Goal: Communication & Community: Share content

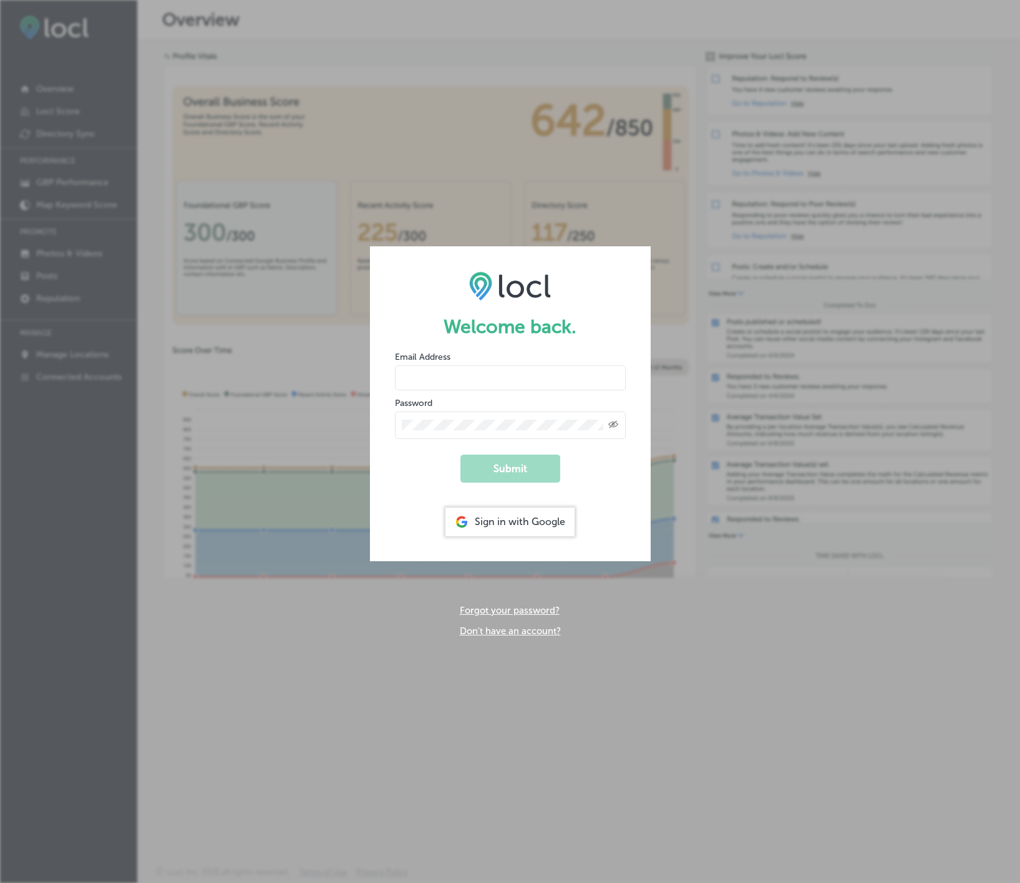
click at [519, 518] on div "Sign in with Google" at bounding box center [509, 522] width 129 height 29
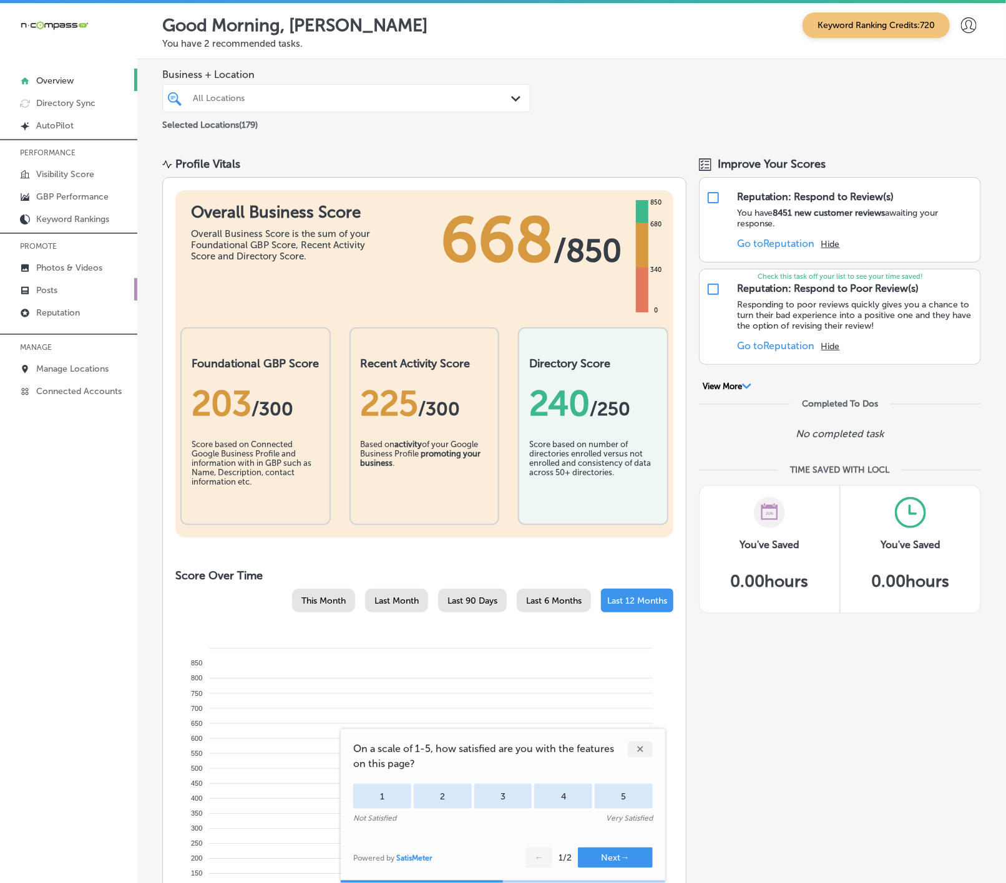
click at [60, 288] on link "Posts" at bounding box center [68, 289] width 137 height 22
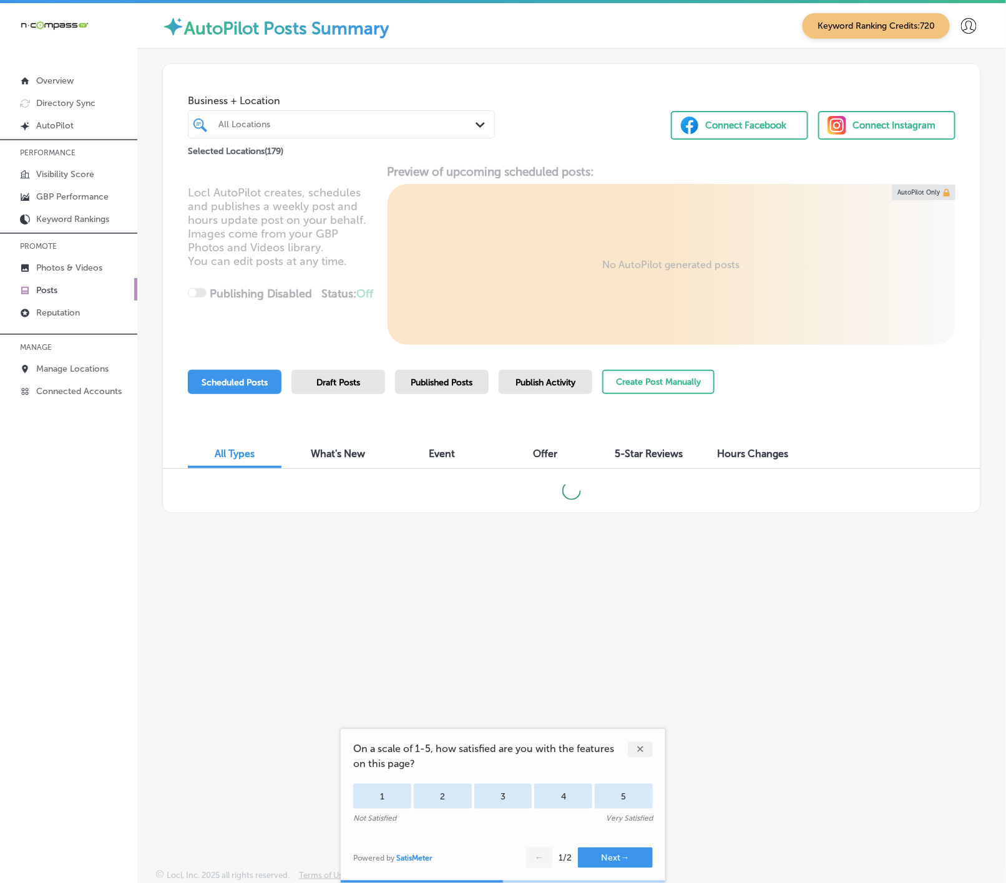
click at [639, 751] on div "✕" at bounding box center [640, 750] width 25 height 16
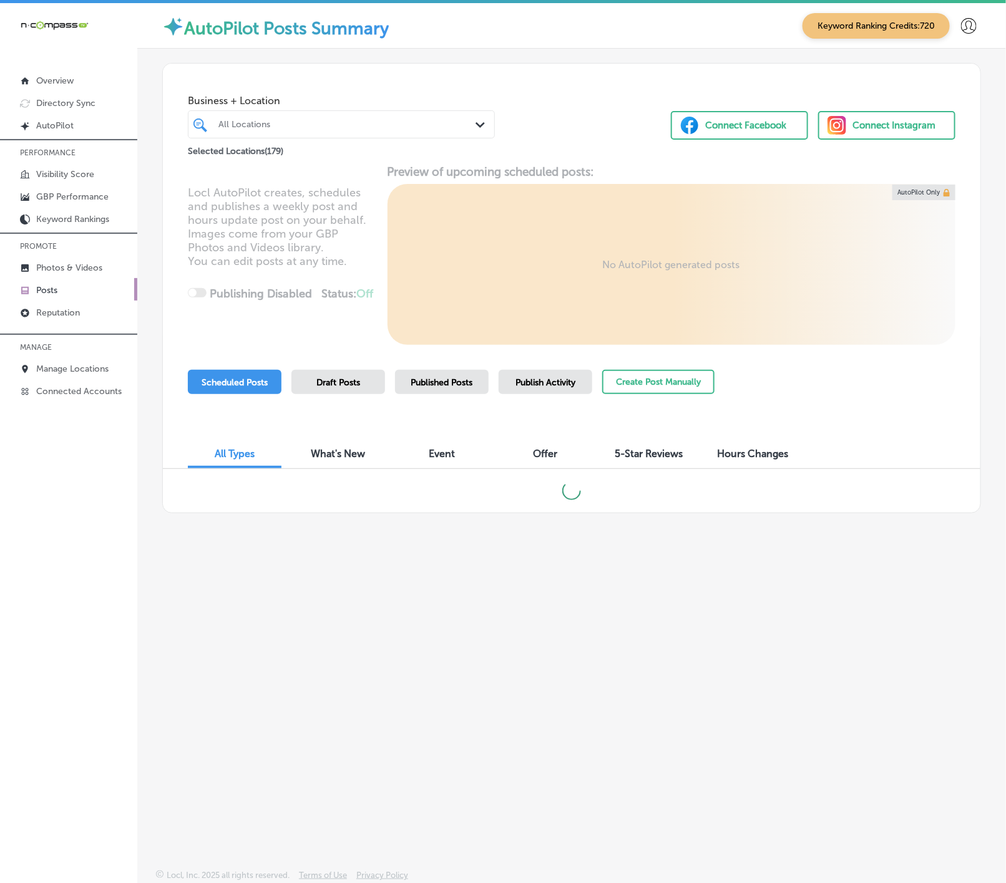
click at [376, 129] on div "All Locations" at bounding box center [347, 124] width 258 height 11
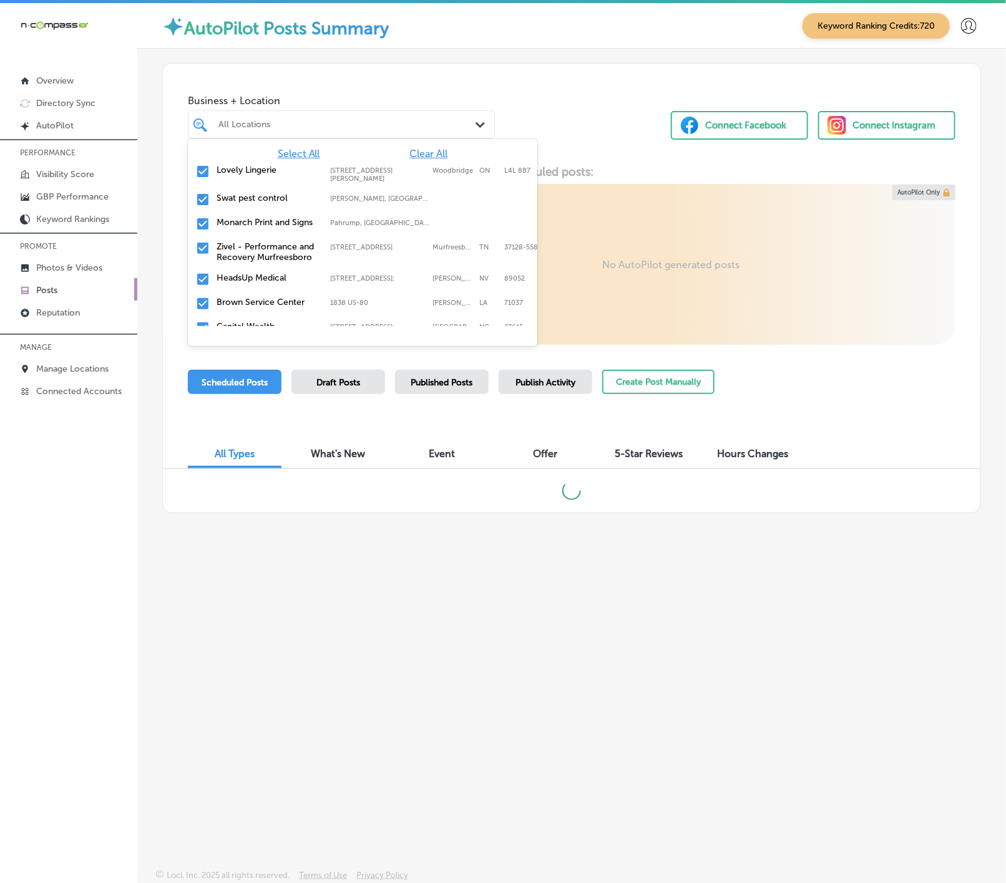
click at [412, 154] on span "Clear All" at bounding box center [428, 154] width 38 height 12
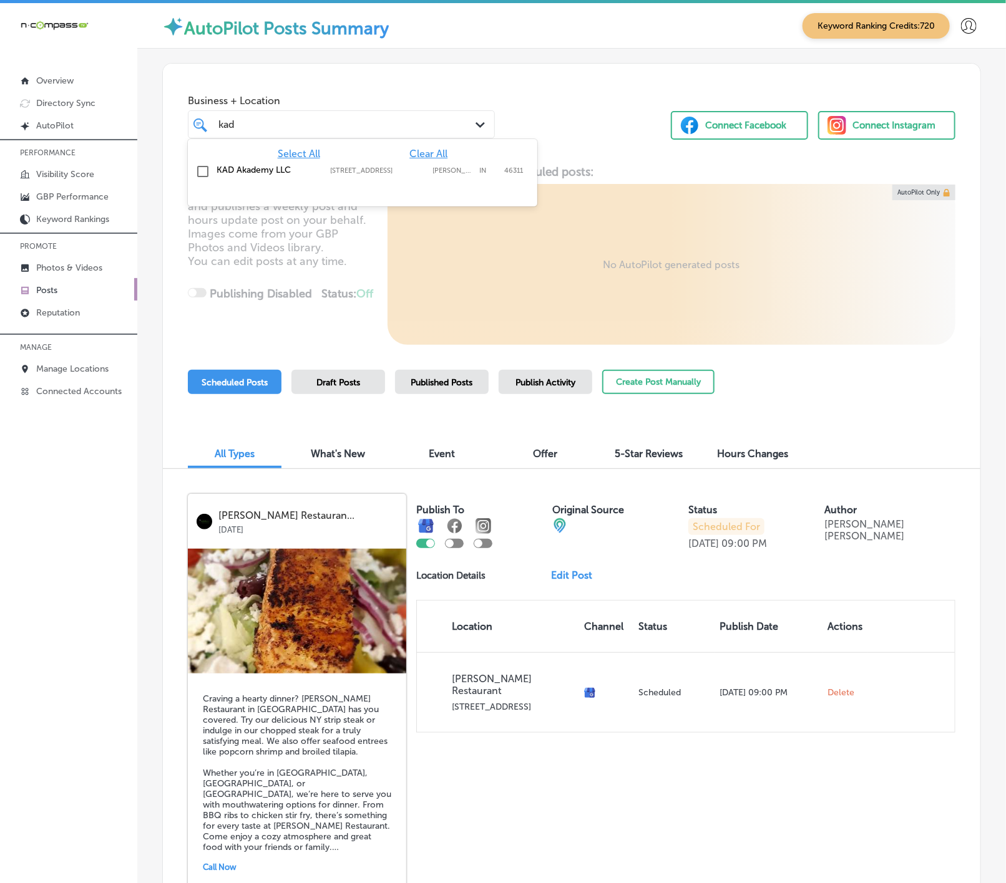
click at [490, 175] on label "IN" at bounding box center [488, 171] width 19 height 8
type input "kad"
click at [588, 128] on div "Business + Location option [STREET_ADDRESS]. option [STREET_ADDRESS]. 2 results…" at bounding box center [571, 111] width 817 height 95
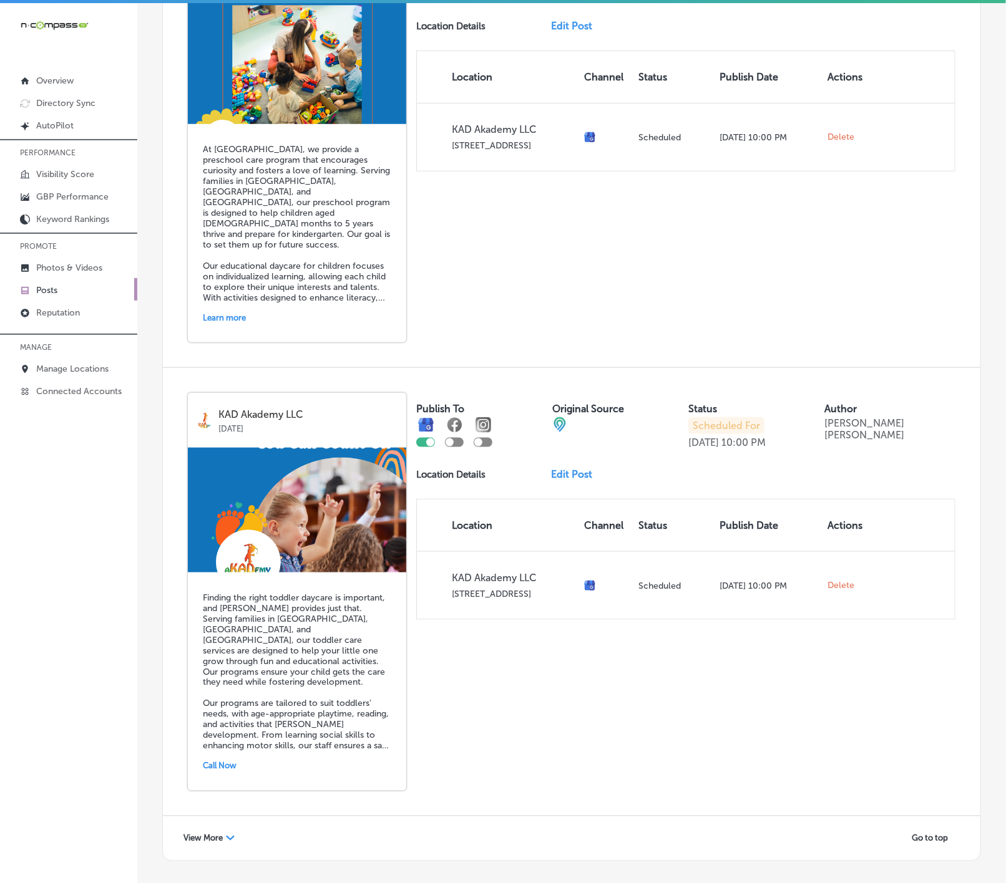
scroll to position [2378, 0]
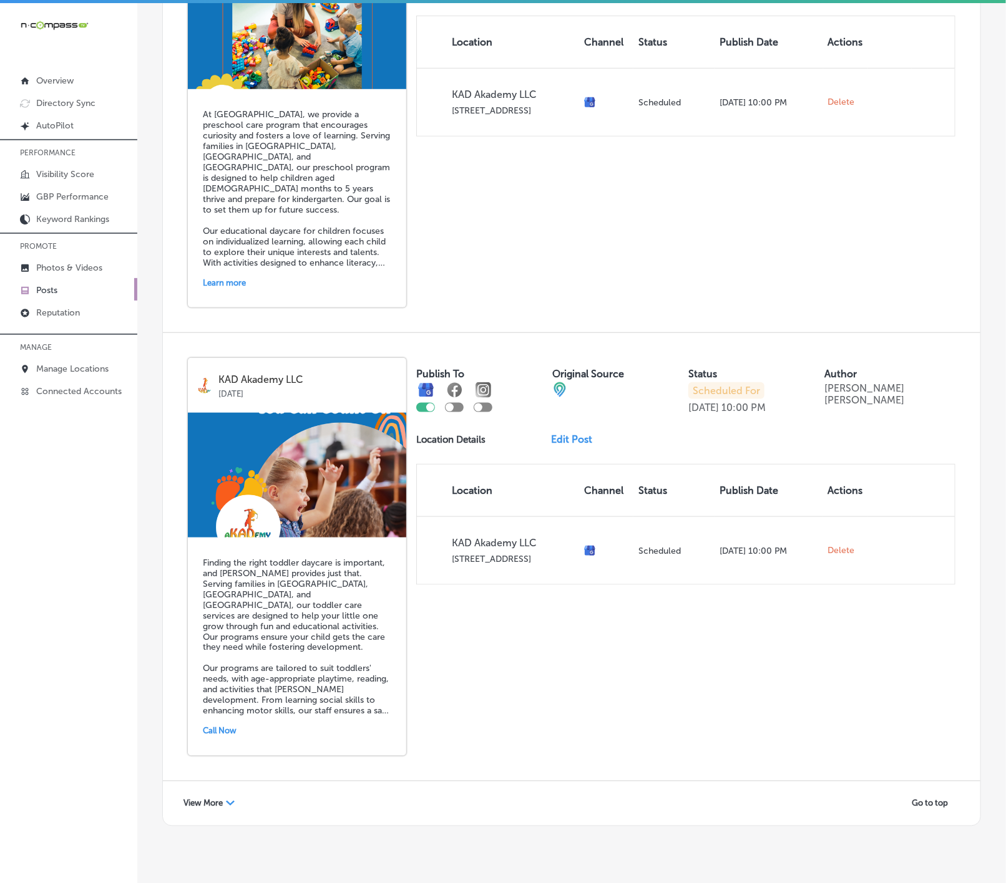
click at [214, 799] on span "View More" at bounding box center [202, 803] width 39 height 9
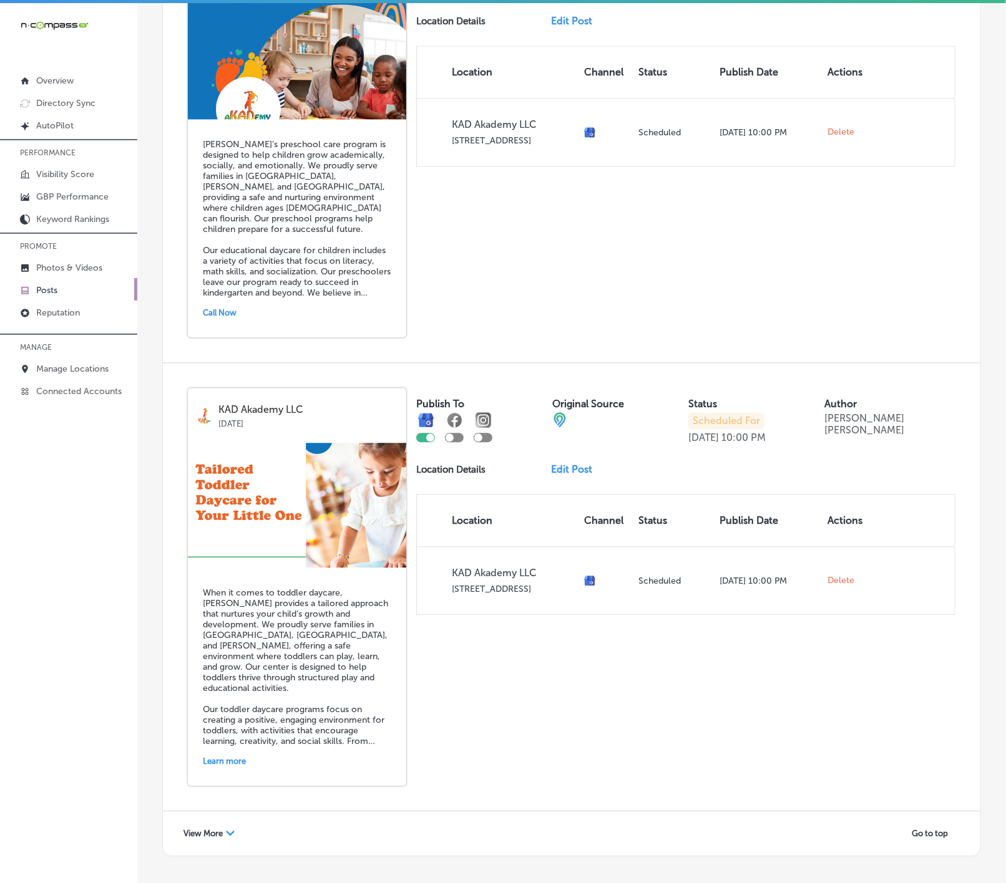
scroll to position [5043, 0]
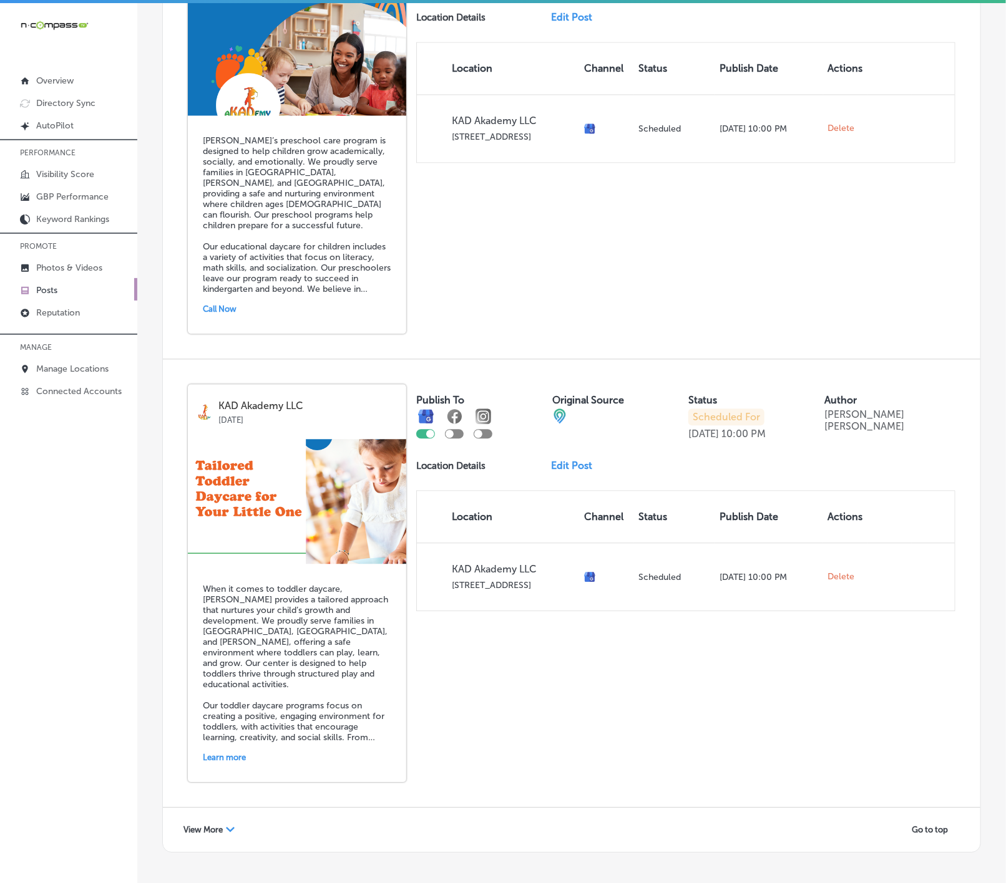
click at [208, 825] on span "View More" at bounding box center [202, 829] width 39 height 9
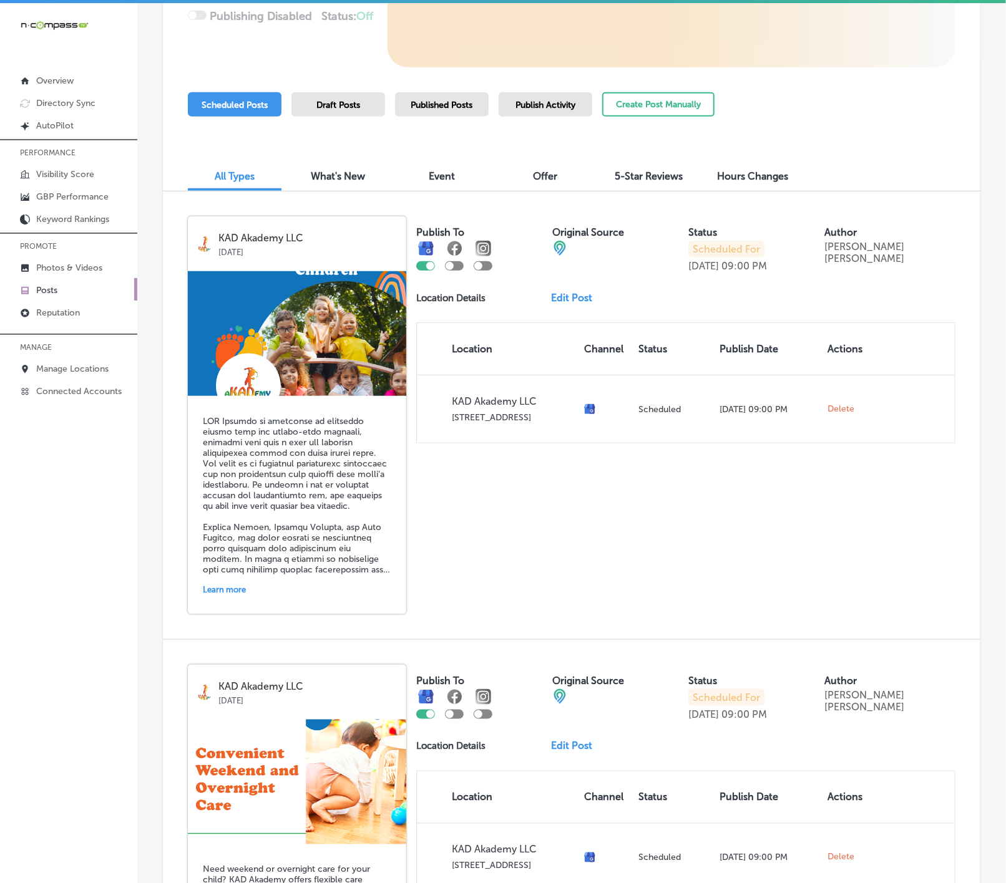
scroll to position [0, 0]
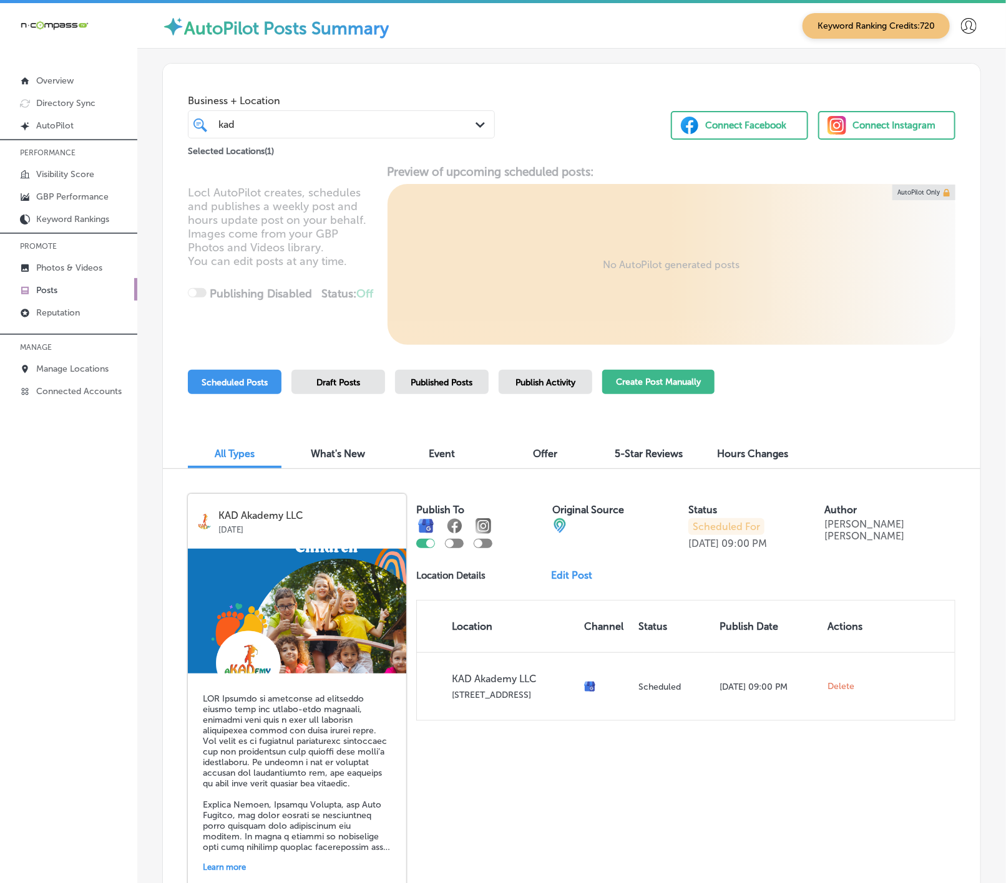
click at [676, 380] on button "Create Post Manually" at bounding box center [658, 382] width 112 height 24
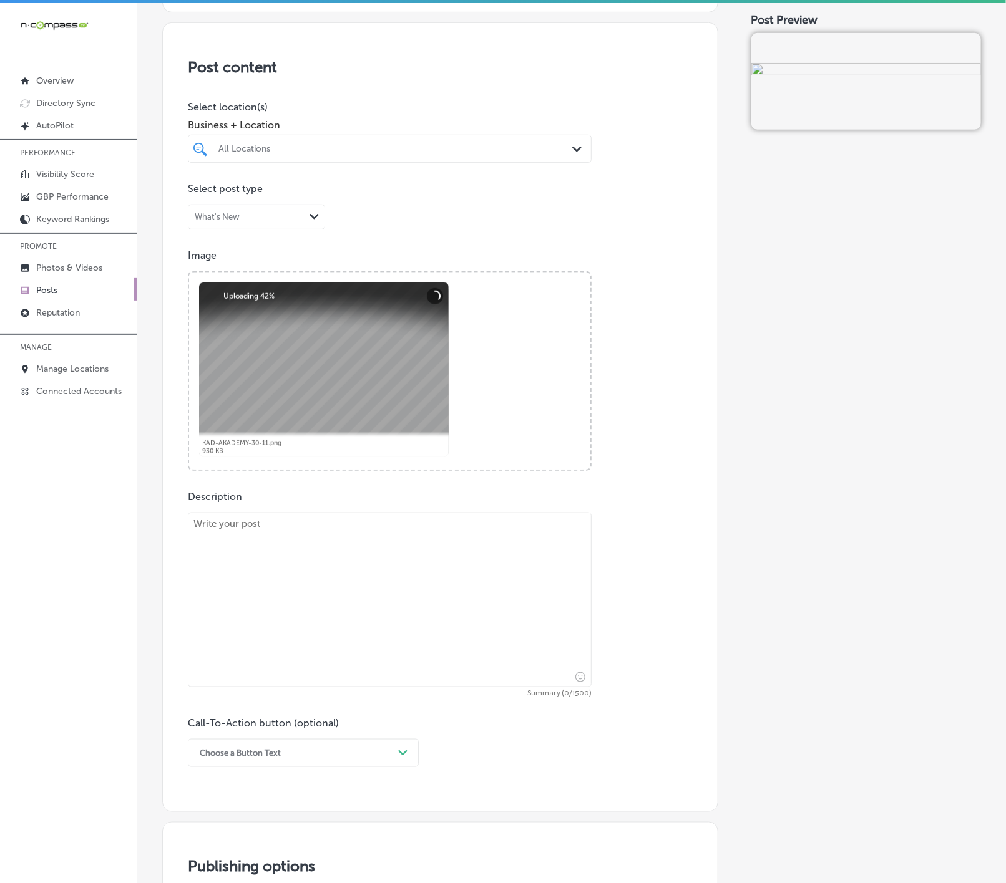
scroll to position [281, 0]
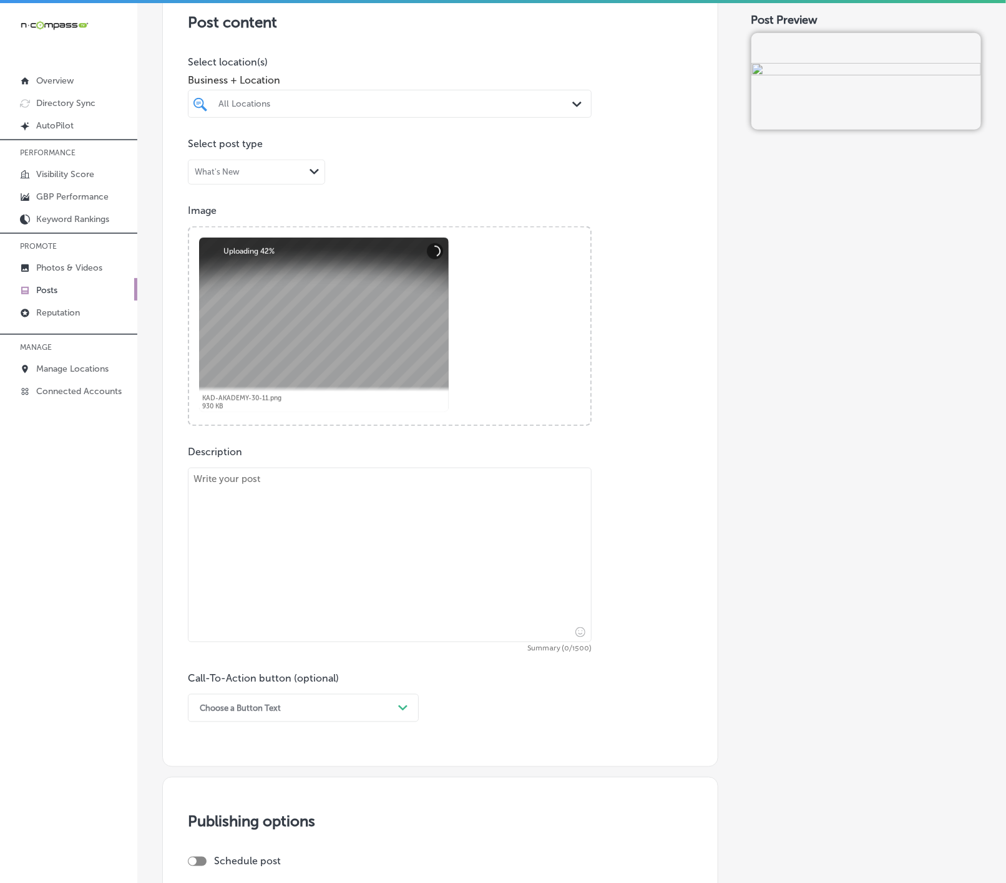
click at [299, 508] on textarea at bounding box center [390, 555] width 404 height 175
paste textarea "[PERSON_NAME] offers overnight child care to support parents who need flexible …"
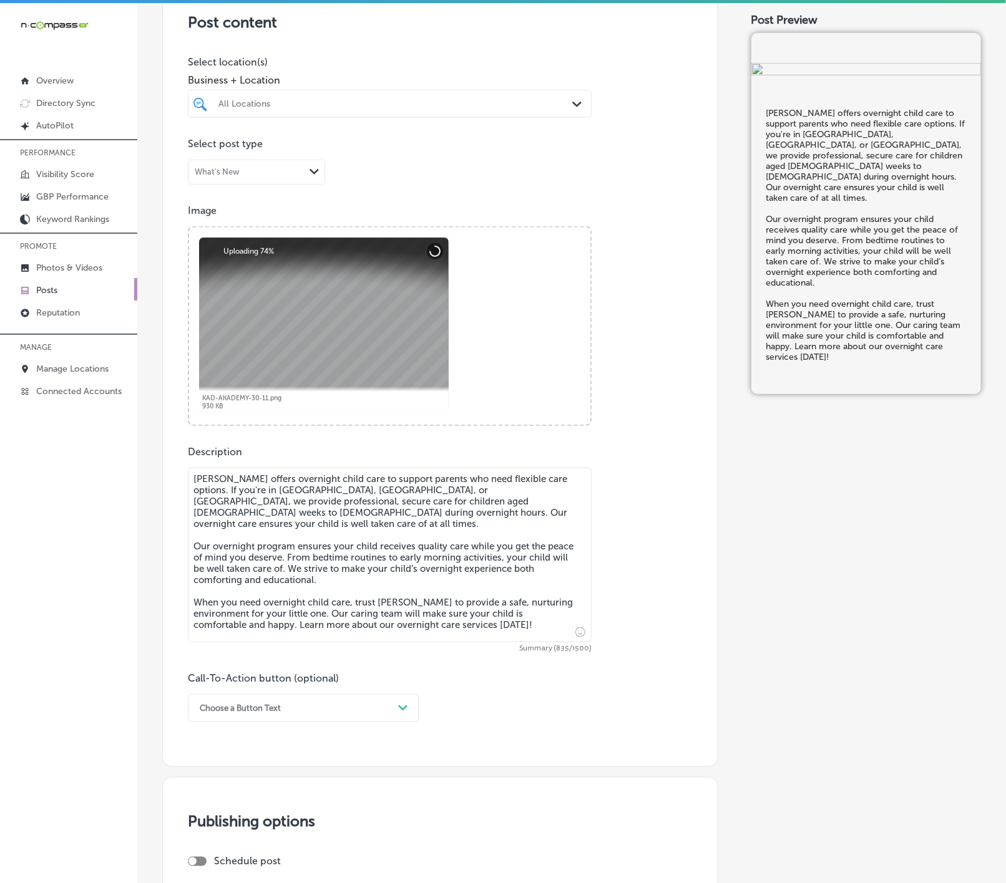
type textarea "[PERSON_NAME] offers overnight child care to support parents who need flexible …"
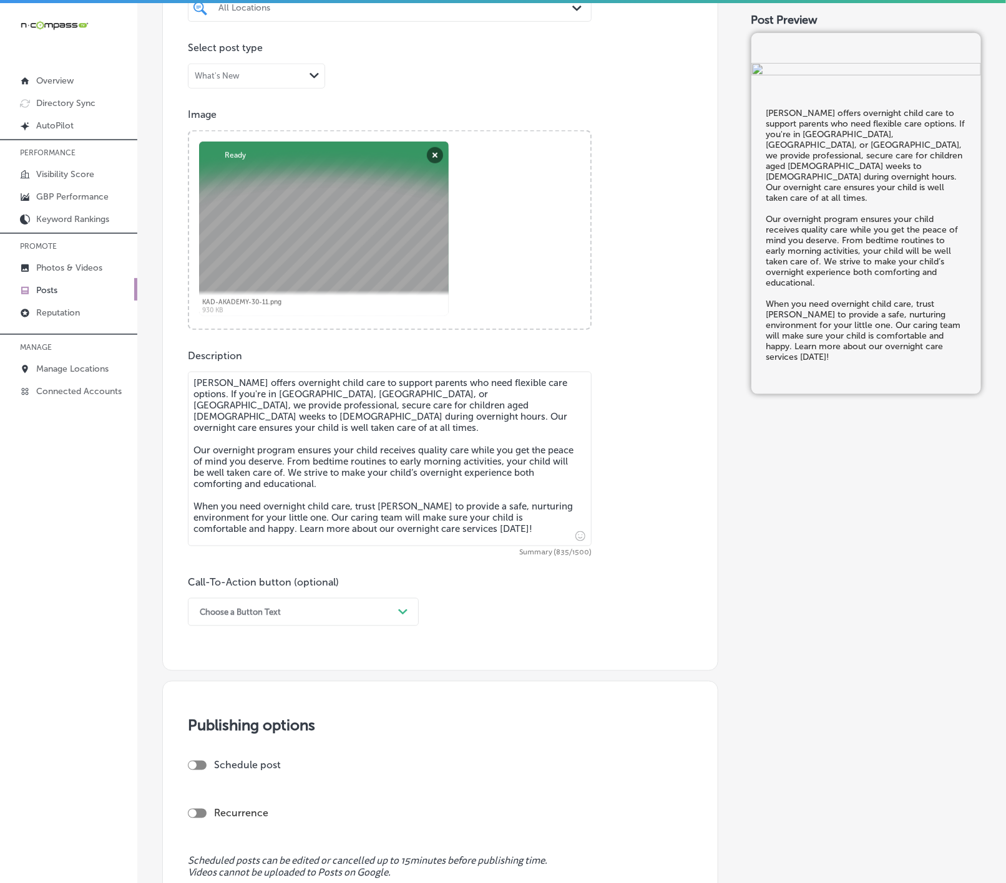
scroll to position [468, 0]
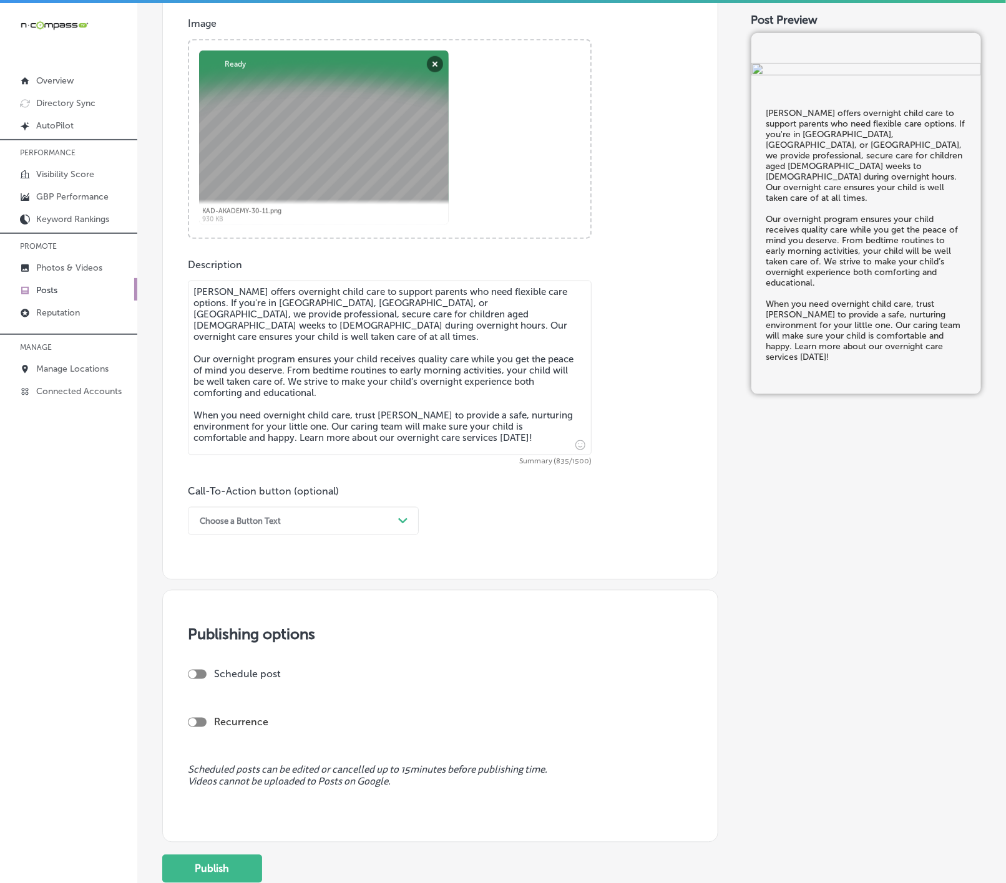
click at [399, 531] on div "Path Created with Sketch." at bounding box center [403, 521] width 20 height 20
click at [240, 640] on div "Learn more" at bounding box center [303, 636] width 231 height 22
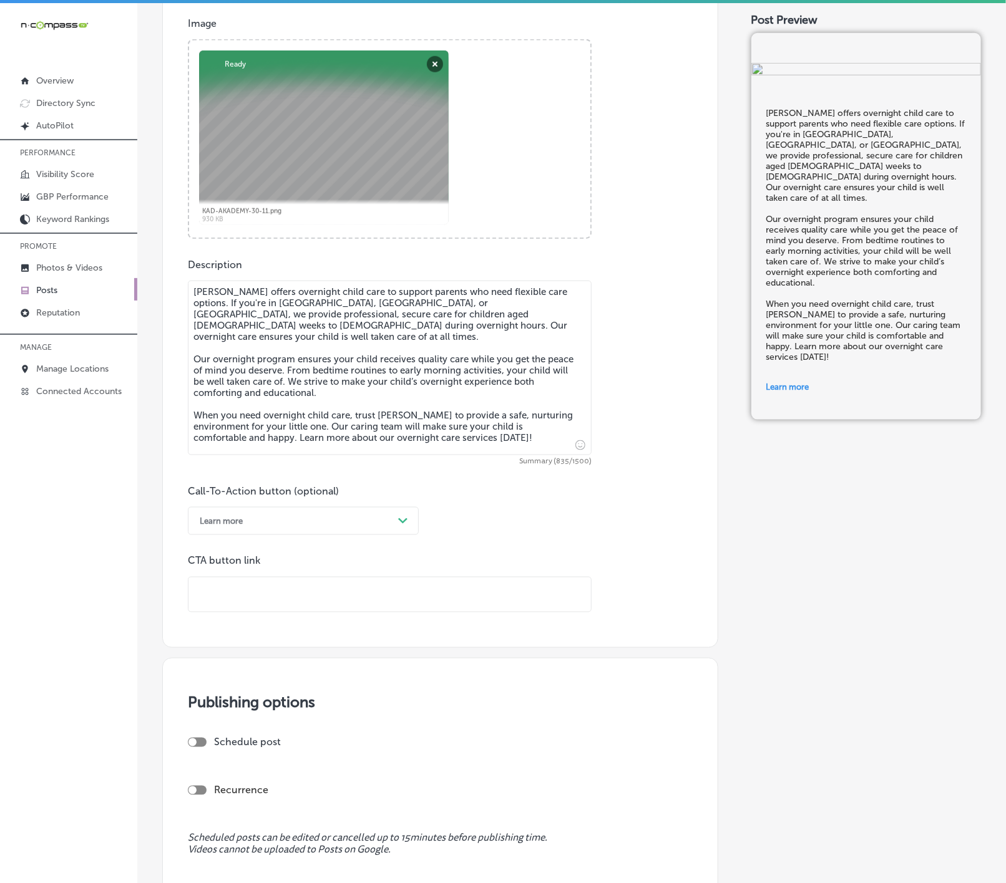
click at [272, 607] on input "text" at bounding box center [389, 595] width 402 height 34
paste input "[URL][DOMAIN_NAME]"
click at [197, 747] on div at bounding box center [197, 742] width 19 height 9
type input "[URL][DOMAIN_NAME]"
checkbox input "true"
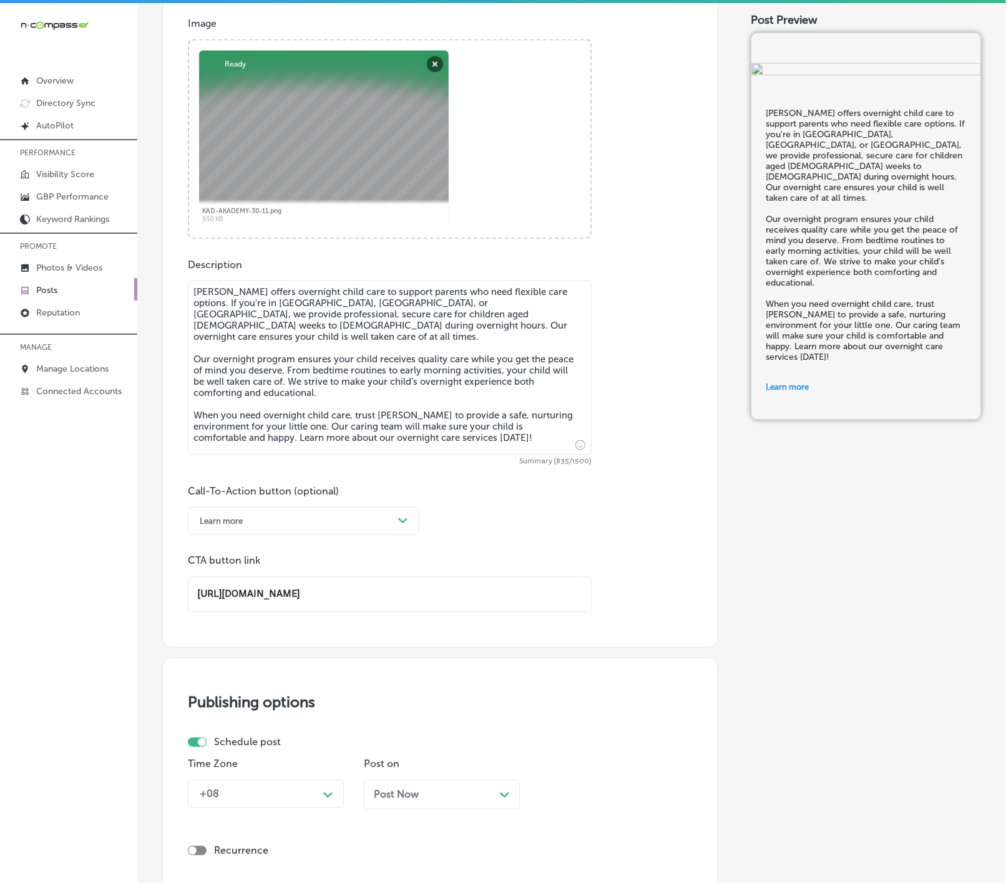
click at [324, 802] on div "+08 Path Created with Sketch." at bounding box center [266, 794] width 156 height 28
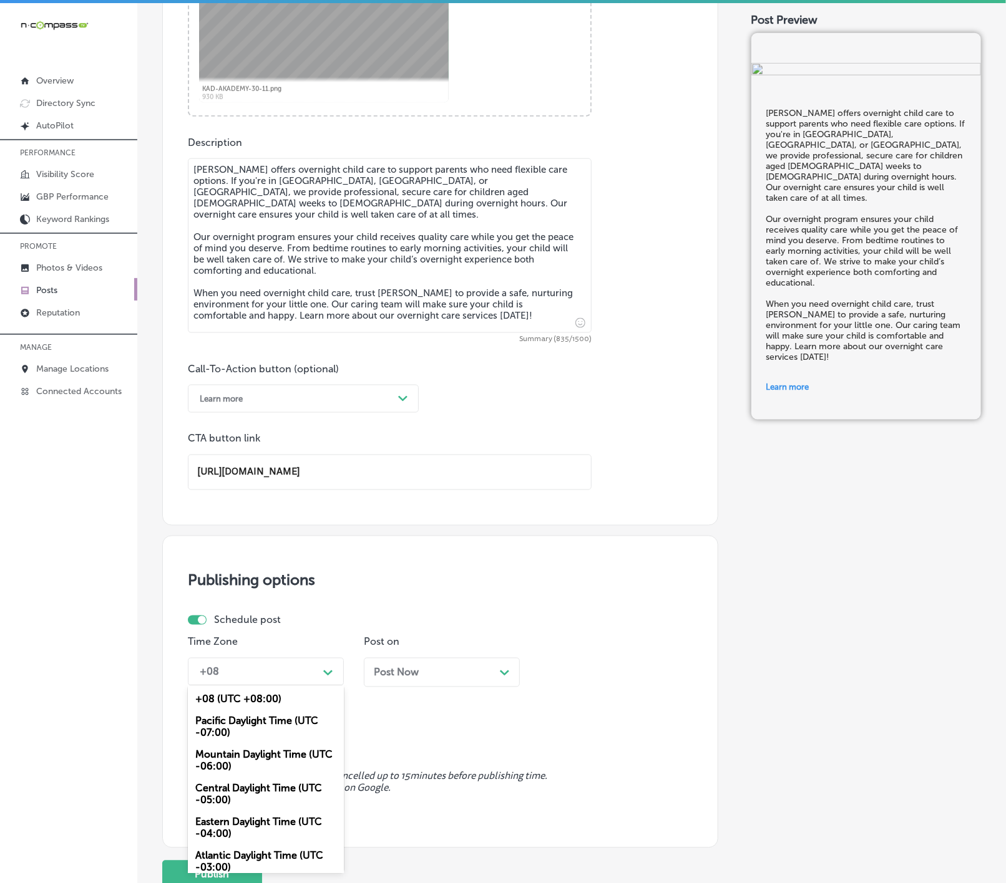
click at [298, 762] on div "Mountain Daylight Time (UTC -06:00)" at bounding box center [266, 761] width 156 height 34
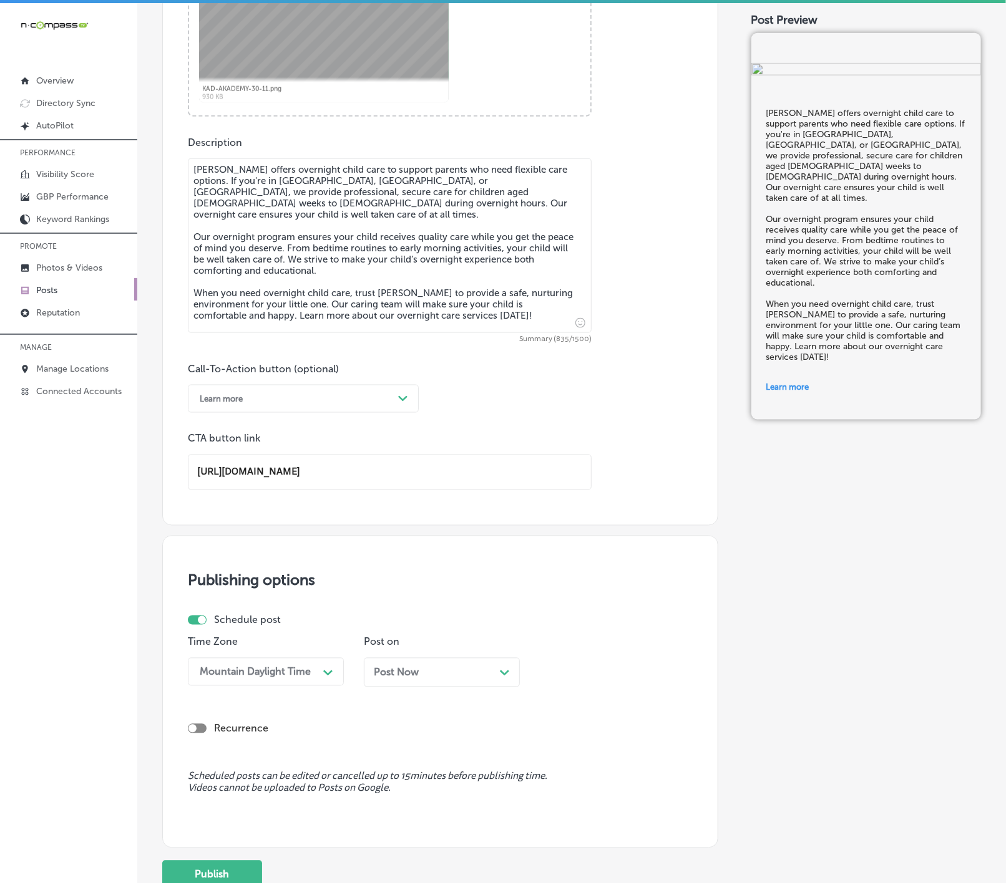
click at [415, 677] on span "Post Now" at bounding box center [396, 673] width 45 height 12
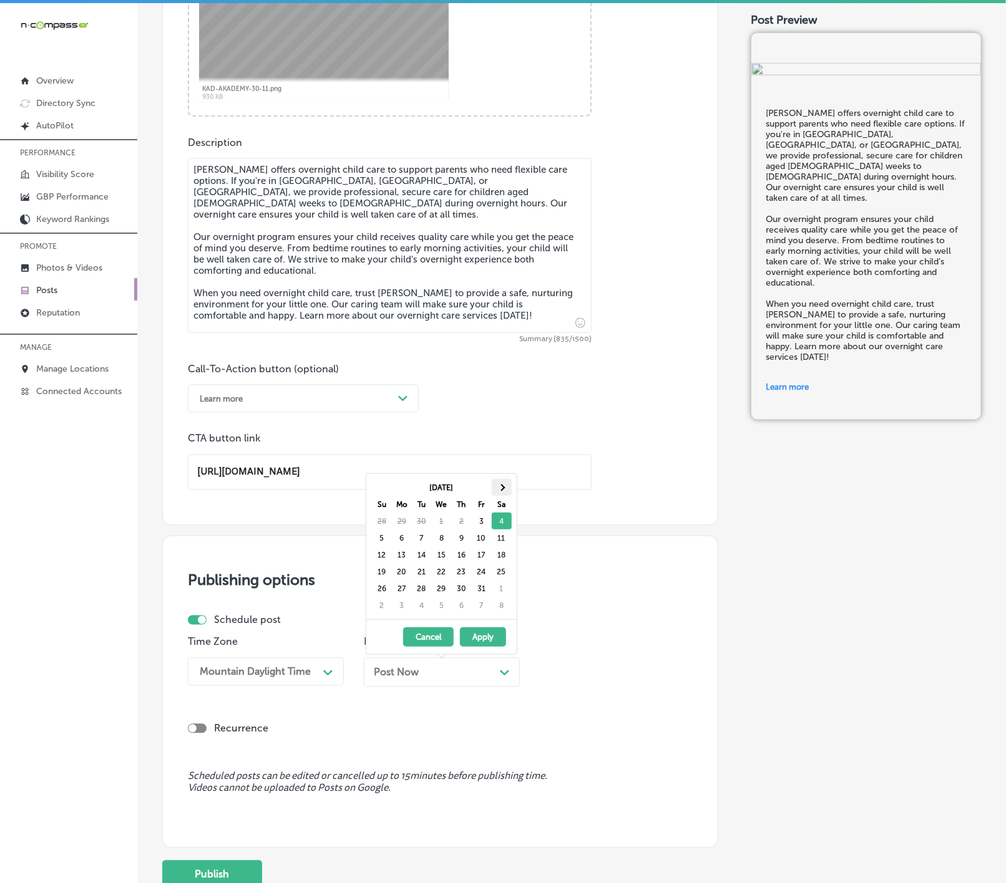
click at [503, 487] on span at bounding box center [501, 487] width 7 height 7
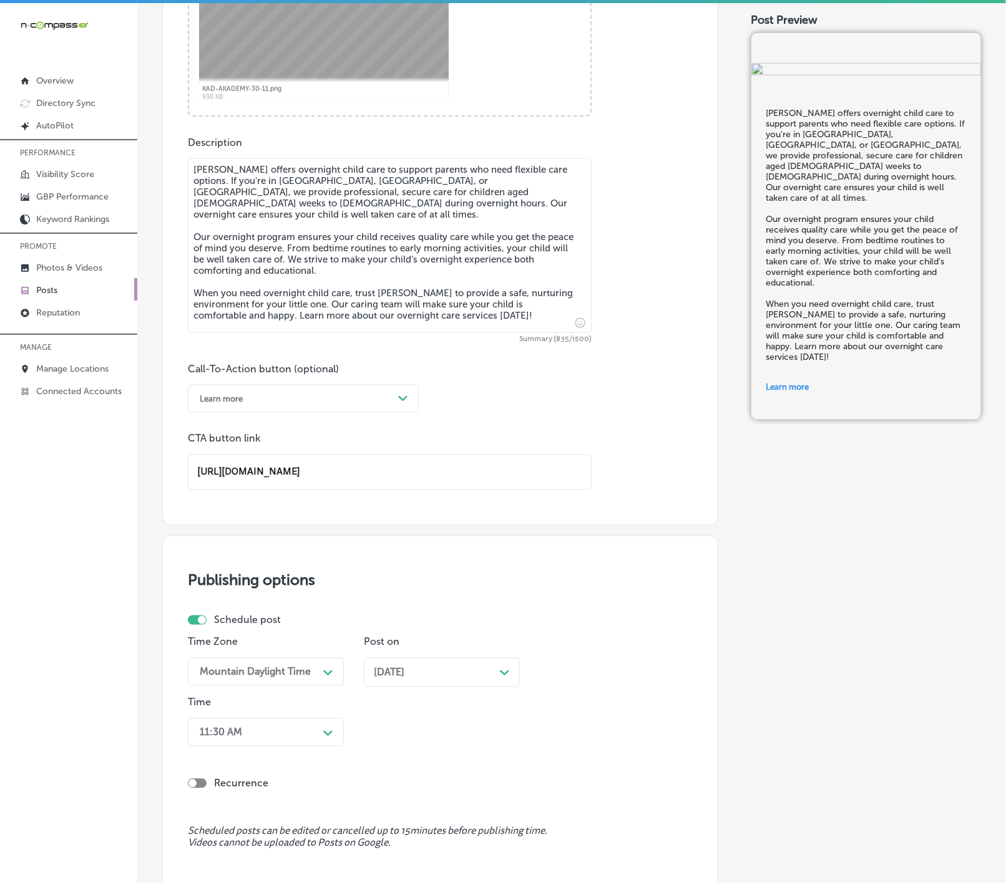
click at [302, 747] on div "11:30 AM Path Created with Sketch." at bounding box center [266, 733] width 156 height 28
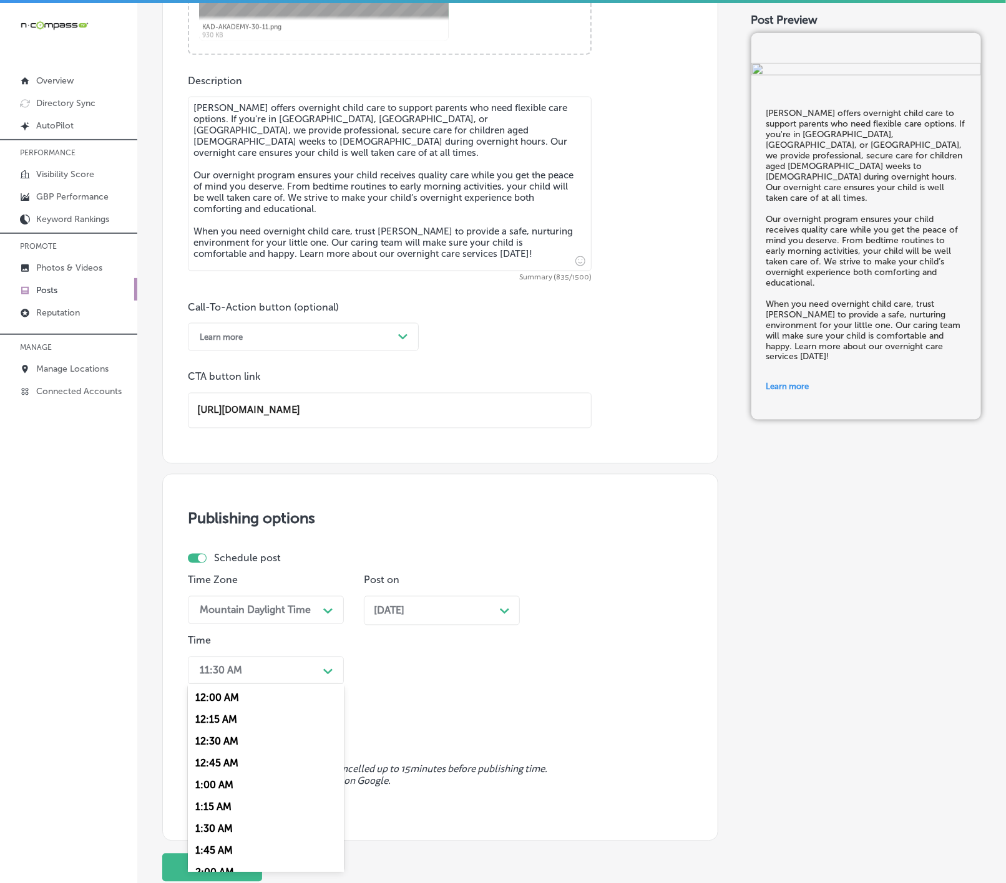
scroll to position [561, 0]
click at [219, 759] on div "7:00 AM" at bounding box center [266, 748] width 156 height 22
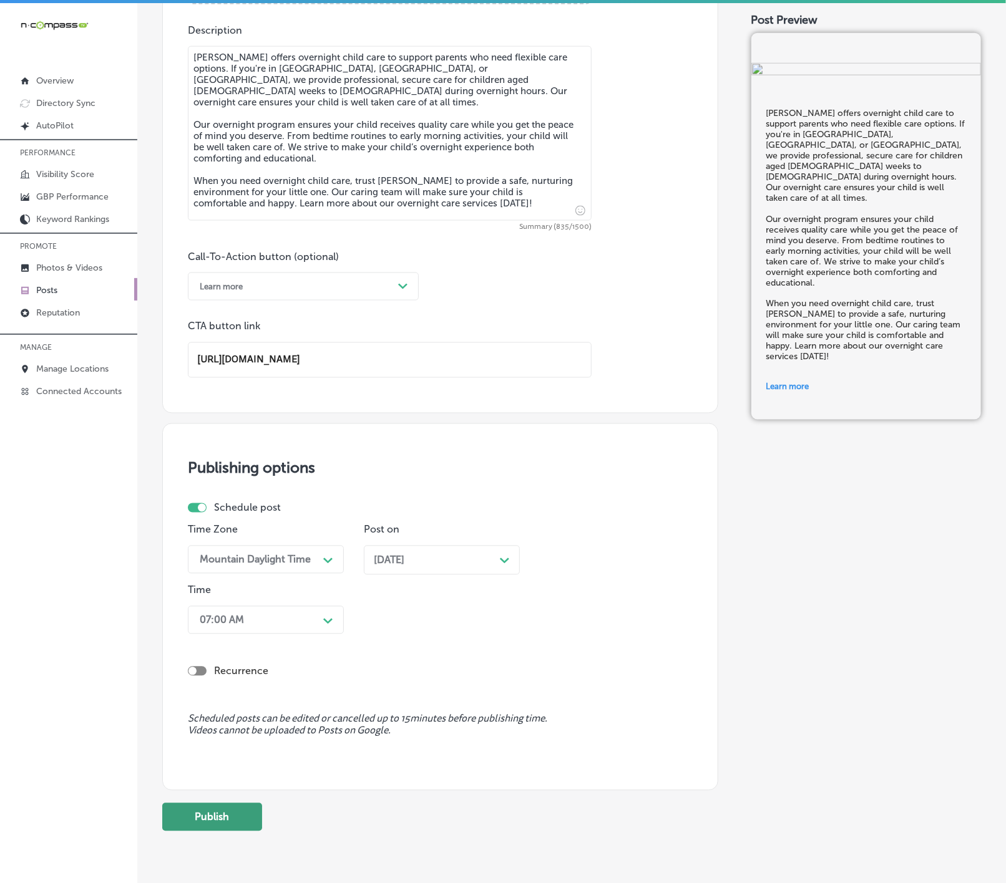
scroll to position [751, 0]
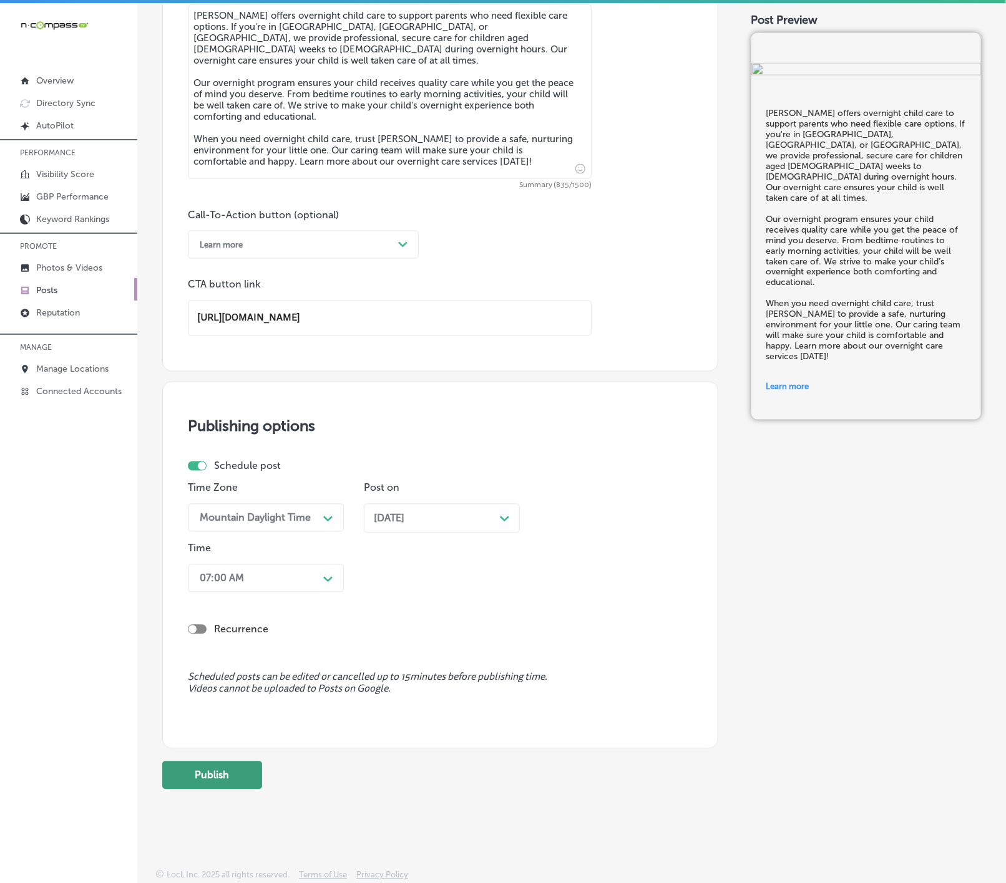
click at [214, 778] on button "Publish" at bounding box center [212, 776] width 100 height 28
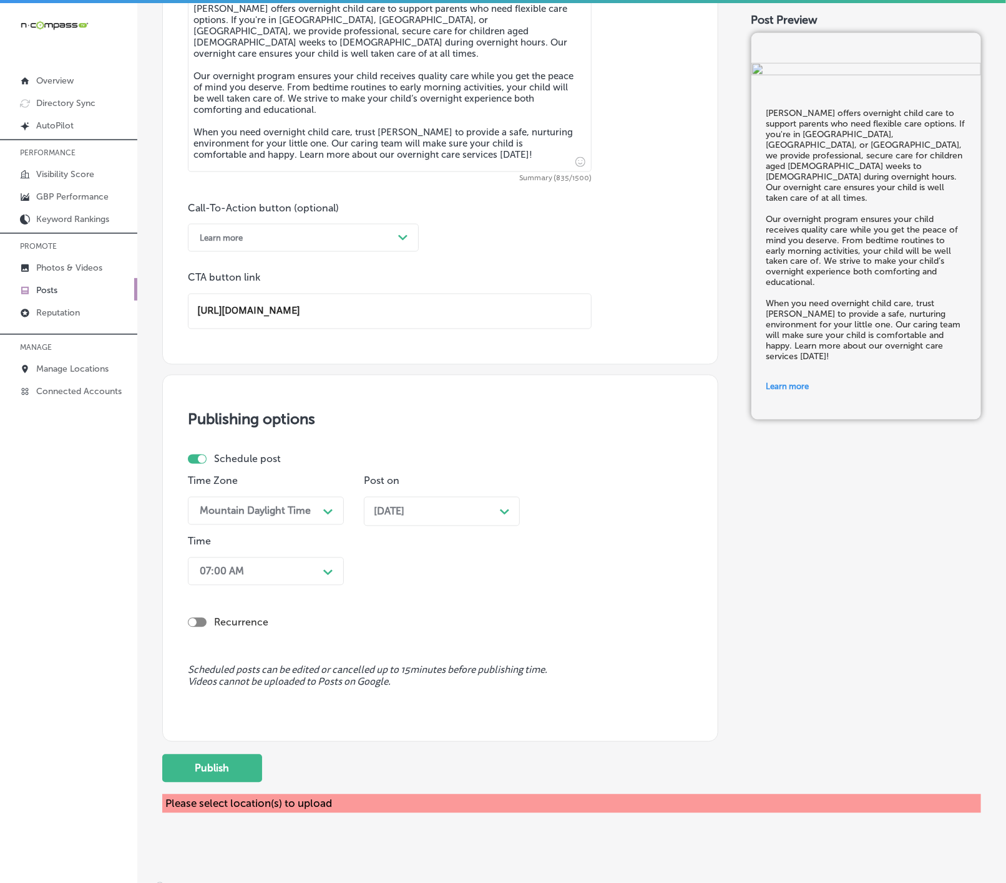
scroll to position [0, 0]
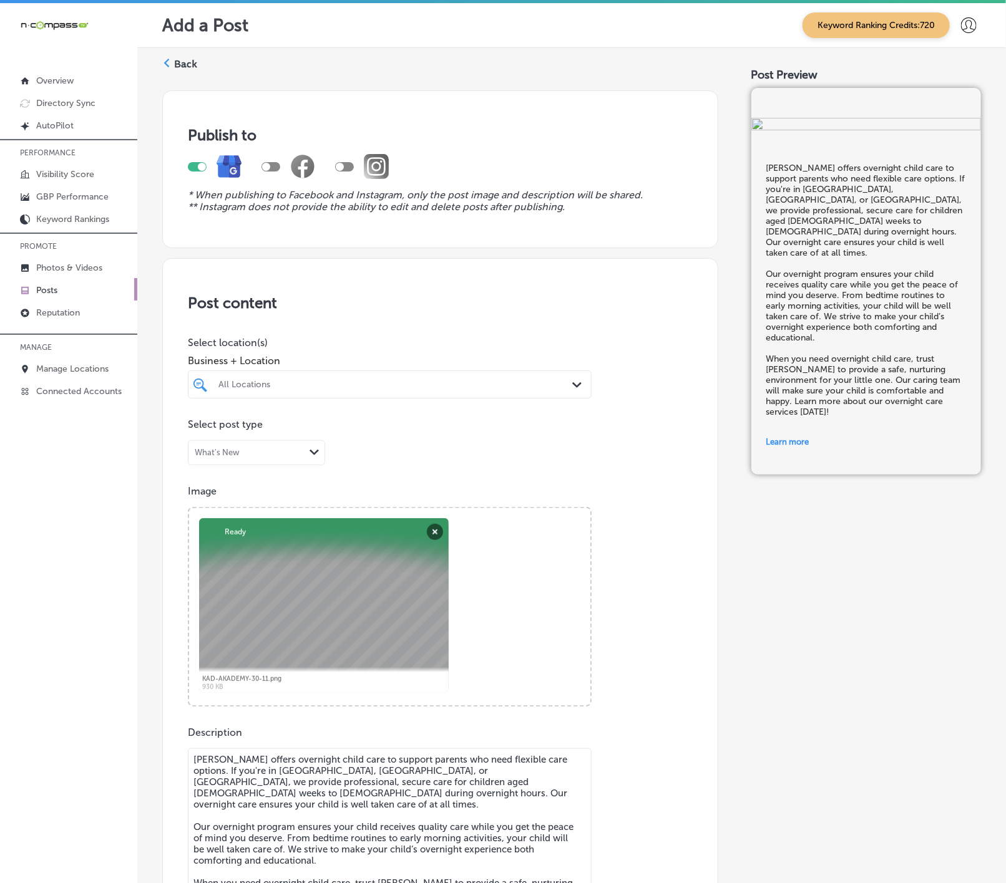
click at [372, 393] on div at bounding box center [372, 384] width 311 height 17
click at [402, 440] on div "KAD Akademy LLC [STREET_ADDRESS][GEOGRAPHIC_DATA][STREET_ADDRESS][PERSON_NAME]" at bounding box center [390, 431] width 394 height 19
type input "kad"
click at [661, 470] on div "Post content Select location(s) Business + Location option [STREET_ADDRESS]. op…" at bounding box center [440, 687] width 556 height 858
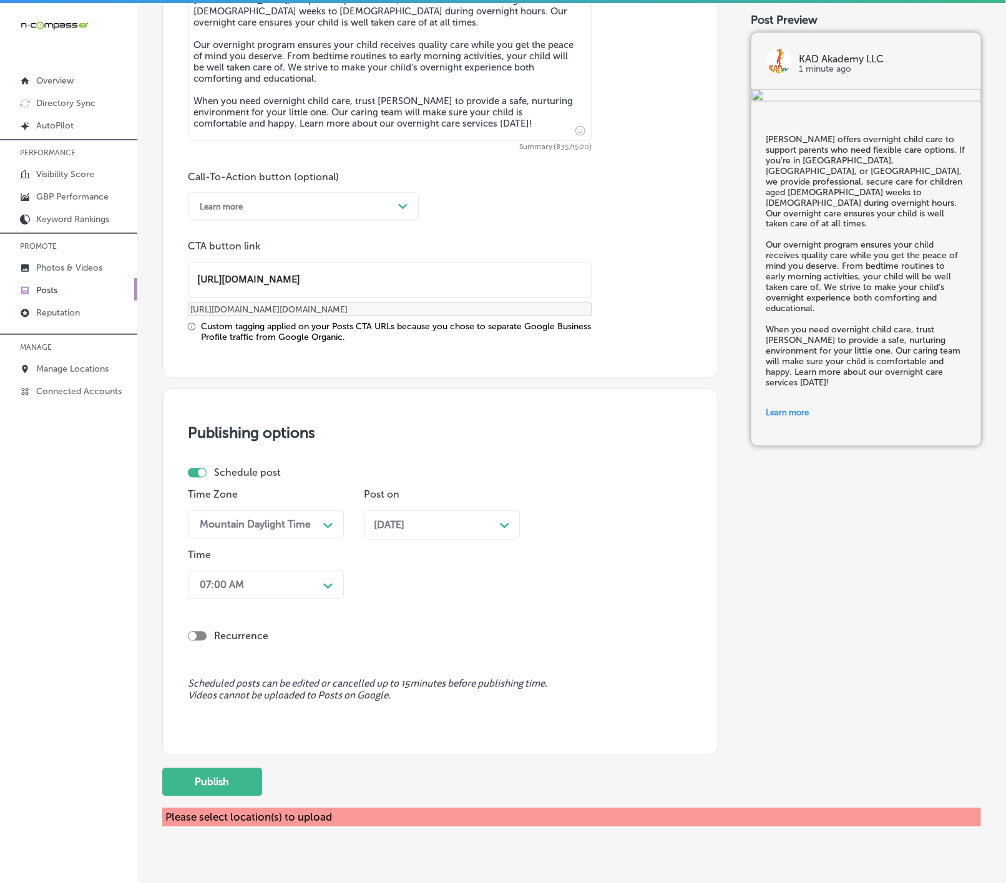
scroll to position [814, 0]
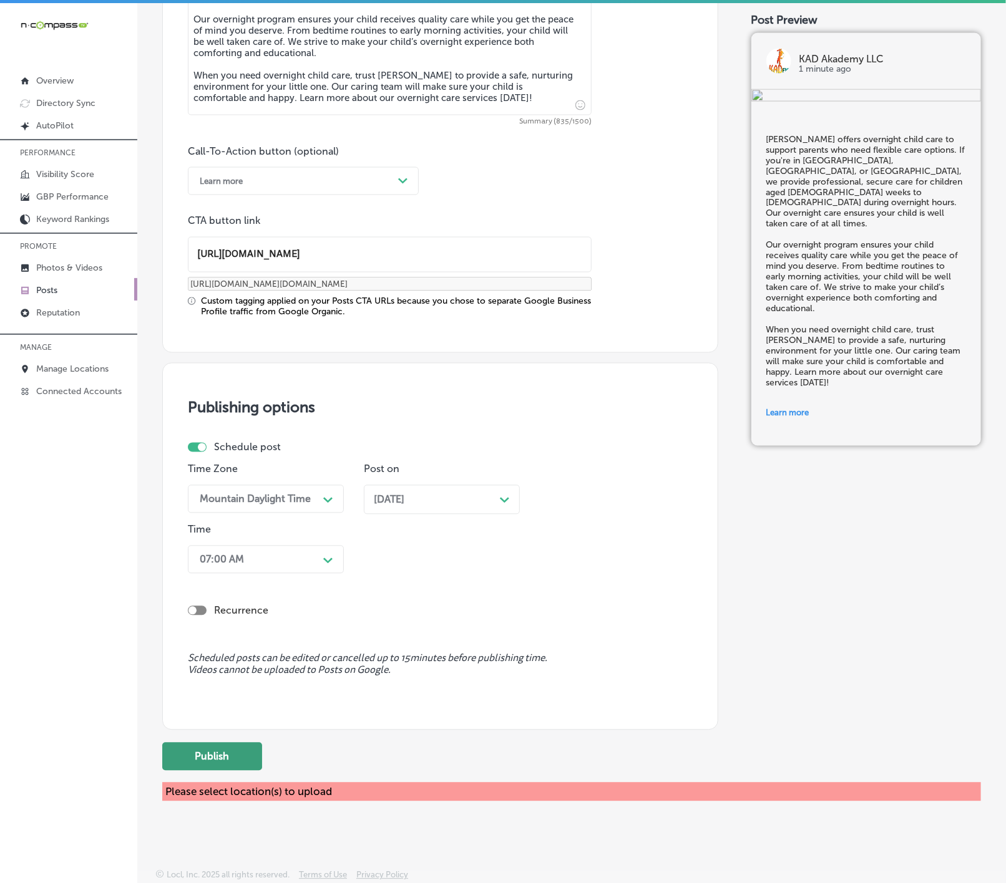
click at [250, 747] on button "Publish" at bounding box center [212, 757] width 100 height 28
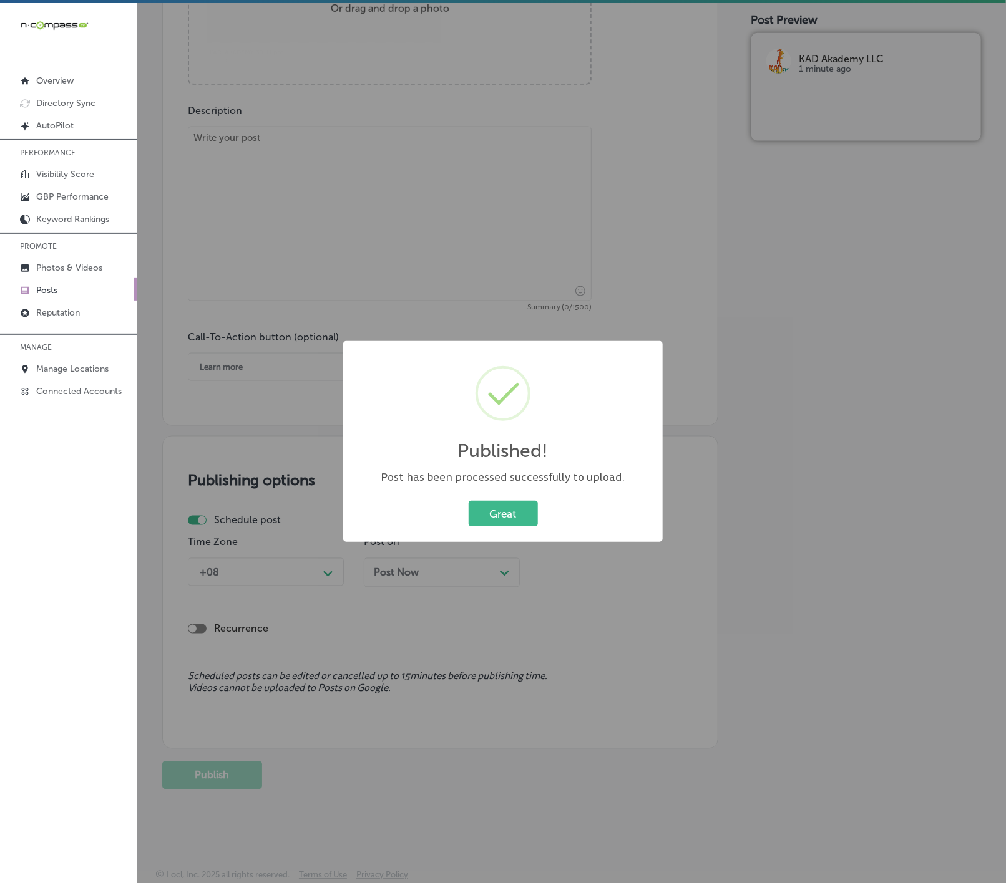
scroll to position [628, 0]
click at [468, 501] on button "Great" at bounding box center [502, 514] width 69 height 26
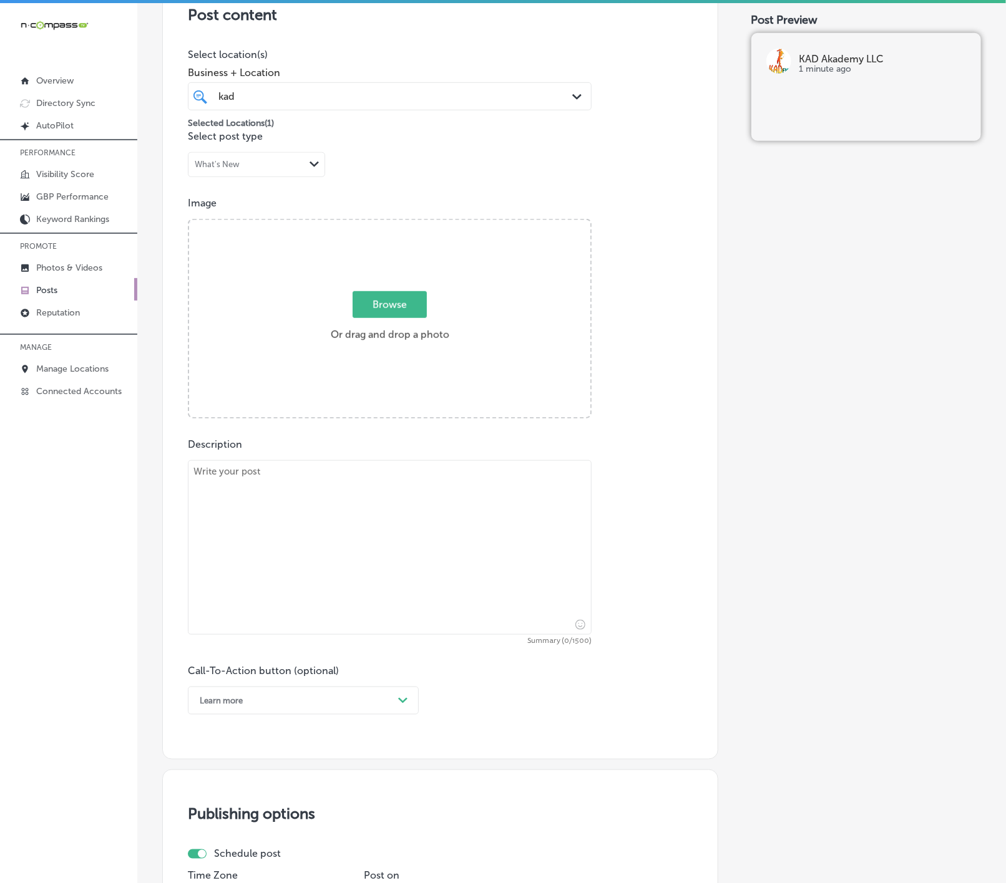
scroll to position [253, 0]
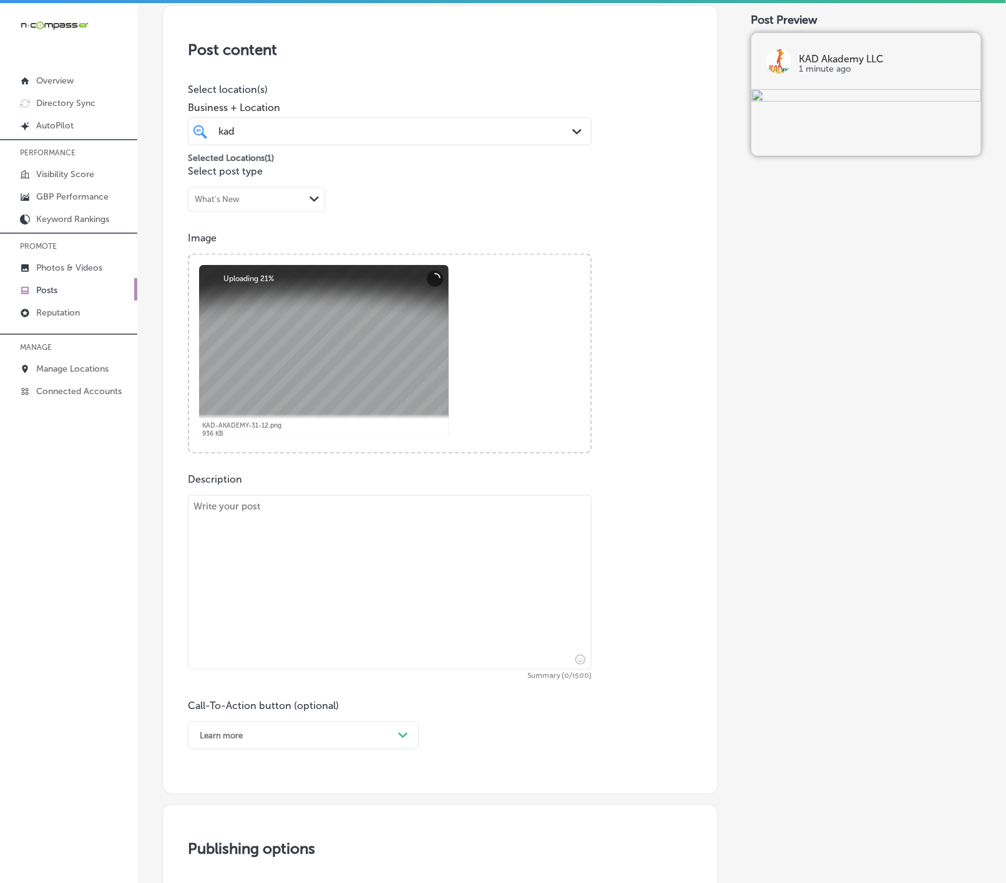
click at [380, 624] on textarea at bounding box center [390, 582] width 404 height 175
paste textarea "At [GEOGRAPHIC_DATA], we offer secure childcare for infants aged [DEMOGRAPHIC_D…"
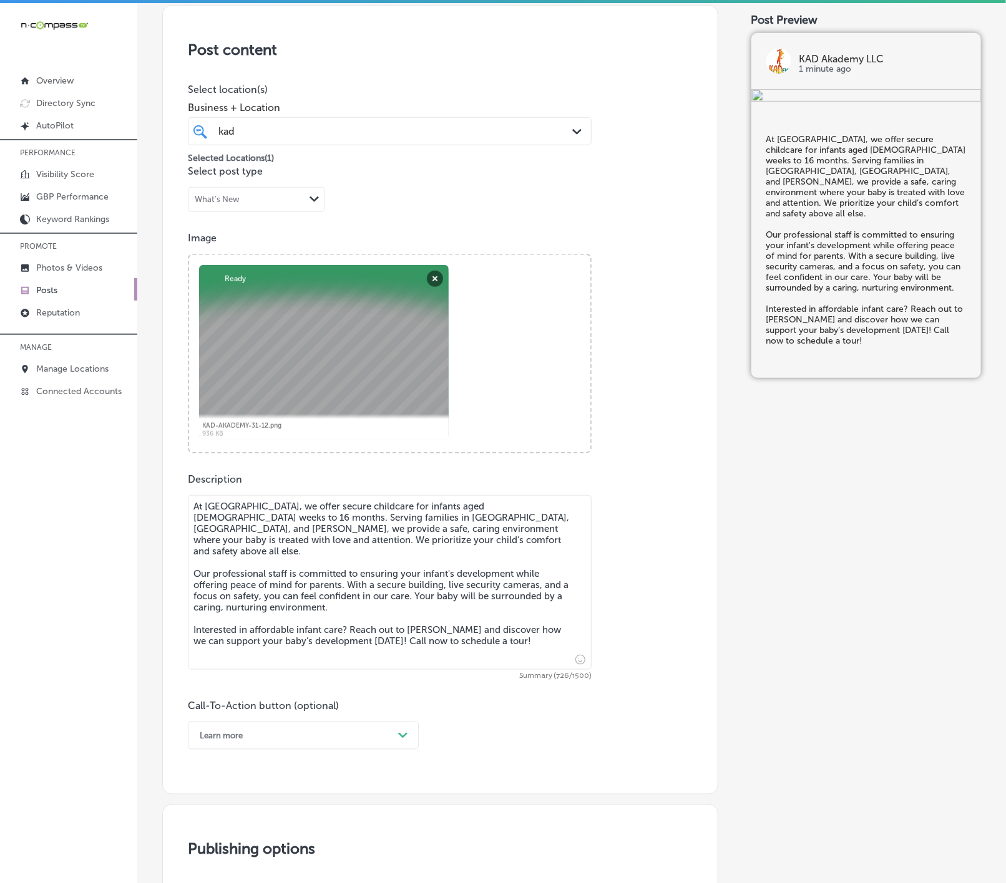
scroll to position [440, 0]
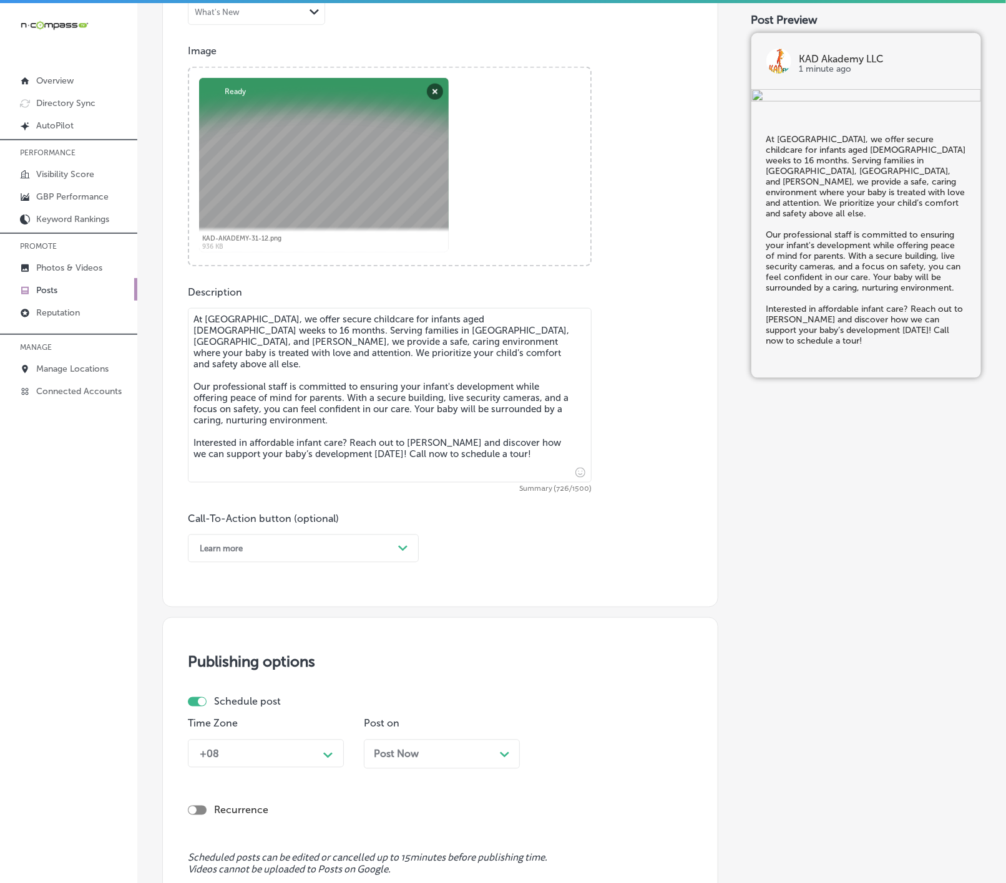
type textarea "At [GEOGRAPHIC_DATA], we offer secure childcare for infants aged [DEMOGRAPHIC_D…"
click at [404, 548] on icon "Path Created with Sketch." at bounding box center [402, 549] width 9 height 6
click at [242, 706] on div "Call Now" at bounding box center [303, 707] width 231 height 22
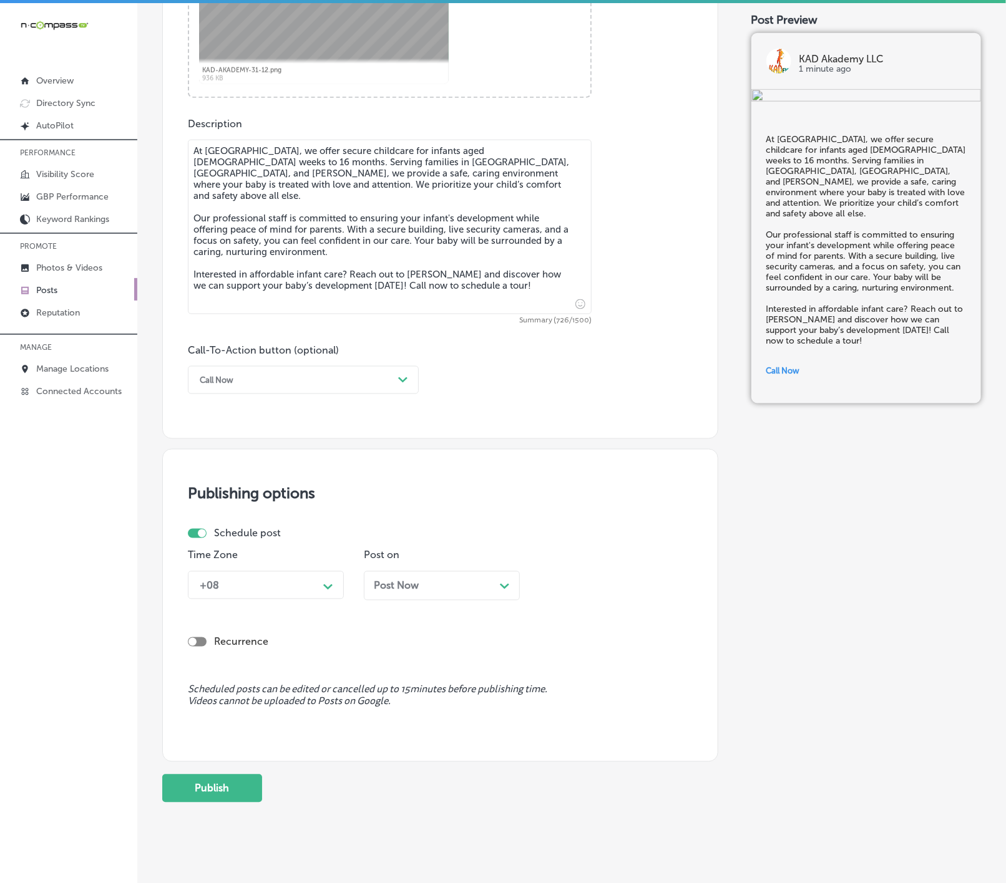
scroll to position [628, 0]
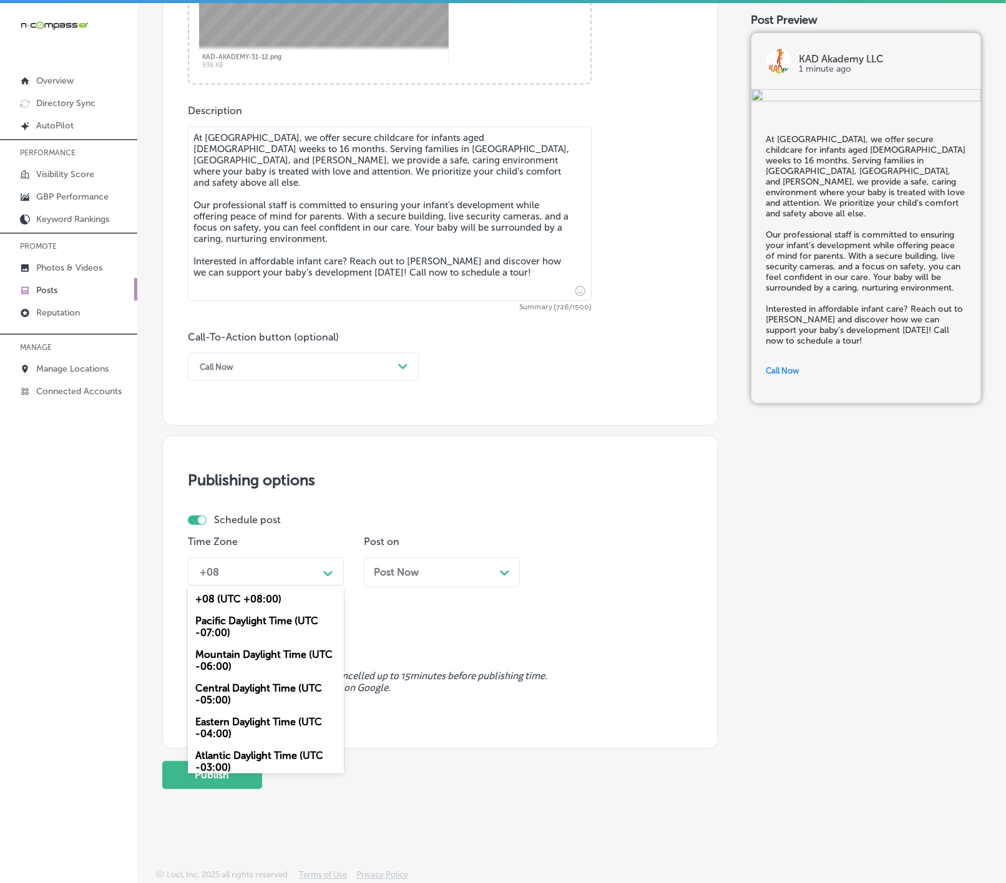
click at [328, 582] on div "+08 Path Created with Sketch." at bounding box center [266, 572] width 156 height 28
click at [287, 649] on div "Mountain Daylight Time (UTC -06:00)" at bounding box center [266, 661] width 156 height 34
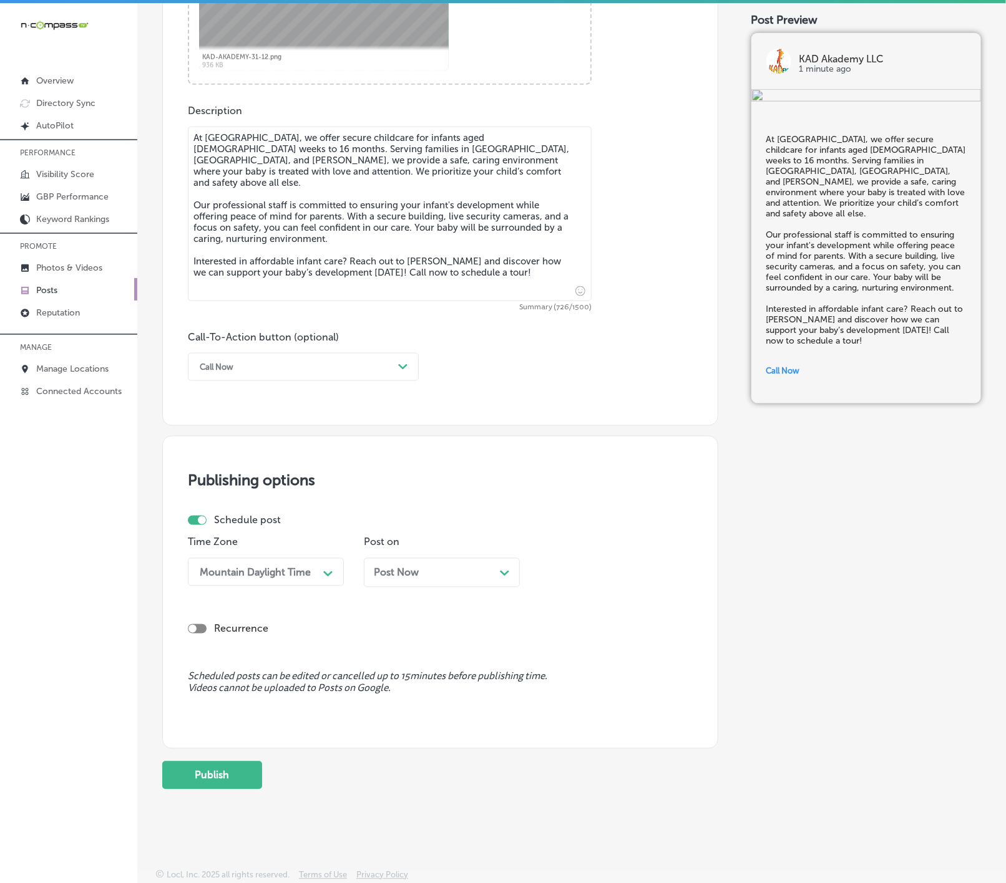
click at [403, 569] on span "Post Now" at bounding box center [396, 573] width 45 height 12
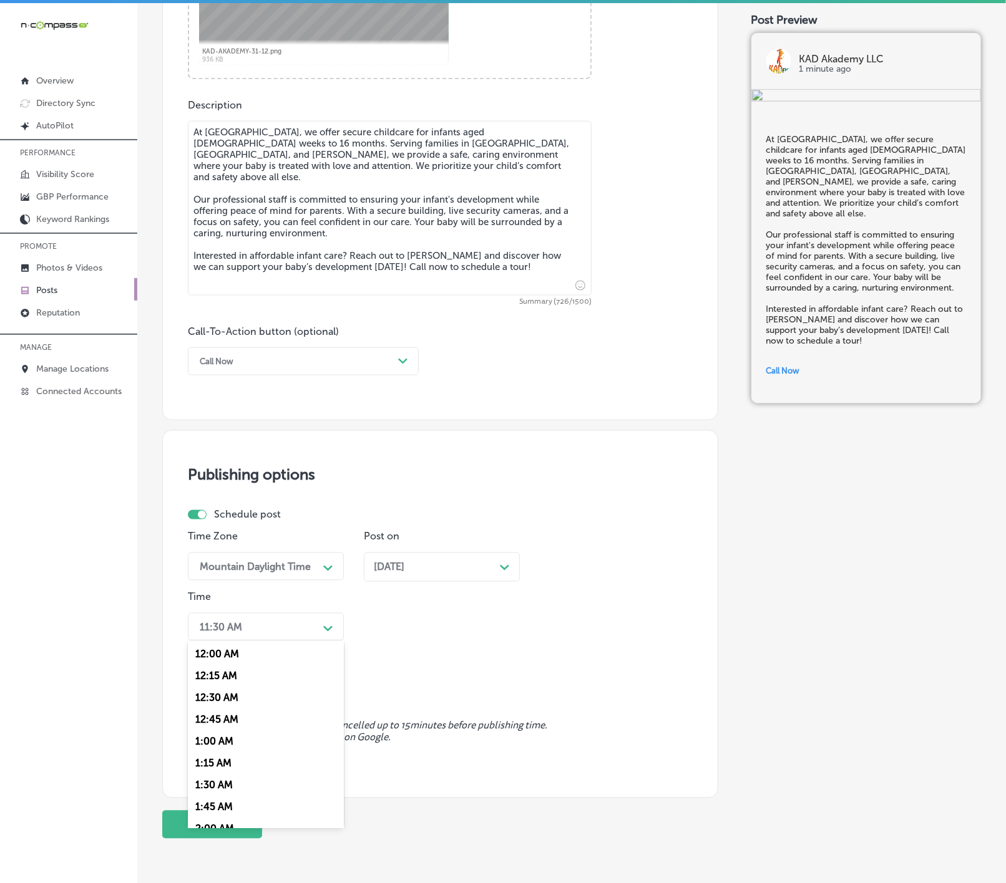
click at [330, 631] on icon "Path Created with Sketch." at bounding box center [327, 629] width 9 height 6
click at [220, 715] on div "7:00 AM" at bounding box center [266, 705] width 156 height 22
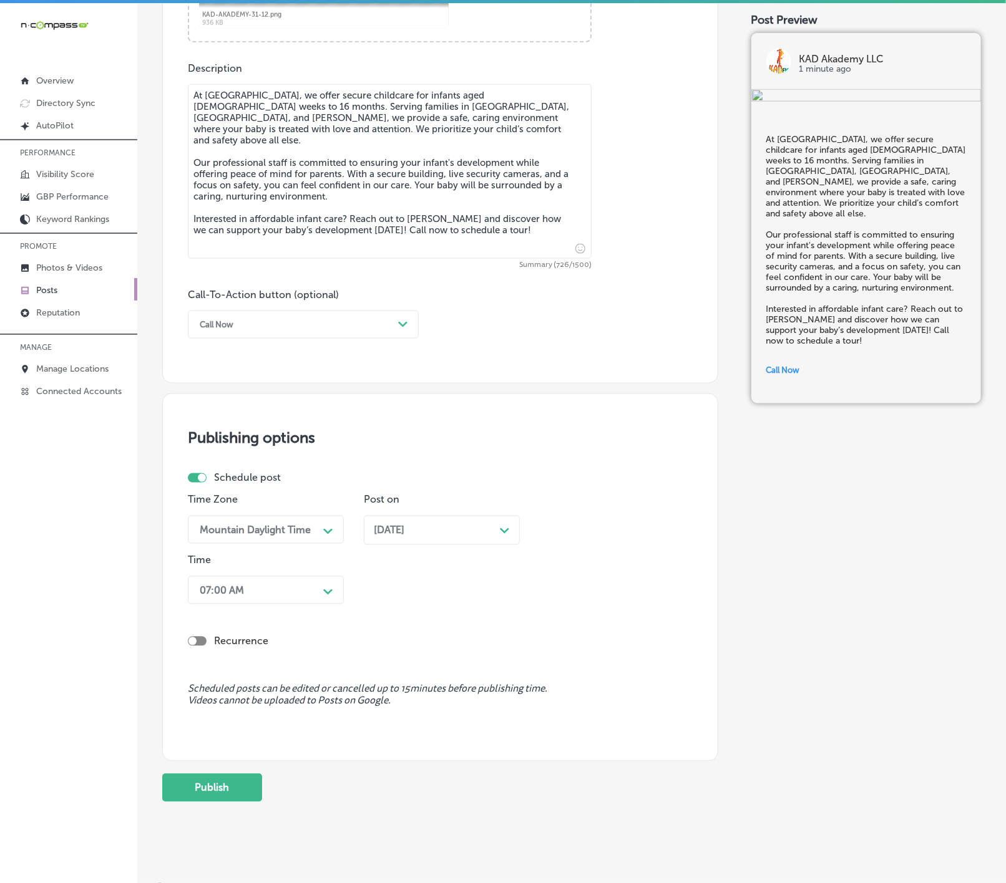
scroll to position [683, 0]
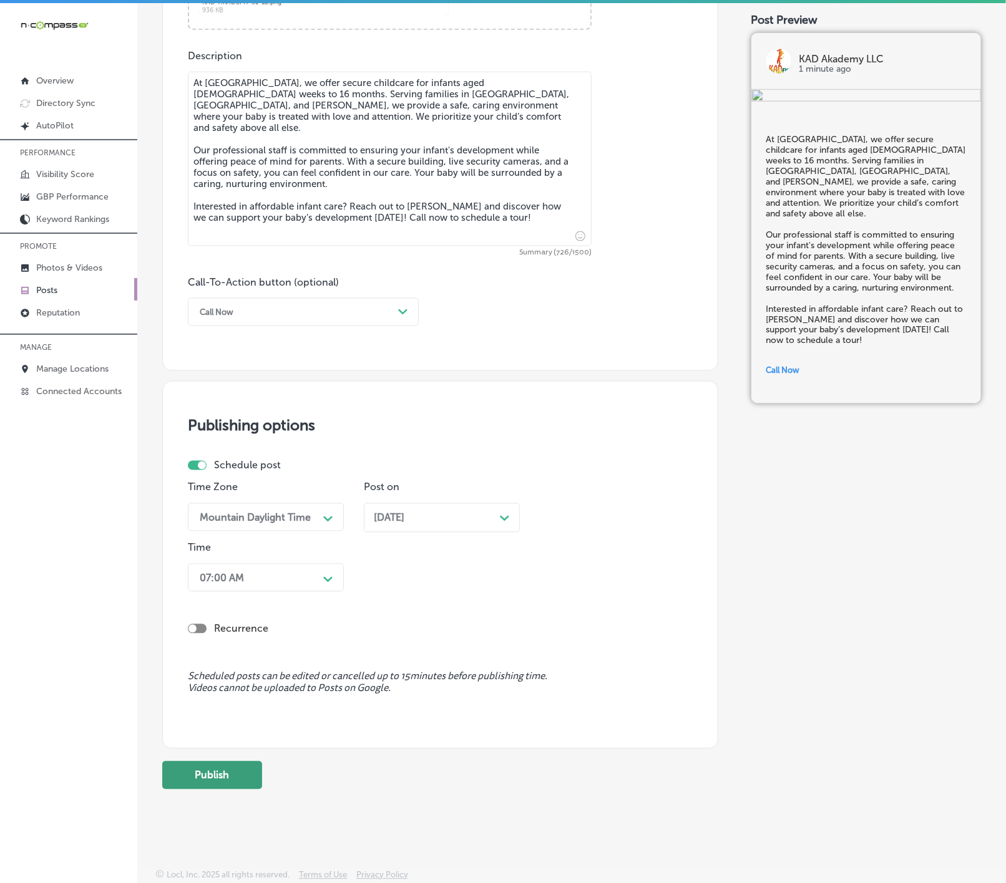
click at [211, 775] on button "Publish" at bounding box center [212, 776] width 100 height 28
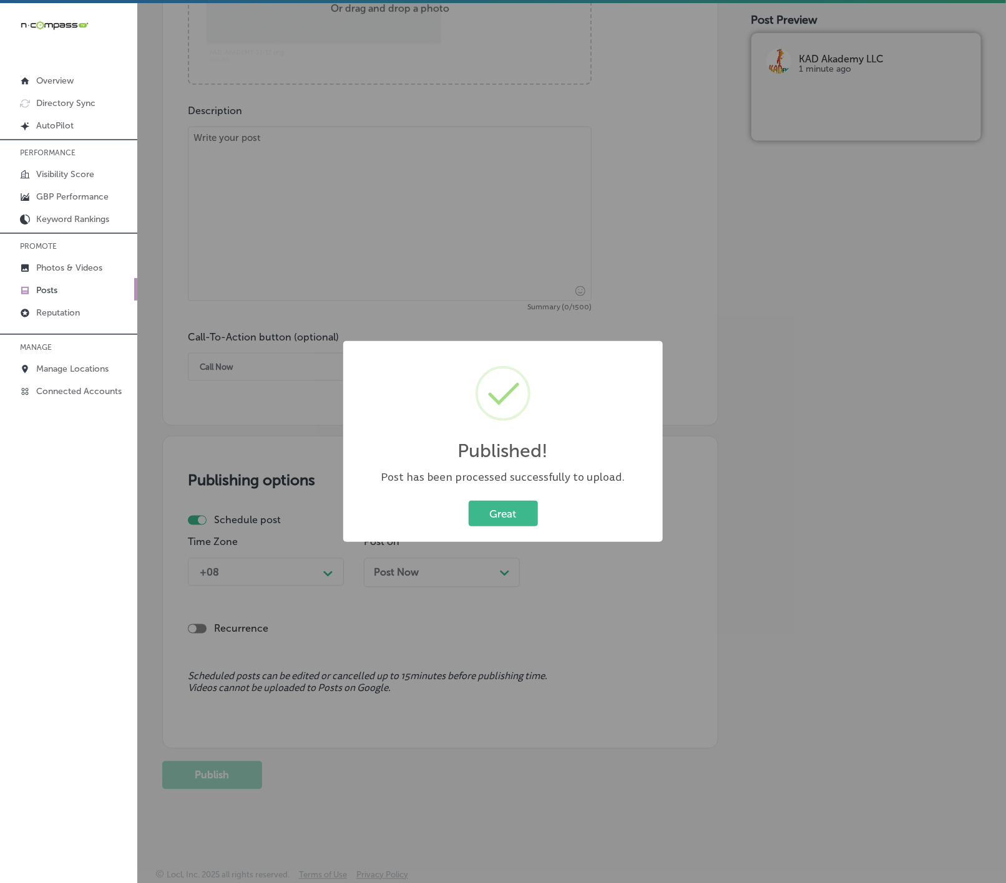
scroll to position [628, 0]
click at [510, 511] on button "Great" at bounding box center [502, 514] width 69 height 26
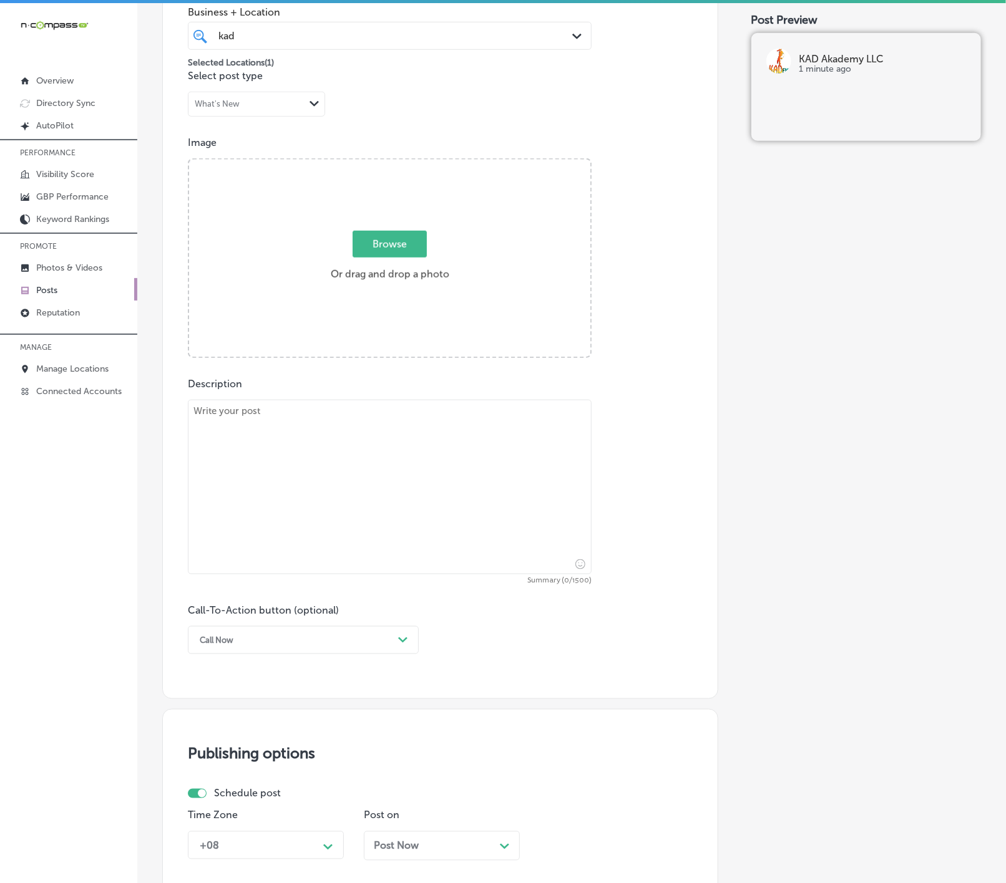
scroll to position [347, 0]
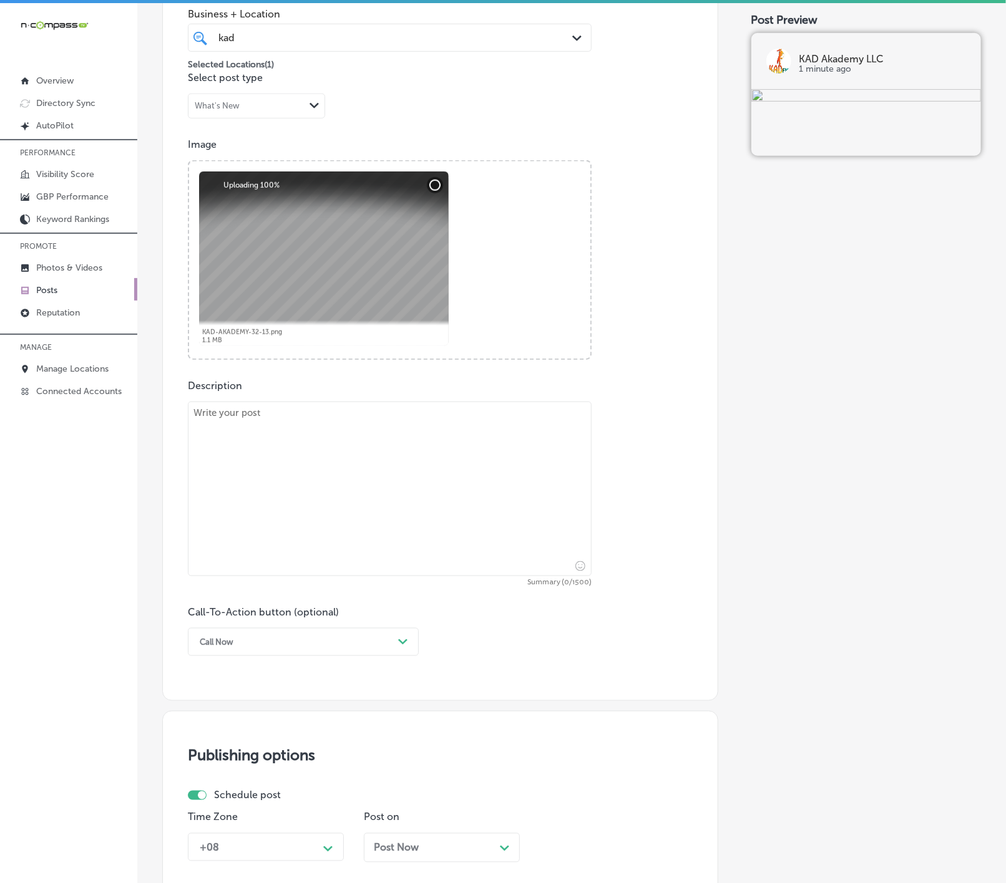
click at [455, 511] on textarea at bounding box center [390, 489] width 404 height 175
paste textarea "At [GEOGRAPHIC_DATA], we believe in providing toddler daycare that nurtures bot…"
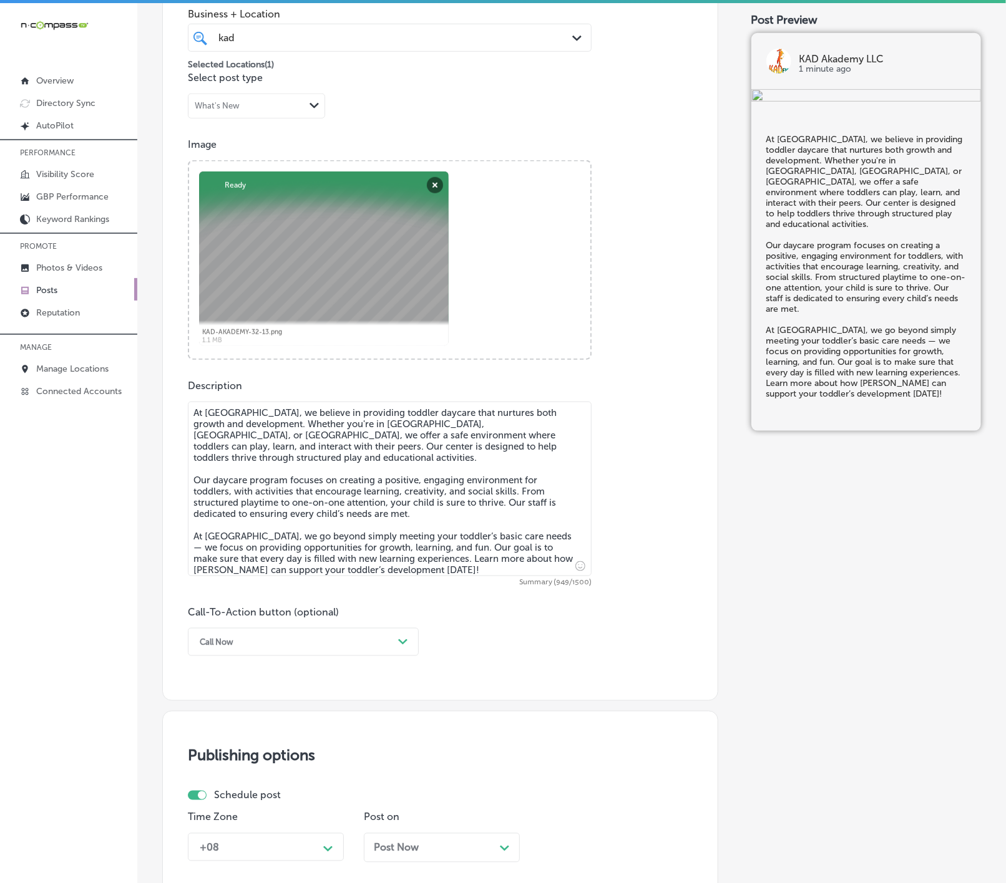
type textarea "At [GEOGRAPHIC_DATA], we believe in providing toddler daycare that nurtures bot…"
click at [249, 641] on div "Call Now" at bounding box center [293, 641] width 200 height 19
click at [223, 765] on div "Learn more" at bounding box center [303, 757] width 231 height 22
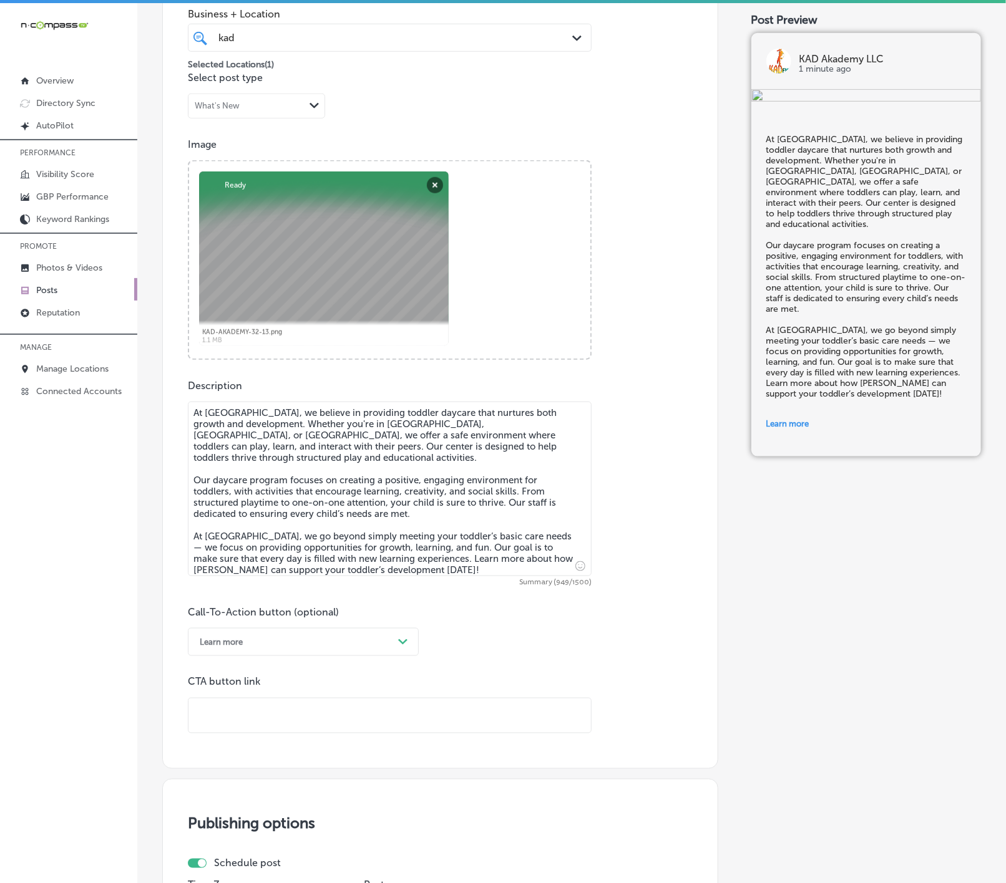
drag, startPoint x: 238, startPoint y: 744, endPoint x: 264, endPoint y: 717, distance: 37.9
click at [264, 717] on input "text" at bounding box center [389, 716] width 402 height 34
paste input "[URL][DOMAIN_NAME]"
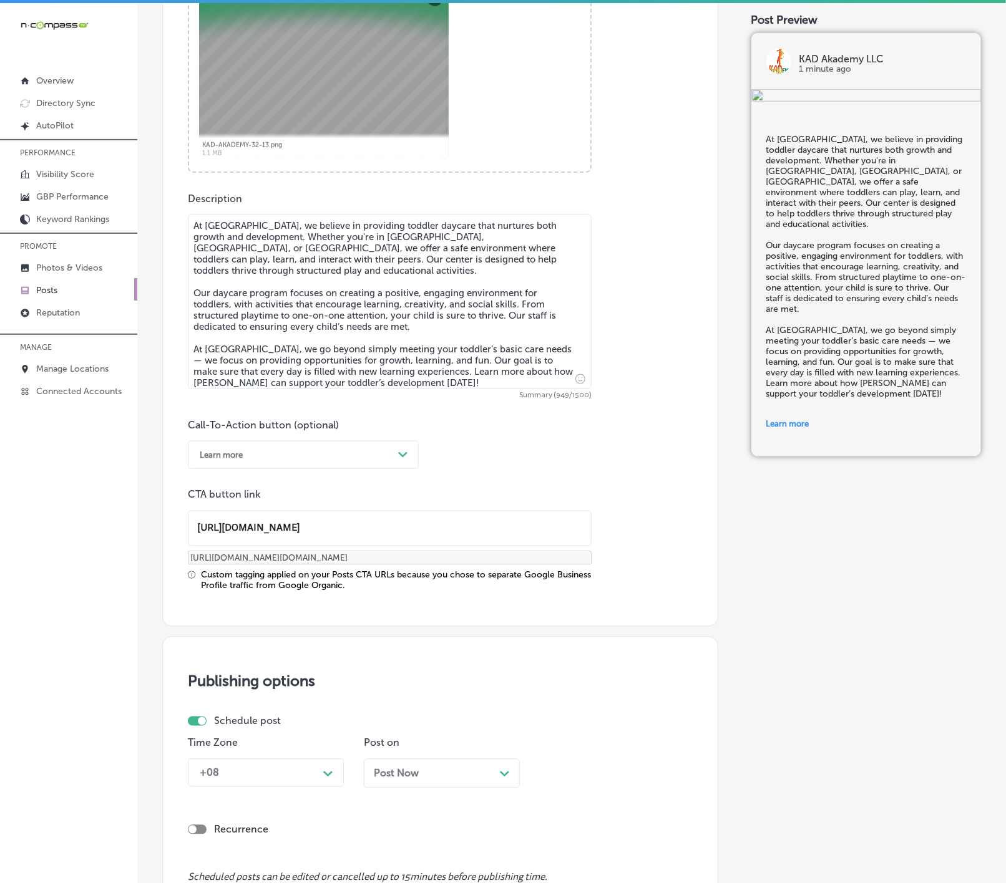
type input "[URL][DOMAIN_NAME]"
click at [311, 787] on div "+08 Path Created with Sketch." at bounding box center [266, 773] width 156 height 28
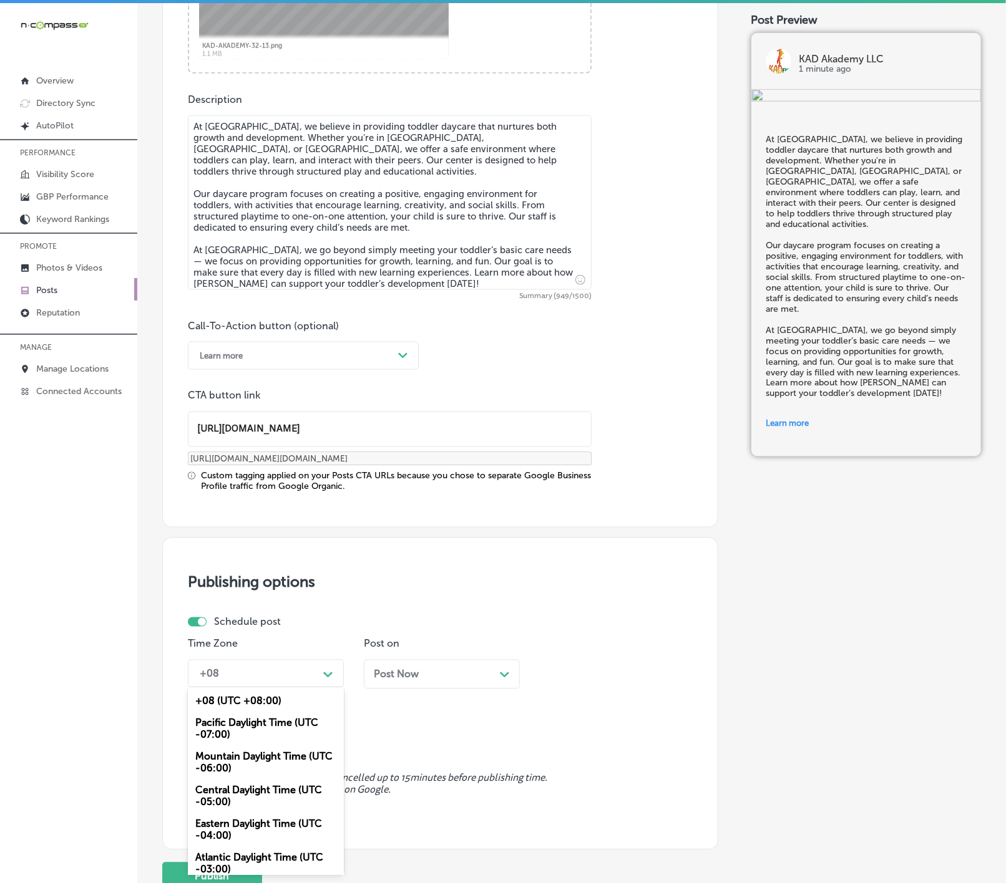
click at [251, 763] on div "Mountain Daylight Time (UTC -06:00)" at bounding box center [266, 763] width 156 height 34
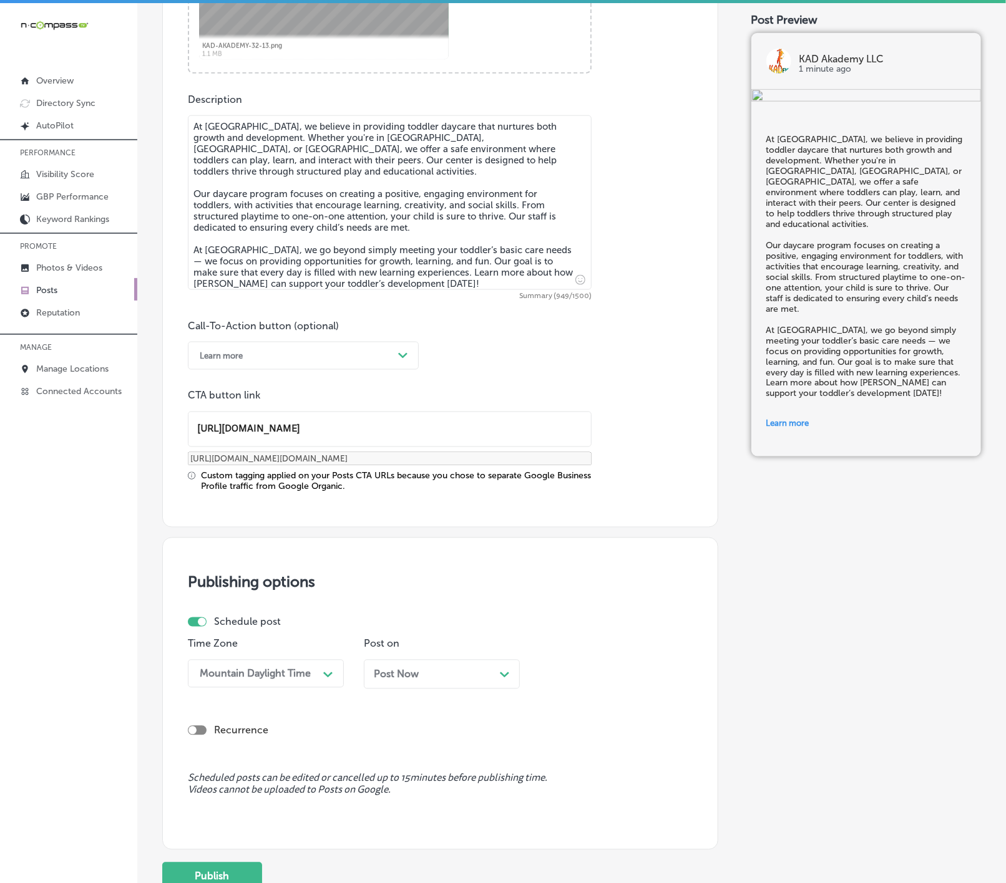
click at [421, 681] on div "Post Now Path Created with Sketch." at bounding box center [442, 675] width 136 height 12
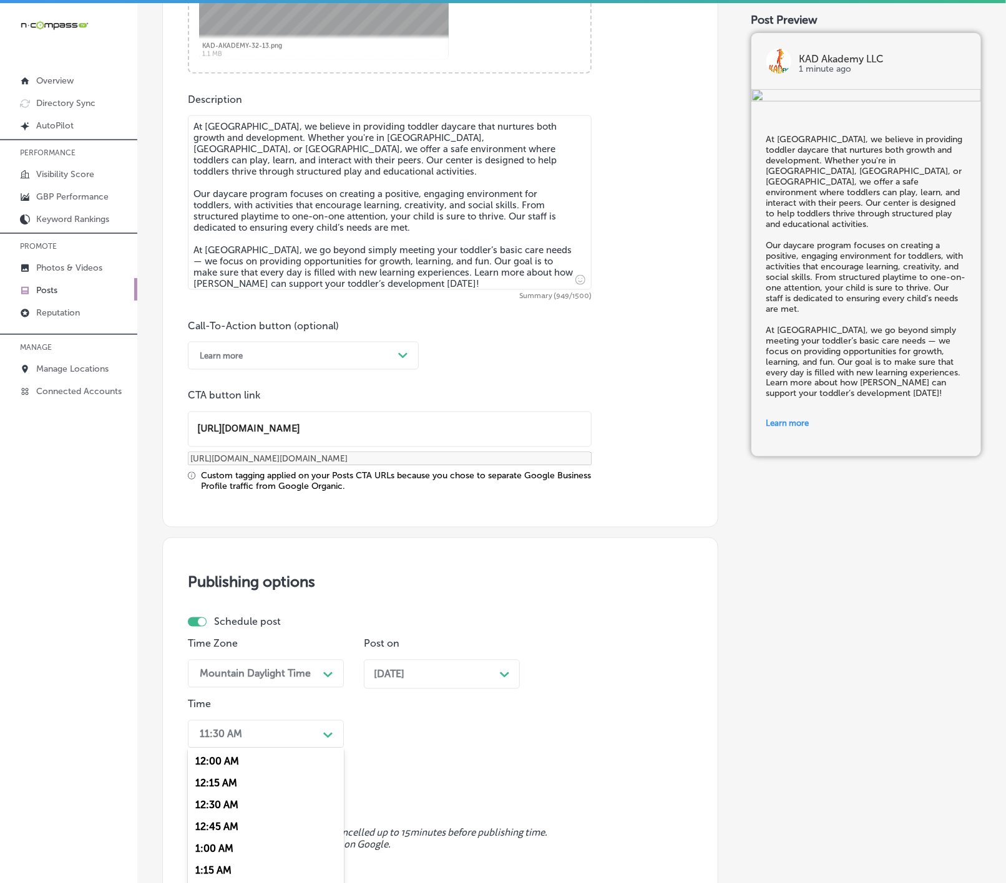
click at [298, 738] on div "option 7:00 AM, selected. option 12:30 AM focused, 3 of 96. 96 results availabl…" at bounding box center [266, 734] width 156 height 28
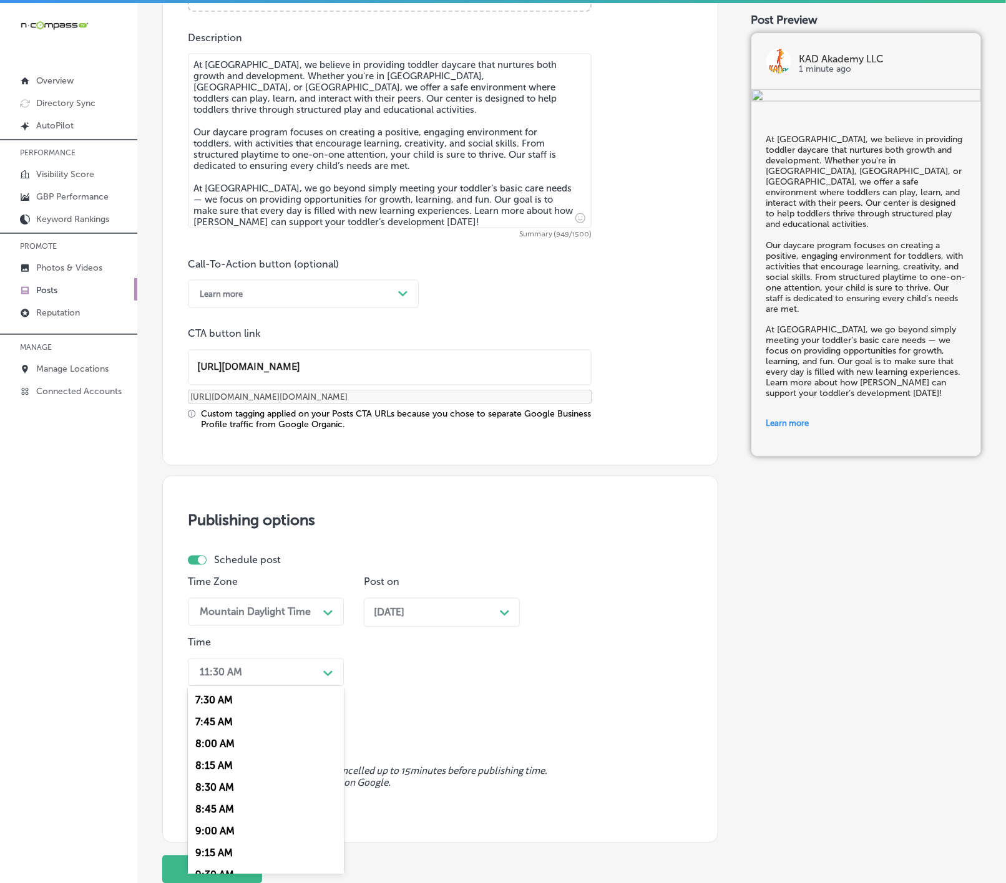
scroll to position [561, 0]
click at [233, 759] on div "7:00 AM" at bounding box center [266, 750] width 156 height 22
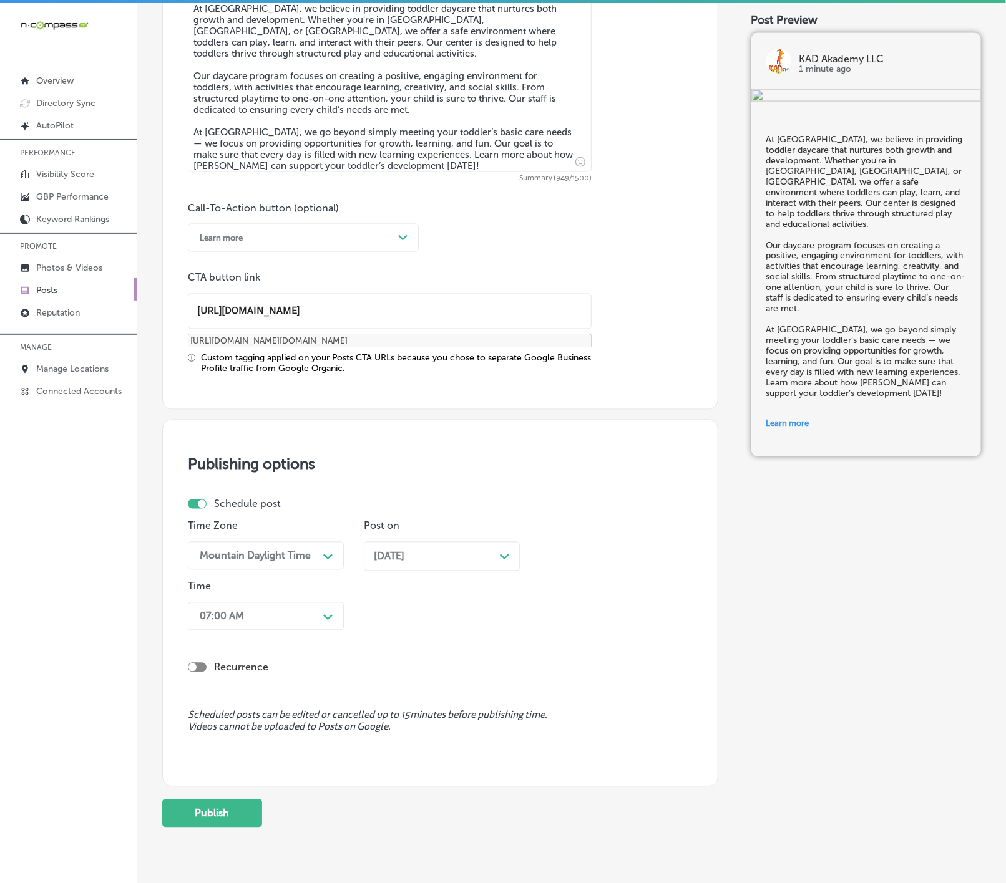
scroll to position [794, 0]
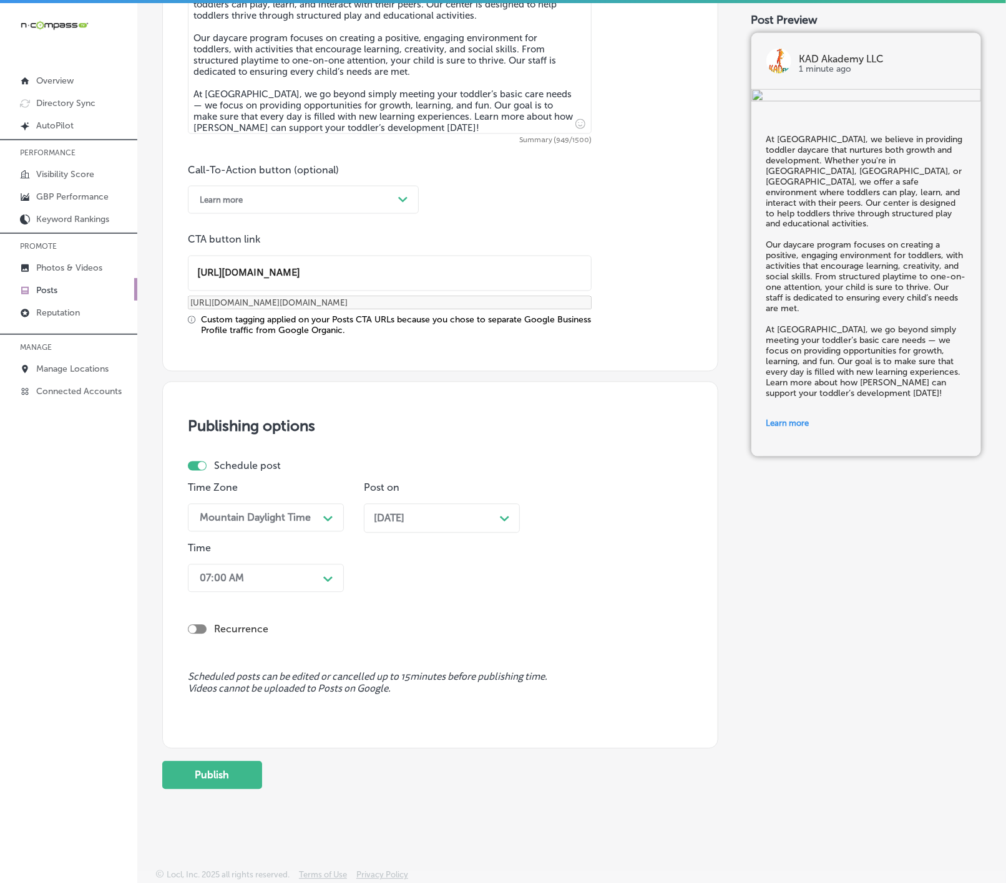
click at [264, 763] on div "Publish" at bounding box center [440, 776] width 556 height 28
click at [221, 775] on button "Publish" at bounding box center [212, 776] width 100 height 28
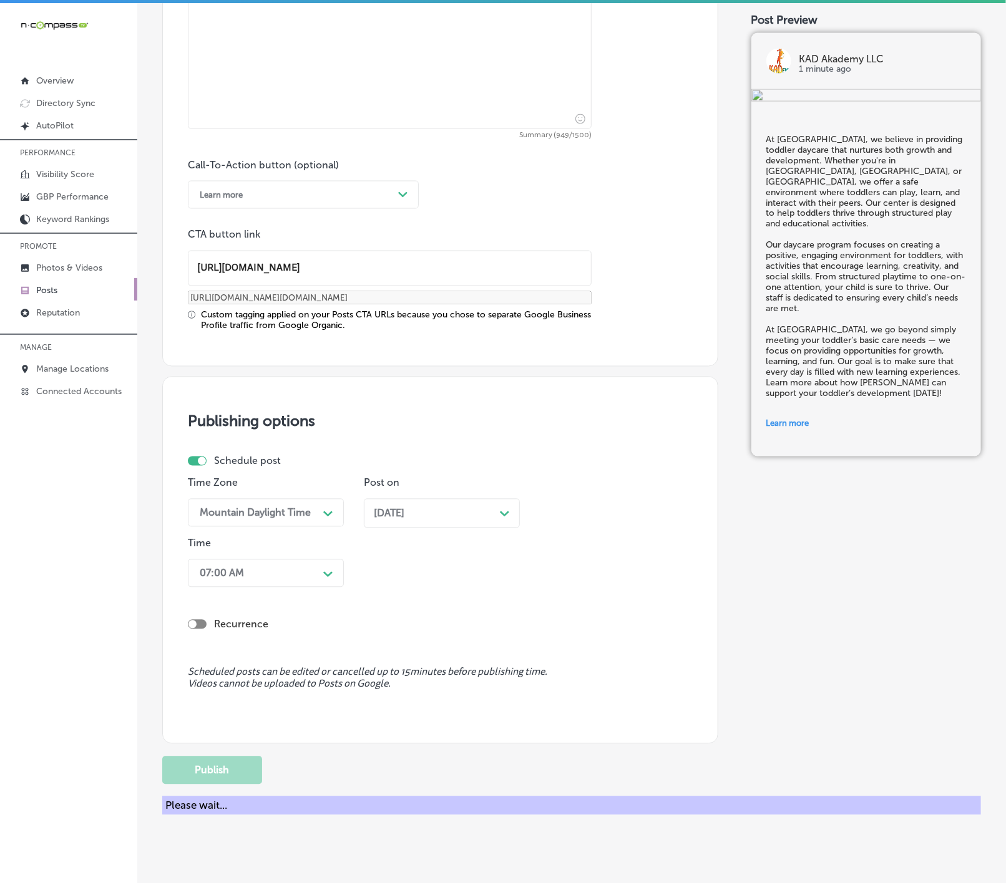
scroll to position [628, 0]
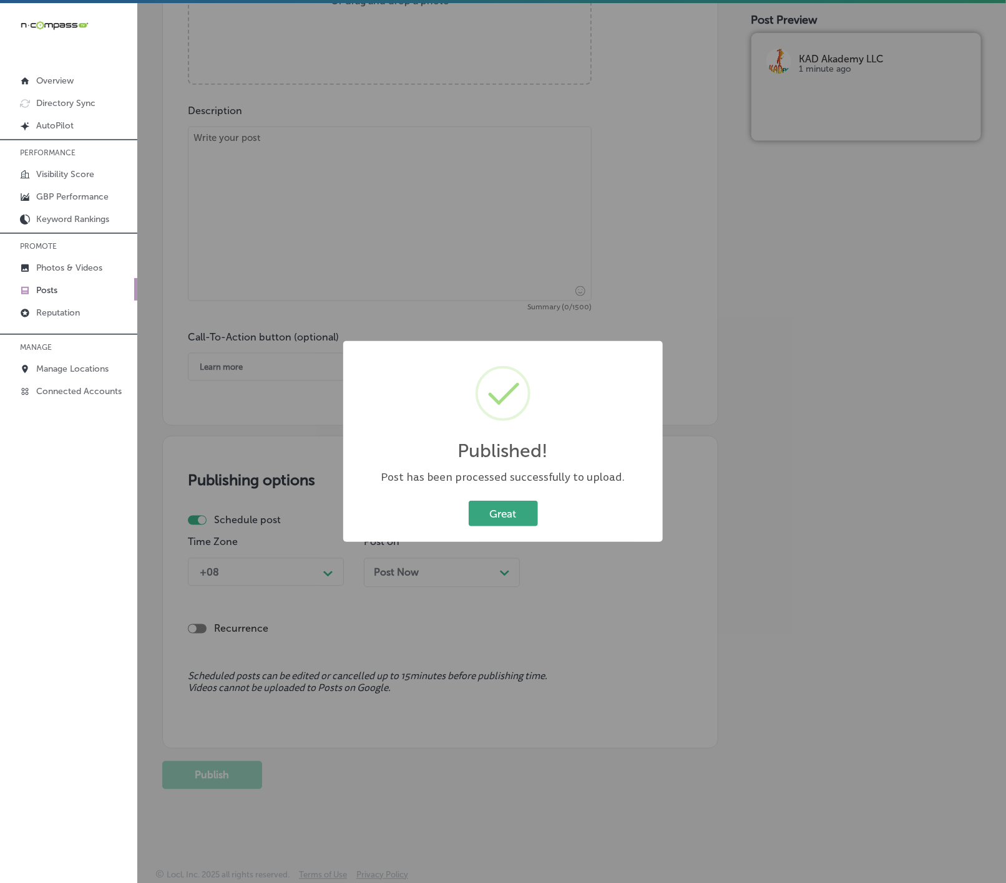
click at [496, 510] on button "Great" at bounding box center [502, 514] width 69 height 26
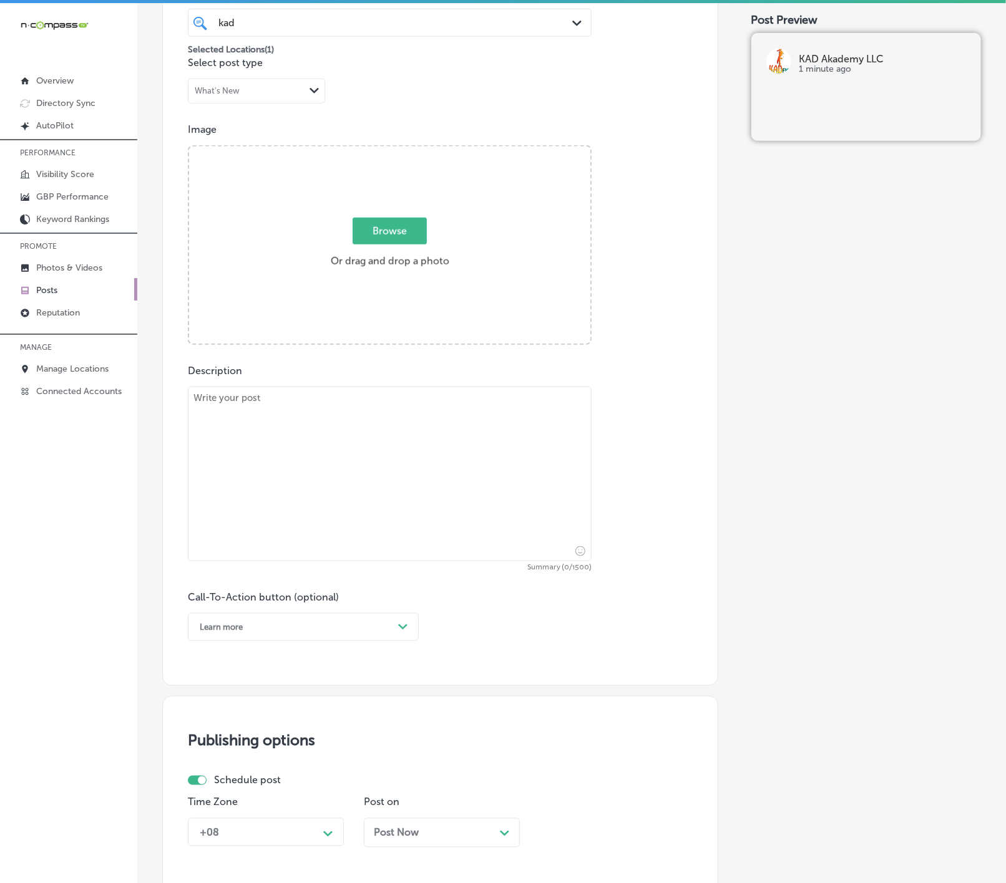
scroll to position [347, 0]
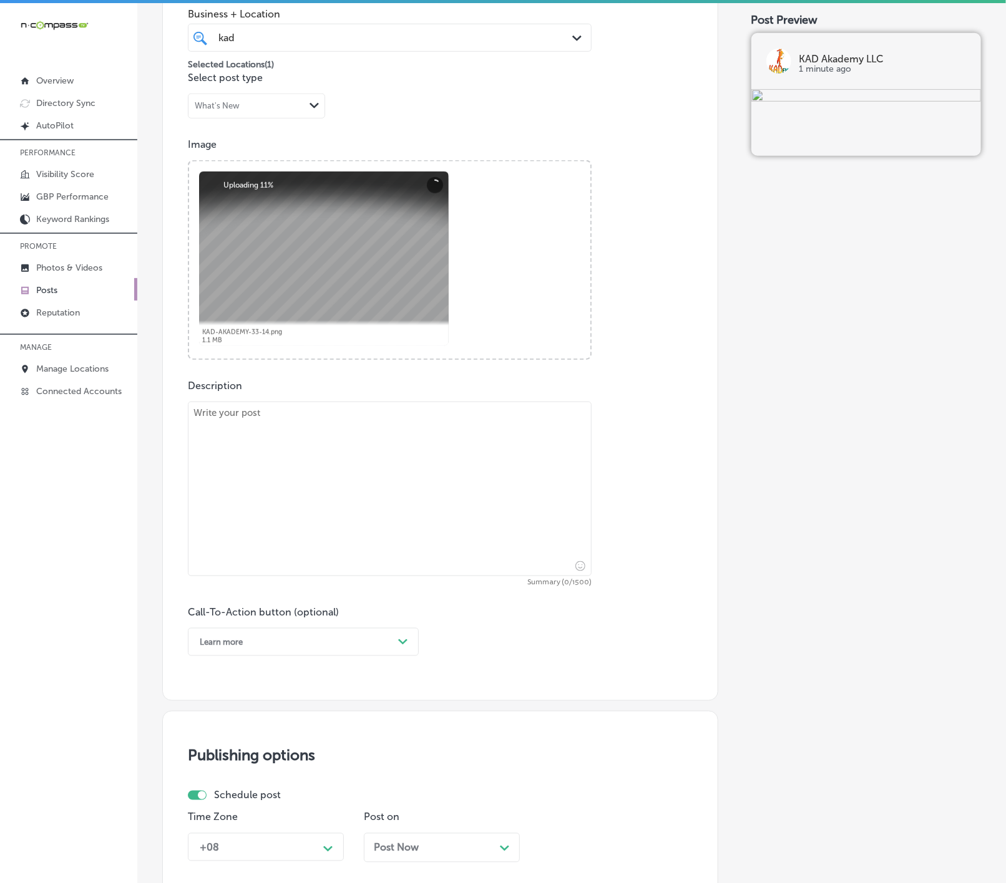
click at [420, 488] on textarea at bounding box center [390, 489] width 404 height 175
paste textarea "[PERSON_NAME]’s preschool care program is designed to help children grow academ…"
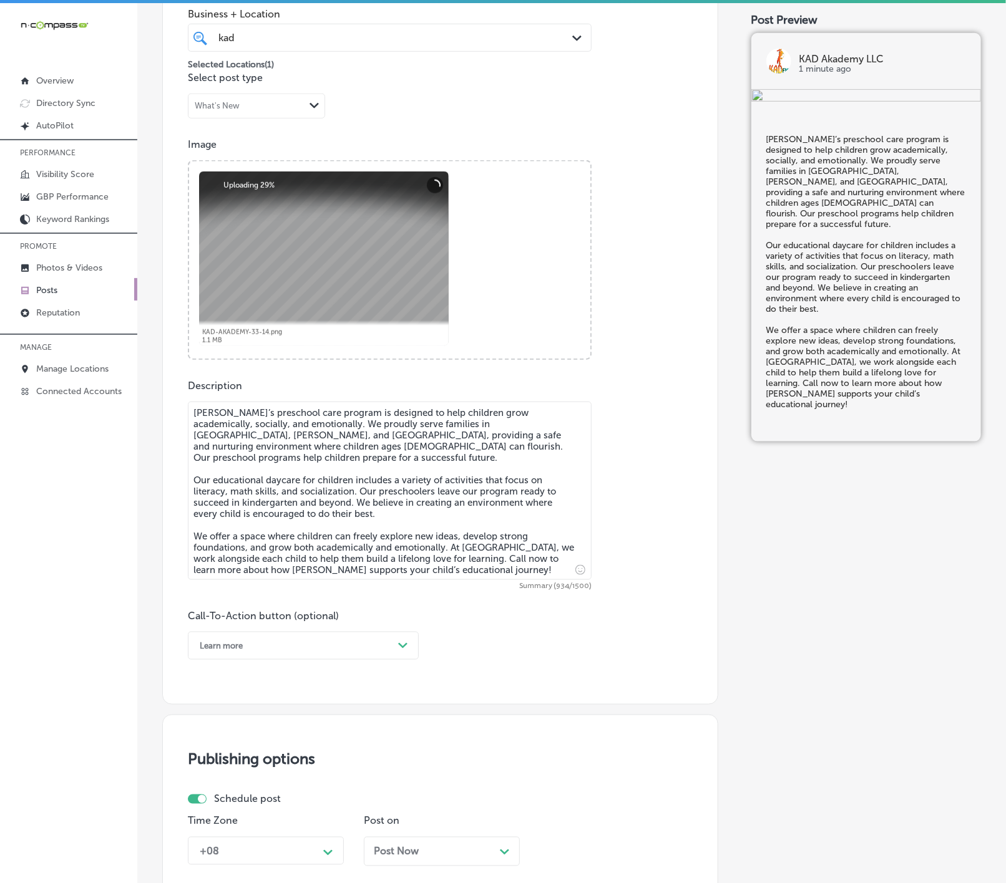
type textarea "[PERSON_NAME]’s preschool care program is designed to help children grow academ…"
click at [399, 656] on div "Path Created with Sketch." at bounding box center [403, 646] width 20 height 20
click at [218, 810] on div "Call Now" at bounding box center [303, 804] width 231 height 22
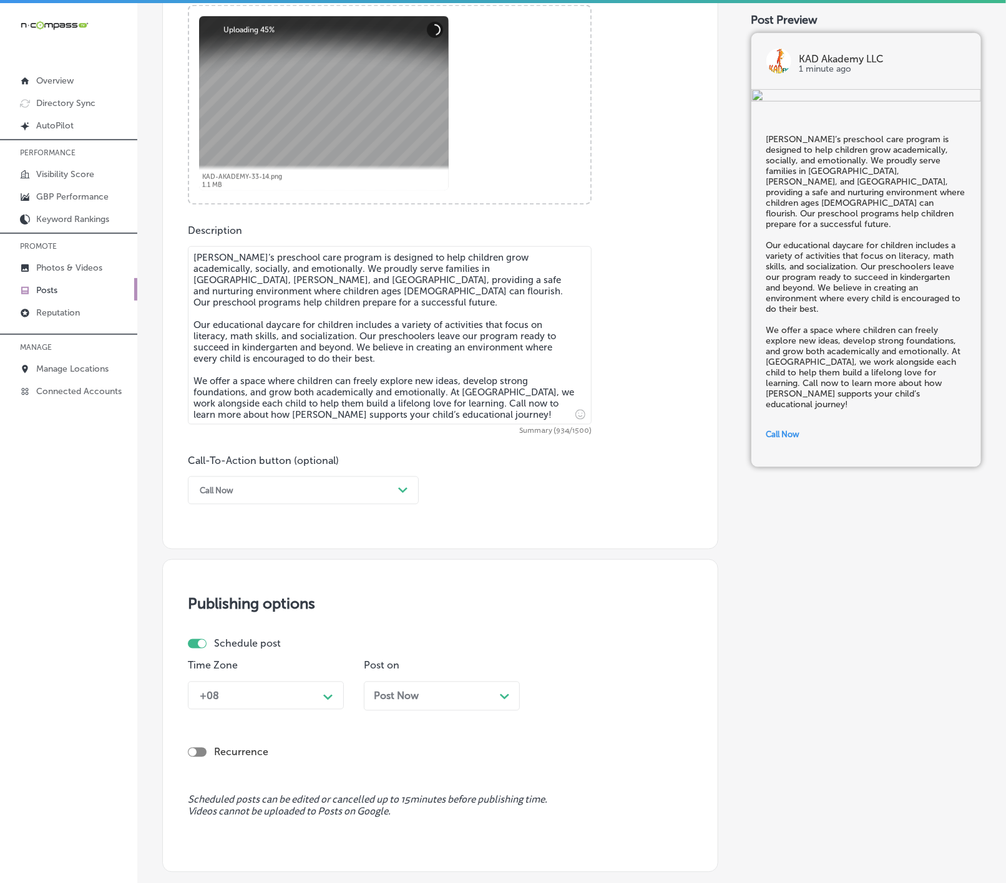
scroll to position [631, 0]
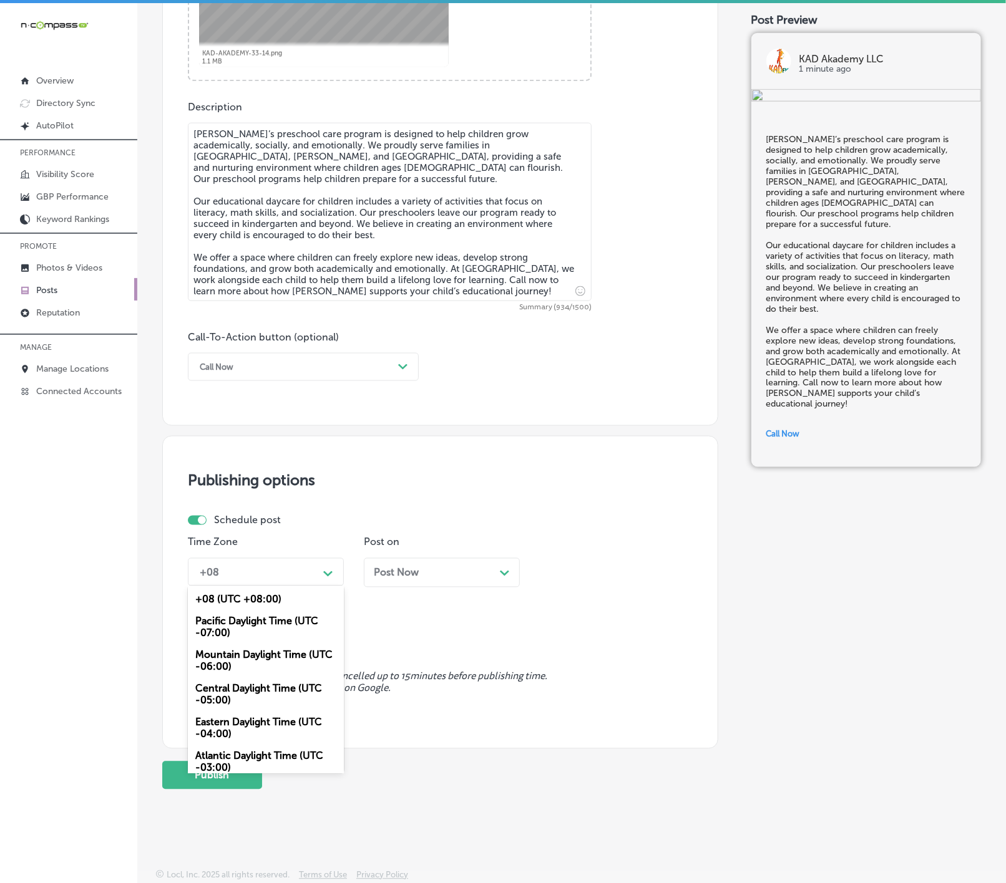
click at [322, 580] on div "Path Created with Sketch." at bounding box center [328, 573] width 20 height 20
click at [275, 661] on div "Mountain Daylight Time (UTC -06:00)" at bounding box center [266, 661] width 156 height 34
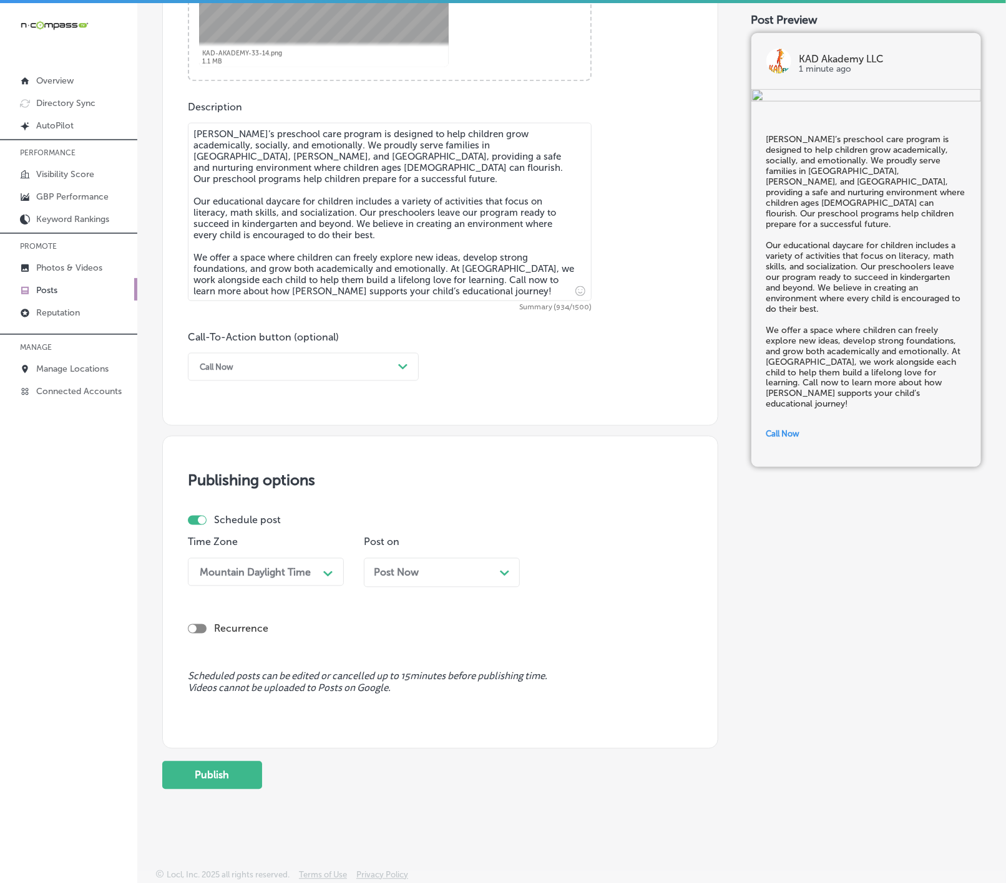
click at [474, 567] on div "Post Now Path Created with Sketch." at bounding box center [442, 573] width 136 height 12
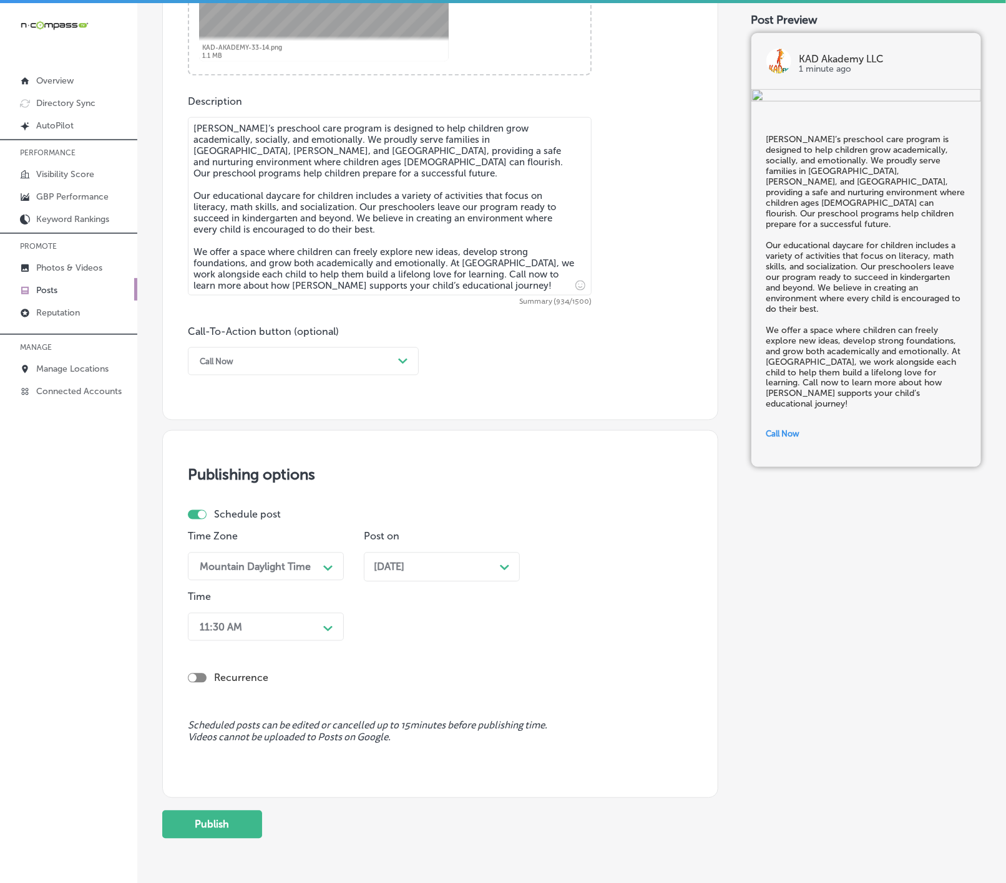
click at [320, 629] on div "Path Created with Sketch." at bounding box center [328, 628] width 20 height 20
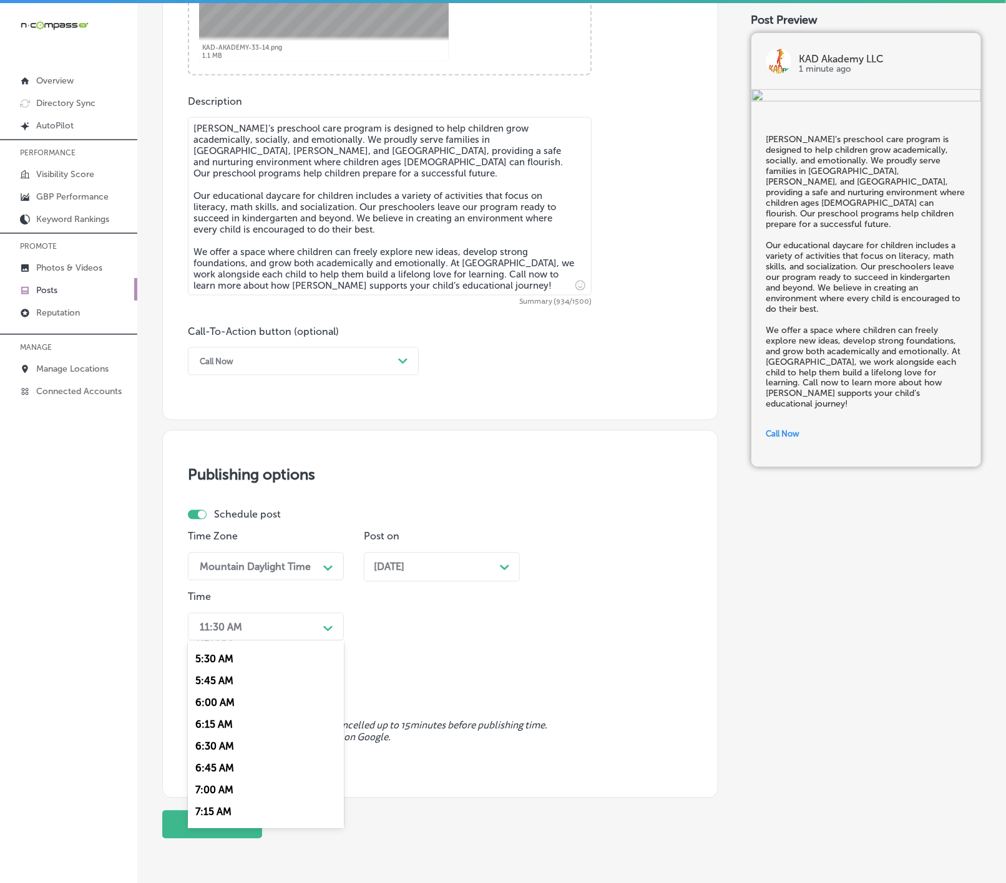
scroll to position [561, 0]
click at [212, 715] on div "7:00 AM" at bounding box center [266, 705] width 156 height 22
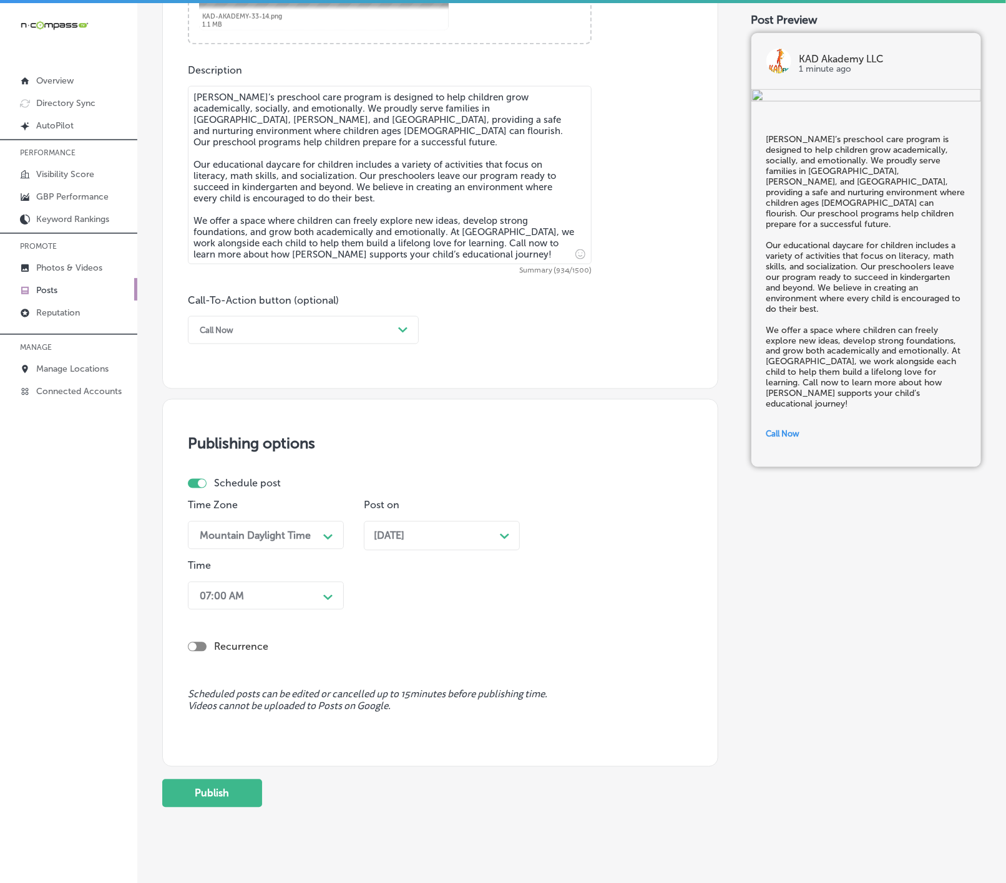
scroll to position [687, 0]
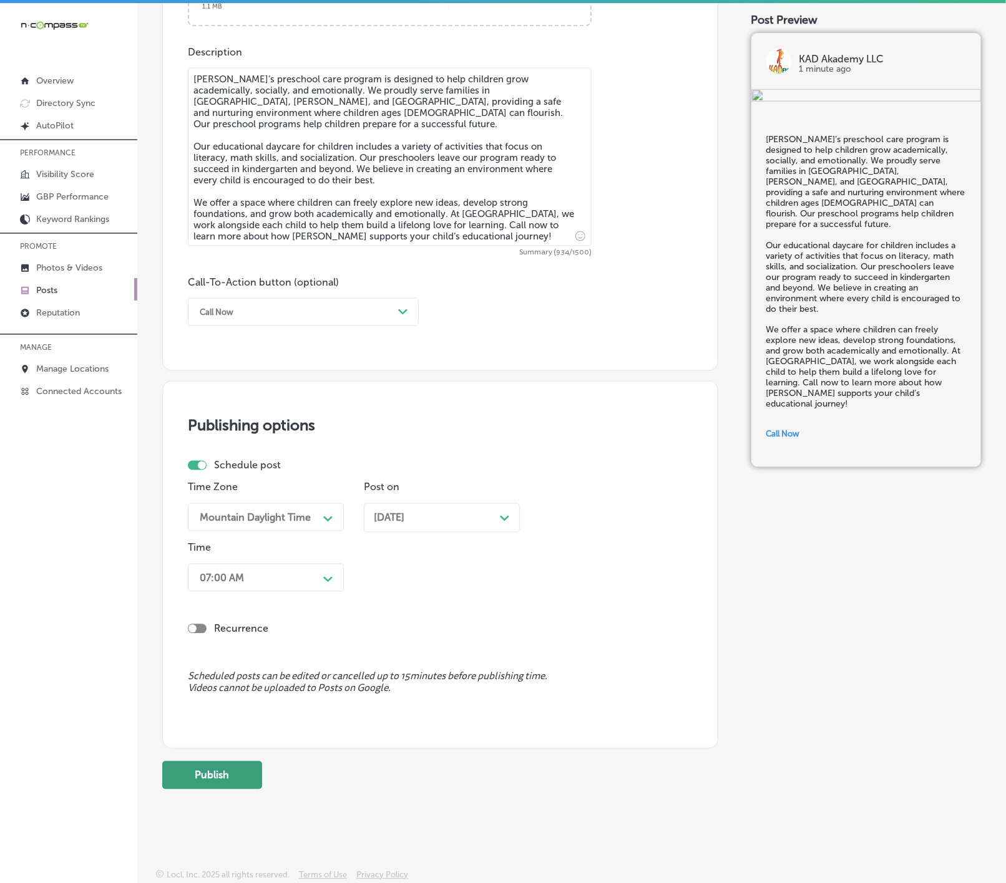
click at [213, 770] on button "Publish" at bounding box center [212, 776] width 100 height 28
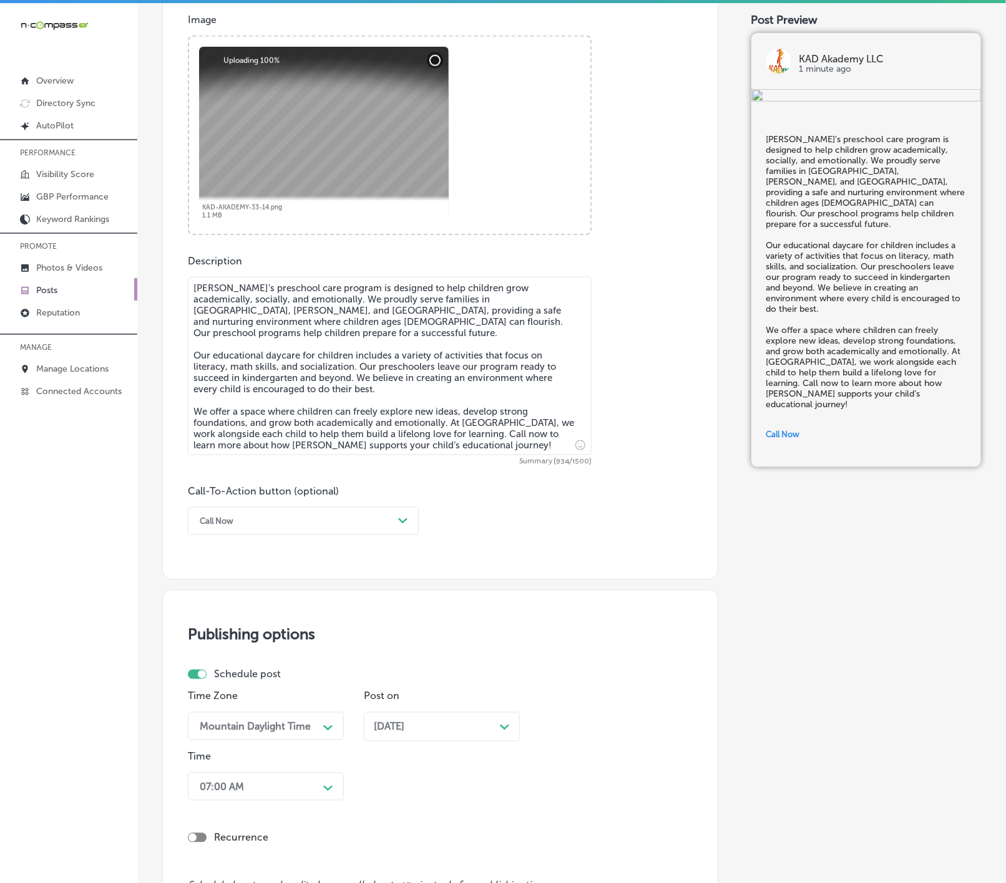
scroll to position [706, 0]
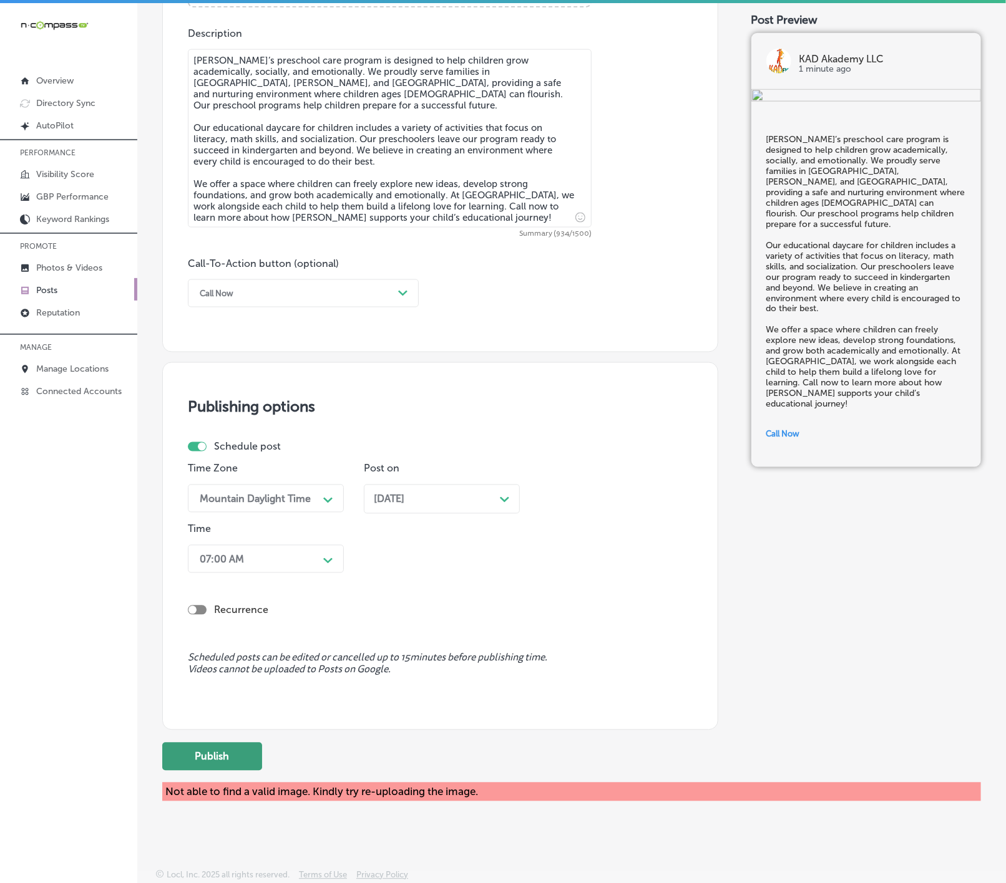
click at [228, 757] on button "Publish" at bounding box center [212, 757] width 100 height 28
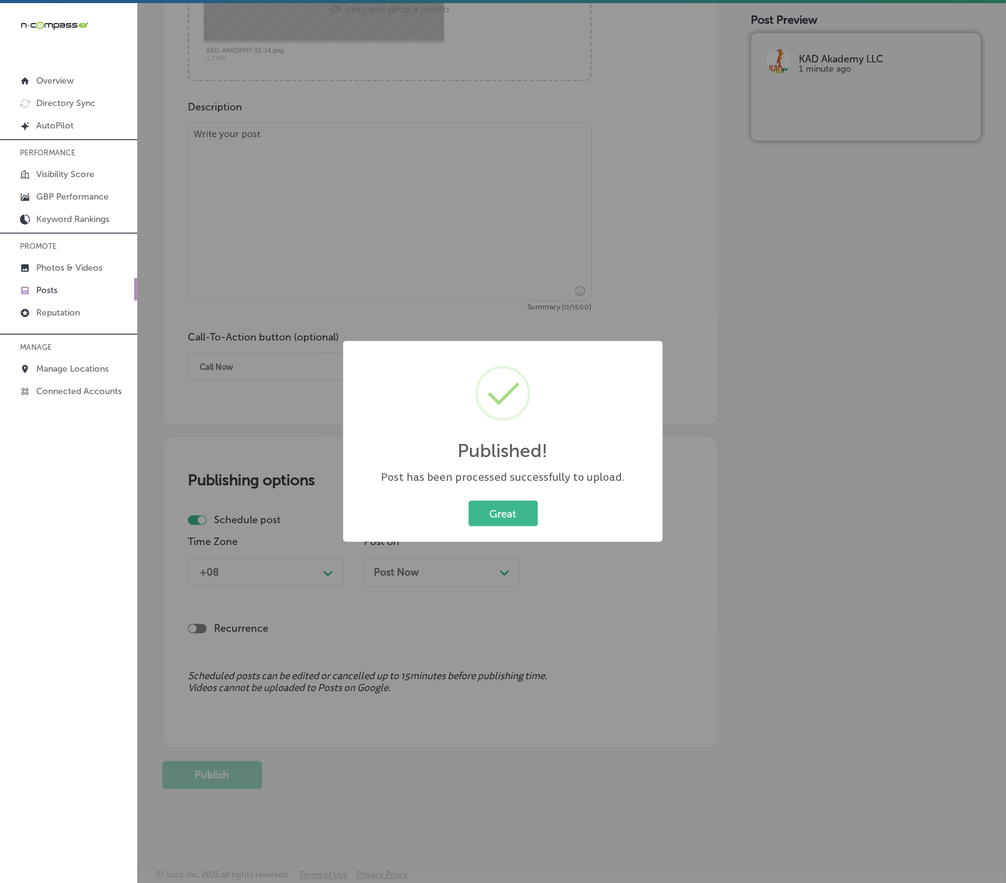
scroll to position [631, 0]
click at [505, 505] on button "Great" at bounding box center [502, 514] width 69 height 26
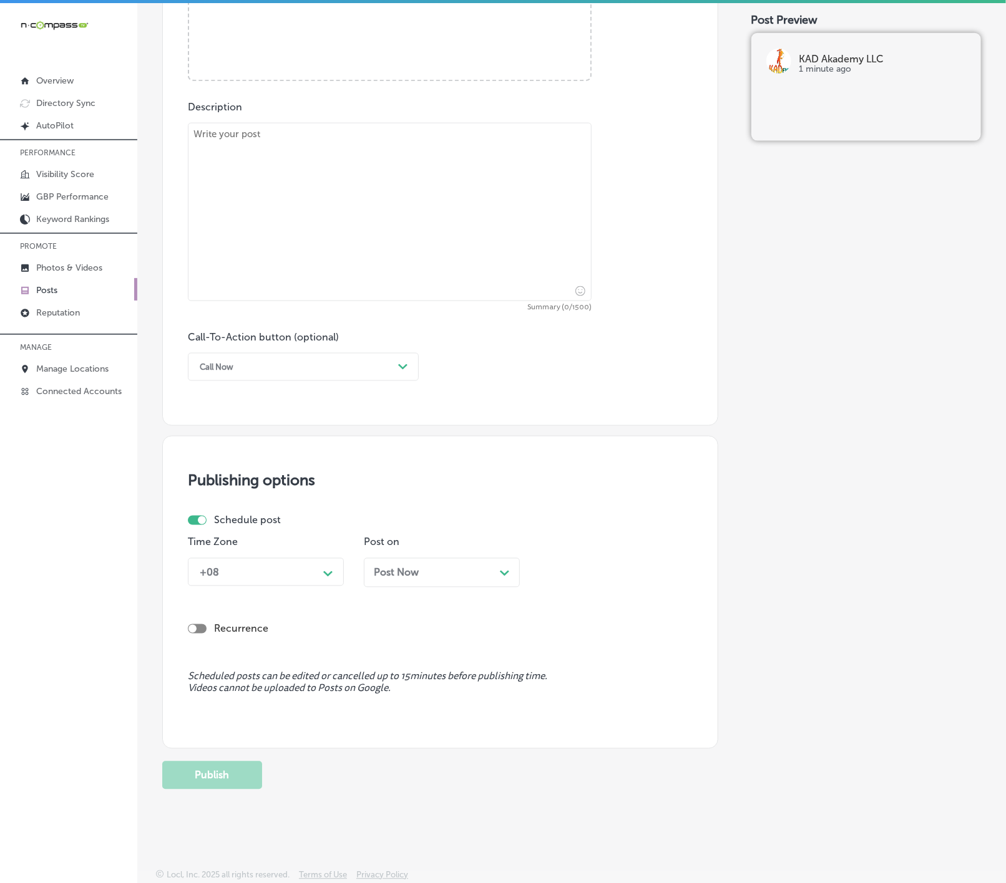
click at [73, 296] on link "Posts" at bounding box center [68, 289] width 137 height 22
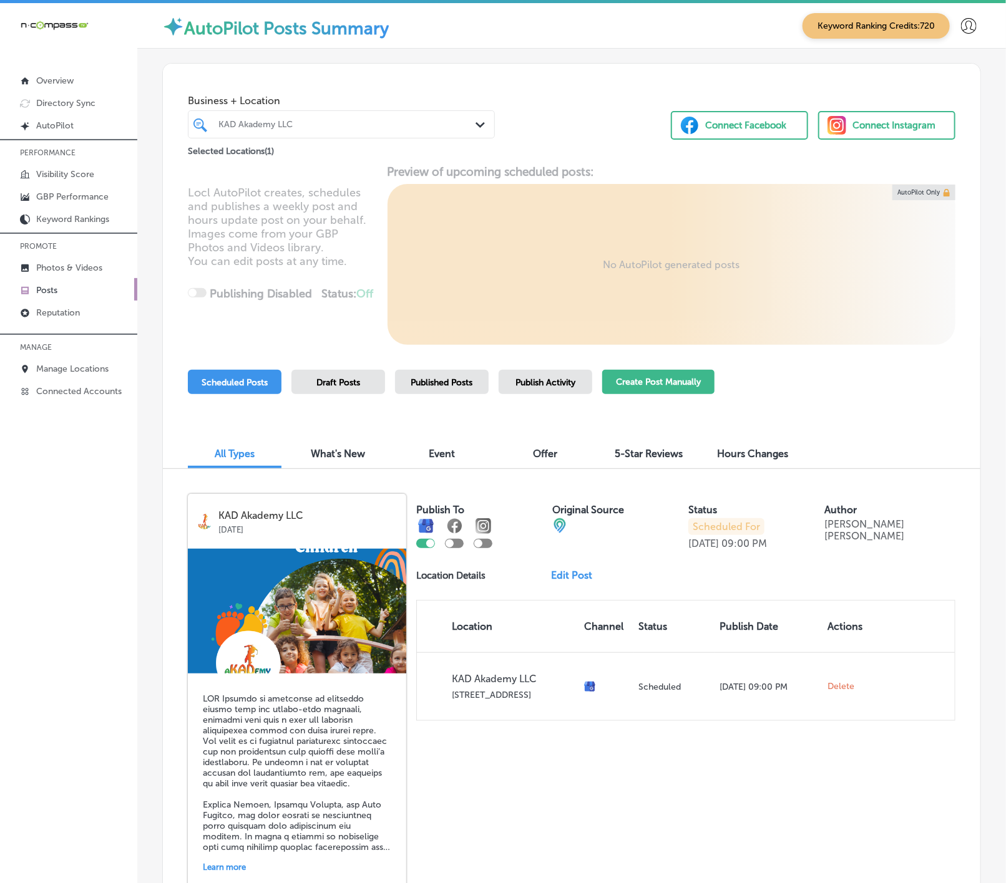
click at [653, 388] on button "Create Post Manually" at bounding box center [658, 382] width 112 height 24
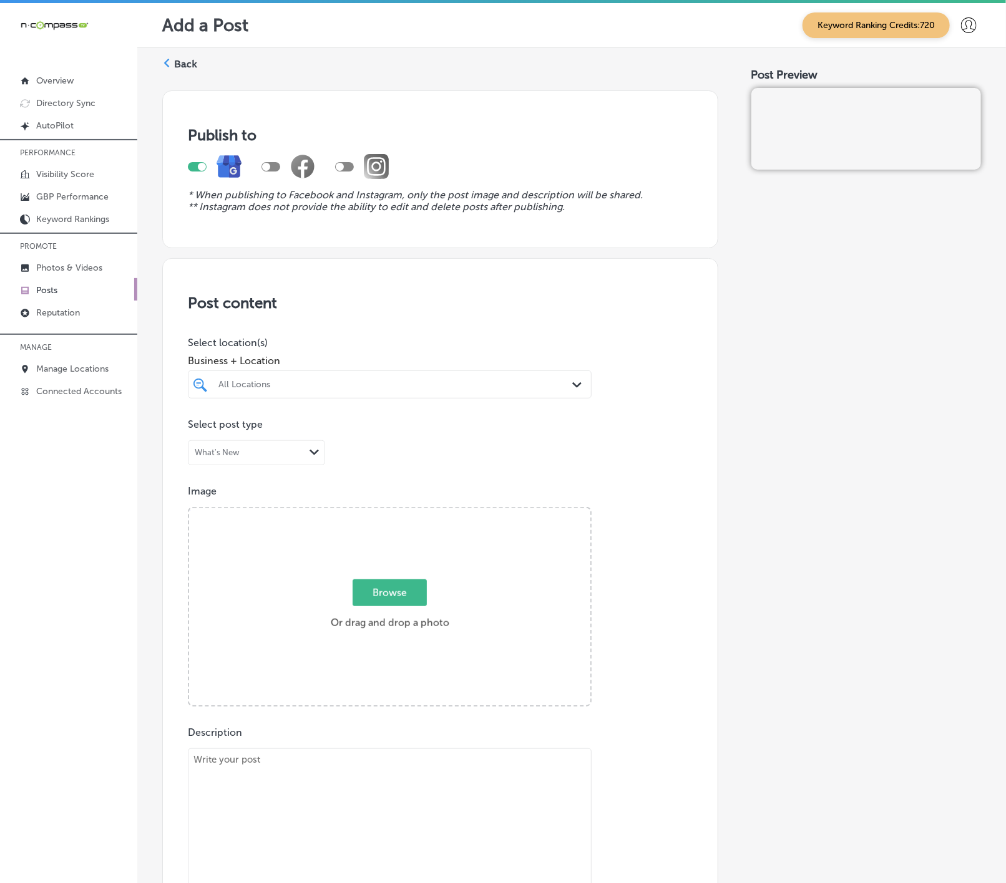
click at [435, 382] on div "All Locations" at bounding box center [395, 384] width 355 height 11
click at [402, 433] on label "50 Trinity PI" at bounding box center [402, 431] width 112 height 8
type input "half mo"
click at [818, 408] on div "Post Preview" at bounding box center [866, 715] width 230 height 1271
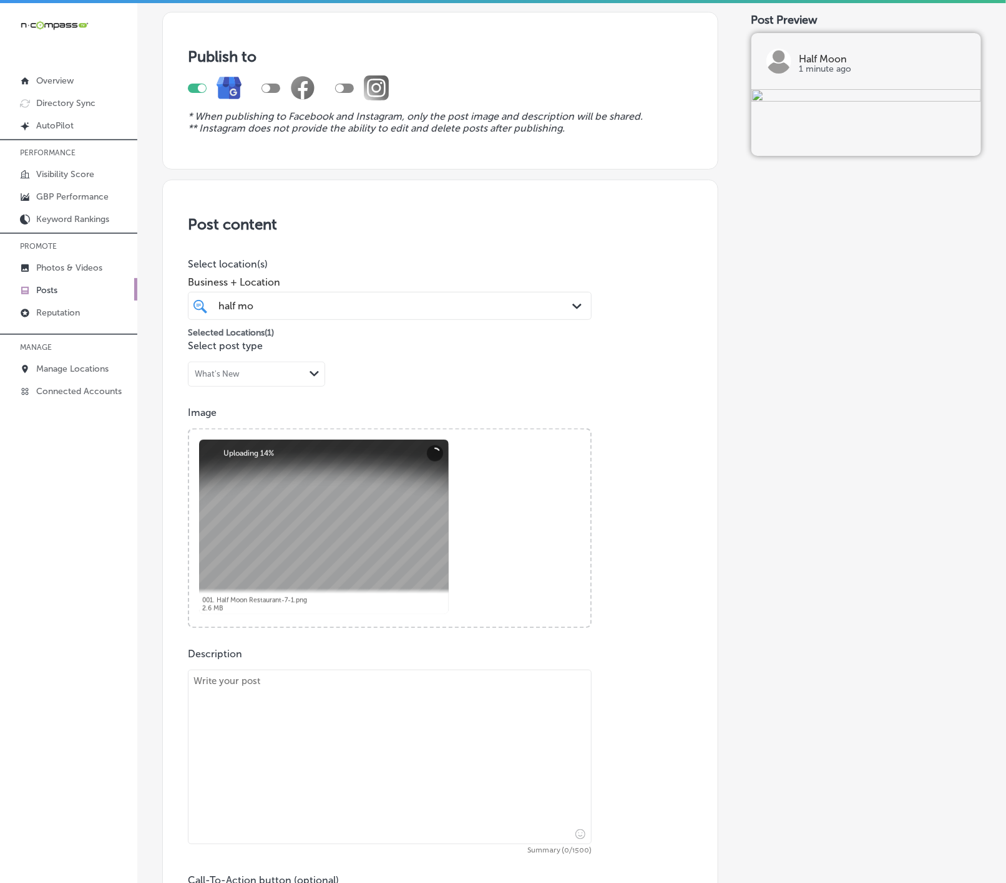
scroll to position [187, 0]
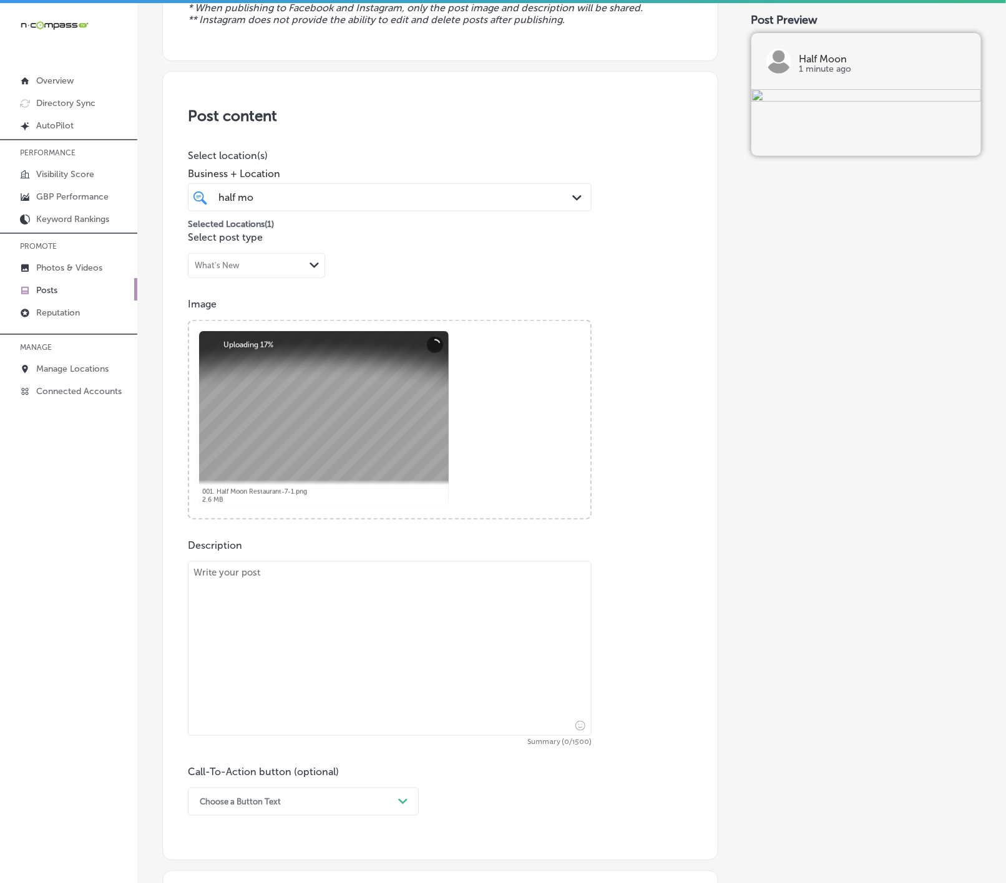
click at [279, 627] on textarea at bounding box center [390, 648] width 404 height 175
paste textarea "As the crisp autumn air settles in, Half Moon proudly serves the neighborhoods …"
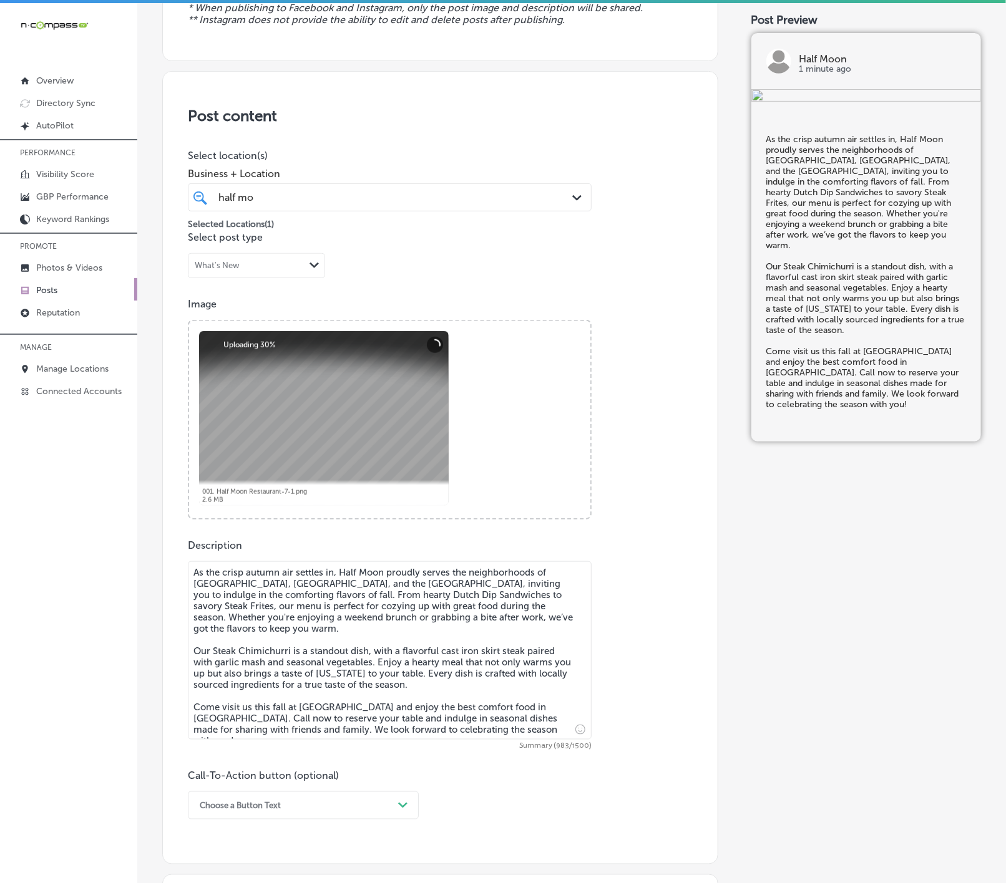
scroll to position [374, 0]
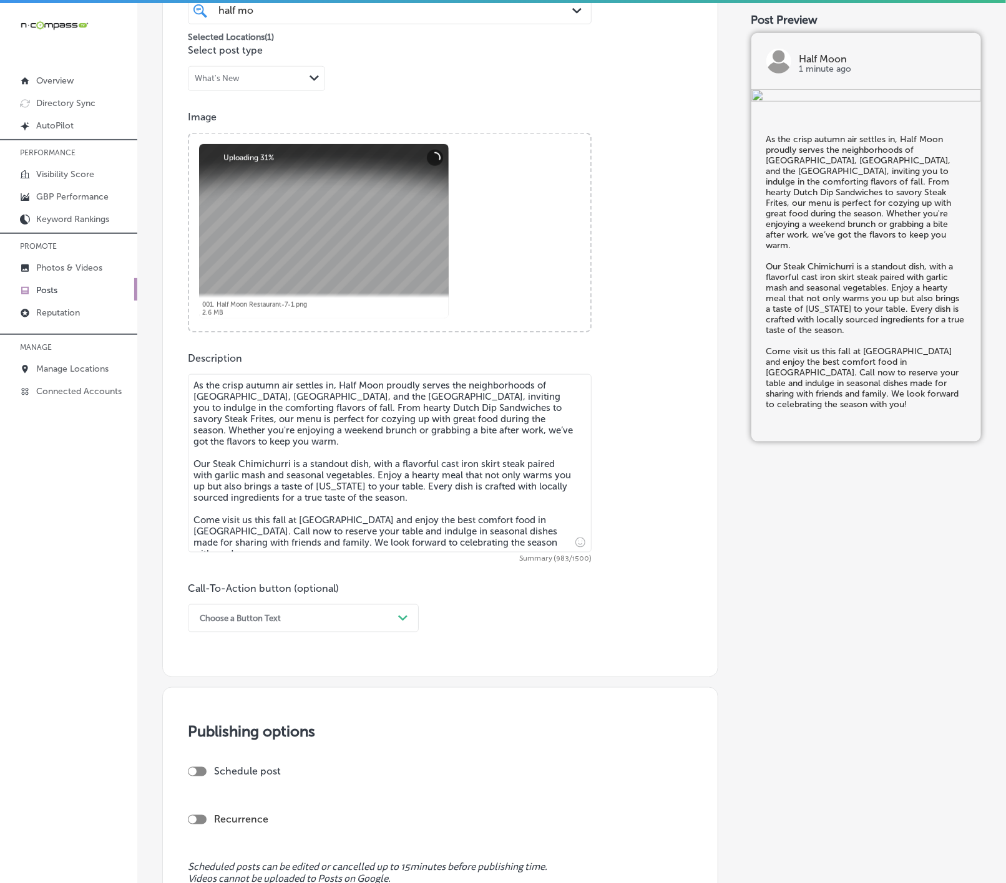
type textarea "As the crisp autumn air settles in, Half Moon proudly serves the neighborhoods …"
click at [279, 621] on div "Choose a Button Text" at bounding box center [240, 618] width 81 height 9
click at [214, 778] on div "Call Now" at bounding box center [303, 777] width 231 height 22
click at [195, 783] on div "Schedule post" at bounding box center [435, 777] width 495 height 22
click at [201, 775] on div at bounding box center [197, 771] width 19 height 9
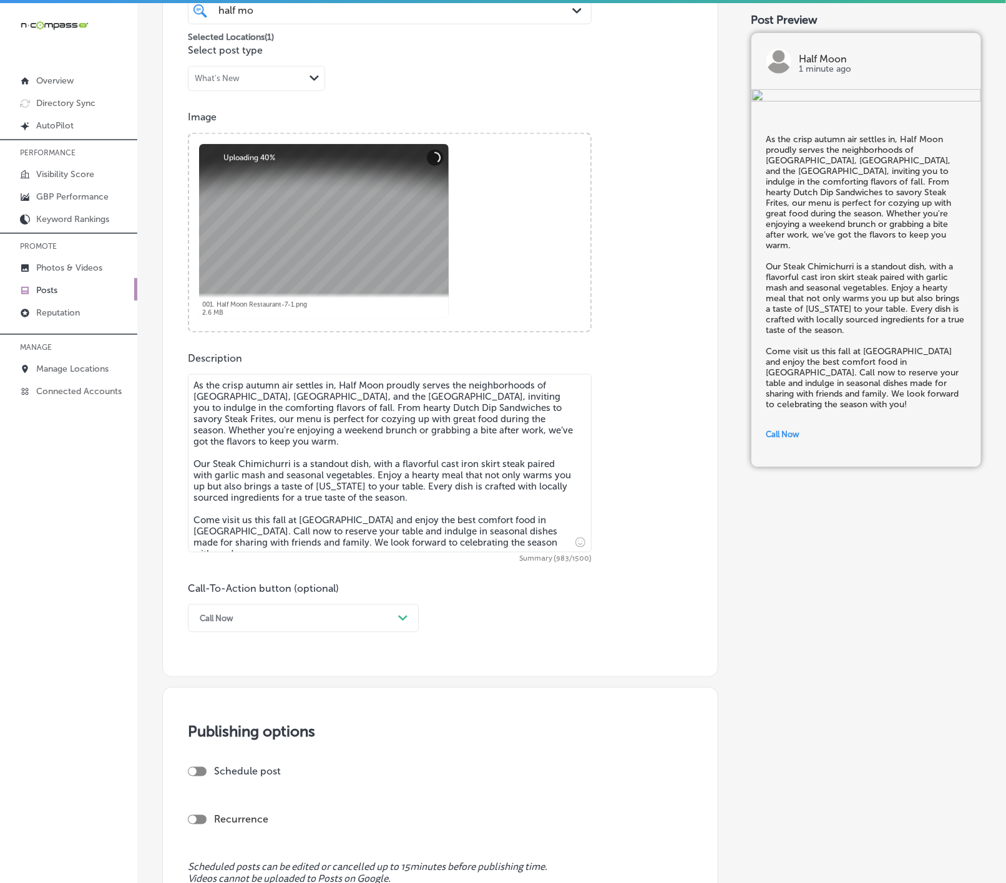
checkbox input "true"
click at [251, 826] on div "option Eastern Daylight Time (UTC -04:00) focused, 5 of 6. 6 results available.…" at bounding box center [266, 824] width 156 height 28
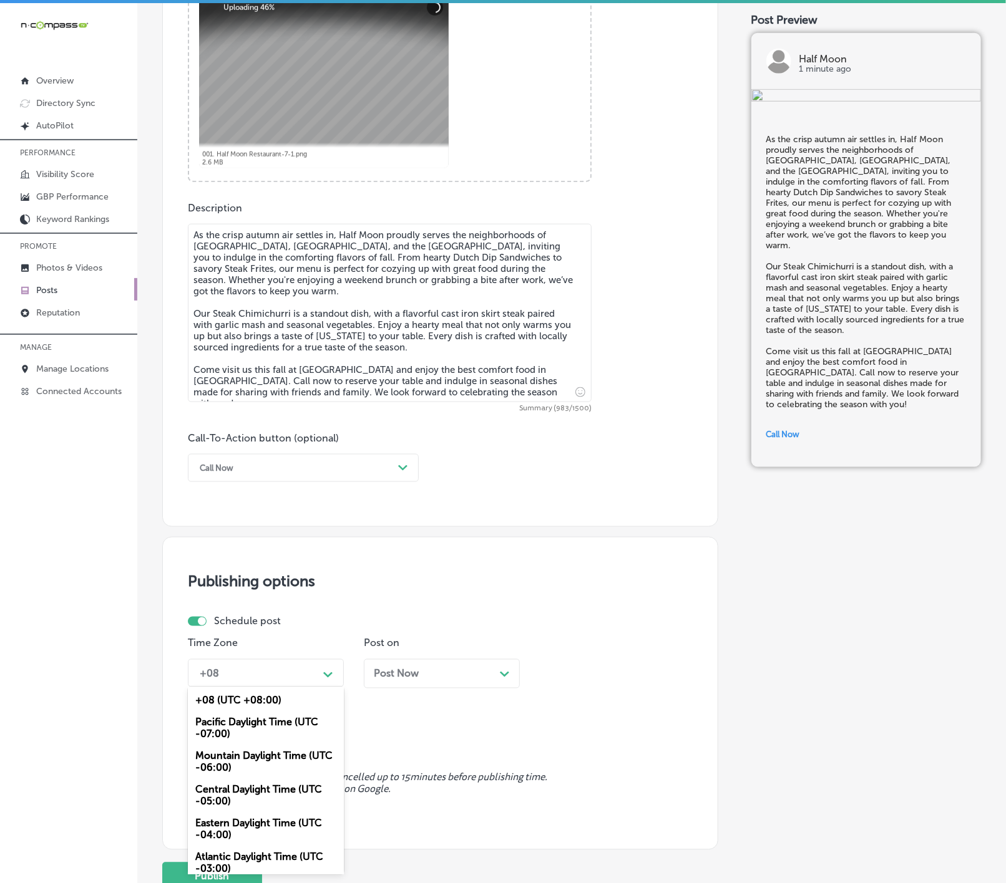
click at [236, 762] on div "Mountain Daylight Time (UTC -06:00)" at bounding box center [266, 762] width 156 height 34
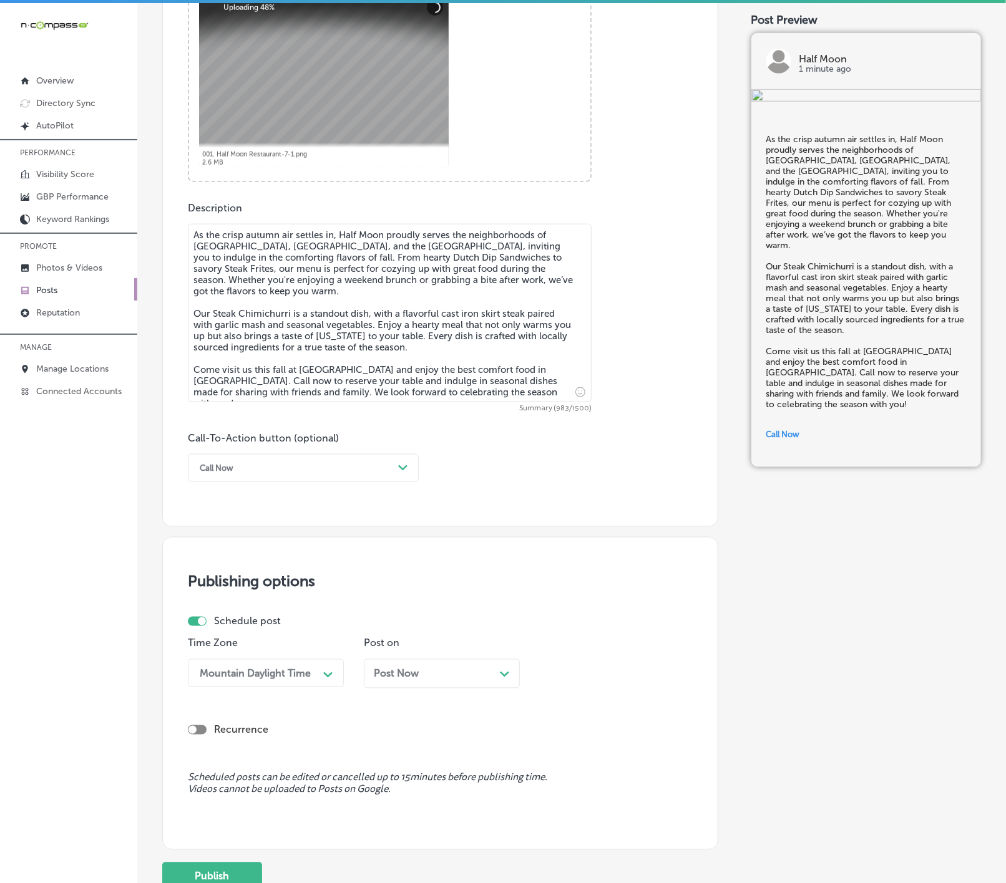
click at [437, 657] on div "Post on Post Now Path Created with Sketch." at bounding box center [442, 667] width 156 height 61
click at [434, 671] on div "Post Now Path Created with Sketch." at bounding box center [442, 673] width 156 height 29
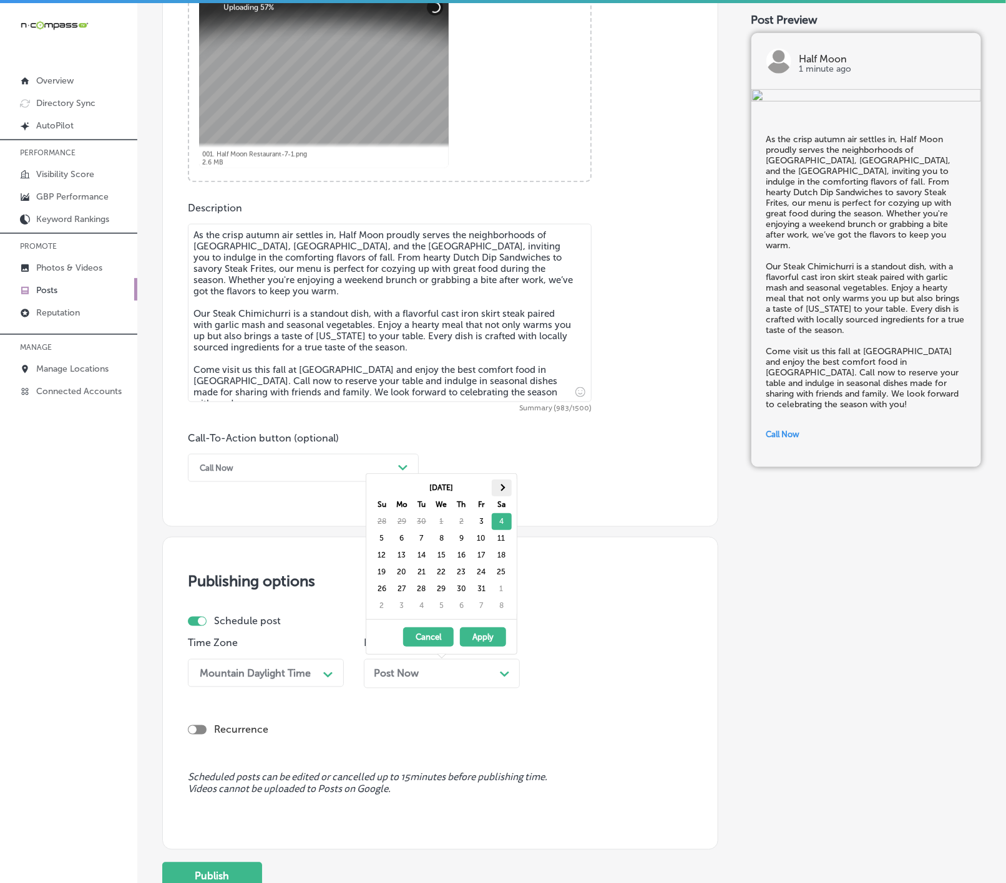
click at [502, 492] on span at bounding box center [501, 488] width 7 height 7
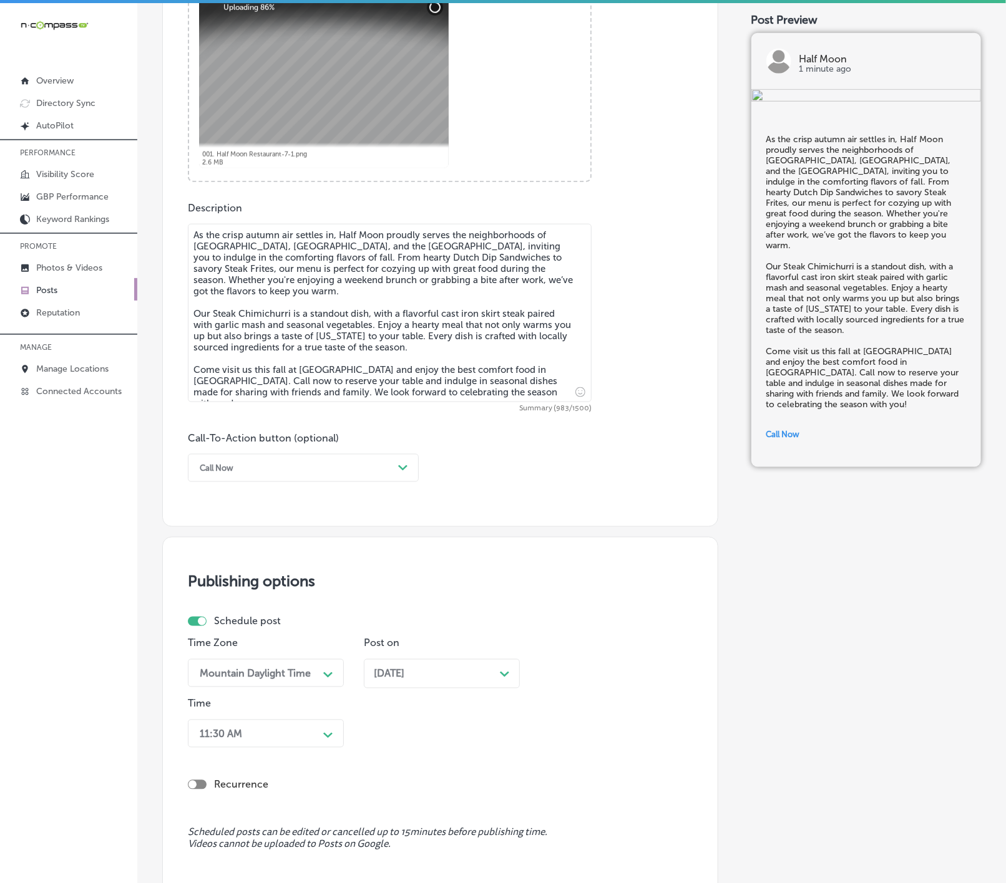
click at [322, 741] on div "11:30 AM Path Created with Sketch." at bounding box center [266, 734] width 156 height 28
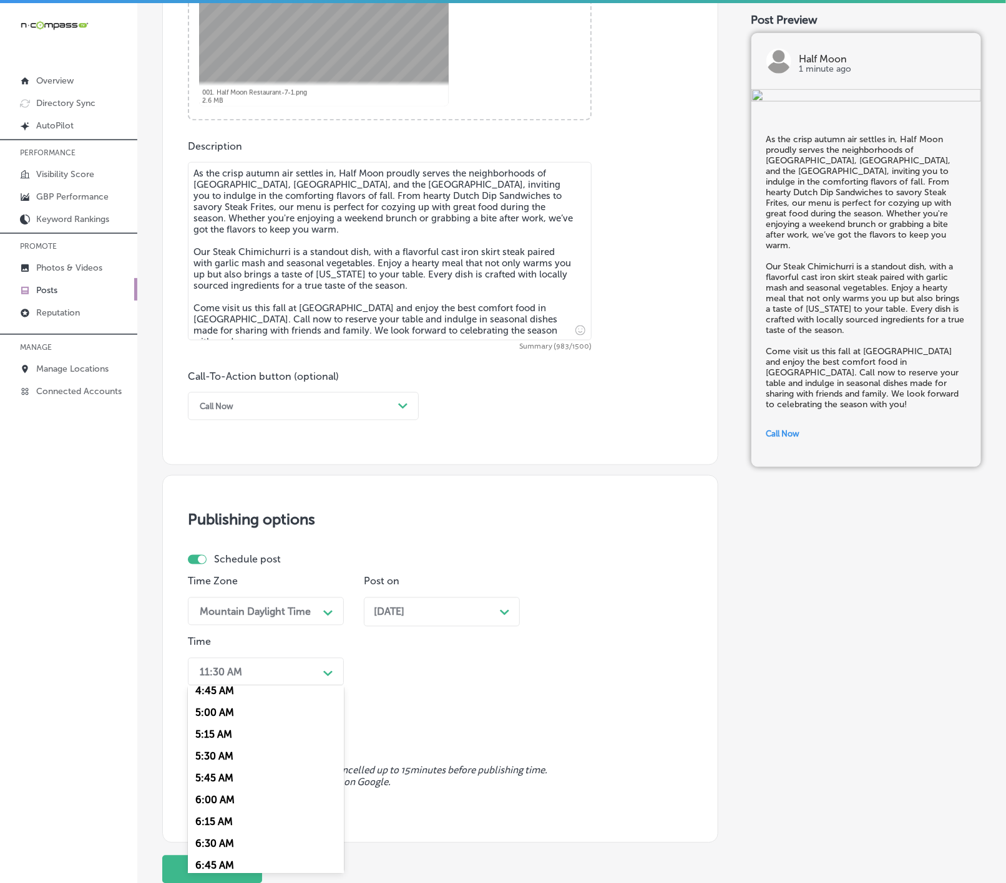
scroll to position [561, 0]
click at [223, 760] on div "7:00 AM" at bounding box center [266, 750] width 156 height 22
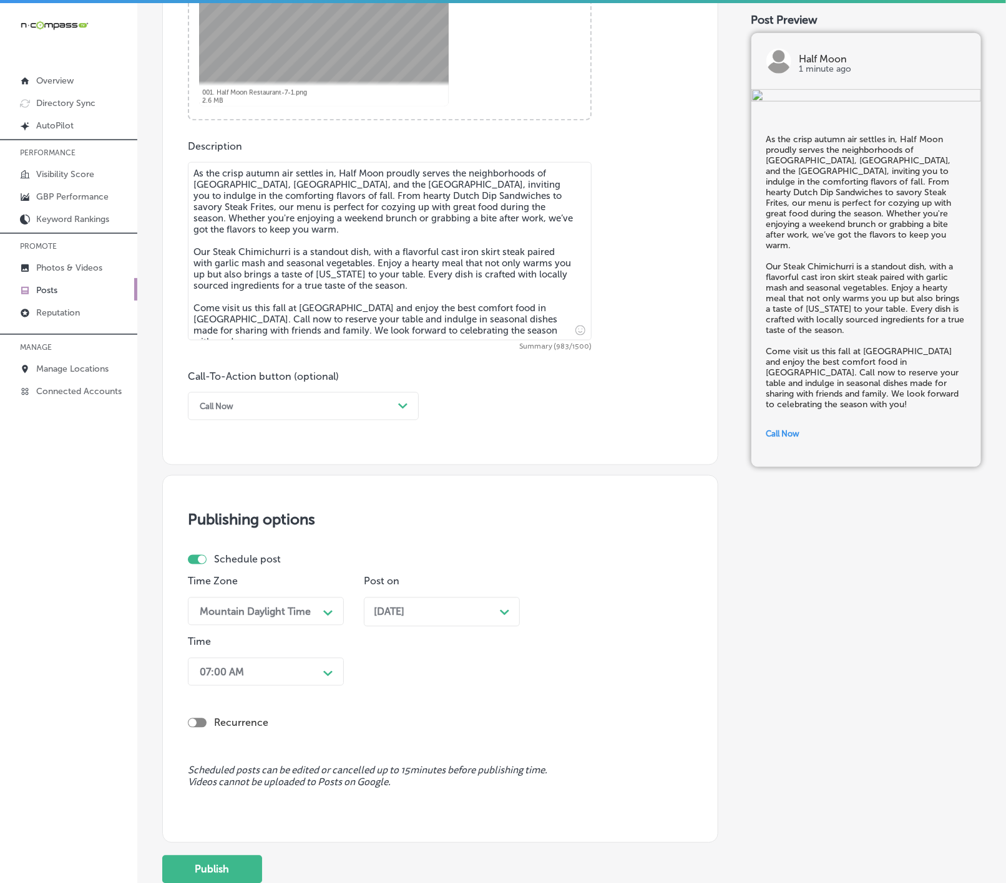
scroll to position [687, 0]
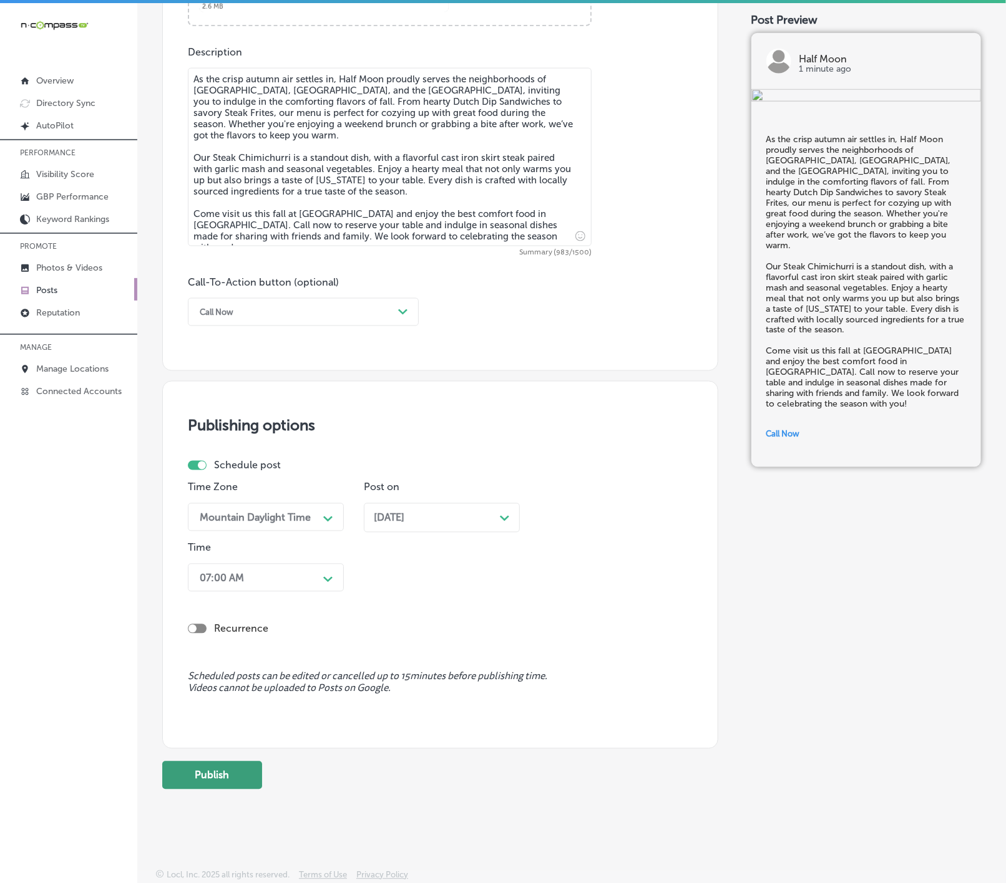
click at [221, 787] on button "Publish" at bounding box center [212, 776] width 100 height 28
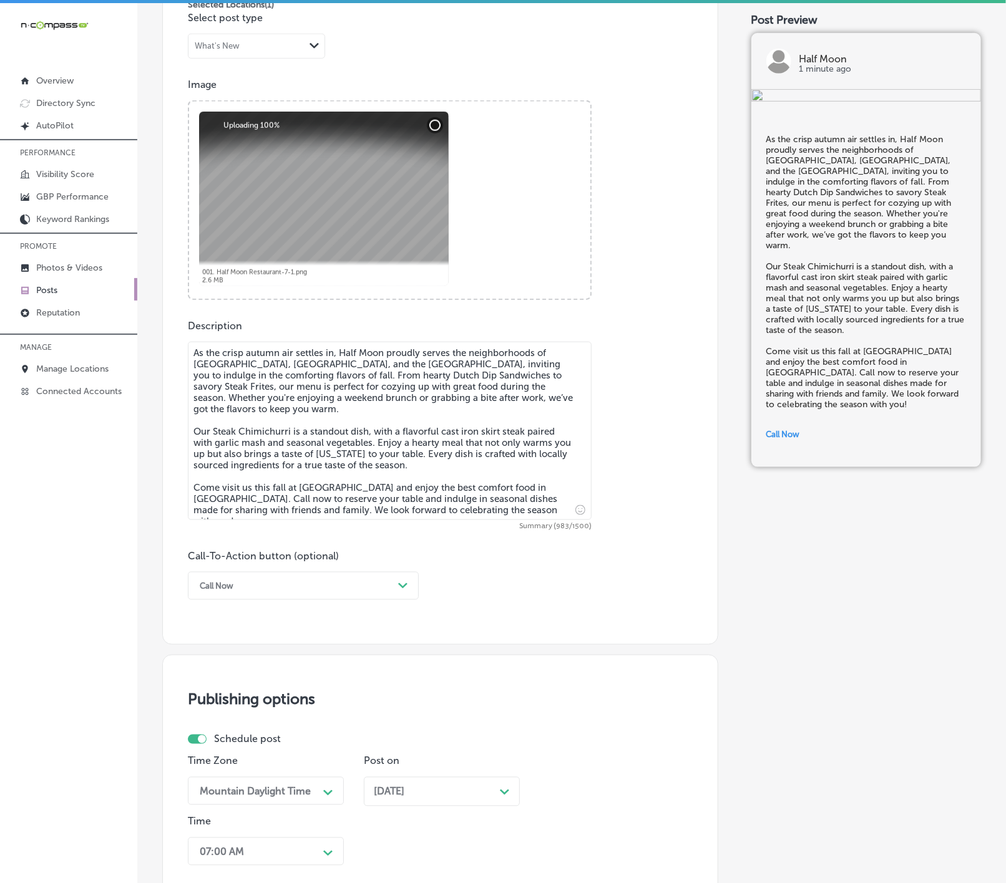
scroll to position [706, 0]
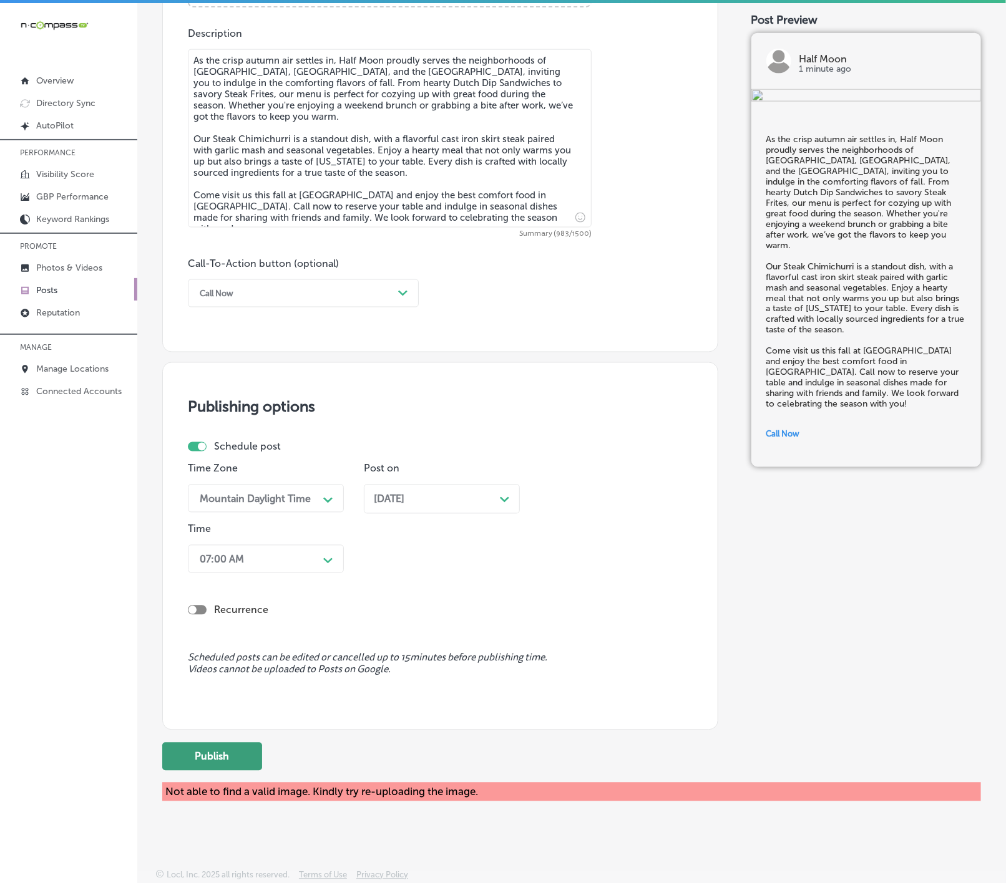
click at [241, 754] on button "Publish" at bounding box center [212, 757] width 100 height 28
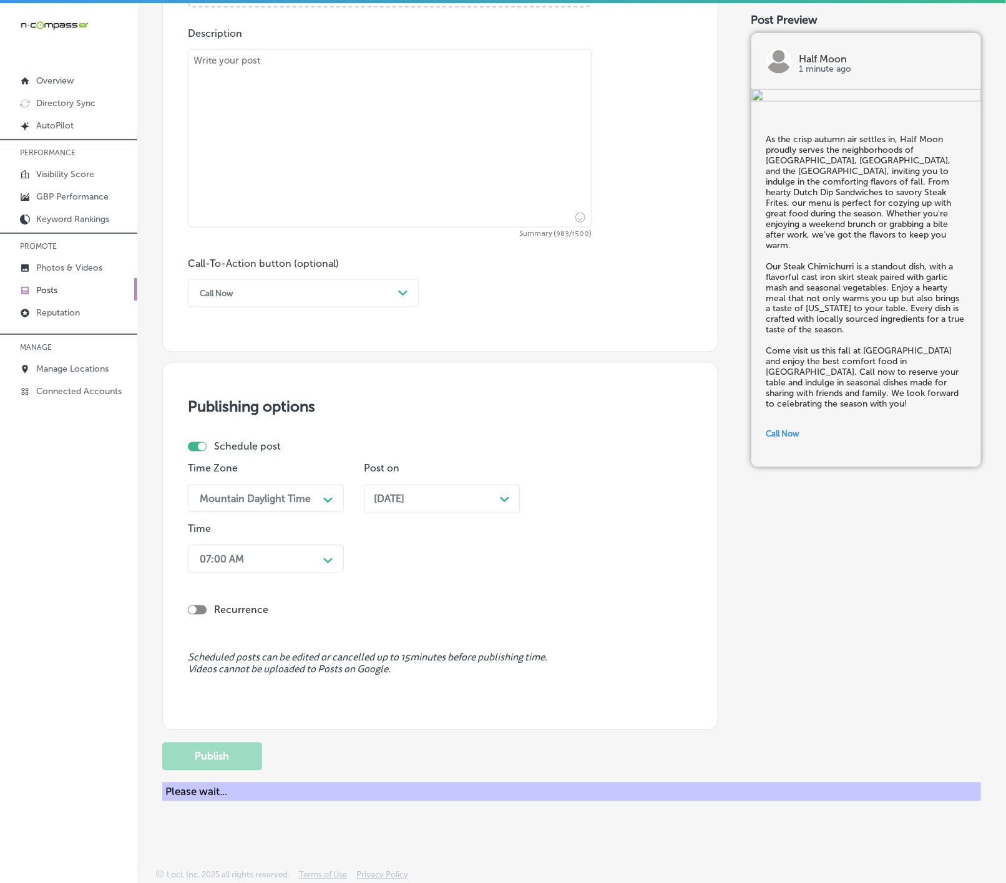
scroll to position [631, 0]
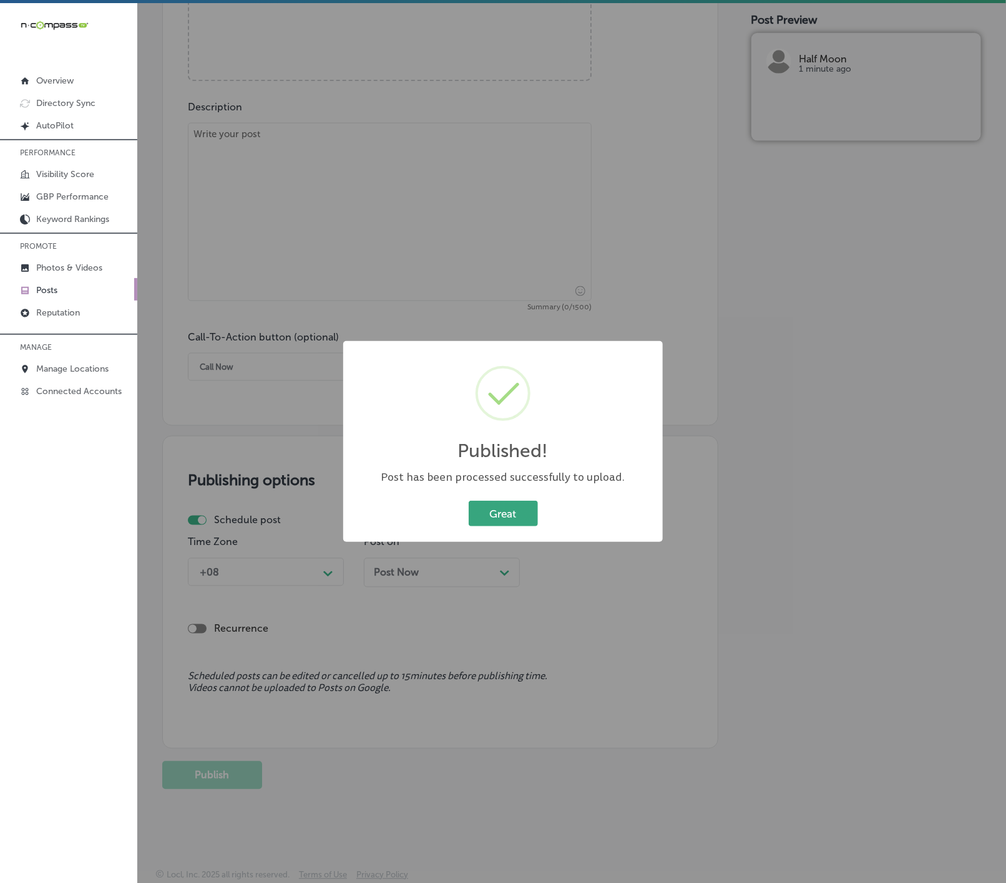
click at [504, 513] on button "Great" at bounding box center [502, 514] width 69 height 26
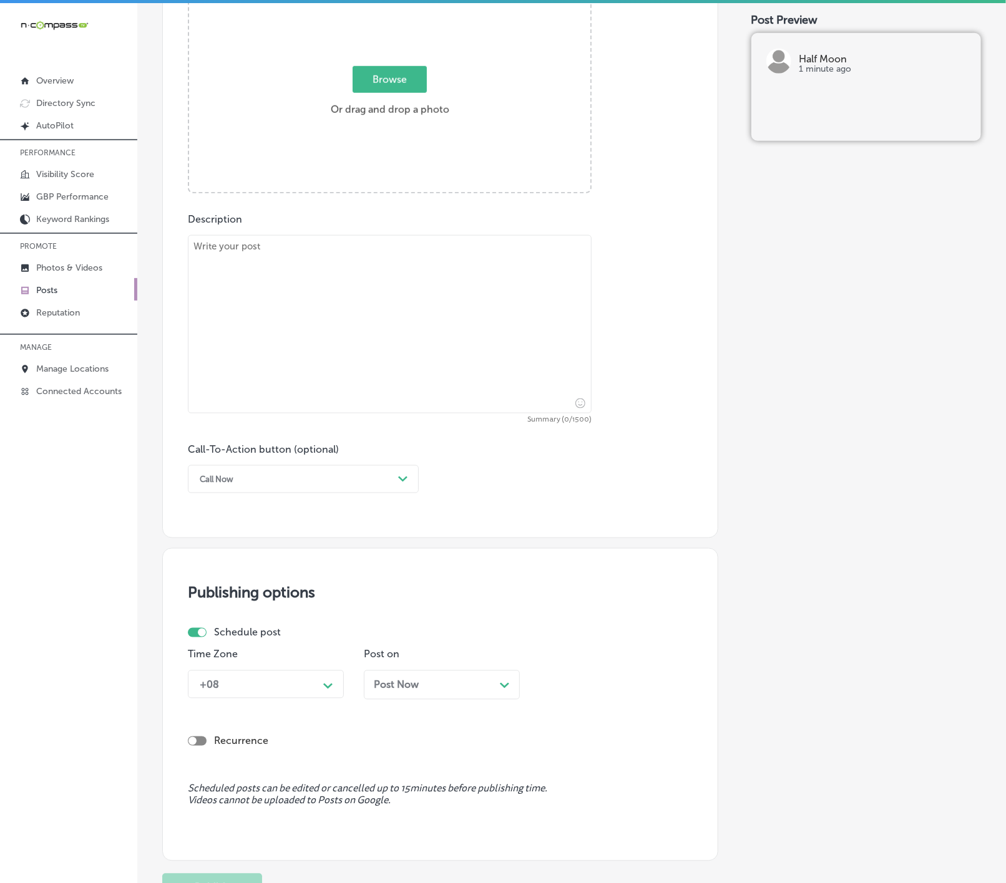
scroll to position [257, 0]
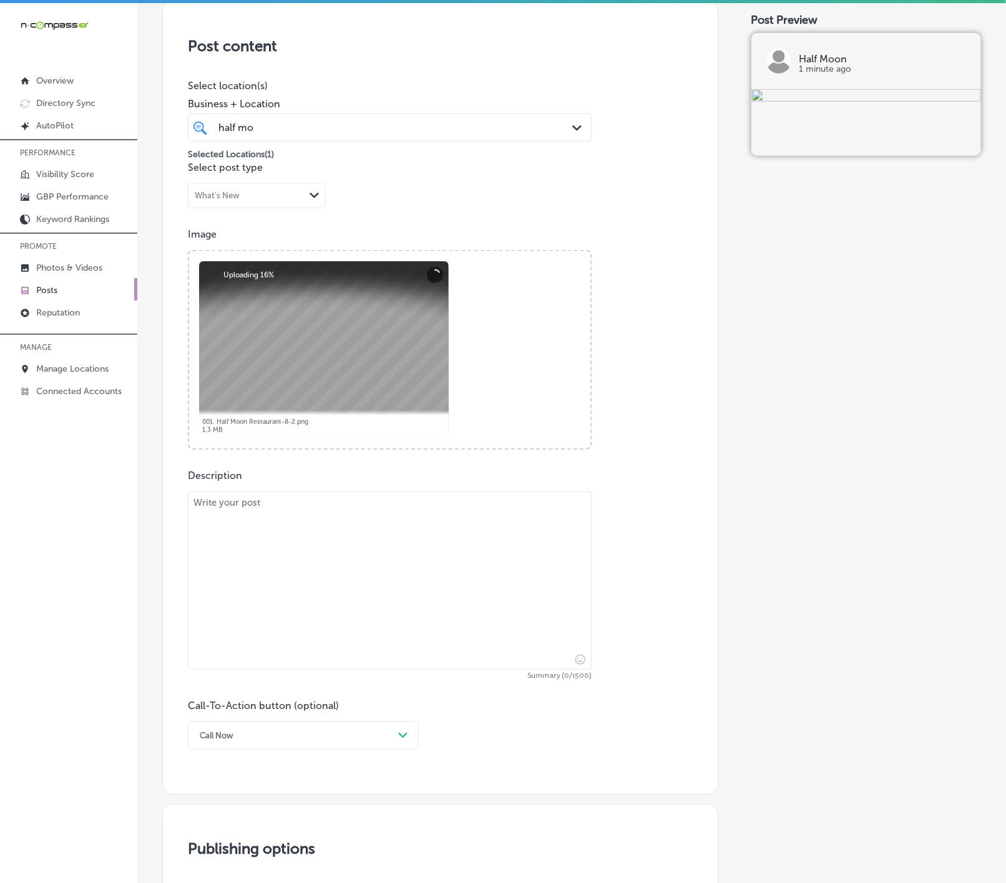
click at [313, 551] on textarea at bounding box center [390, 581] width 404 height 178
paste textarea "Join us at Half Moon as we proudly serve the neighborhoods of [US_STATE], [GEOG…"
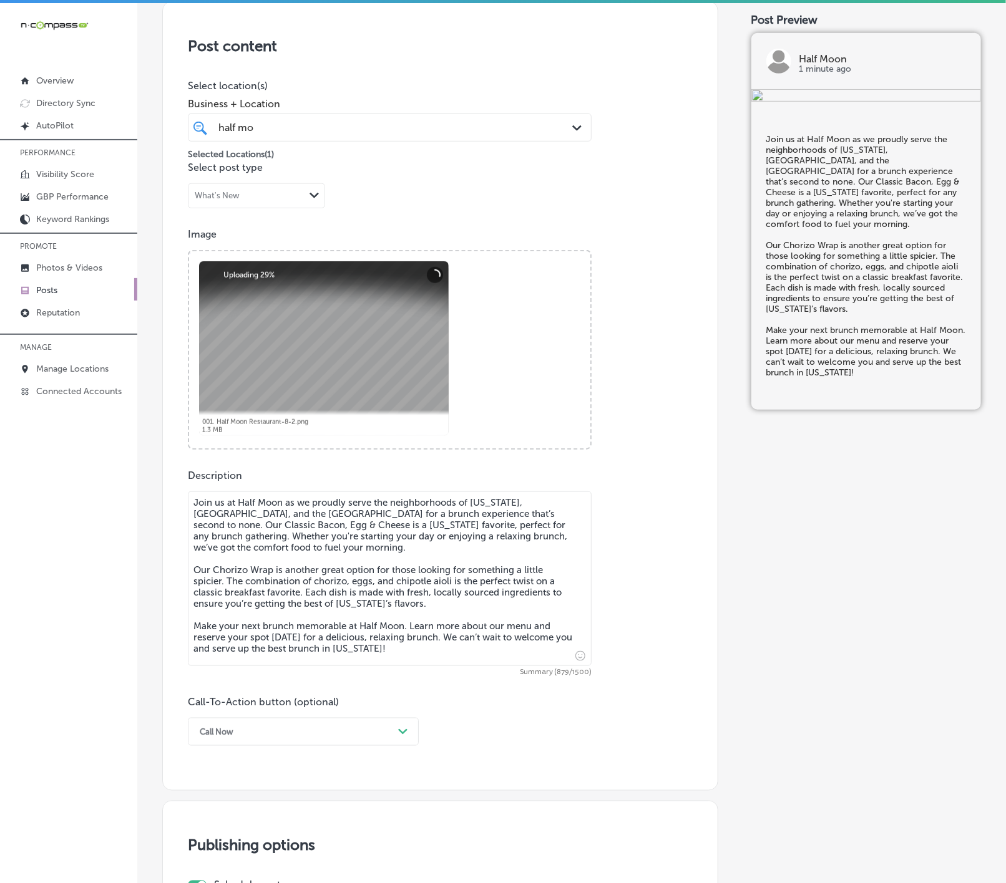
type textarea "Join us at Half Moon as we proudly serve the neighborhoods of [US_STATE], [GEOG…"
click at [386, 734] on div "Call Now Path Created with Sketch." at bounding box center [303, 732] width 231 height 28
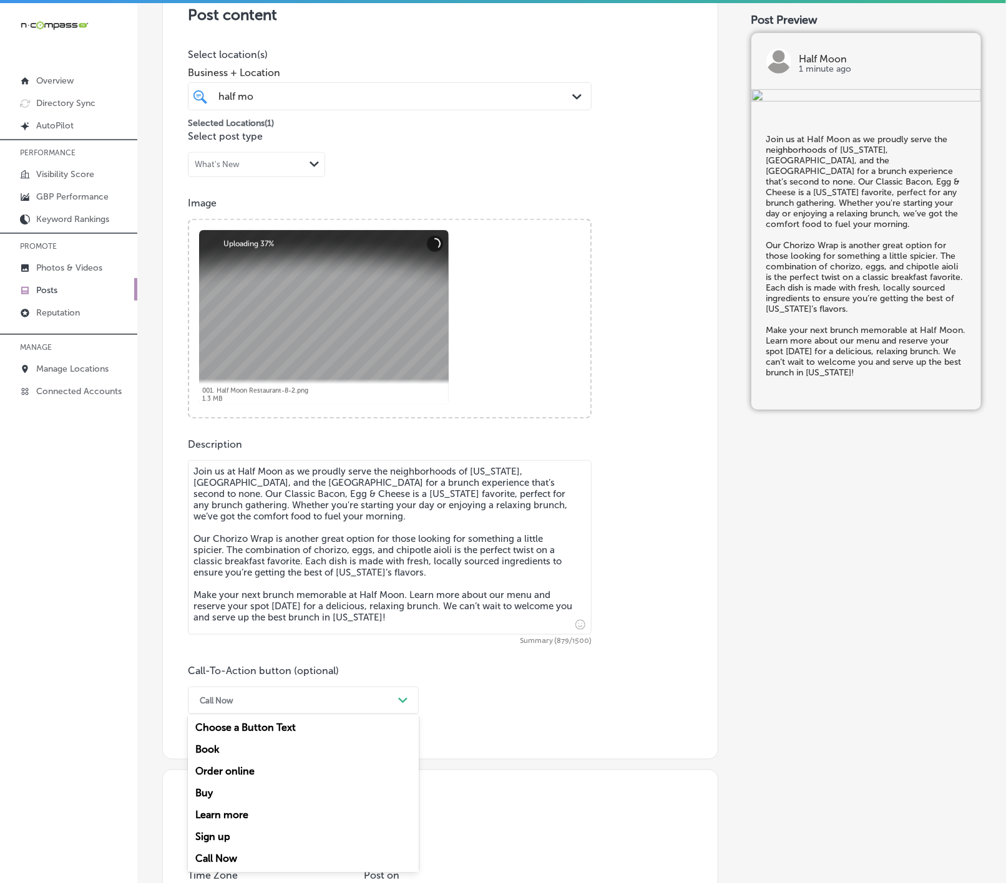
click at [247, 820] on div "Learn more" at bounding box center [303, 816] width 231 height 22
click at [270, 792] on input "text" at bounding box center [389, 774] width 402 height 34
paste input "[URL][DOMAIN_NAME]"
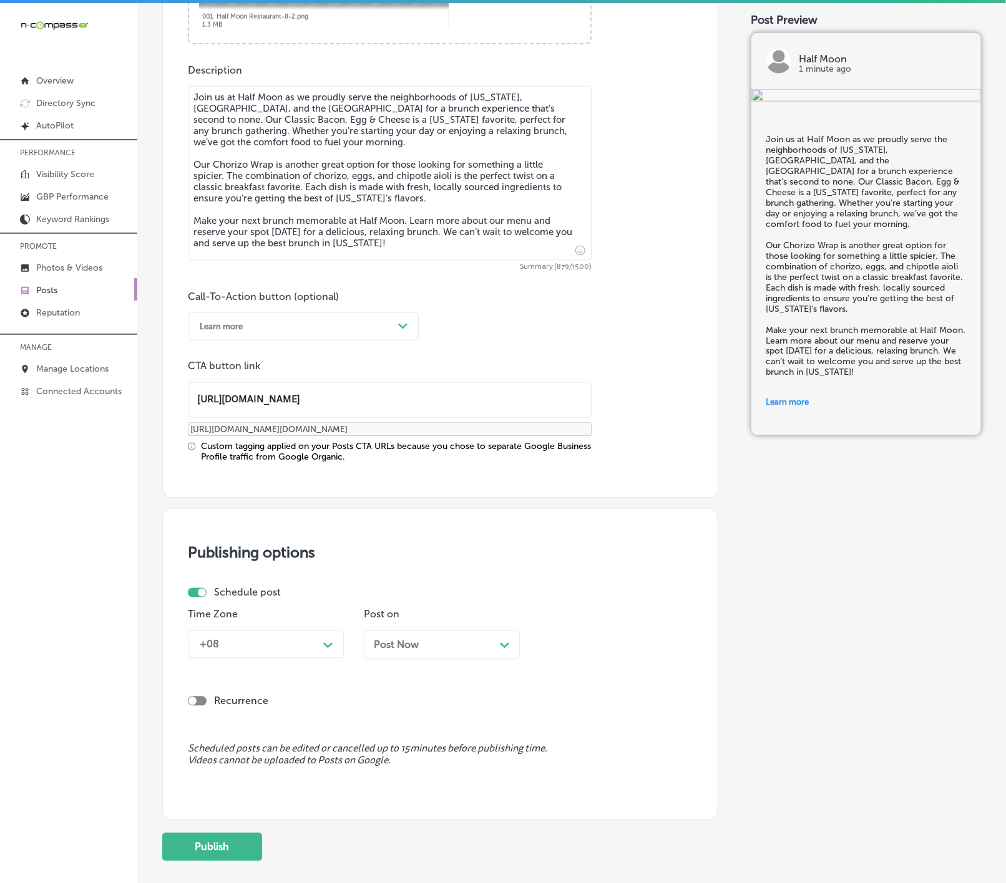
type input "[URL][DOMAIN_NAME]"
click at [328, 646] on icon "Path Created with Sketch." at bounding box center [327, 646] width 9 height 6
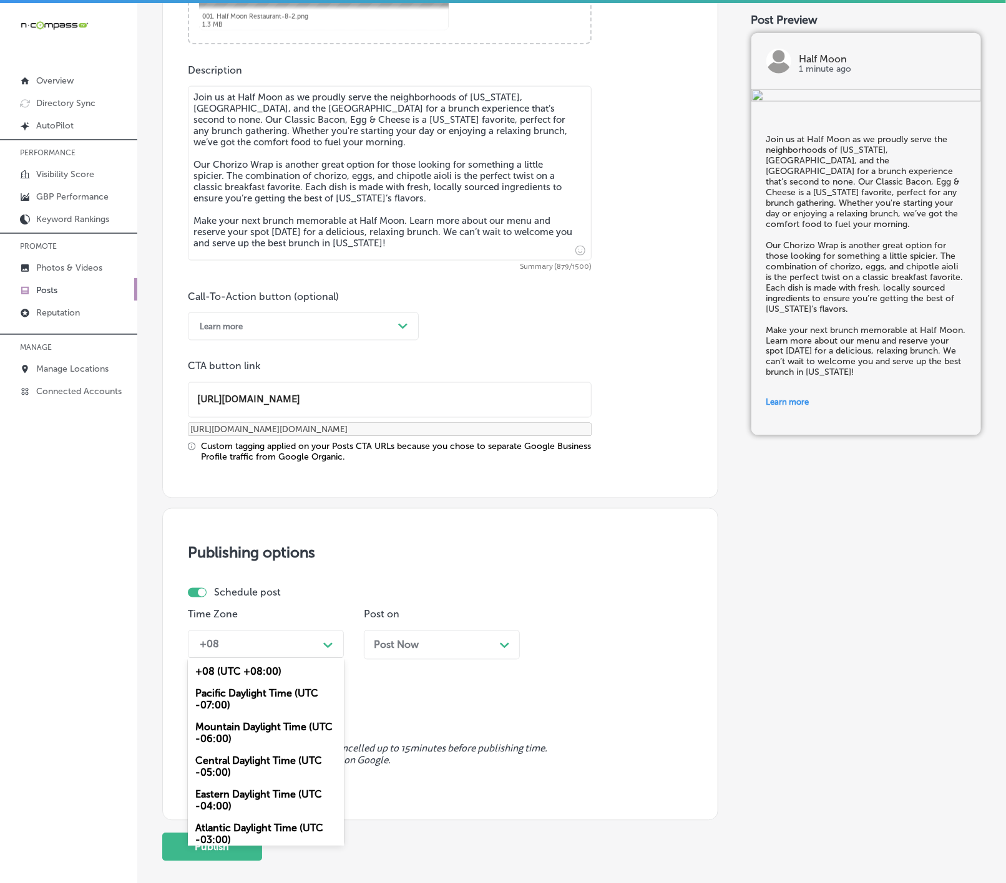
click at [290, 734] on div "Mountain Daylight Time (UTC -06:00)" at bounding box center [266, 734] width 156 height 34
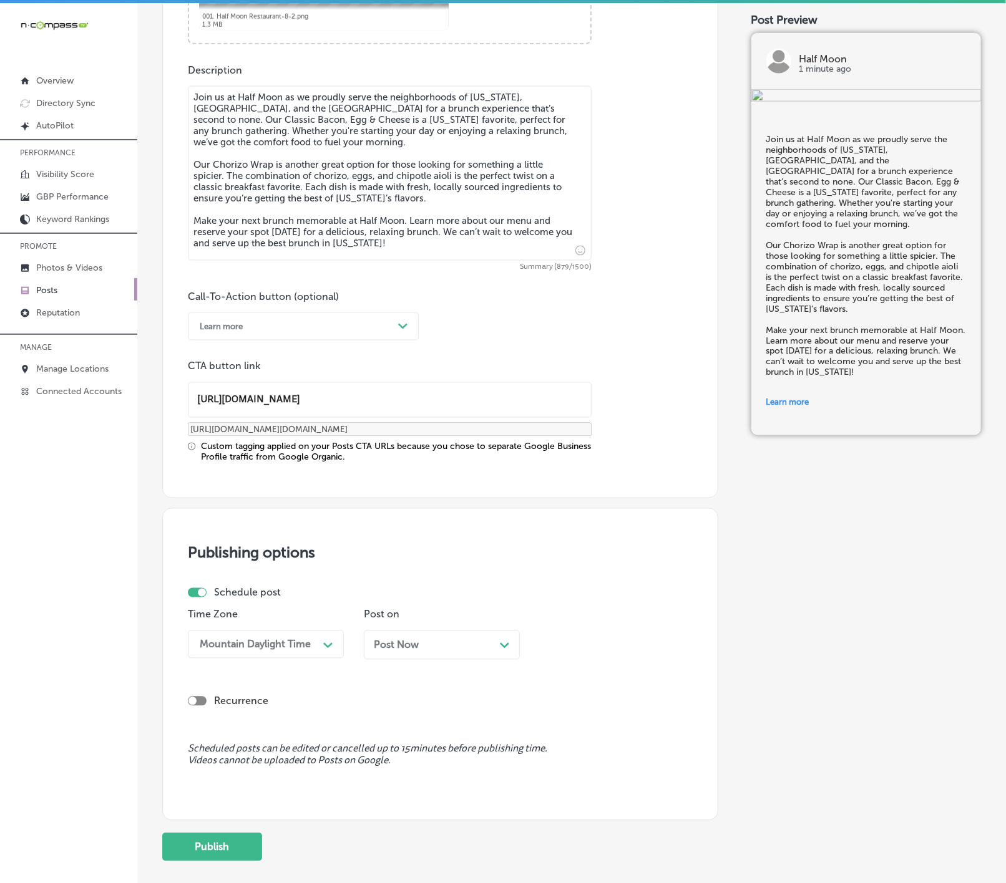
click at [493, 646] on div "Post Now Path Created with Sketch." at bounding box center [442, 645] width 136 height 12
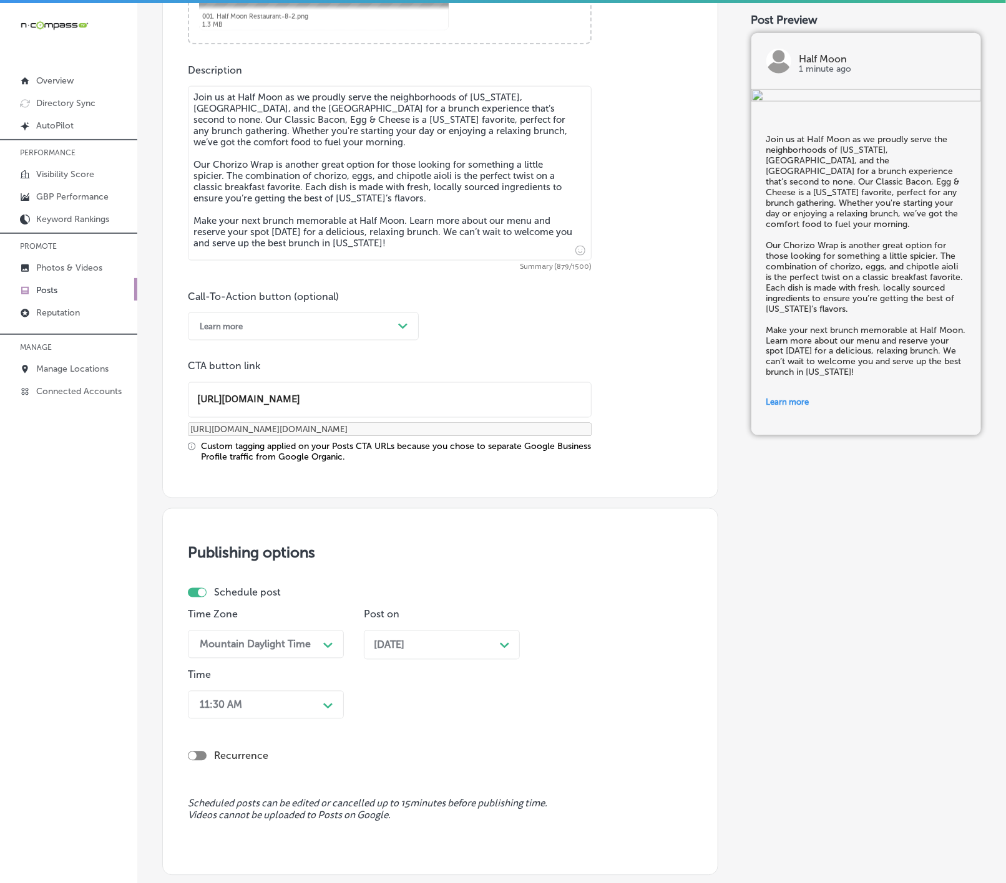
click at [320, 711] on div "11:30 AM Path Created with Sketch." at bounding box center [266, 705] width 156 height 28
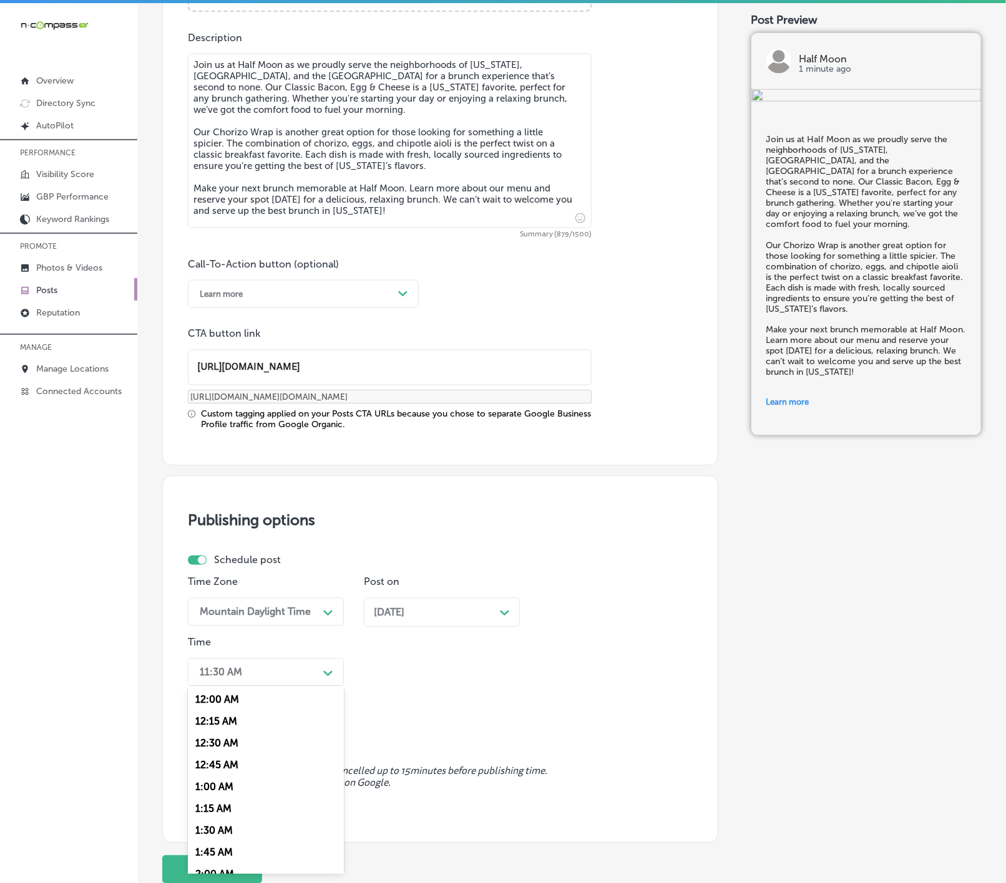
scroll to position [468, 0]
click at [208, 853] on div "7:00 AM" at bounding box center [266, 844] width 156 height 22
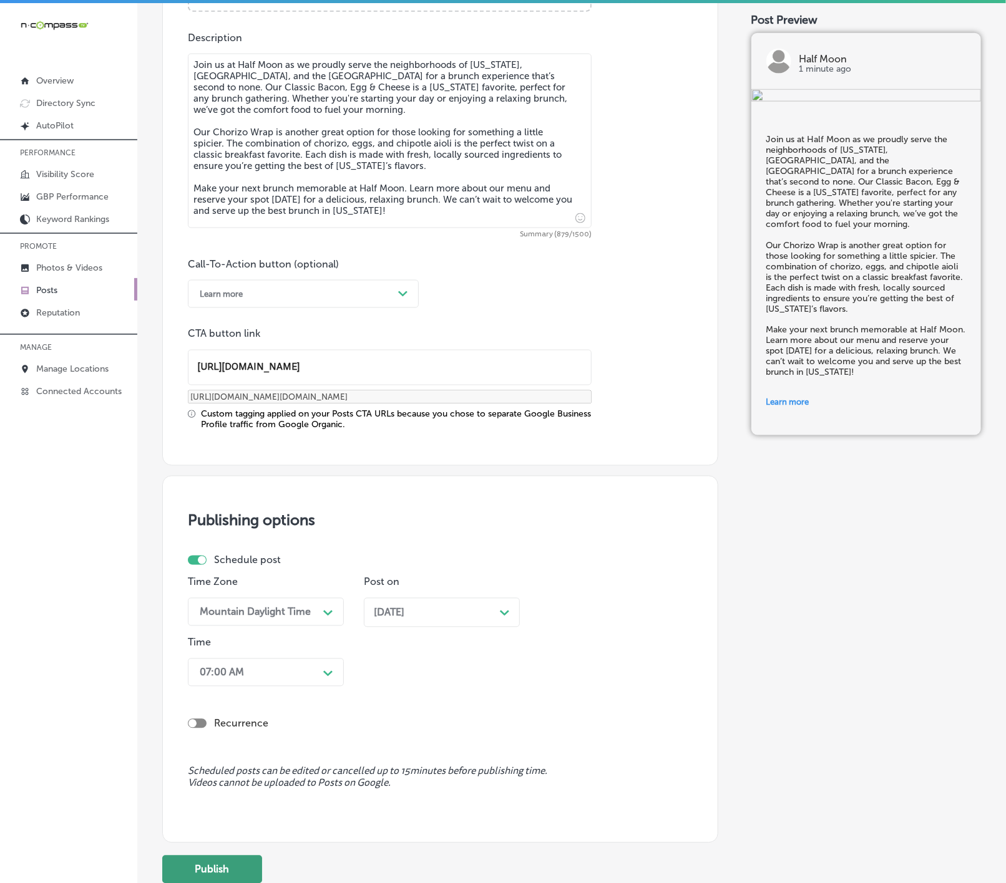
scroll to position [794, 0]
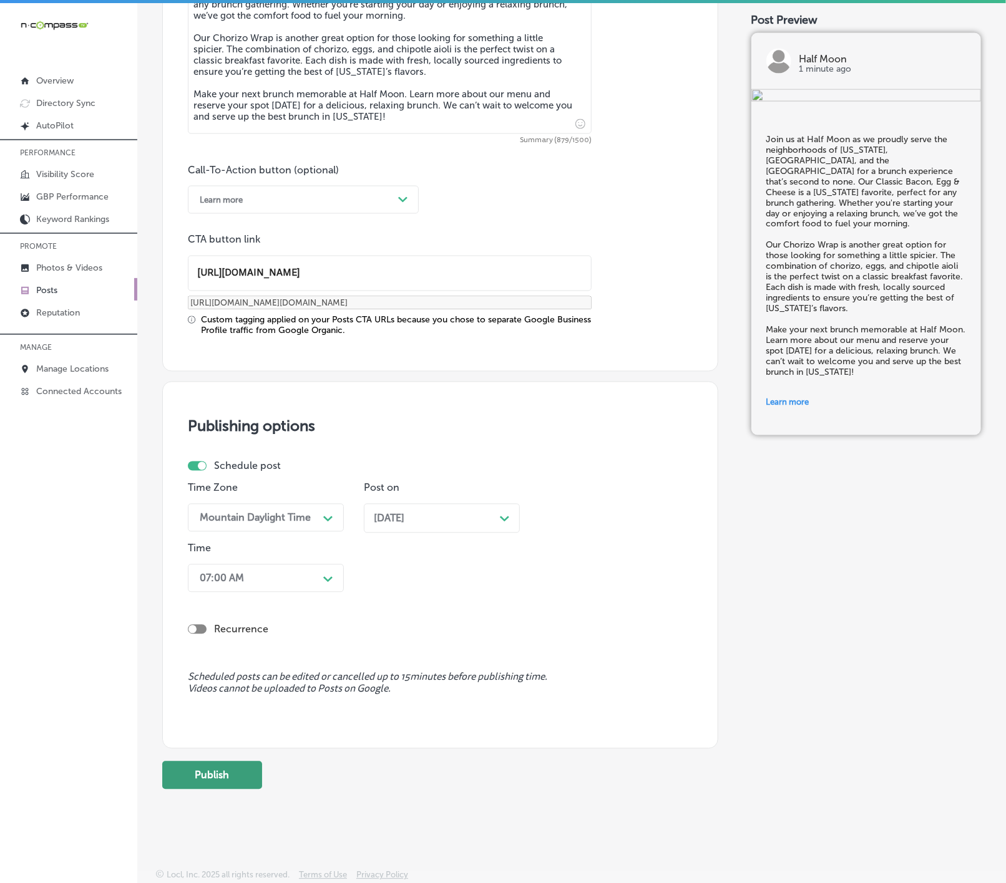
click at [231, 780] on button "Publish" at bounding box center [212, 776] width 100 height 28
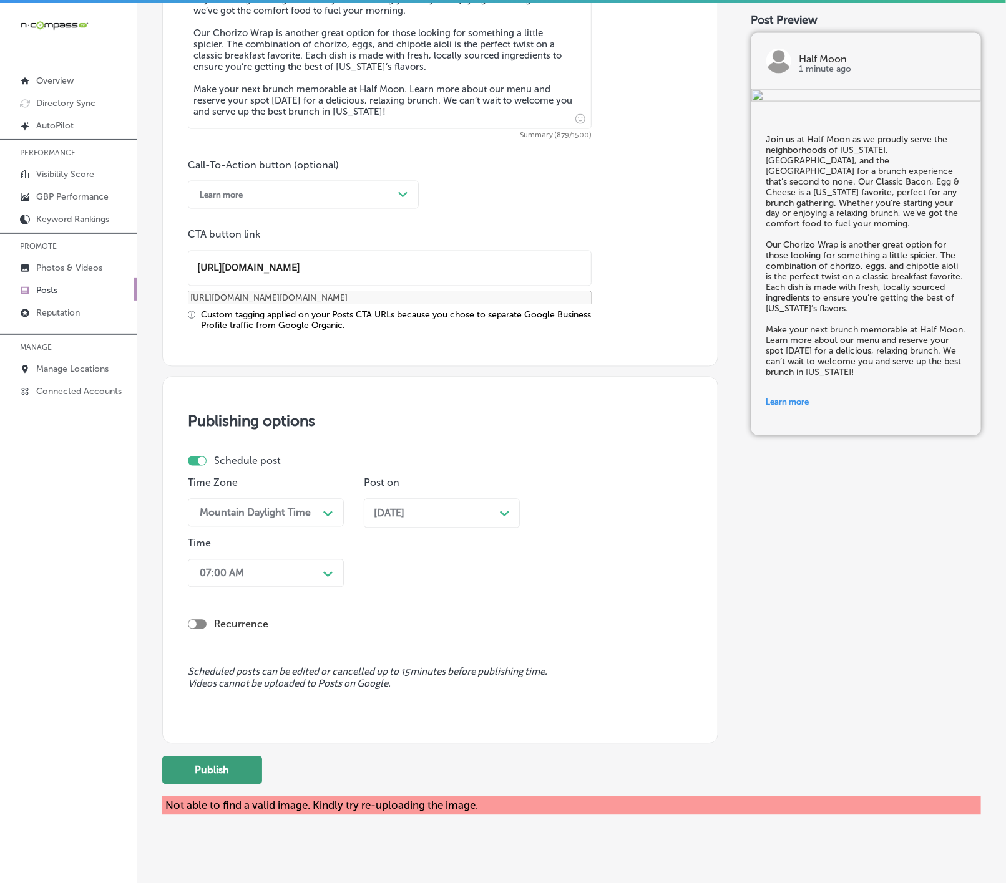
click at [214, 773] on button "Publish" at bounding box center [212, 771] width 100 height 28
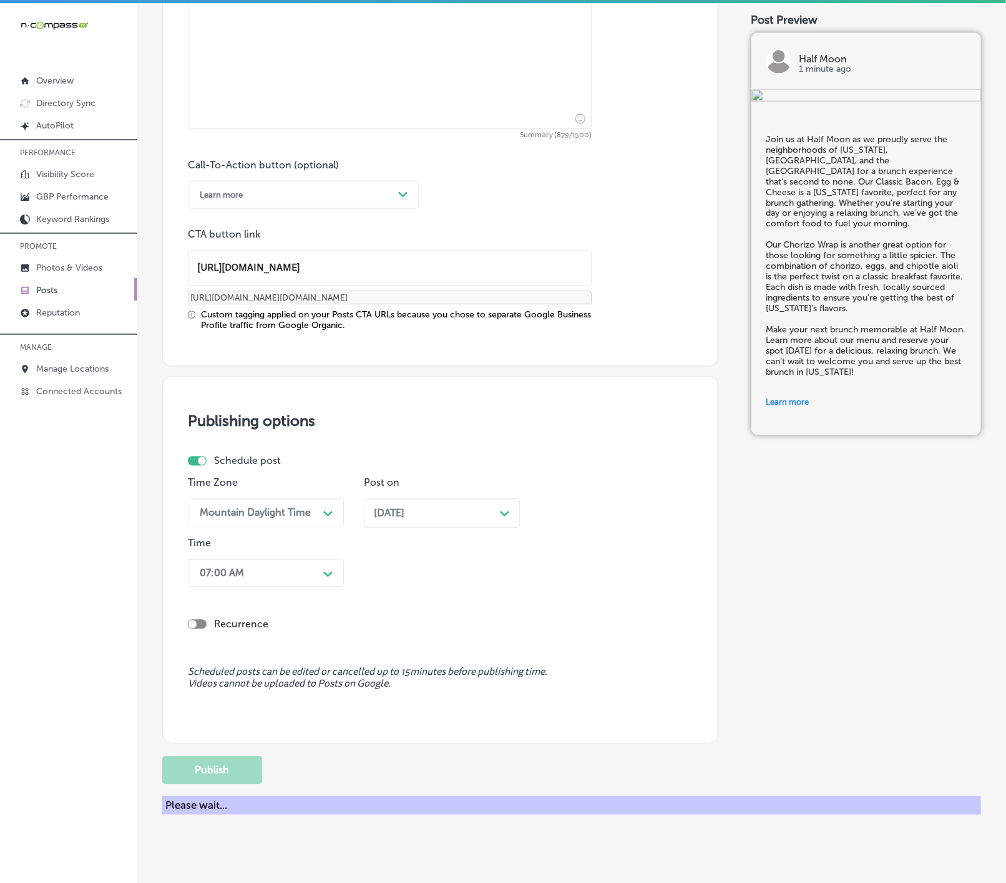
scroll to position [628, 0]
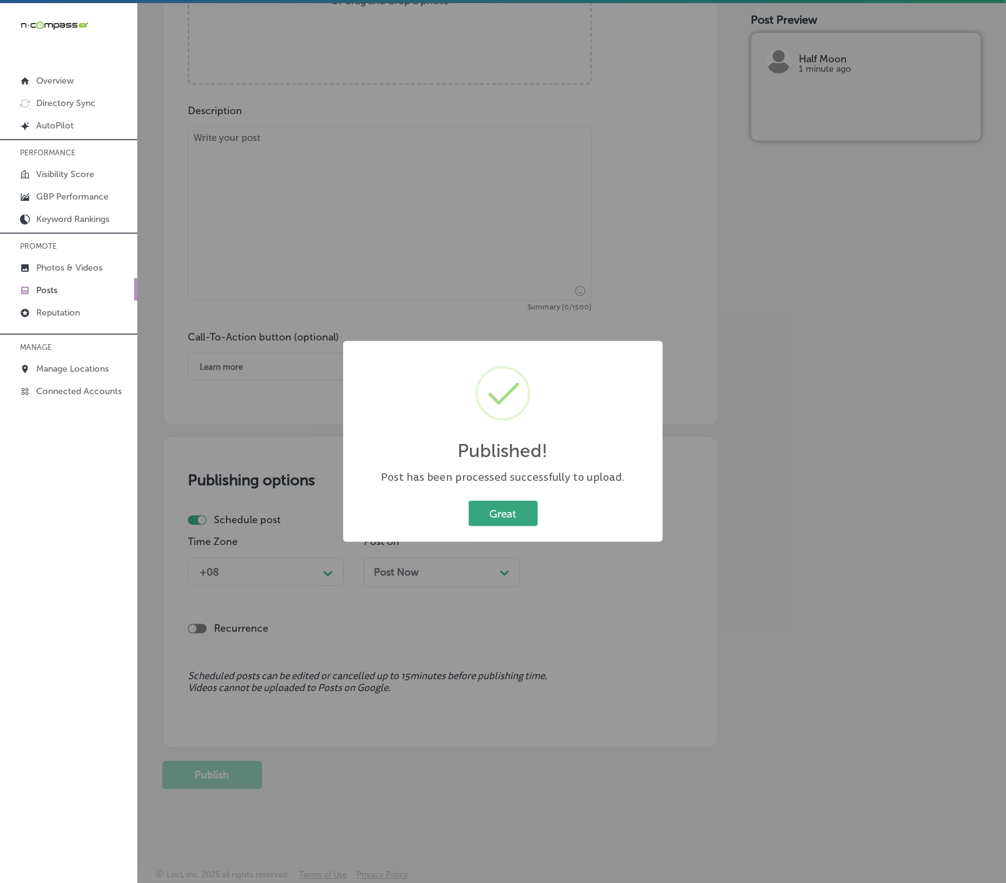
click at [515, 513] on button "Great" at bounding box center [502, 514] width 69 height 26
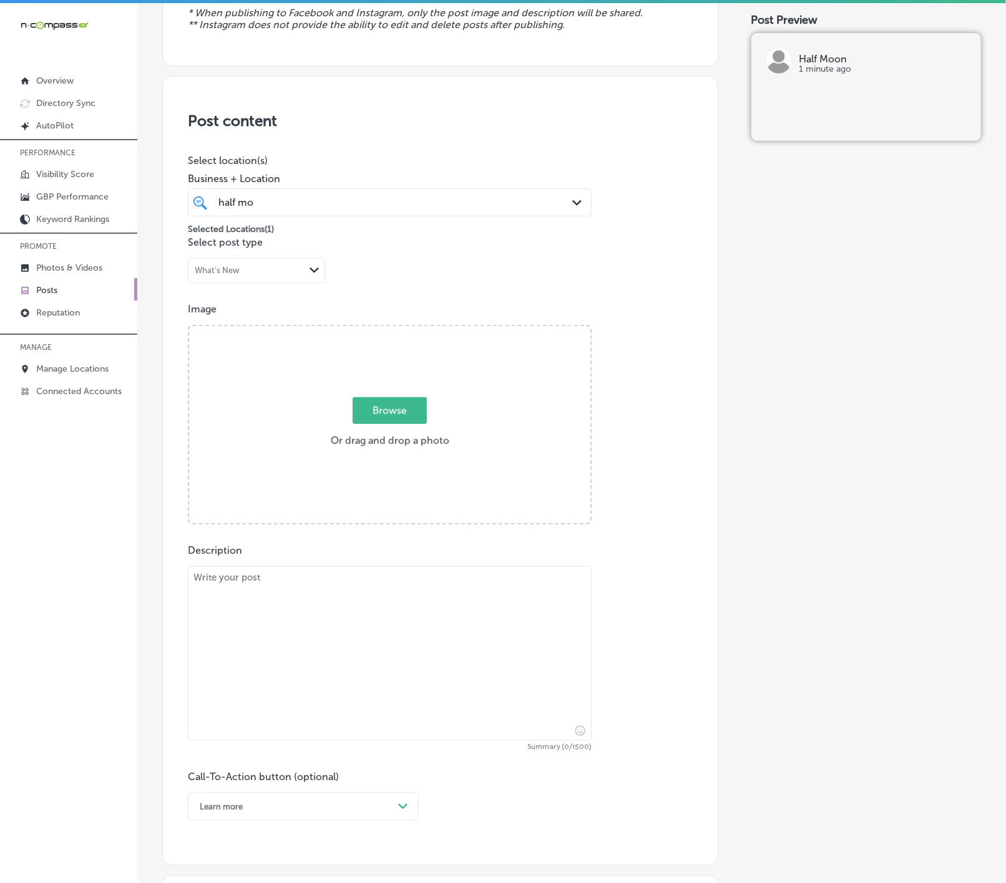
scroll to position [160, 0]
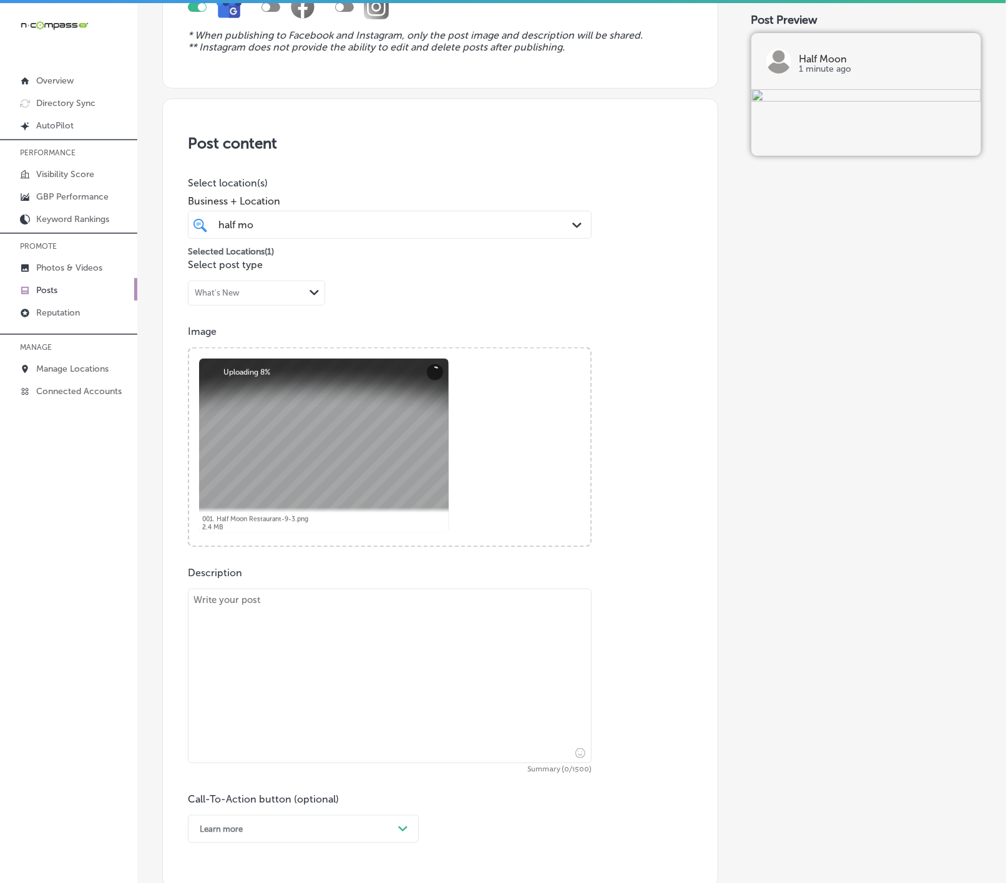
click at [305, 655] on textarea at bounding box center [390, 676] width 404 height 175
paste textarea "Lore Ipsumdol, sitam cons adipisci el Sedd Eius, tempori utlabor etd magnaaliqu…"
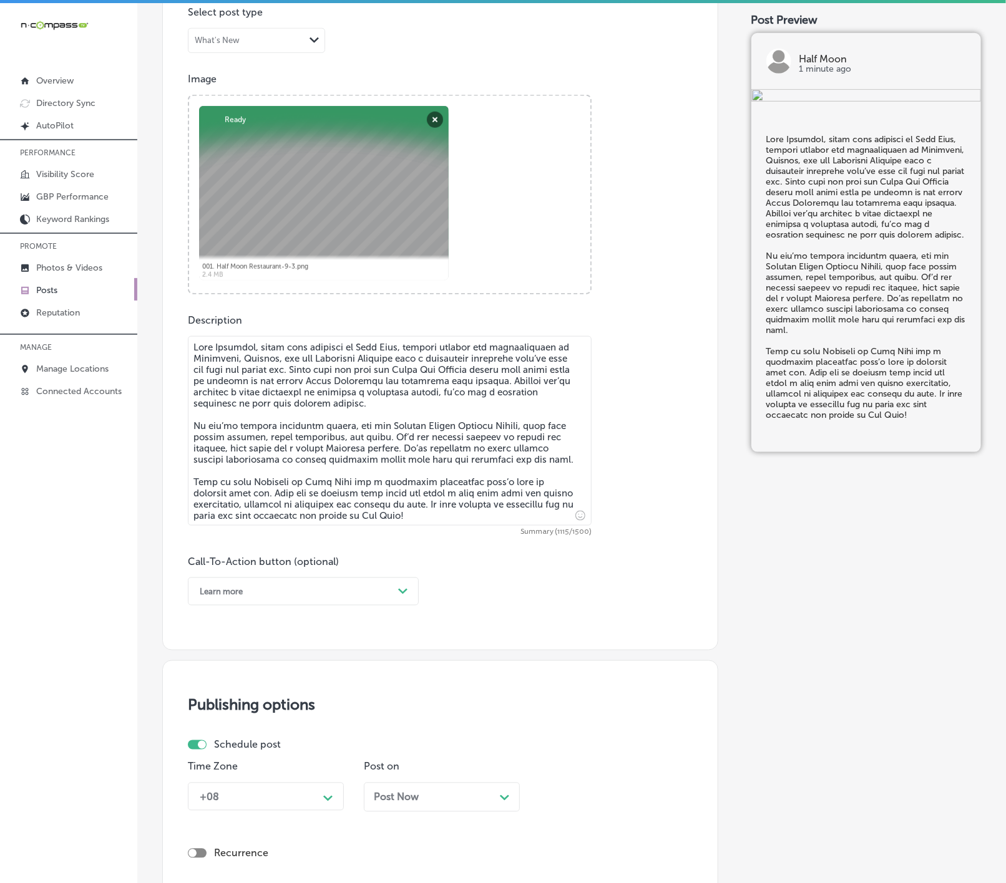
scroll to position [440, 0]
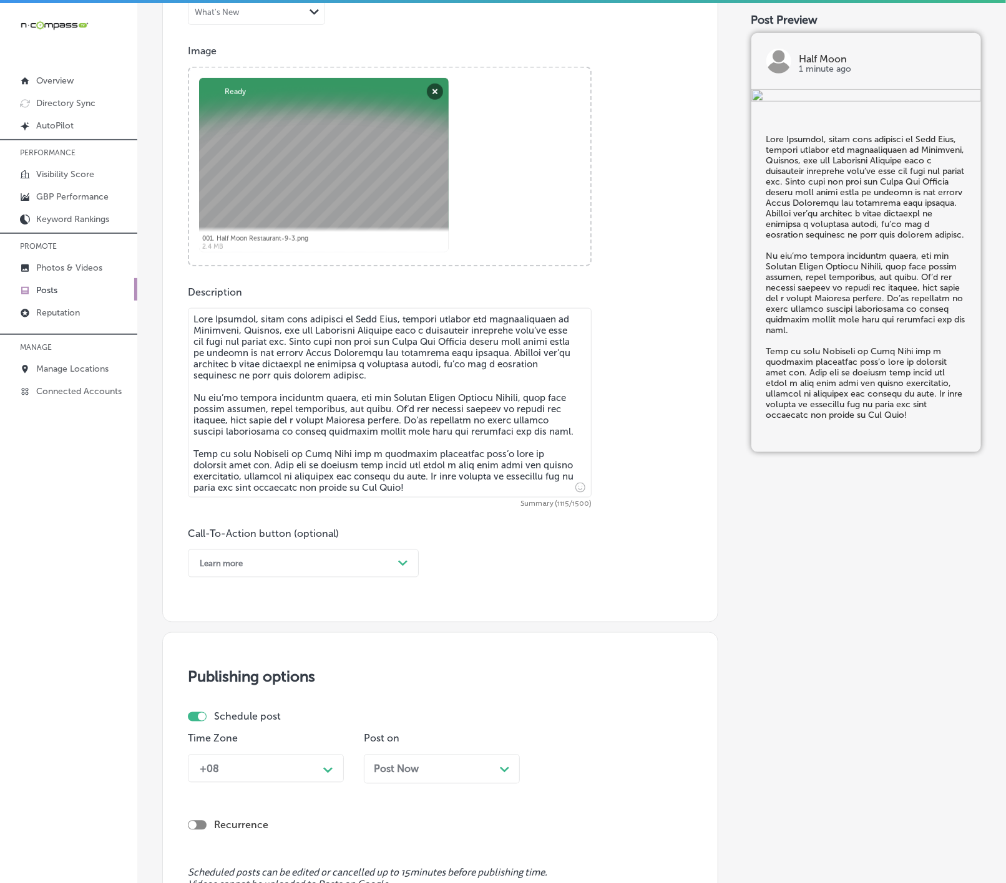
type textarea "Lore Ipsumdol, sitam cons adipisci el Sedd Eius, tempori utlabor etd magnaaliqu…"
click at [399, 563] on icon "Path Created with Sketch." at bounding box center [402, 564] width 9 height 6
click at [236, 723] on div "Call Now" at bounding box center [303, 722] width 231 height 22
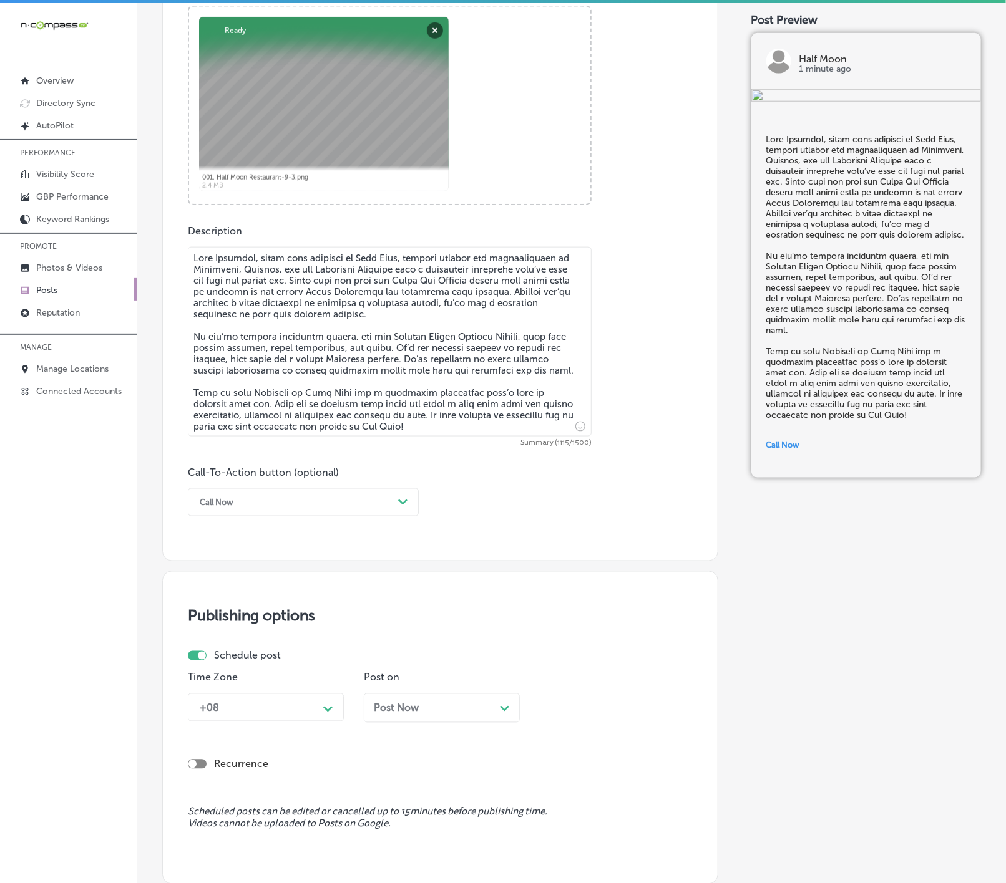
scroll to position [534, 0]
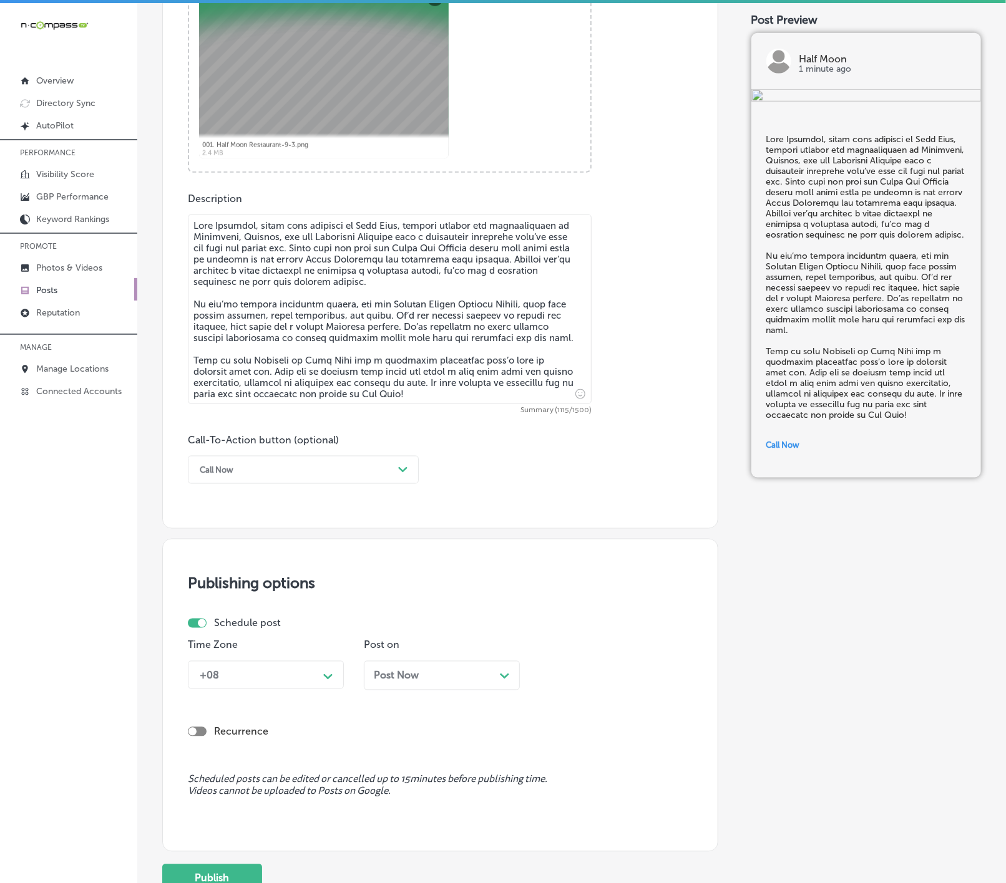
click at [334, 676] on div "Path Created with Sketch." at bounding box center [328, 676] width 20 height 20
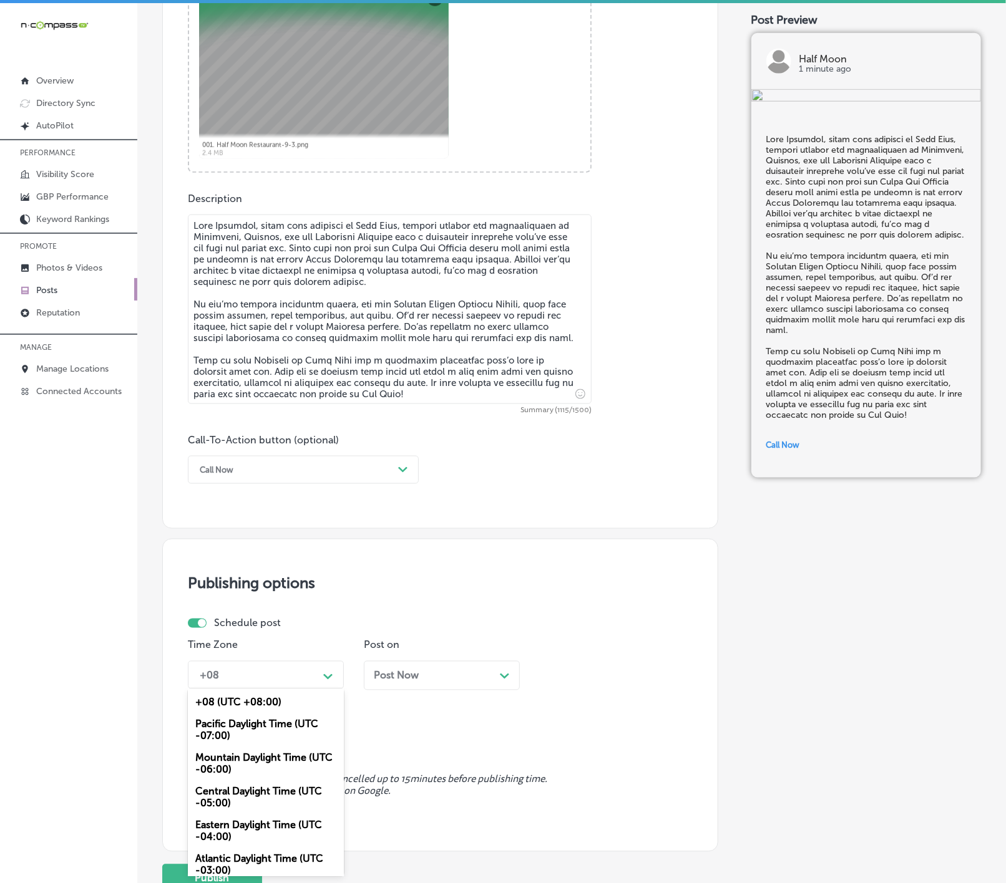
click at [274, 772] on div "Mountain Daylight Time (UTC -06:00)" at bounding box center [266, 764] width 156 height 34
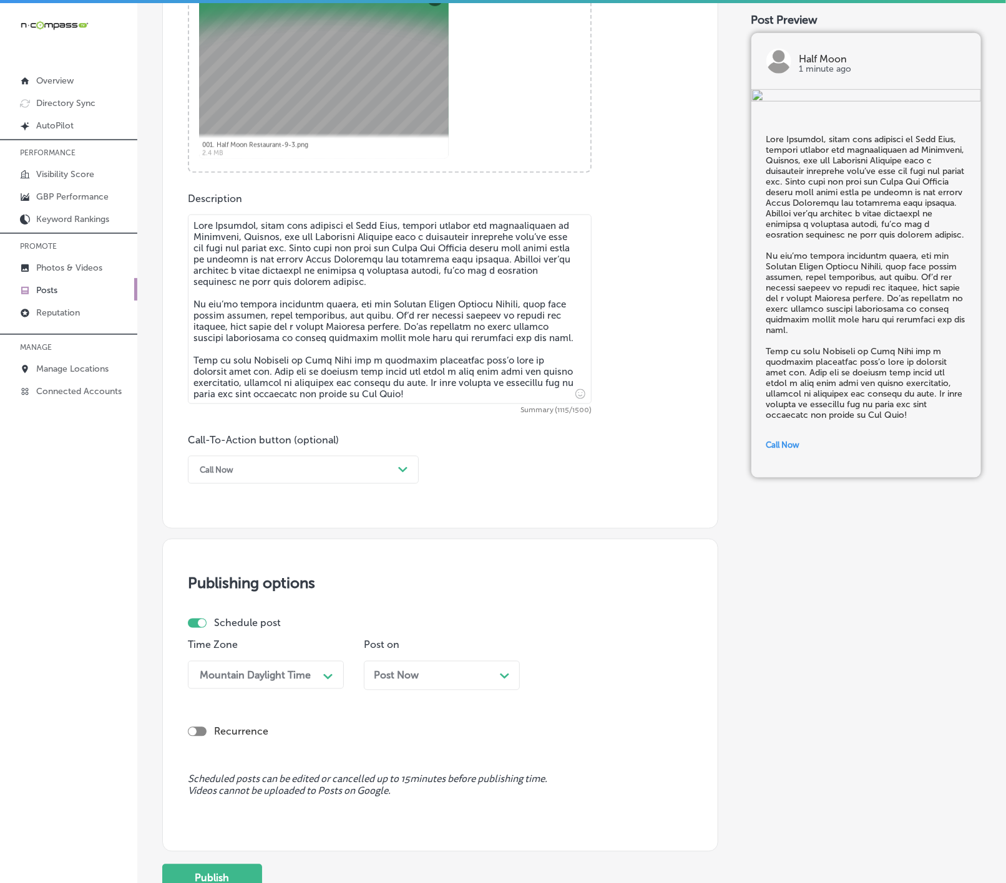
click at [417, 682] on span "Post Now" at bounding box center [396, 676] width 45 height 12
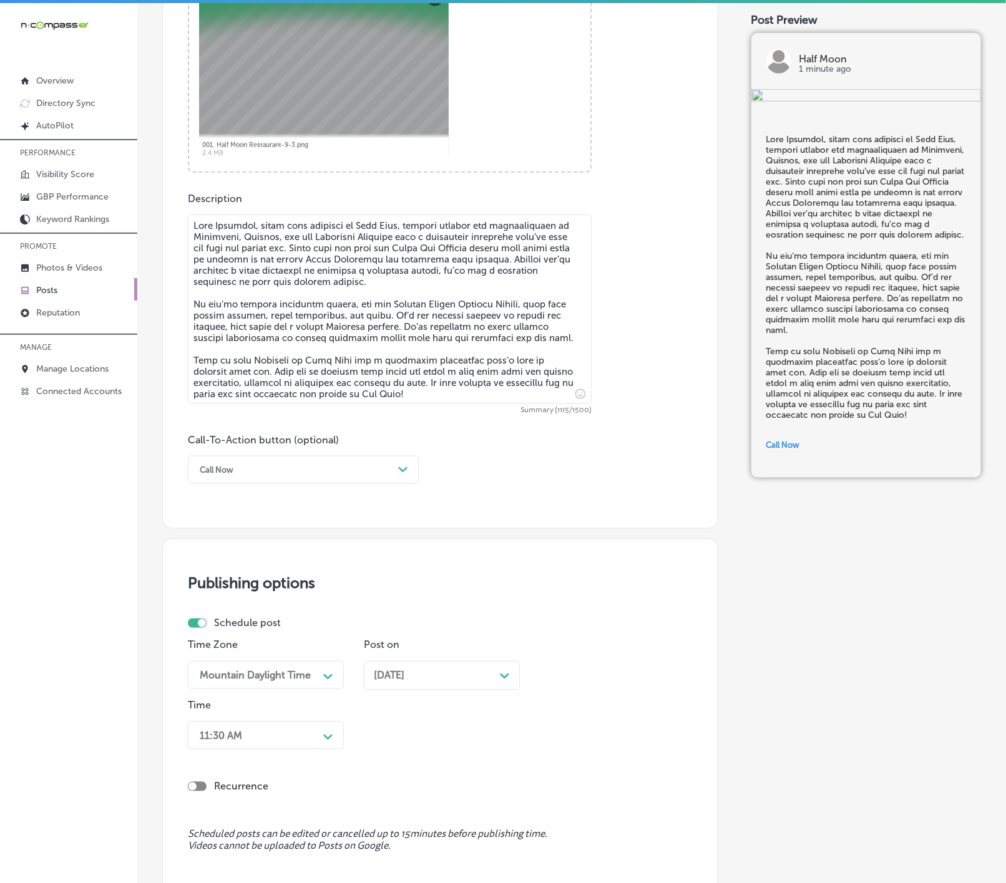
click at [299, 749] on div "11:30 AM Path Created with Sketch." at bounding box center [266, 736] width 156 height 28
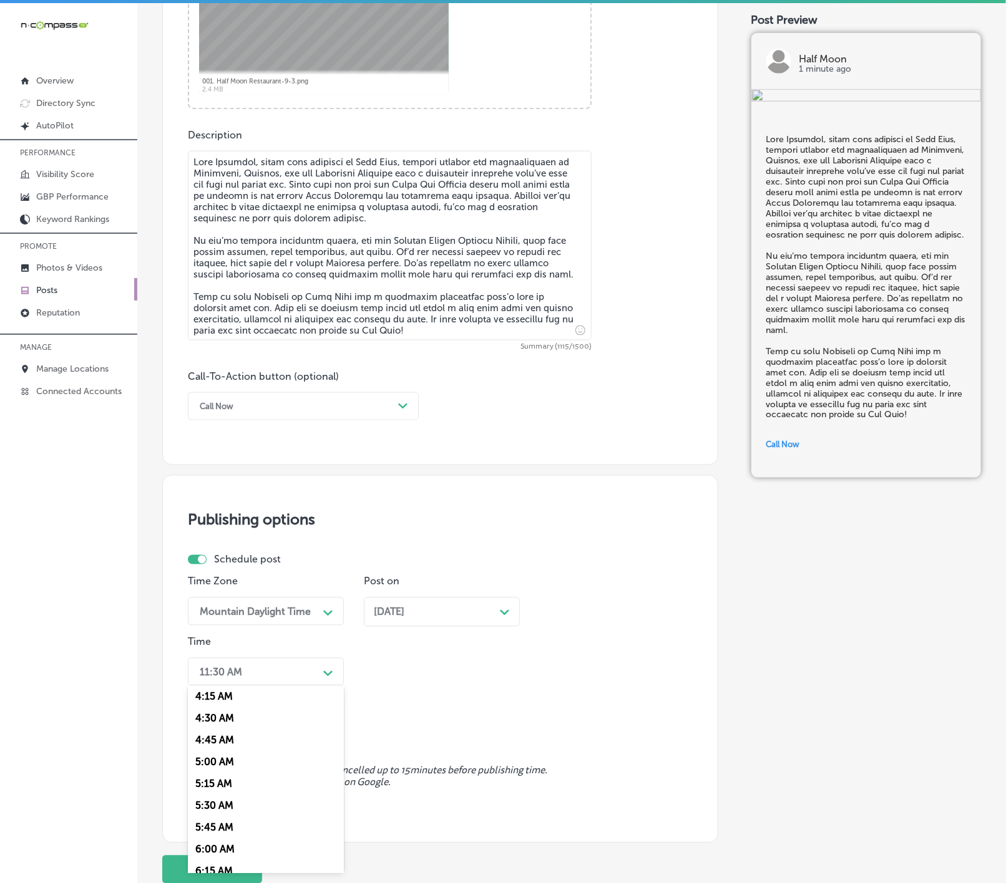
scroll to position [561, 0]
click at [214, 760] on div "7:00 AM" at bounding box center [266, 750] width 156 height 22
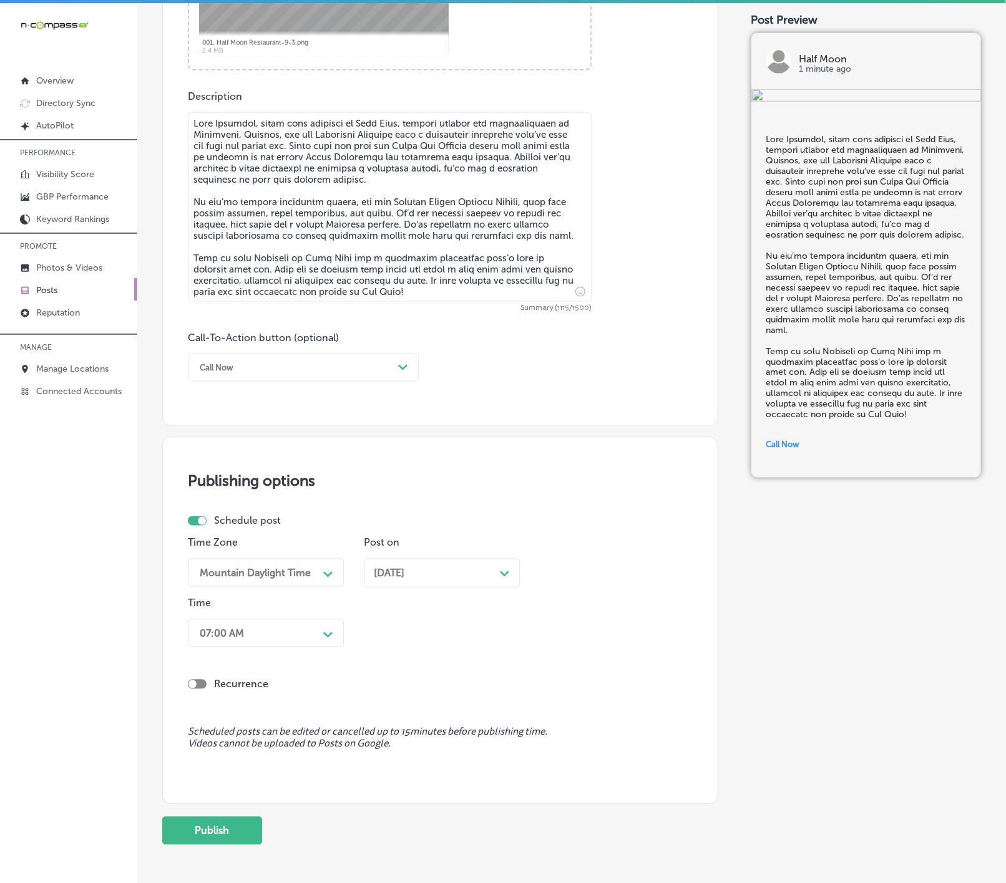
scroll to position [691, 0]
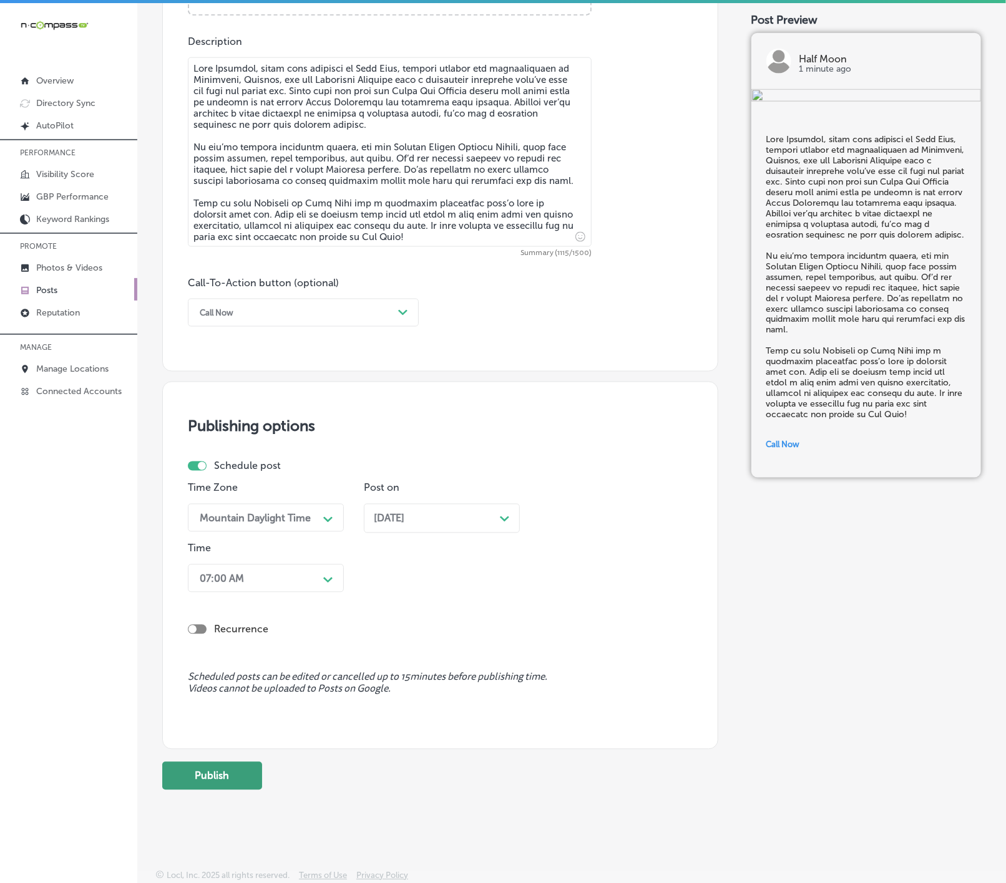
click at [225, 785] on button "Publish" at bounding box center [212, 776] width 100 height 28
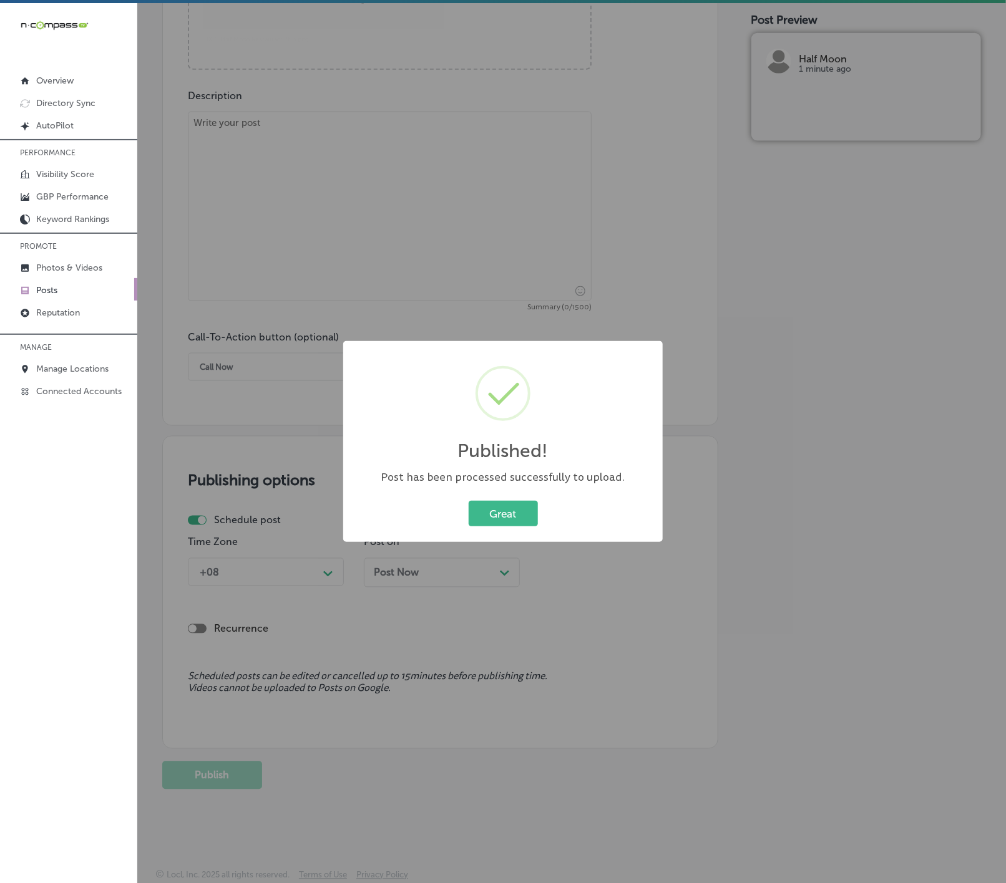
scroll to position [642, 0]
click at [500, 498] on div "Great Cancel" at bounding box center [503, 514] width 294 height 32
click at [500, 509] on button "Great" at bounding box center [502, 514] width 69 height 26
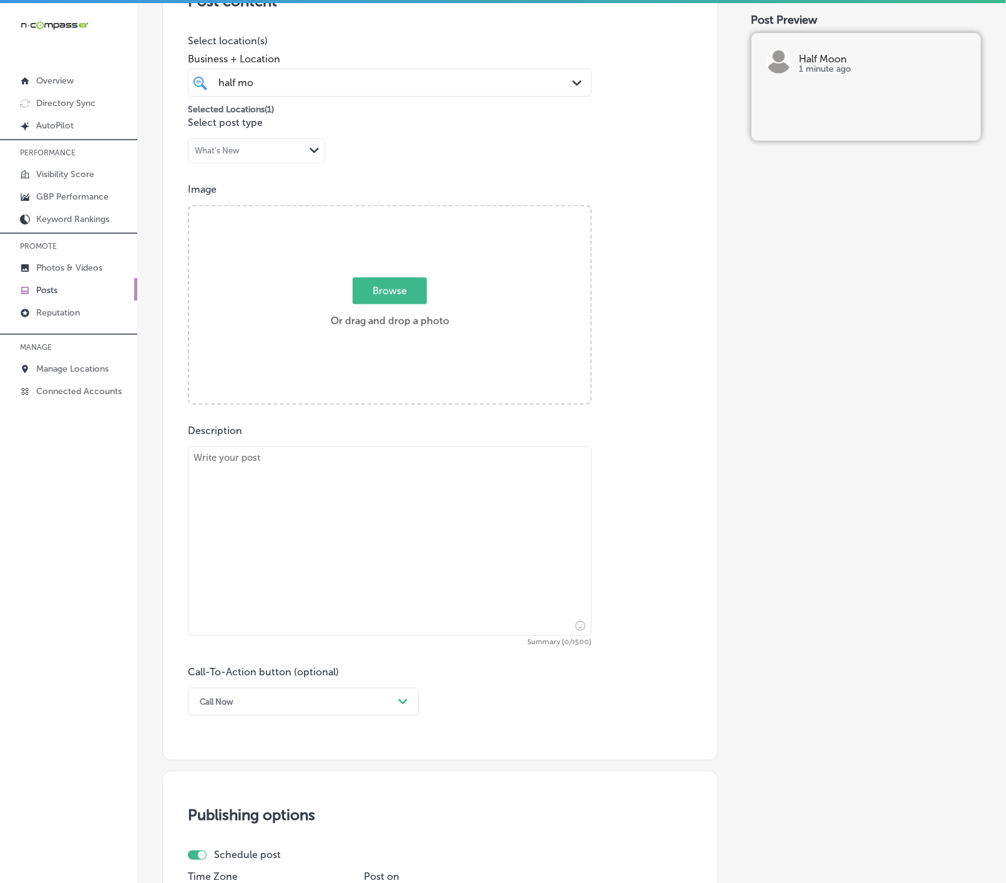
scroll to position [268, 0]
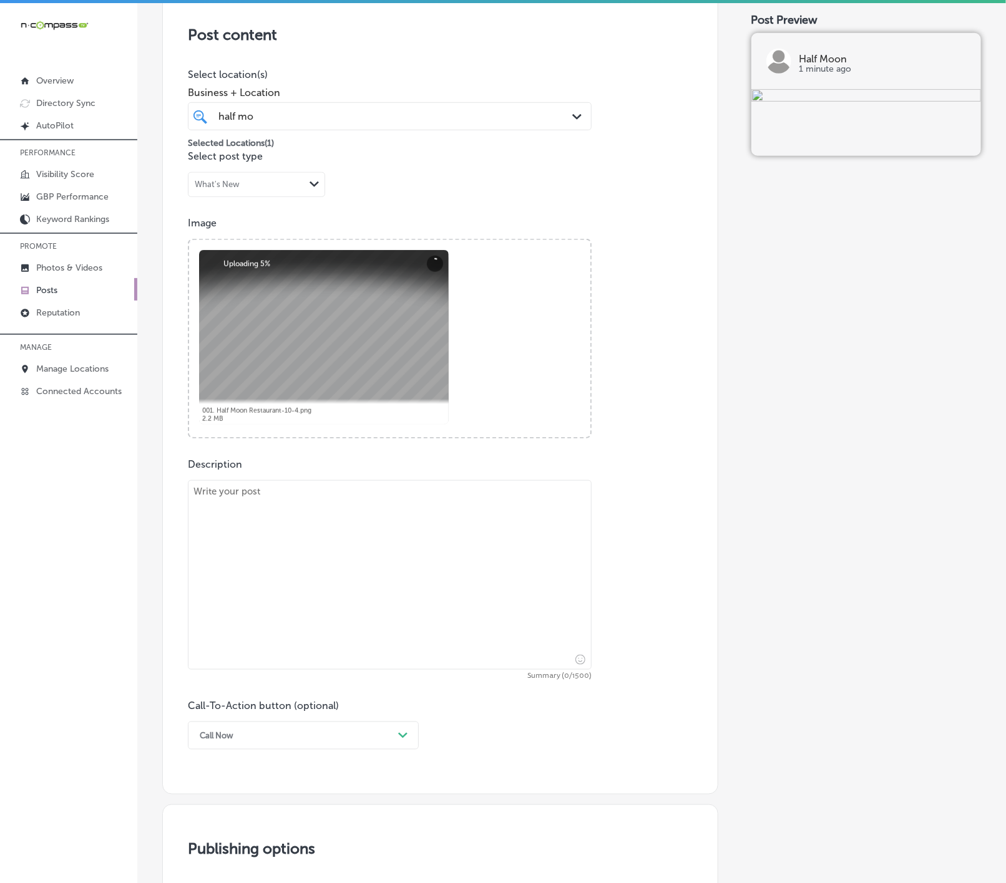
click at [500, 567] on textarea at bounding box center [390, 575] width 404 height 190
paste textarea "Brunch at [GEOGRAPHIC_DATA] is the perfect way to spend your weekend, serving g…"
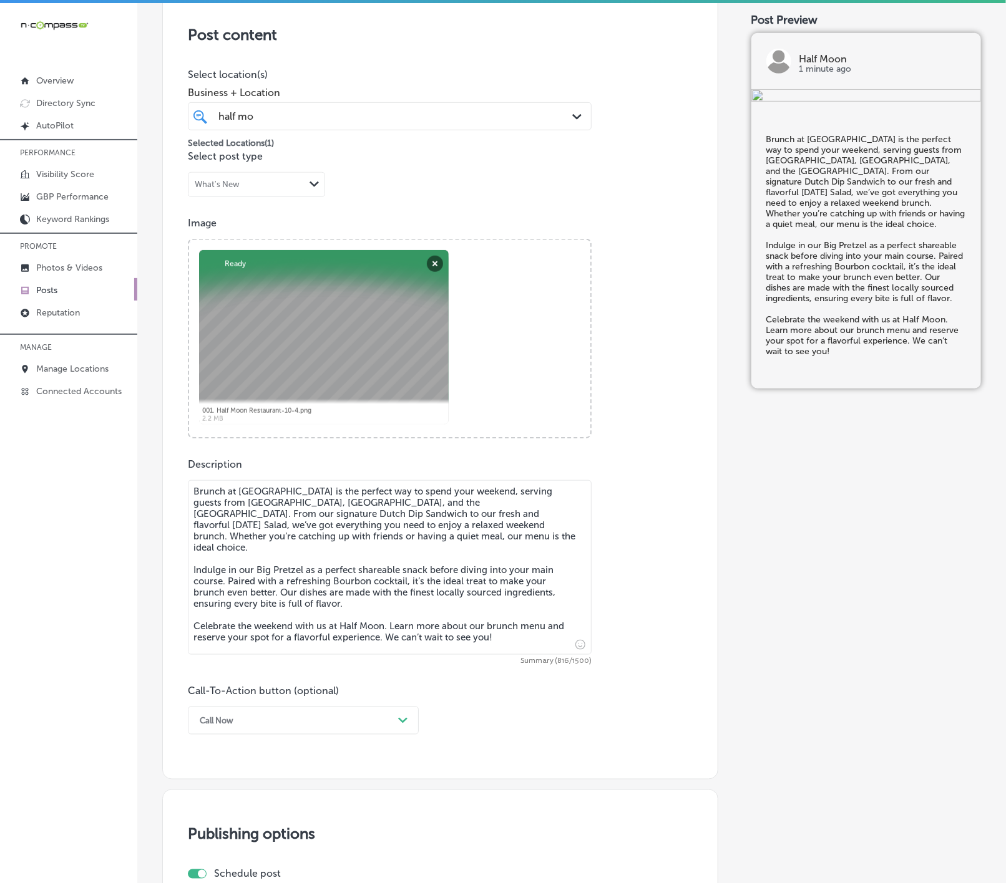
type textarea "Brunch at [GEOGRAPHIC_DATA] is the perfect way to spend your weekend, serving g…"
click at [358, 723] on div "Call Now Path Created with Sketch." at bounding box center [303, 721] width 231 height 28
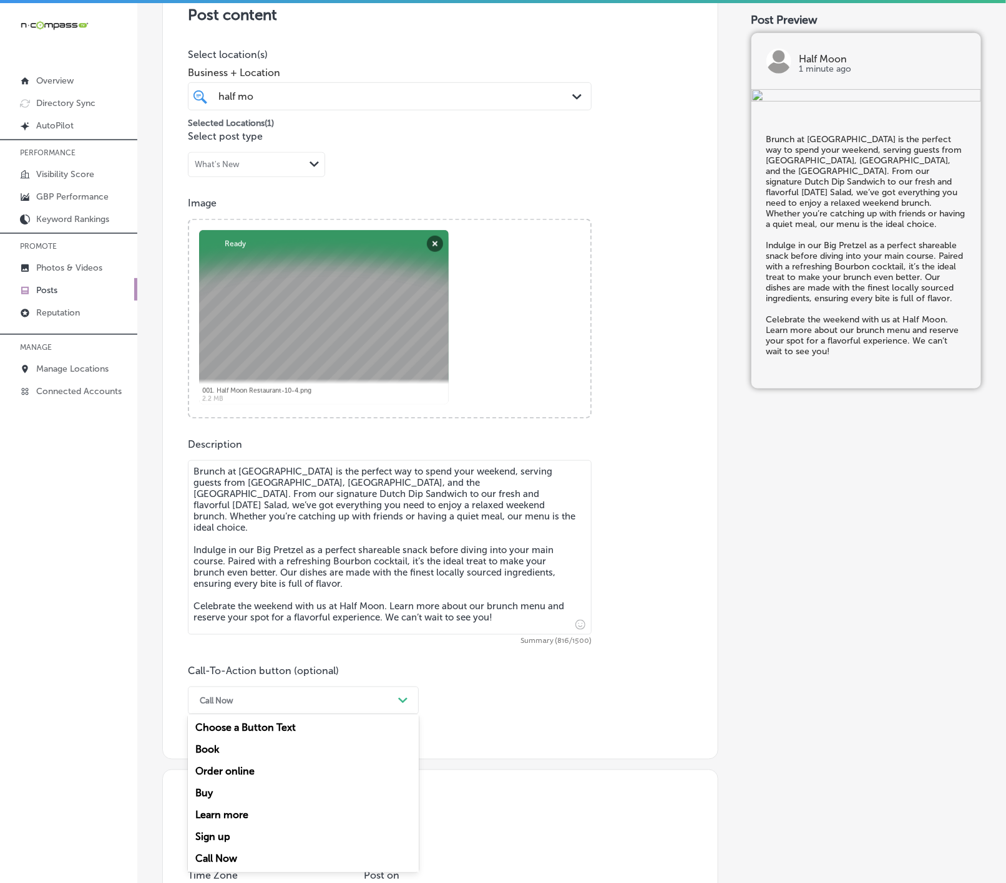
click at [253, 815] on div "Learn more" at bounding box center [303, 816] width 231 height 22
click at [269, 772] on input "text" at bounding box center [389, 774] width 402 height 34
paste input "[URL][DOMAIN_NAME]"
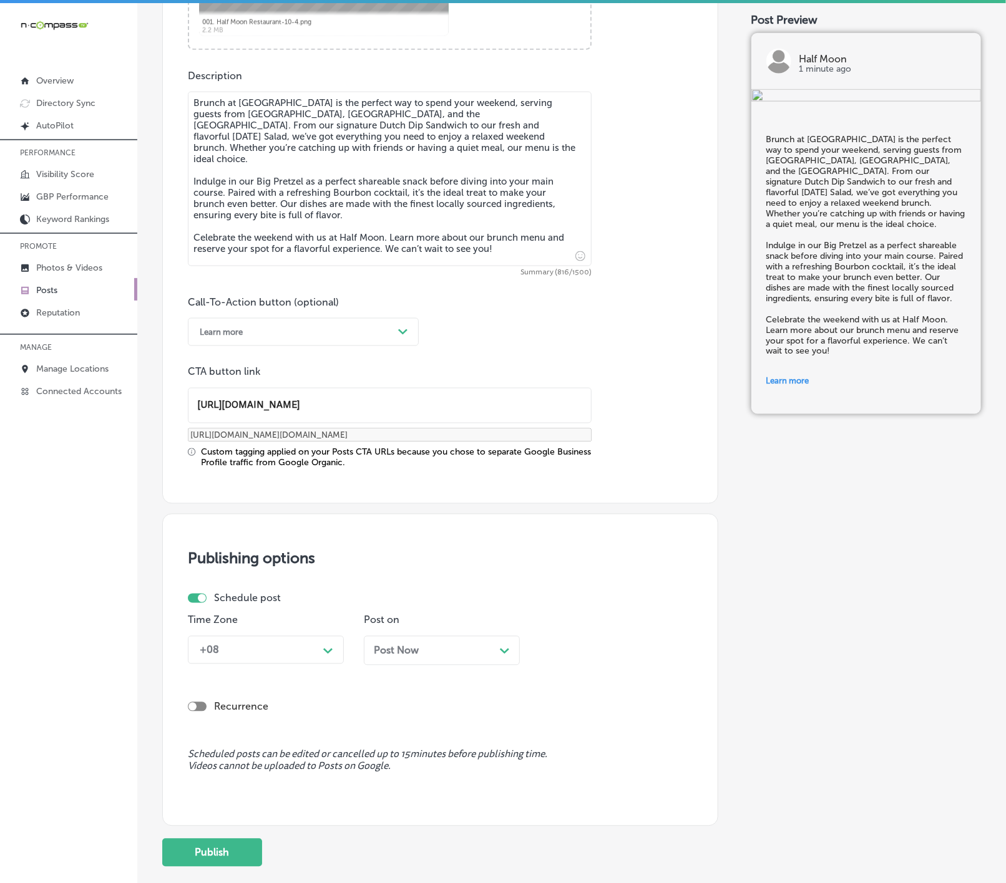
scroll to position [662, 0]
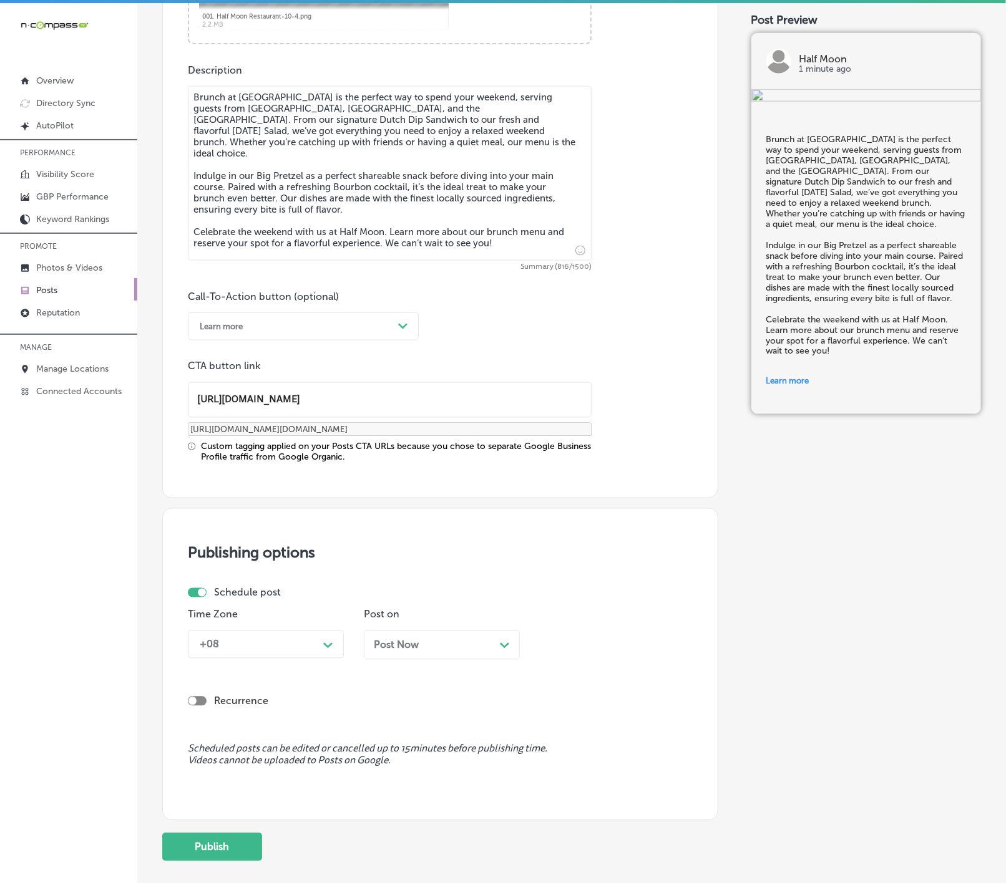
type input "[URL][DOMAIN_NAME]"
click at [322, 654] on div "Path Created with Sketch." at bounding box center [328, 644] width 20 height 20
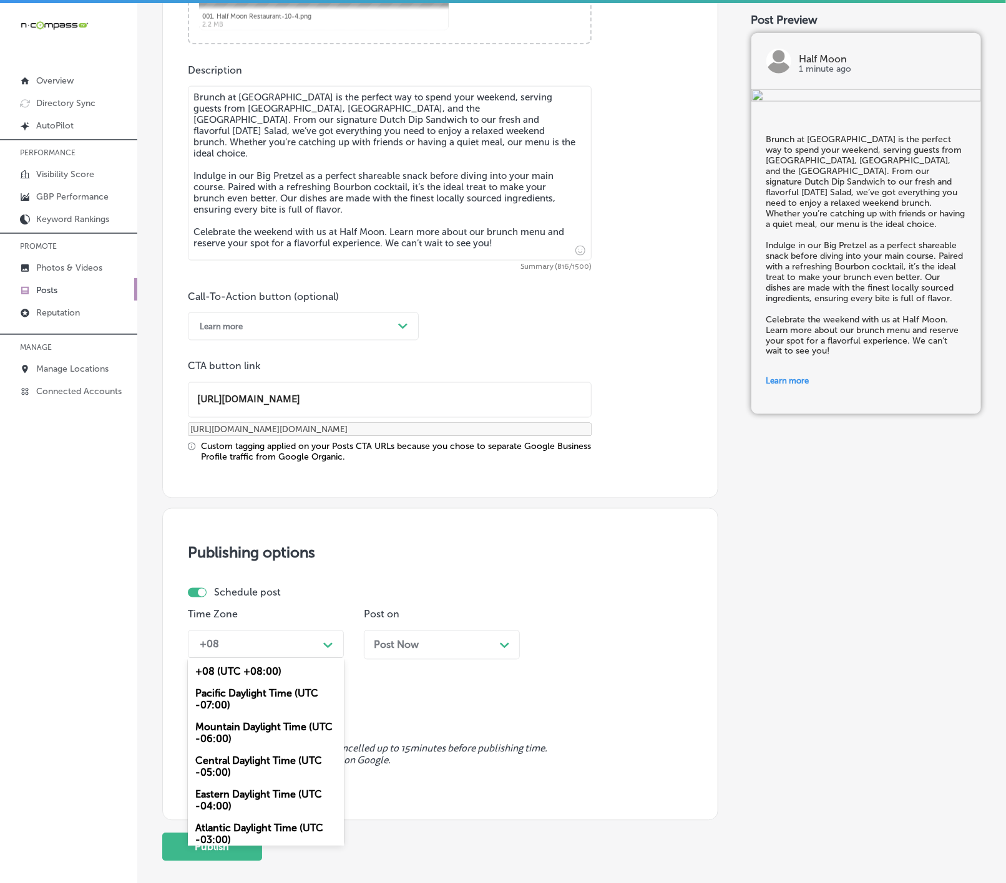
click at [293, 735] on div "Mountain Daylight Time (UTC -06:00)" at bounding box center [266, 734] width 156 height 34
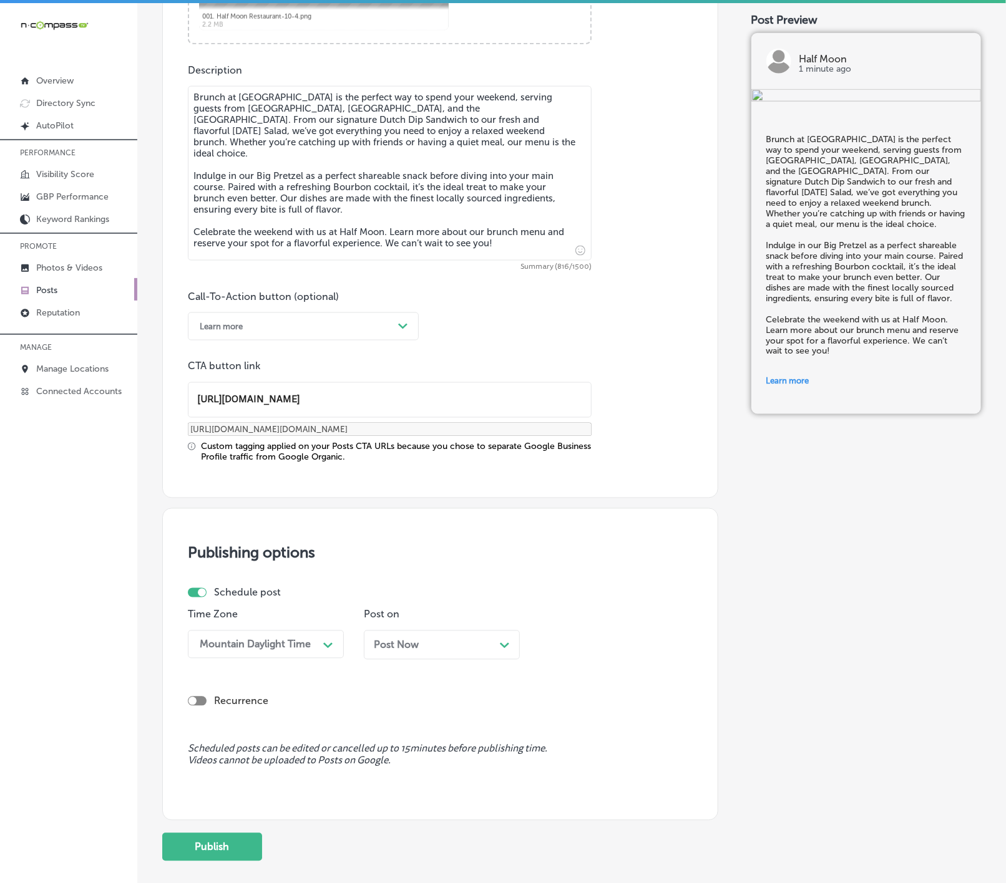
click at [404, 656] on div "Post Now Path Created with Sketch." at bounding box center [442, 645] width 156 height 29
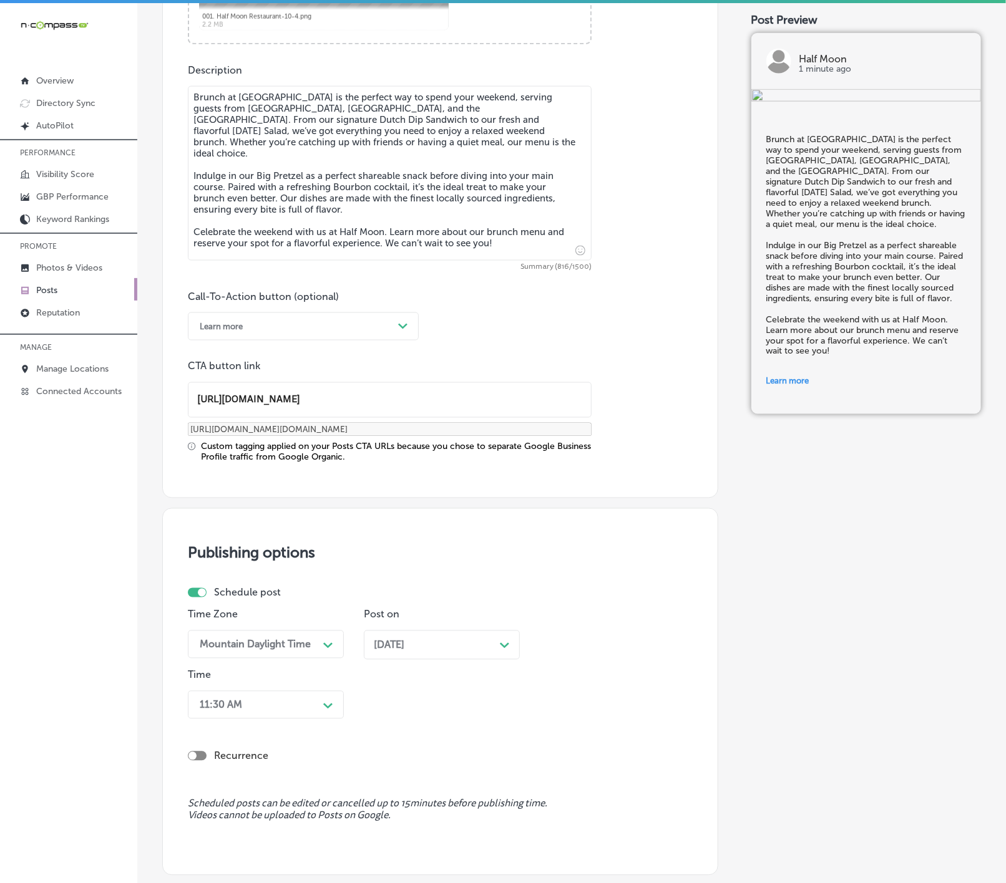
click at [305, 713] on div "11:30 AM Path Created with Sketch." at bounding box center [266, 705] width 156 height 28
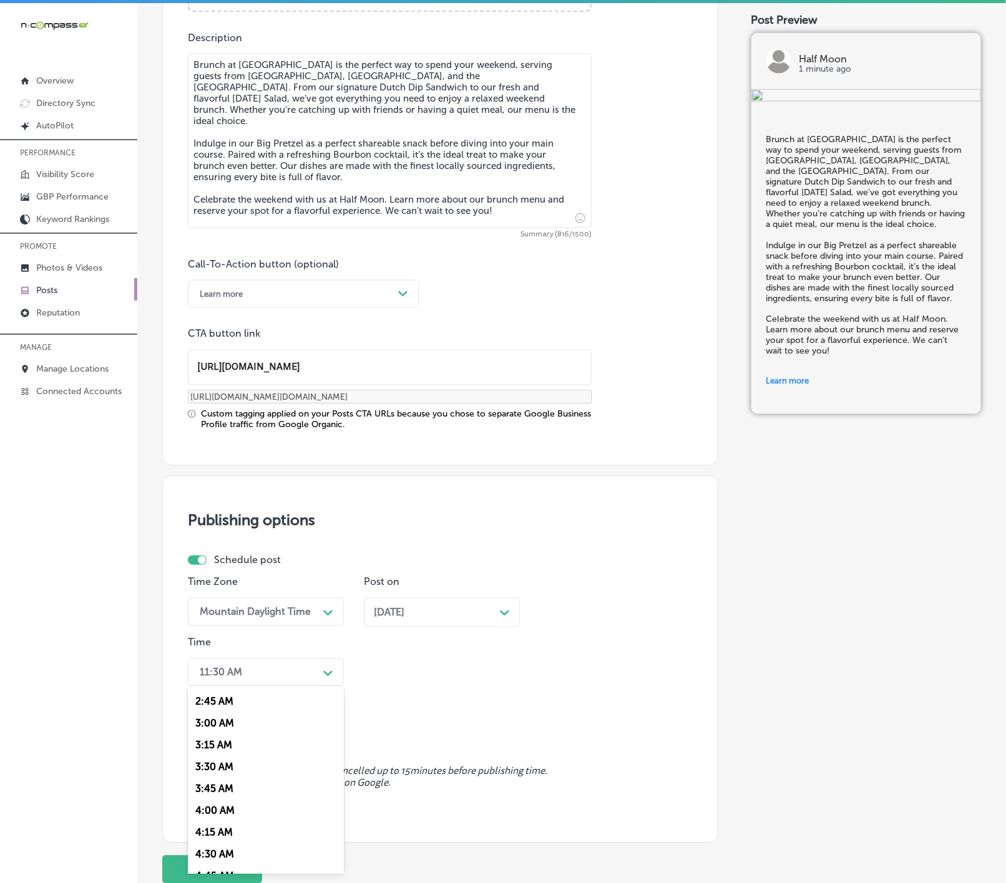
scroll to position [468, 0]
click at [220, 853] on div "7:00 AM" at bounding box center [266, 844] width 156 height 22
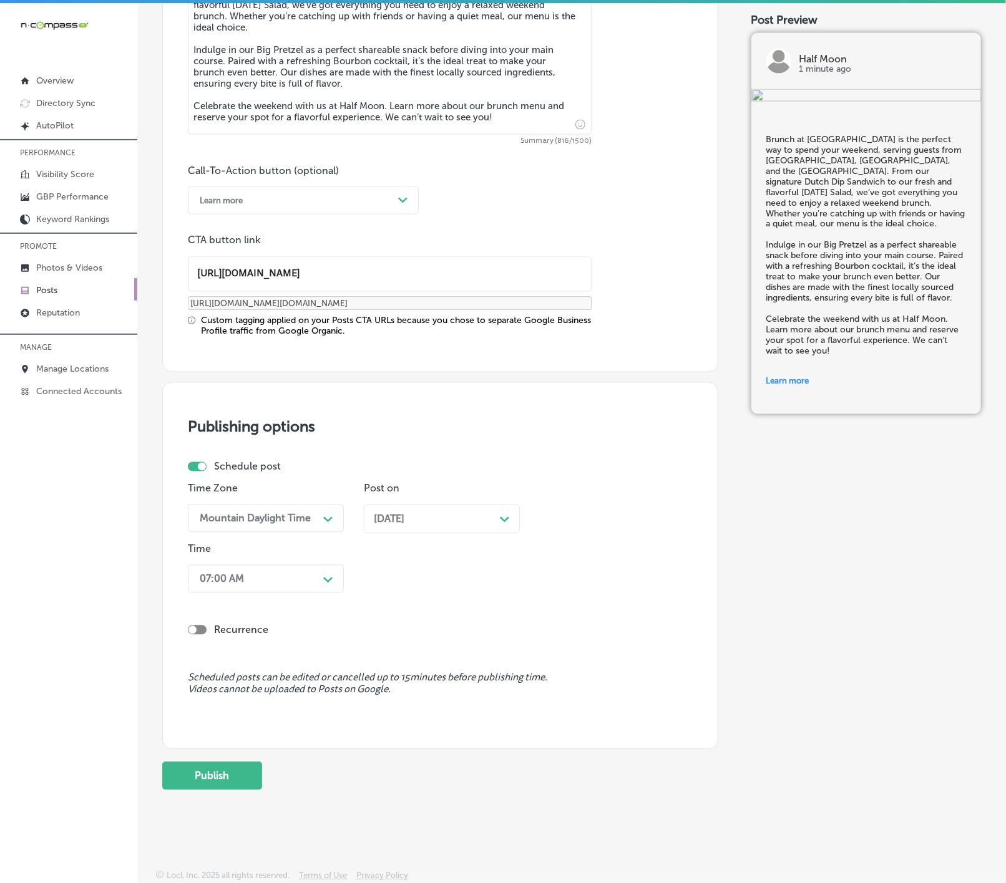
scroll to position [794, 0]
click at [234, 786] on button "Publish" at bounding box center [212, 776] width 100 height 28
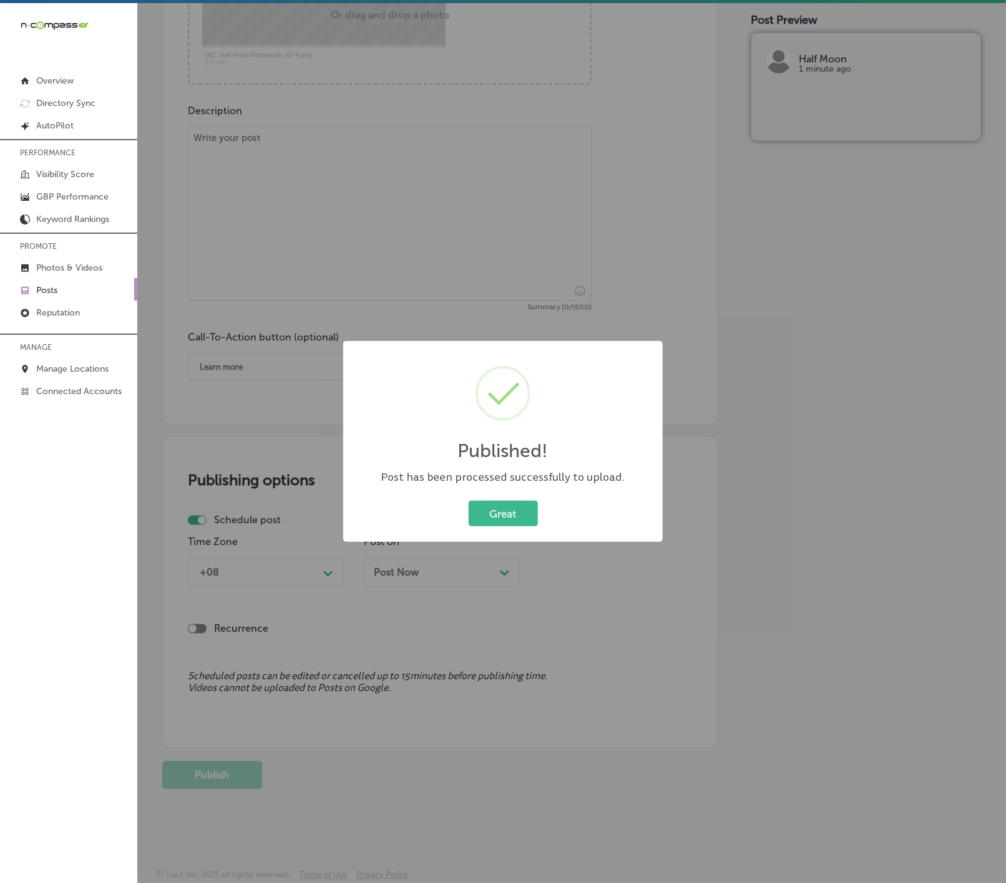
scroll to position [628, 0]
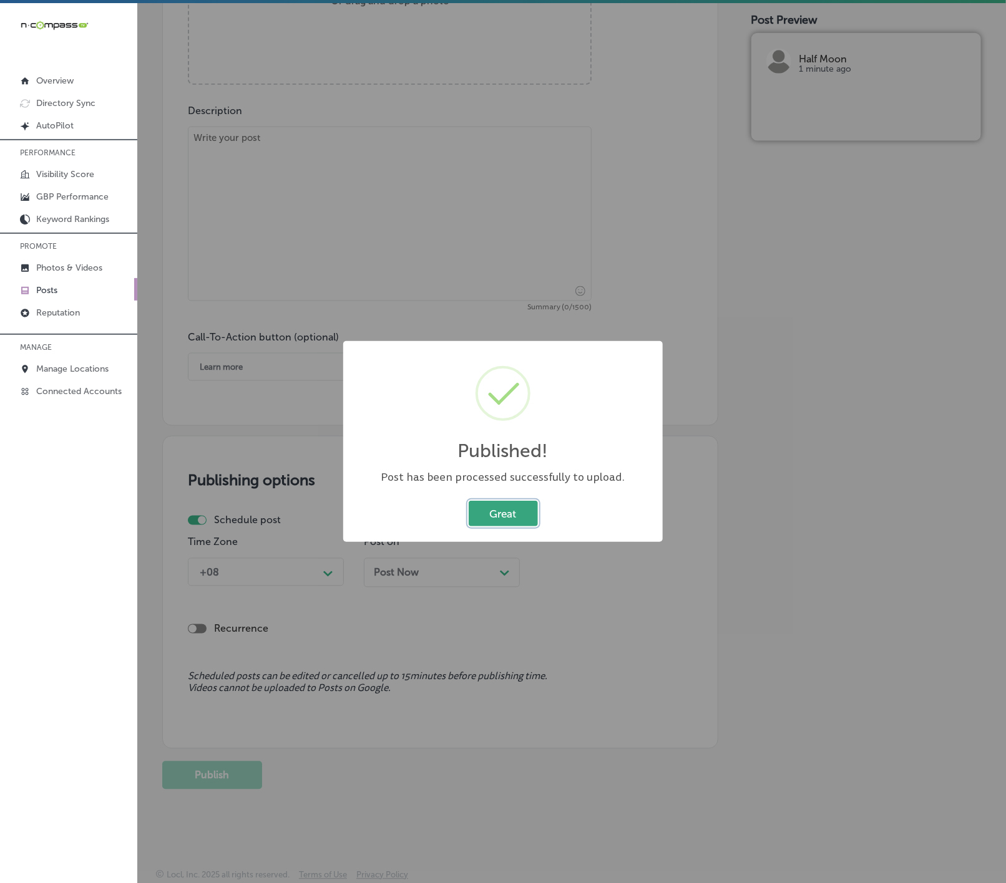
click at [487, 511] on button "Great" at bounding box center [502, 514] width 69 height 26
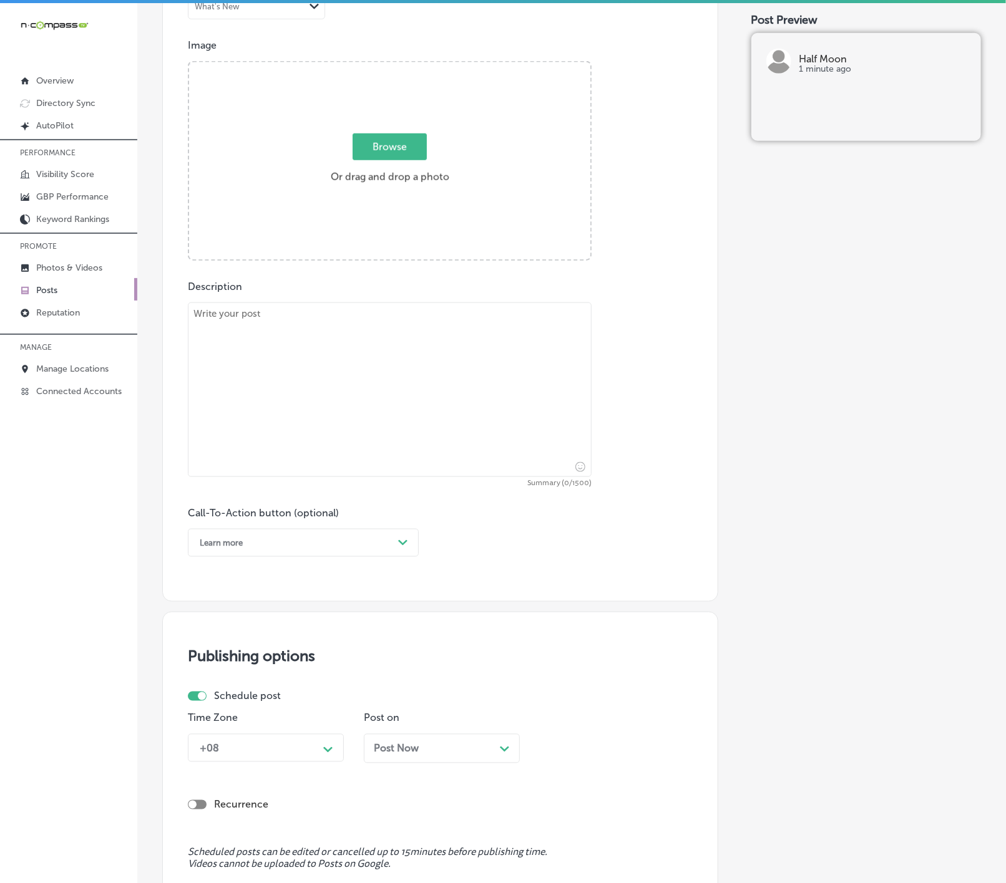
scroll to position [160, 0]
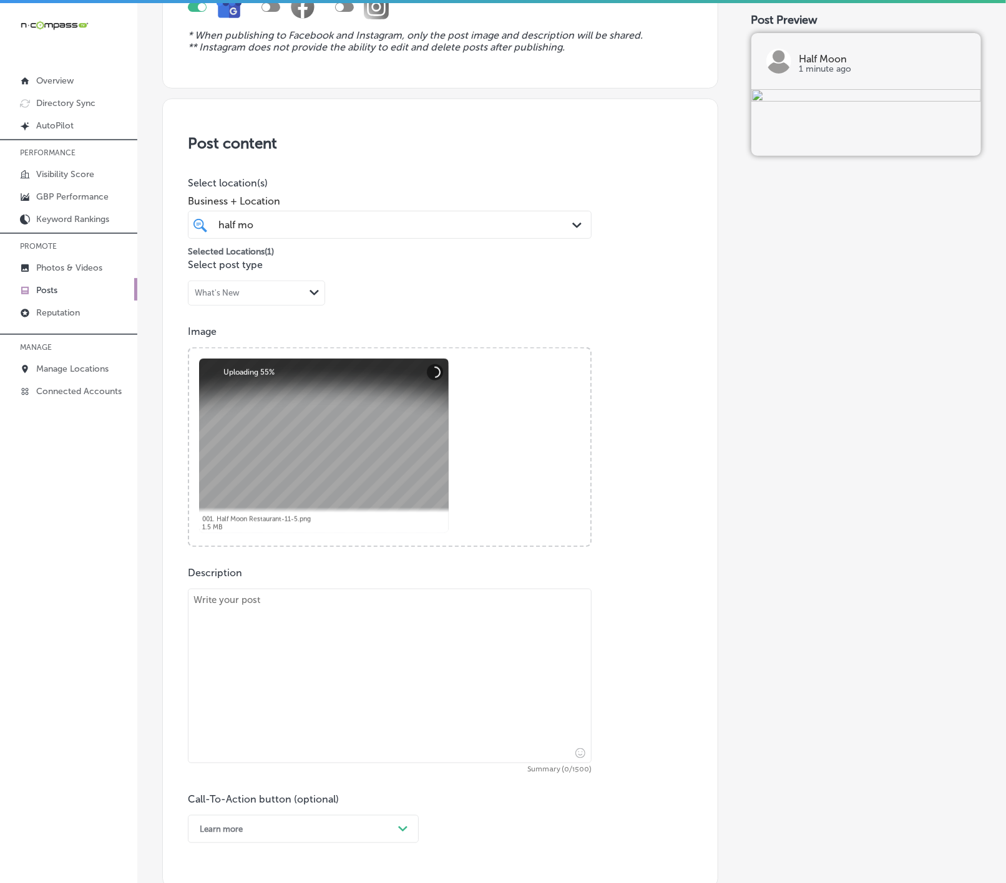
click at [449, 683] on textarea at bounding box center [390, 676] width 404 height 175
paste textarea "Half Moon is the perfect place to enjoy a flavorful and energizing breakfast th…"
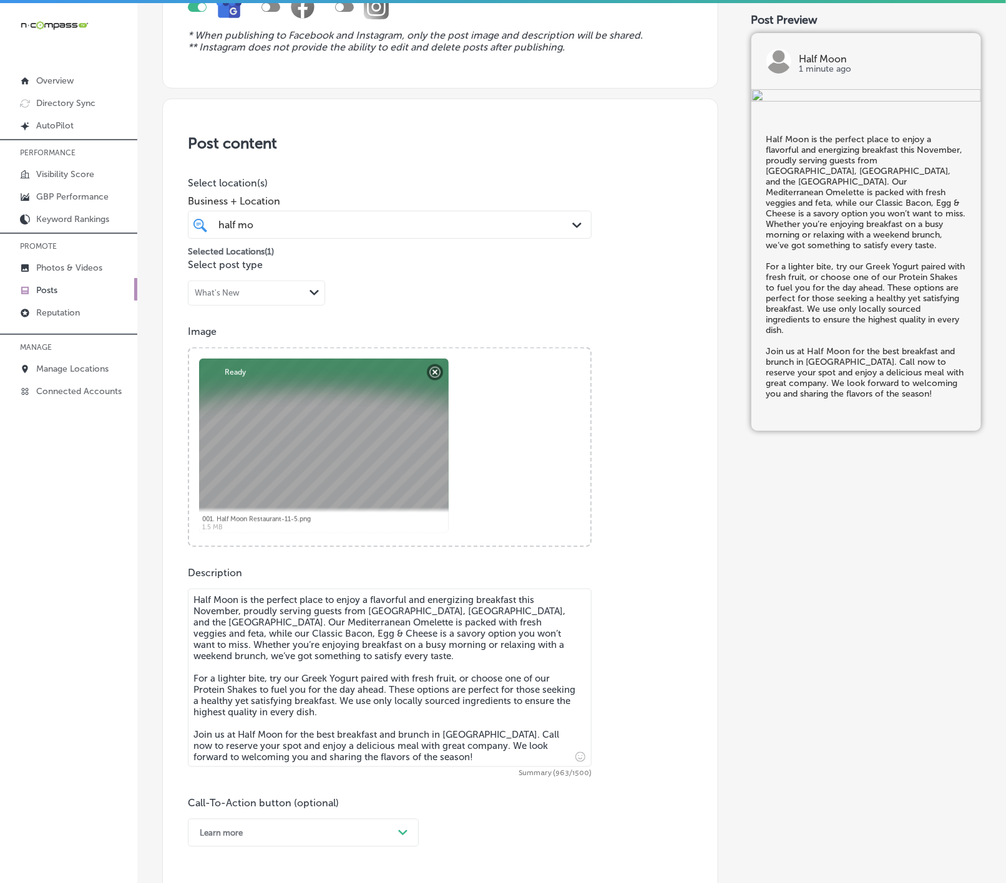
scroll to position [440, 0]
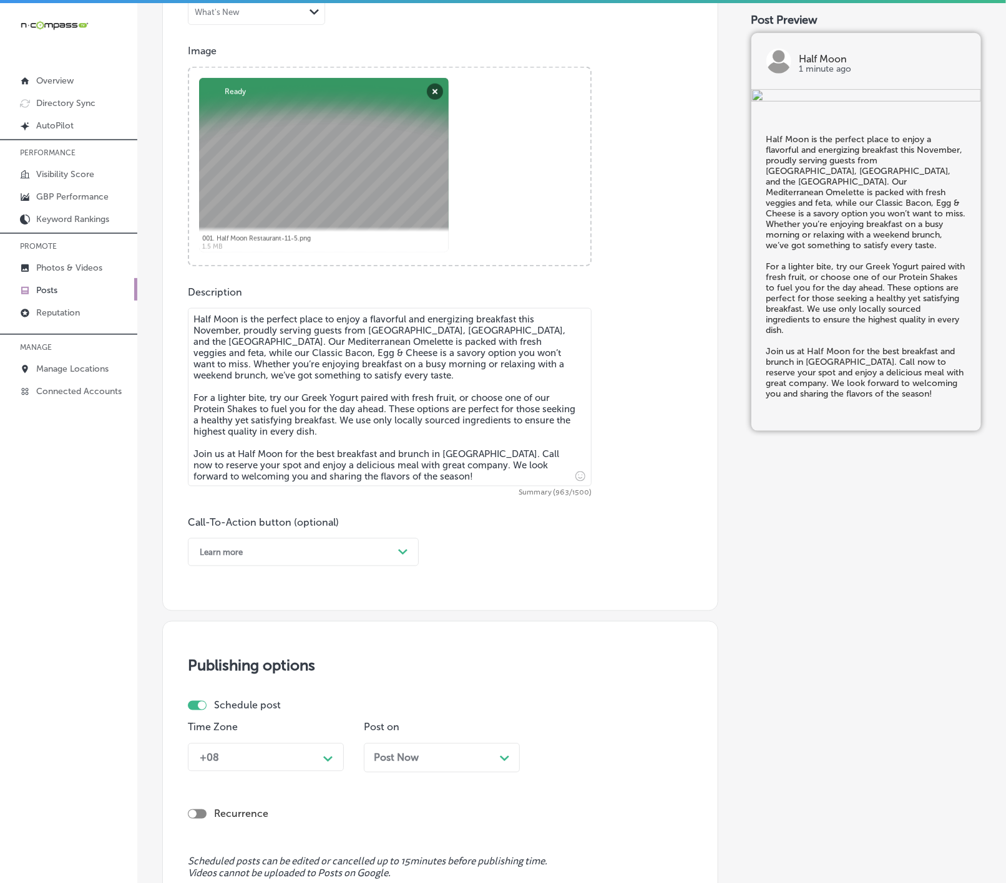
type textarea "Half Moon is the perfect place to enjoy a flavorful and energizing breakfast th…"
click at [414, 549] on div "Learn more Path Created with Sketch." at bounding box center [303, 552] width 231 height 28
click at [260, 715] on div "Call Now" at bounding box center [303, 711] width 231 height 22
click at [322, 762] on div "+08 Path Created with Sketch." at bounding box center [266, 758] width 156 height 28
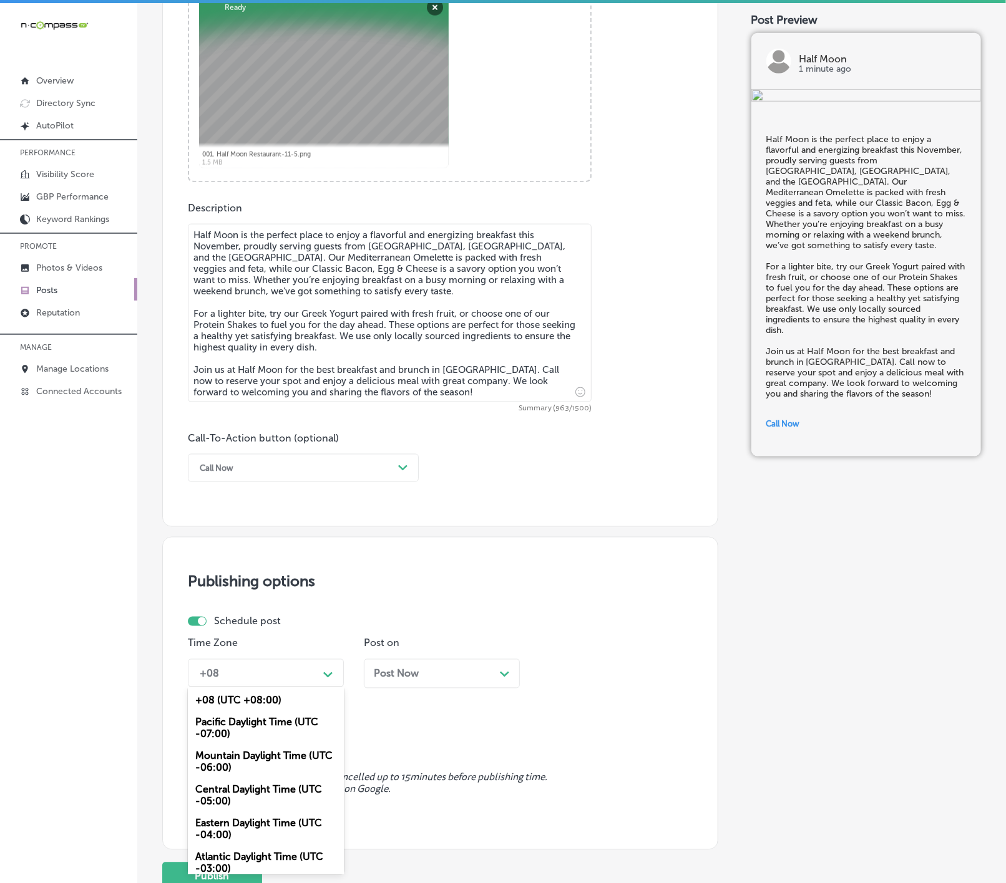
click at [277, 762] on div "Mountain Daylight Time (UTC -06:00)" at bounding box center [266, 762] width 156 height 34
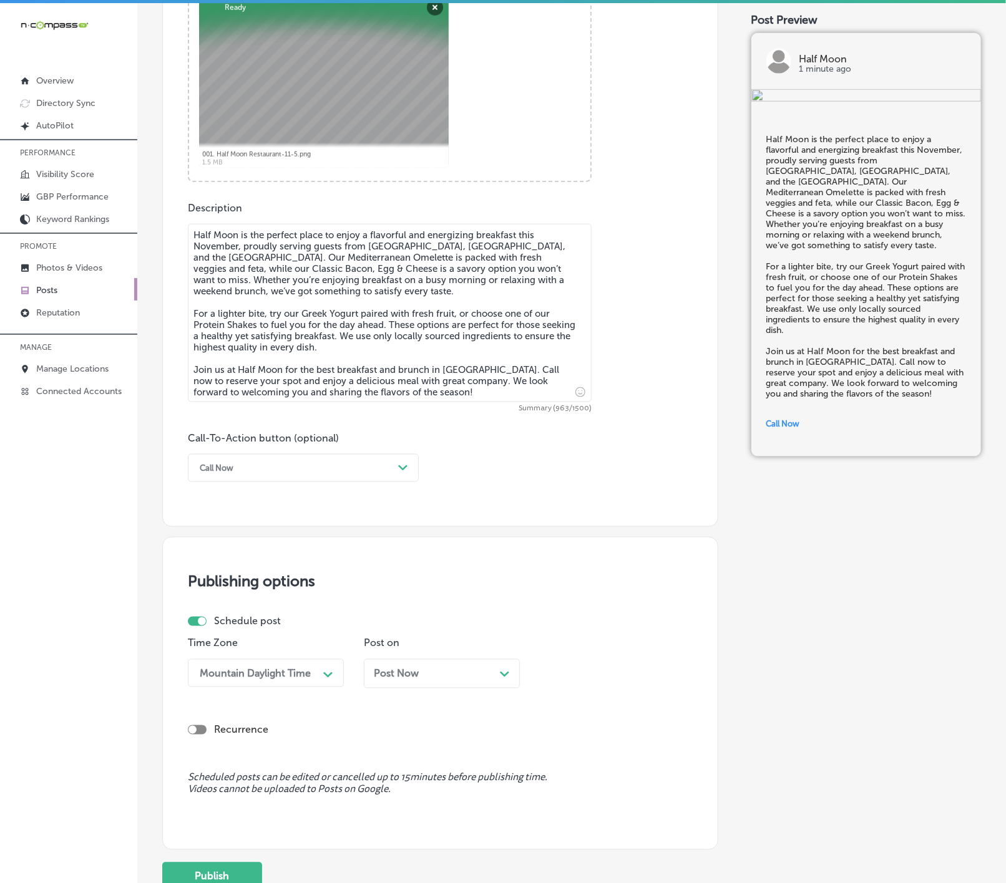
click at [416, 689] on div "Post Now Path Created with Sketch." at bounding box center [442, 673] width 156 height 29
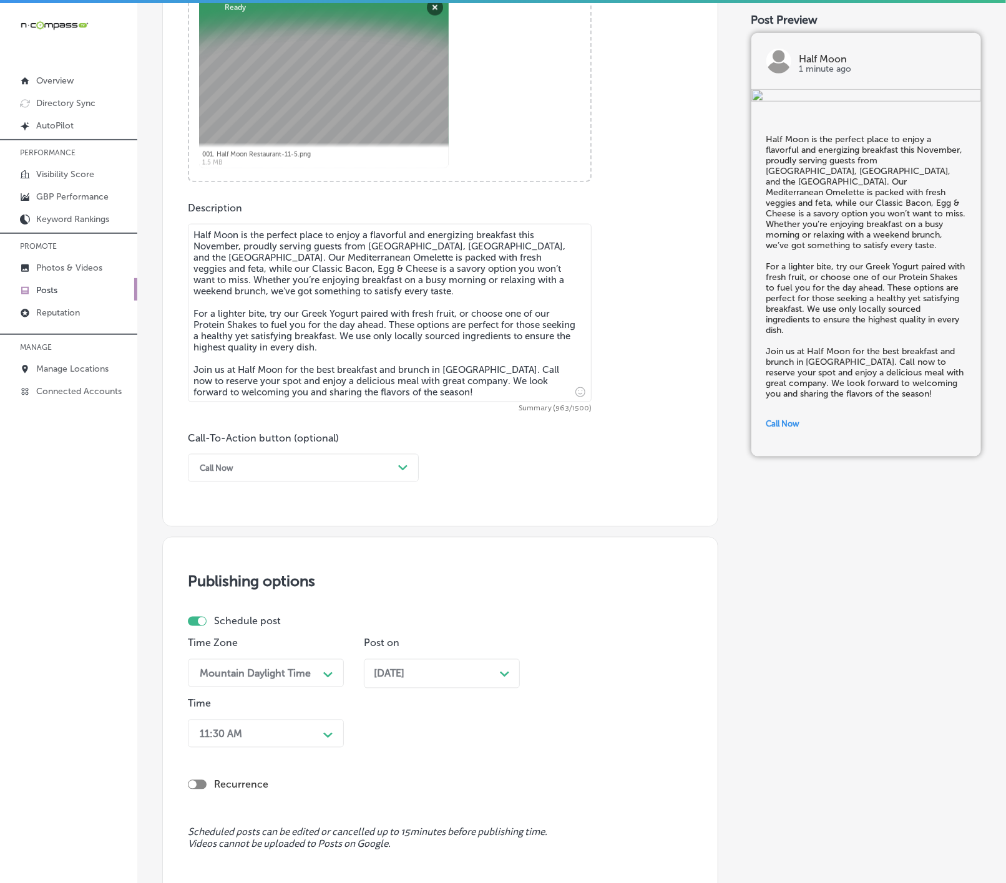
click at [306, 737] on div "11:30 AM Path Created with Sketch." at bounding box center [266, 734] width 156 height 28
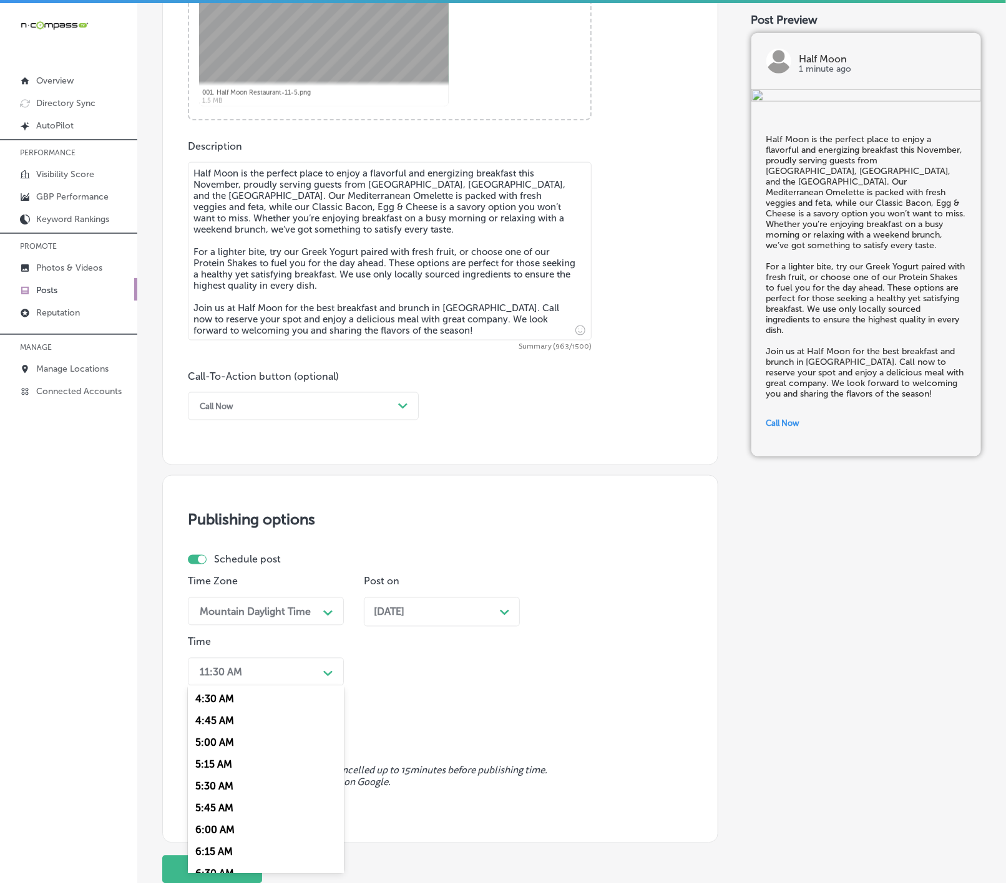
scroll to position [468, 0]
click at [221, 853] on div "7:00 AM" at bounding box center [266, 843] width 156 height 22
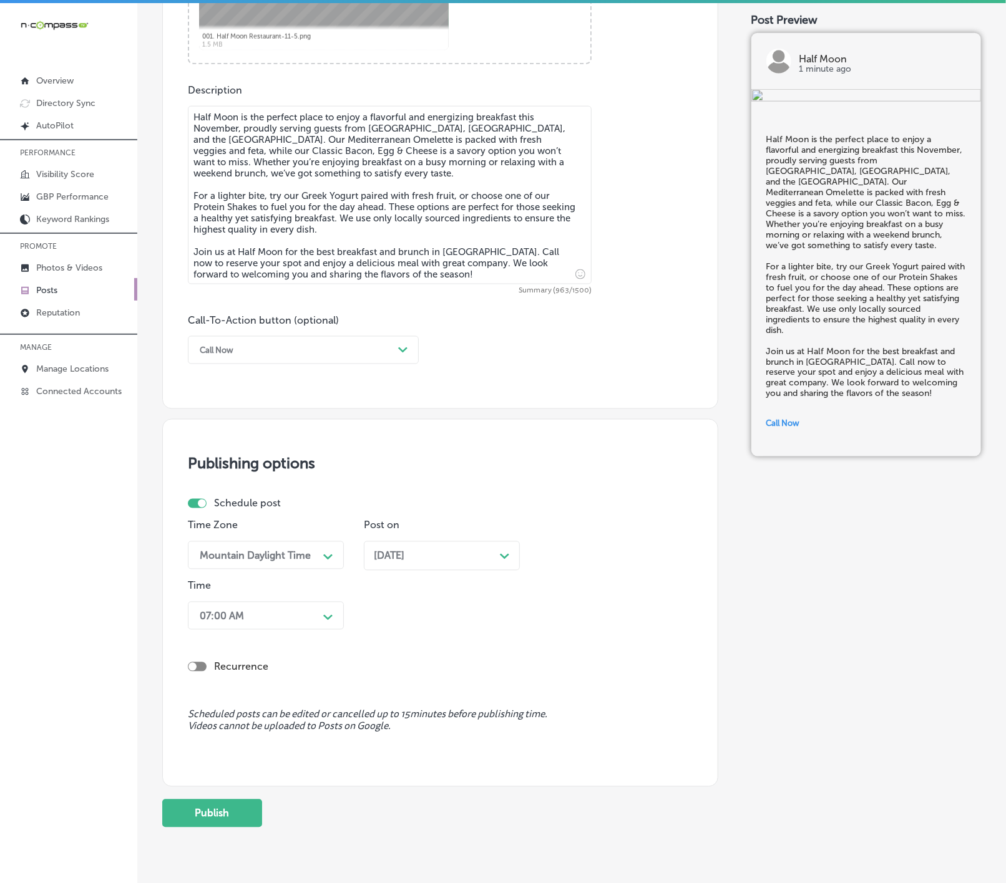
scroll to position [687, 0]
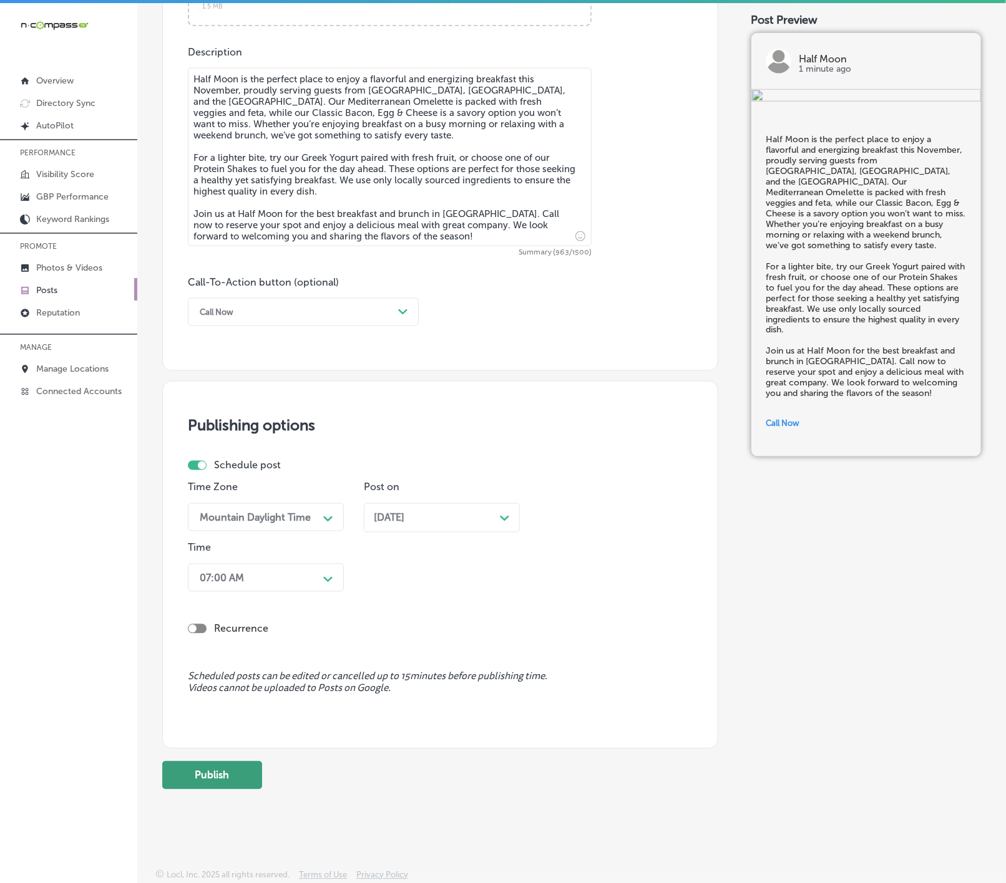
click at [223, 780] on button "Publish" at bounding box center [212, 776] width 100 height 28
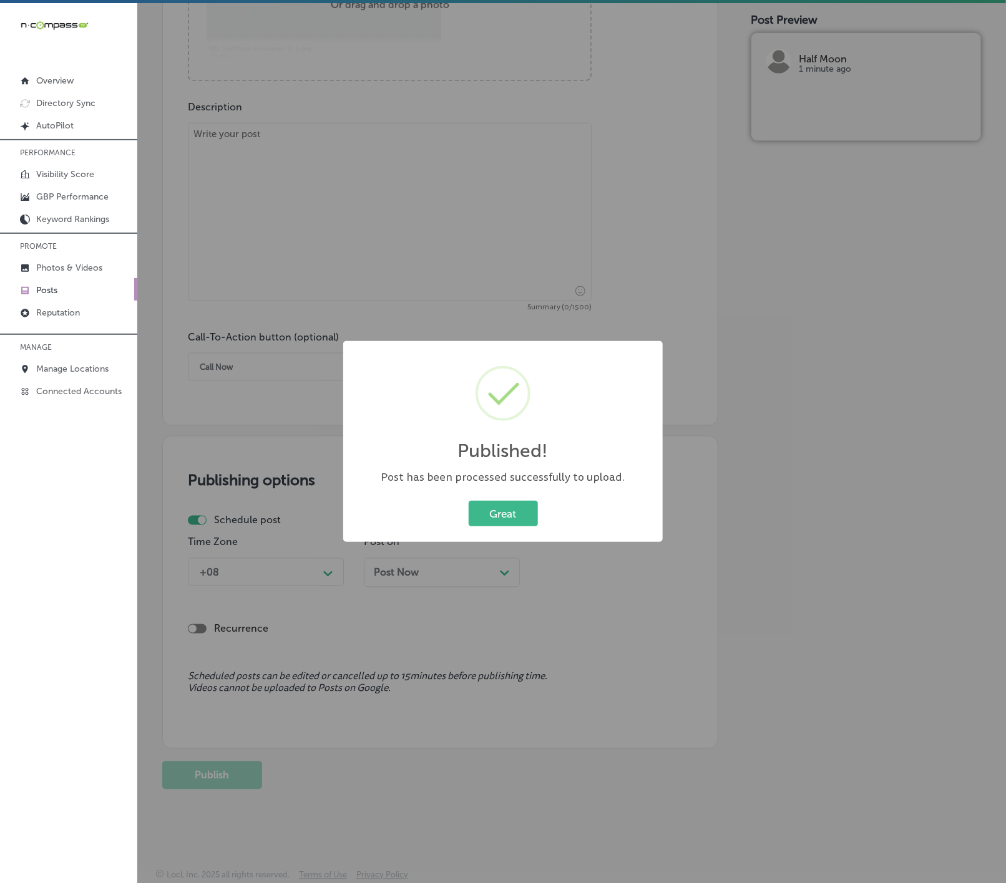
scroll to position [631, 0]
click at [509, 515] on button "Great" at bounding box center [502, 514] width 69 height 26
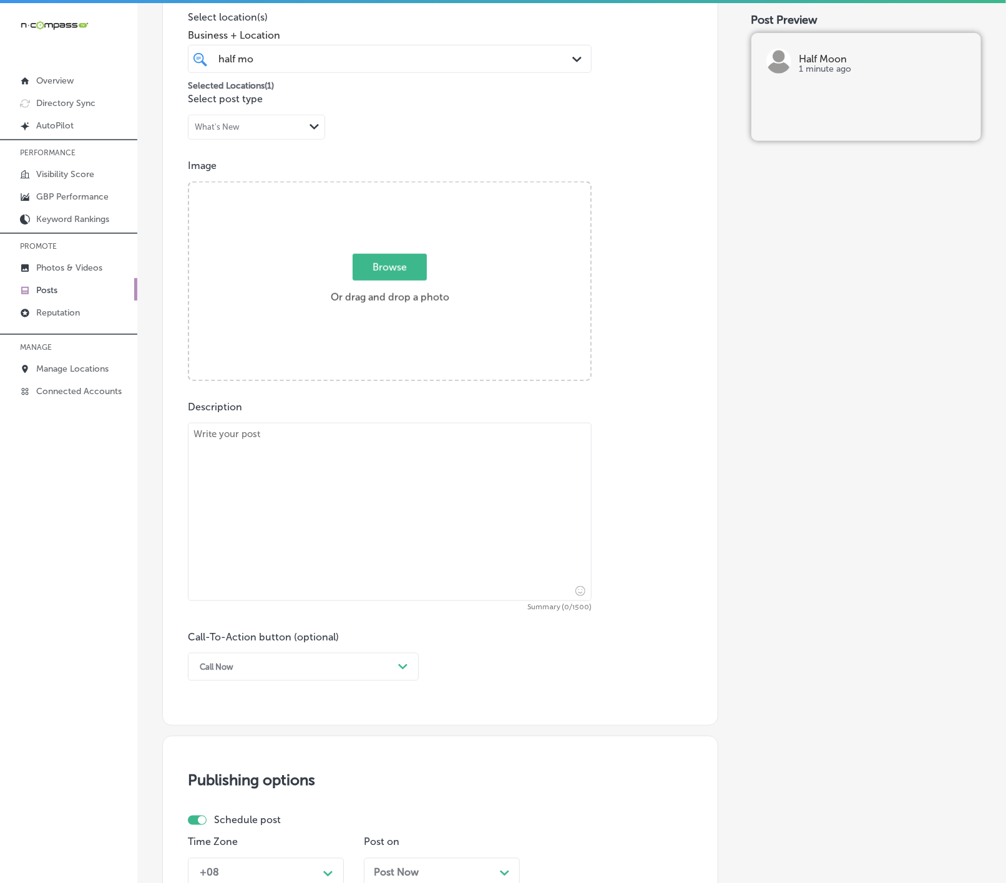
scroll to position [257, 0]
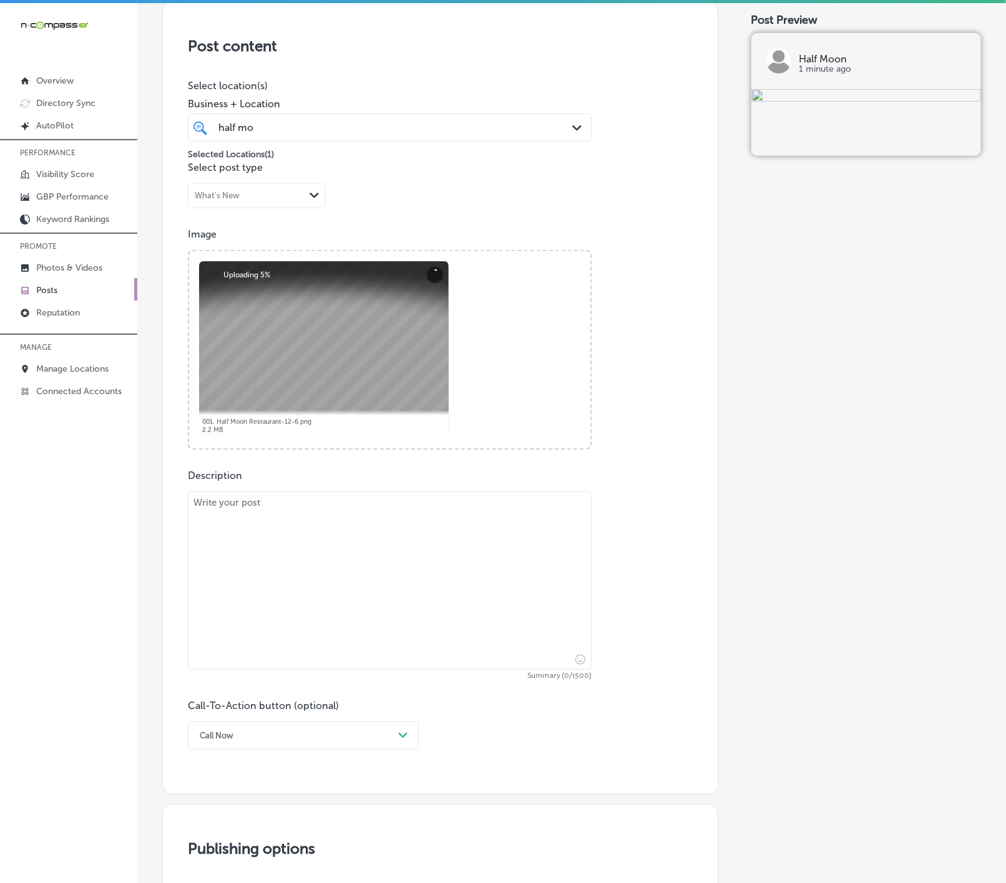
click at [253, 545] on textarea at bounding box center [390, 581] width 404 height 178
paste textarea "As December rolls in, Half Moon proudly serves the neighborhoods of [GEOGRAPHIC…"
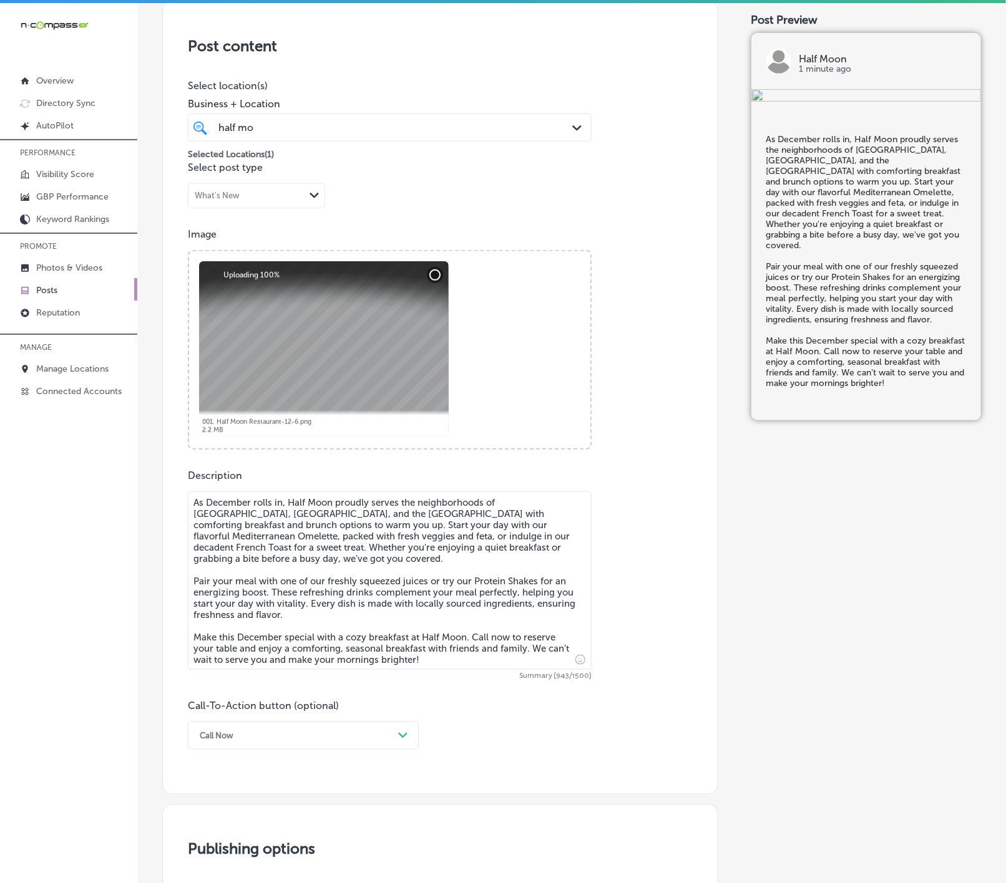
scroll to position [444, 0]
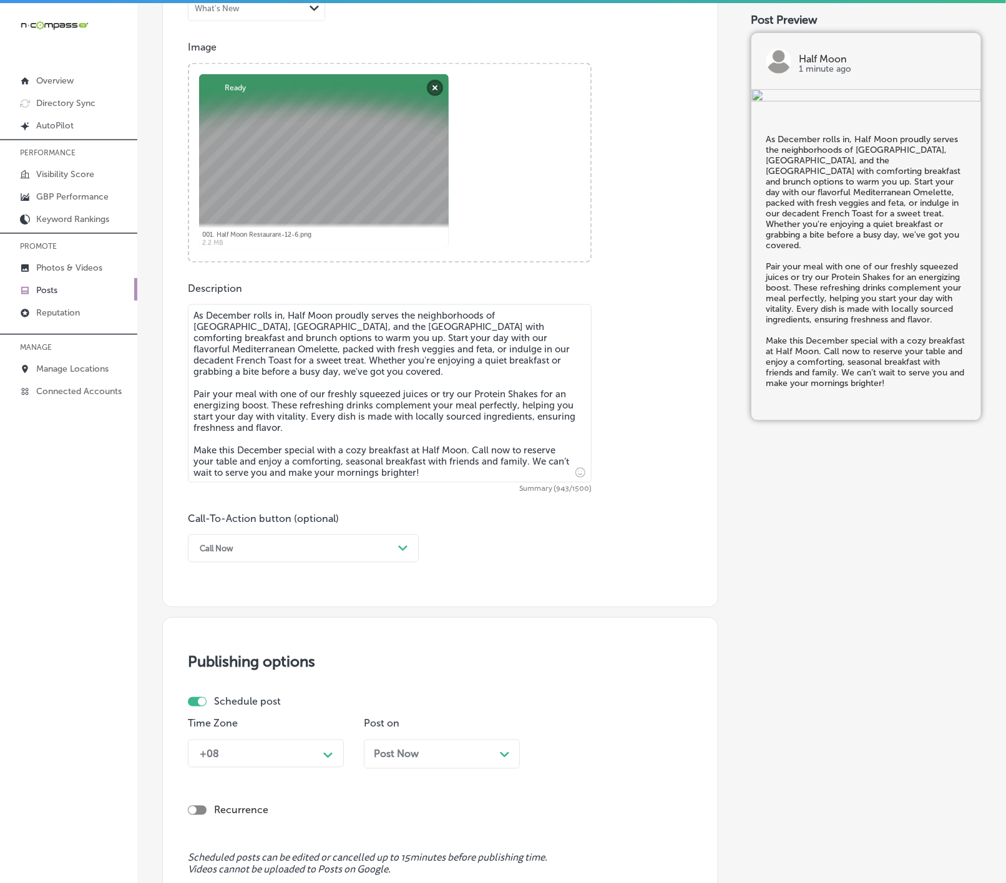
type textarea "As December rolls in, Half Moon proudly serves the neighborhoods of [GEOGRAPHIC…"
click at [403, 551] on polygon at bounding box center [402, 549] width 9 height 6
click at [248, 706] on div "Call Now" at bounding box center [303, 707] width 231 height 22
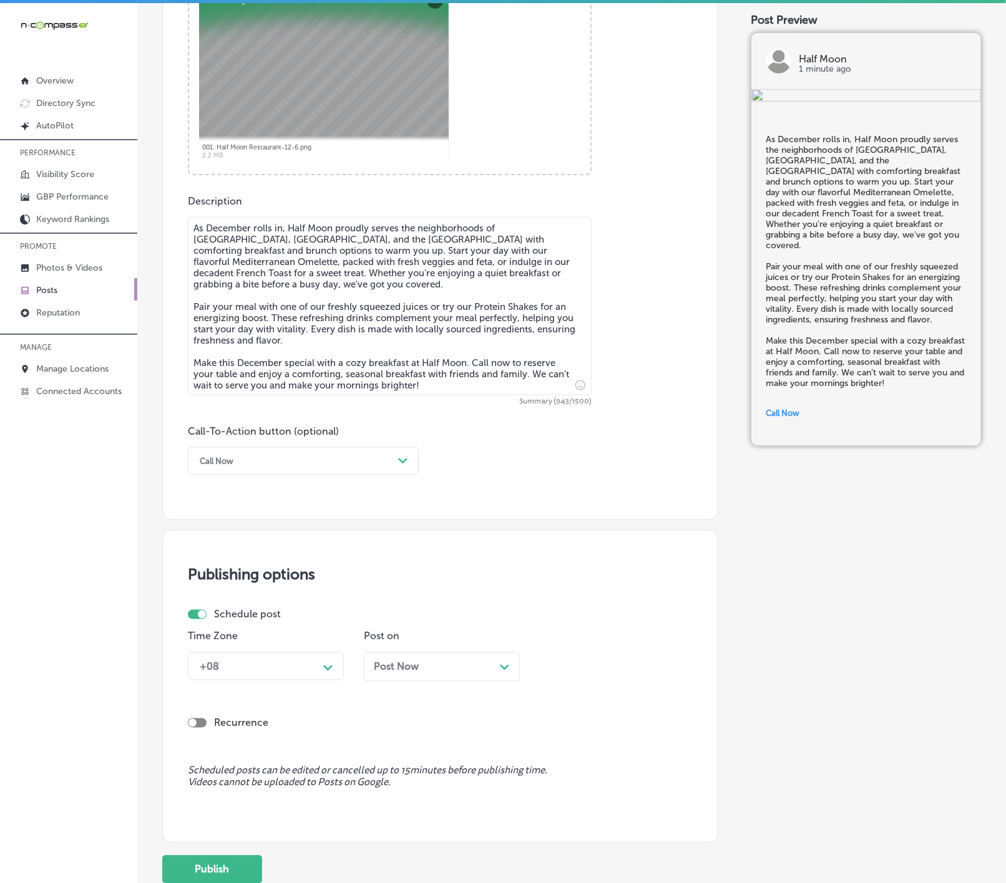
scroll to position [631, 0]
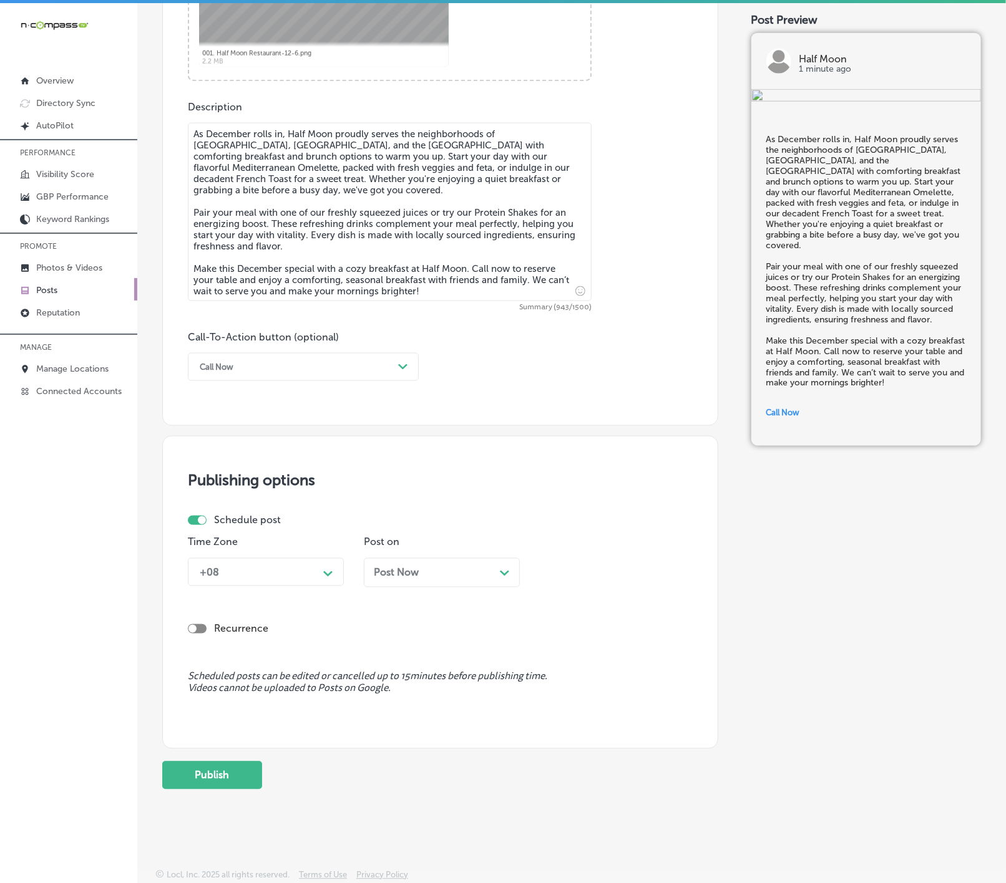
drag, startPoint x: 276, startPoint y: 566, endPoint x: 279, endPoint y: 576, distance: 11.2
click at [277, 567] on div "+08" at bounding box center [255, 572] width 125 height 22
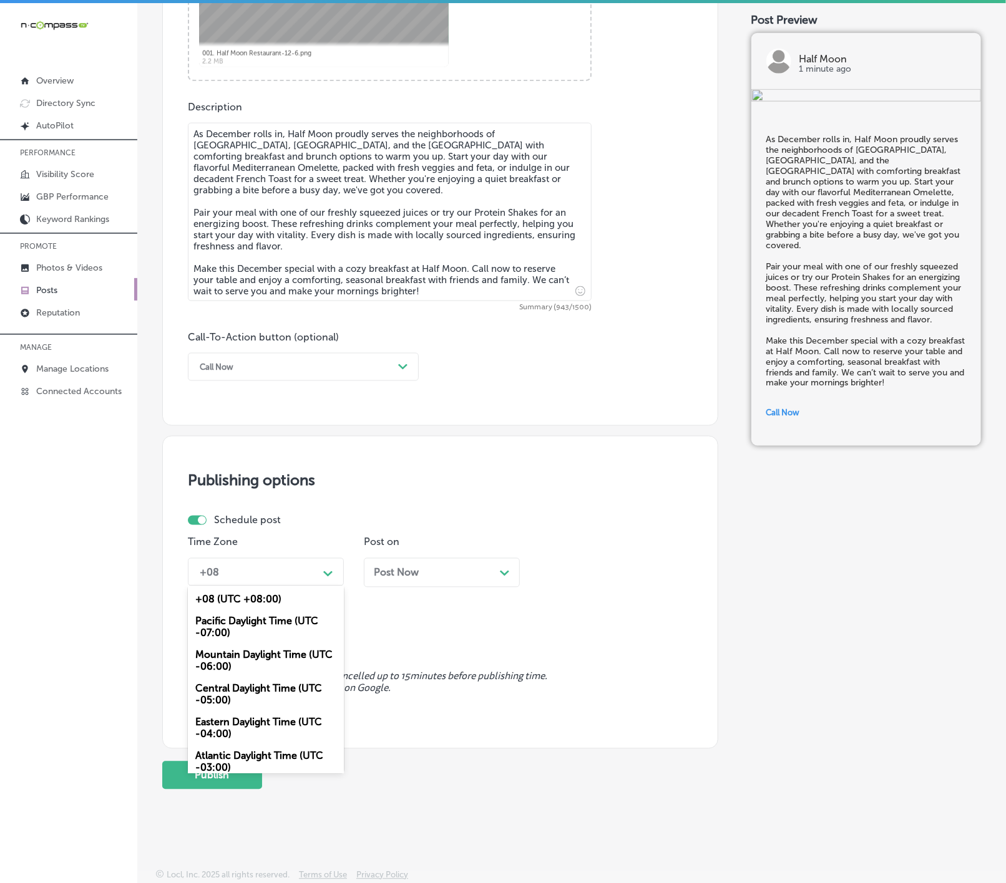
drag, startPoint x: 268, startPoint y: 659, endPoint x: 423, endPoint y: 593, distance: 168.8
click at [268, 659] on div "Mountain Daylight Time (UTC -06:00)" at bounding box center [266, 661] width 156 height 34
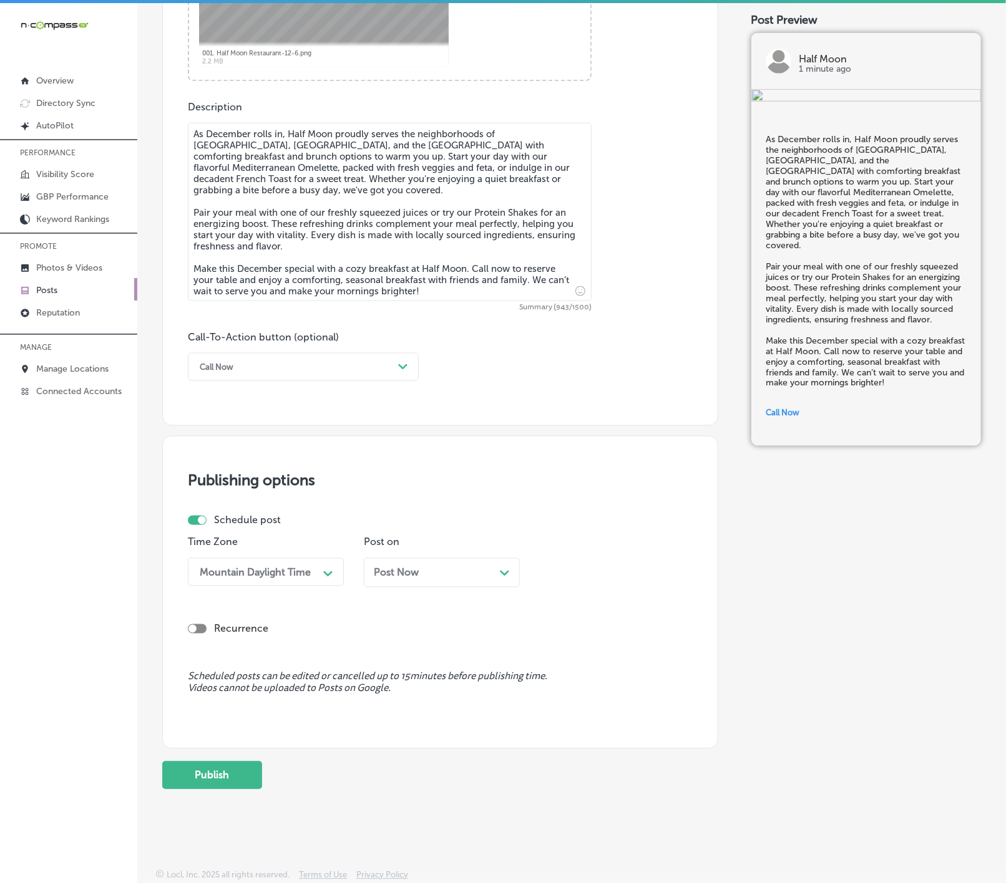
click at [455, 578] on div "Post Now Path Created with Sketch." at bounding box center [442, 572] width 156 height 29
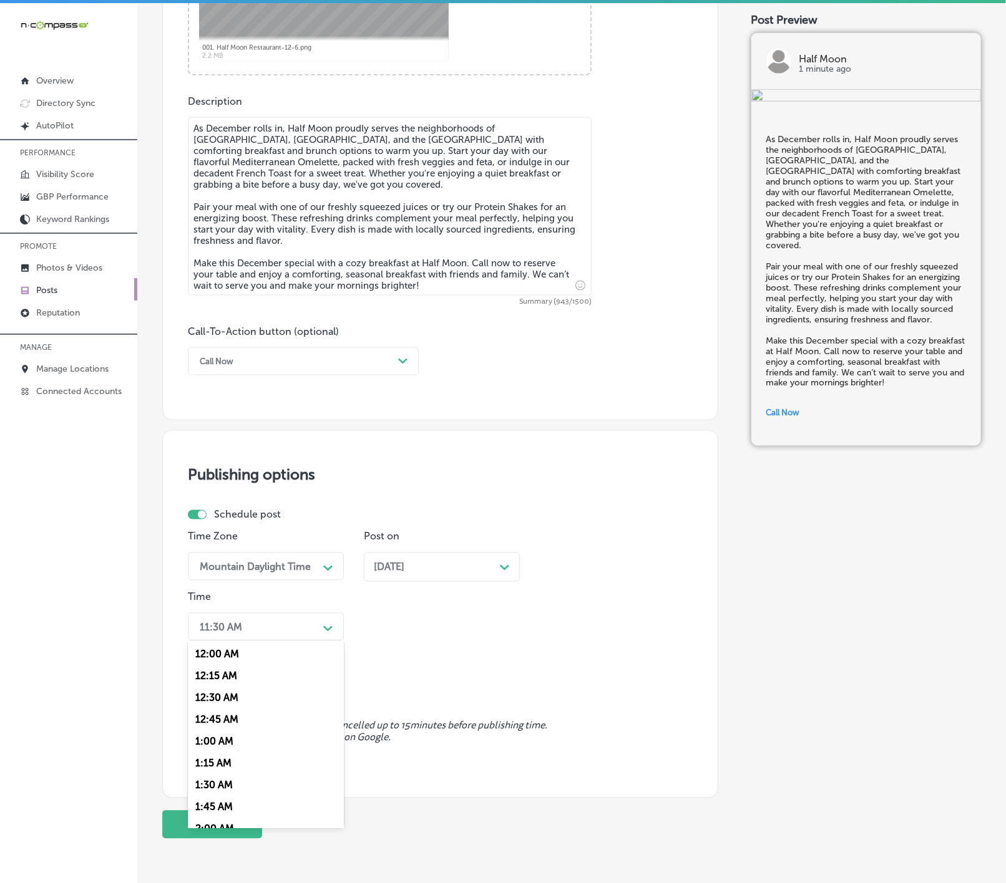
click at [332, 632] on icon "Path Created with Sketch." at bounding box center [327, 629] width 9 height 6
click at [208, 710] on div "7:00 AM" at bounding box center [266, 705] width 156 height 22
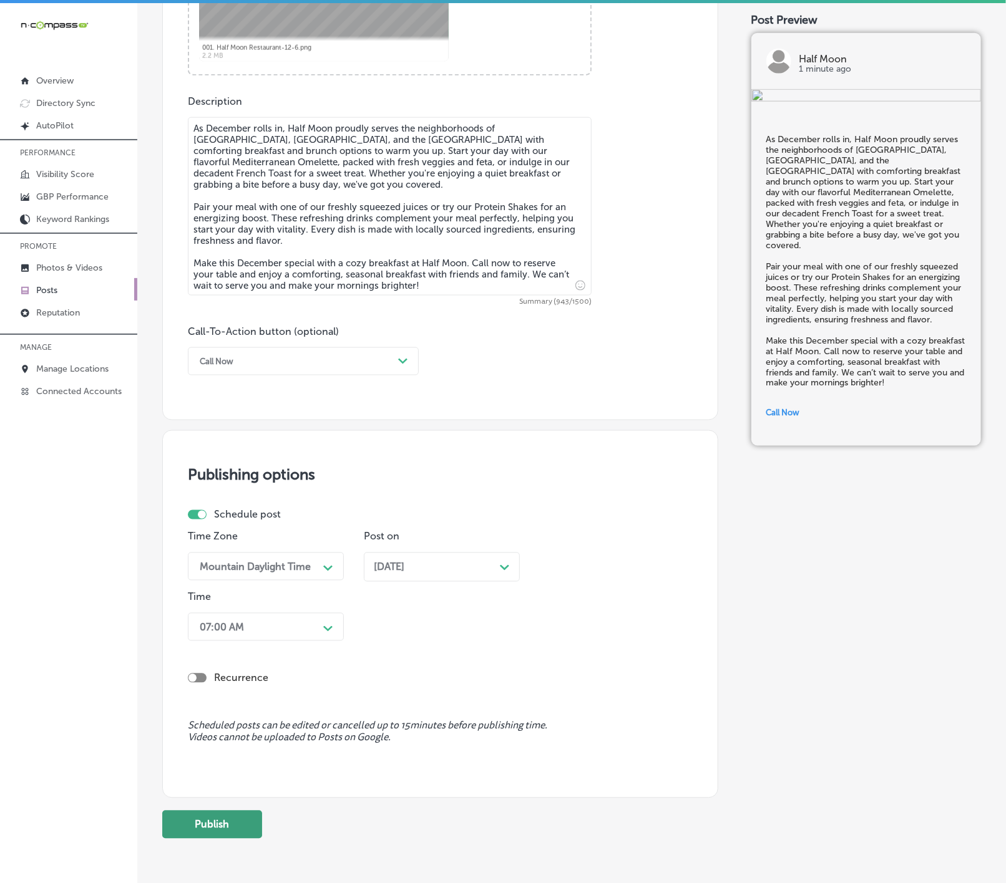
click at [208, 835] on button "Publish" at bounding box center [212, 825] width 100 height 28
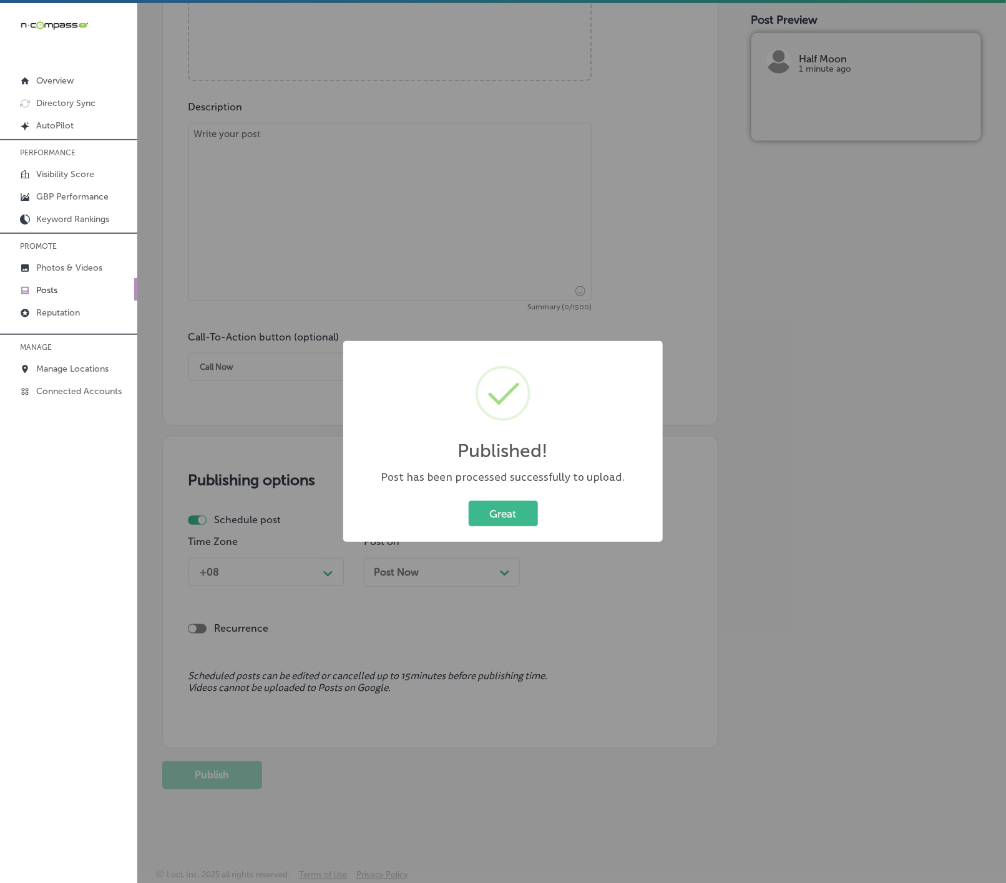
click at [468, 501] on button "Great" at bounding box center [502, 514] width 69 height 26
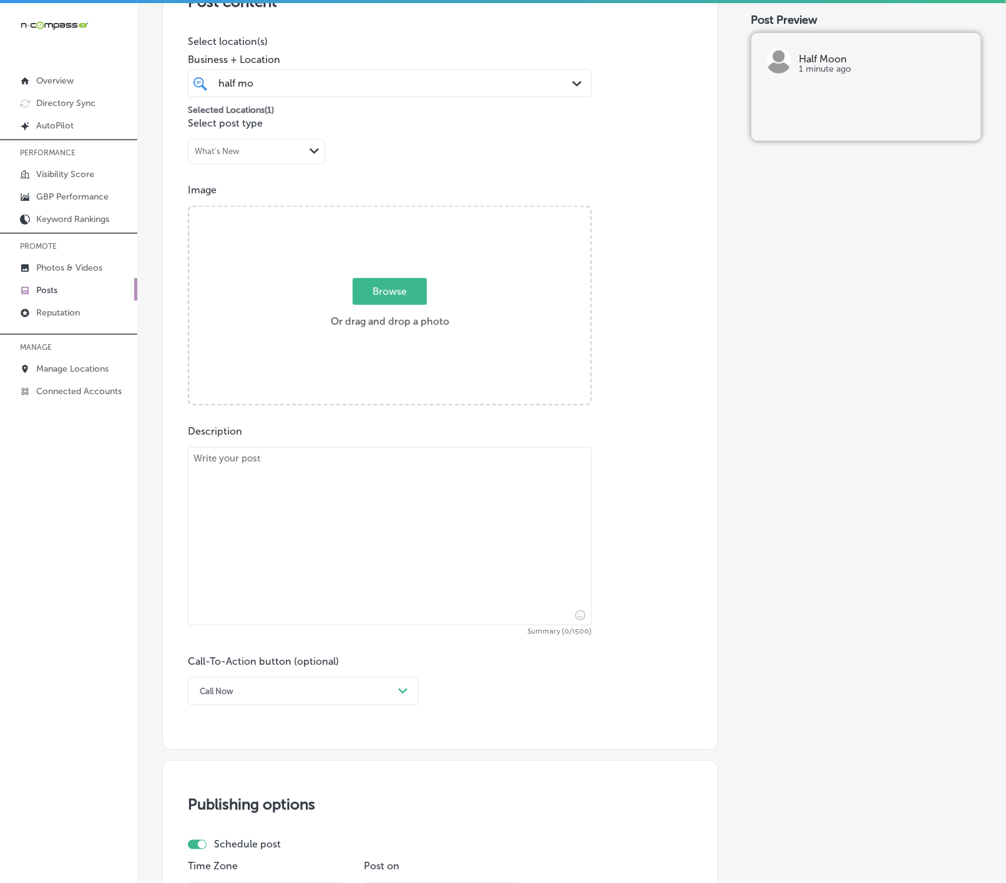
scroll to position [257, 0]
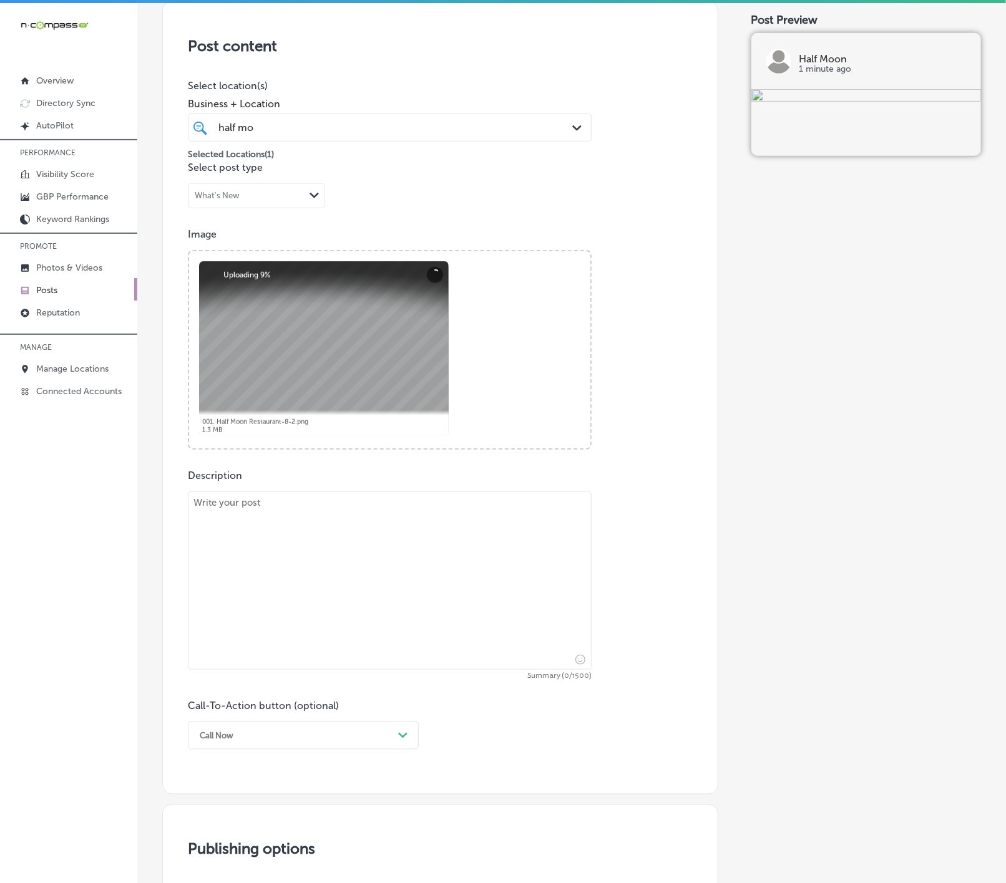
drag, startPoint x: 525, startPoint y: 618, endPoint x: 521, endPoint y: 611, distance: 7.8
click at [525, 618] on textarea at bounding box center [390, 581] width 404 height 178
paste textarea "This December, enjoy a festive and flavorful brunch at Half Moon. We’re proud t…"
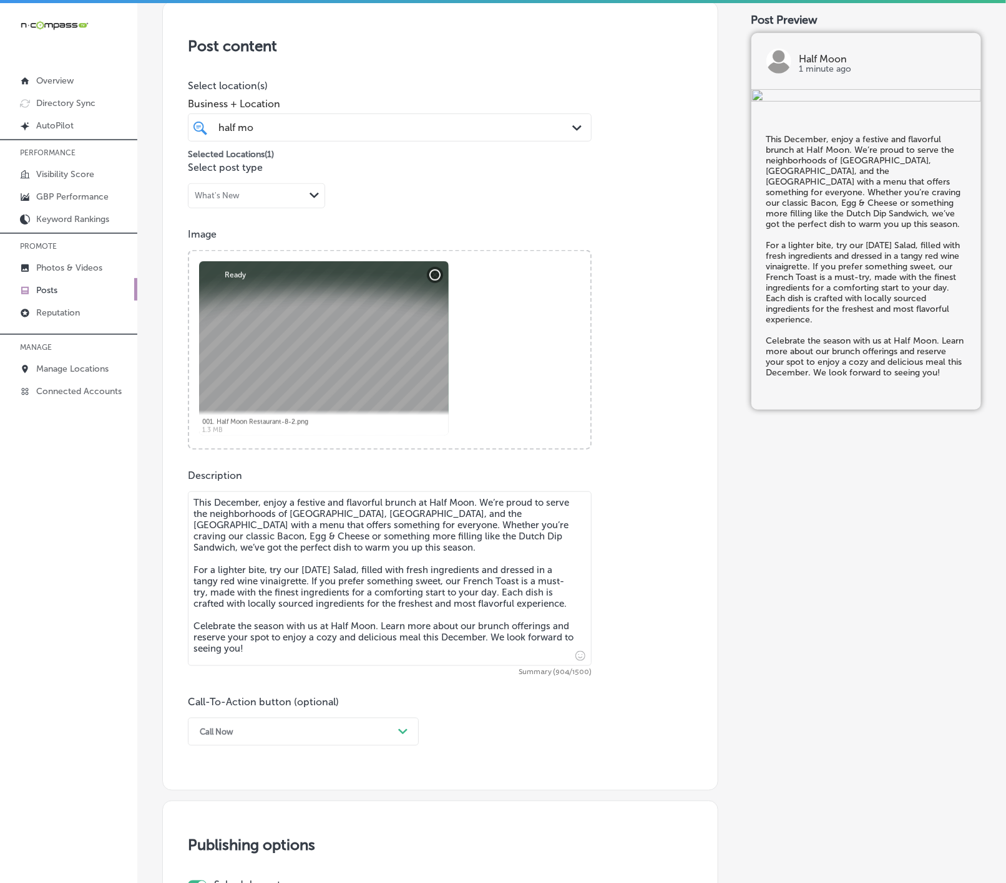
type textarea "This December, enjoy a festive and flavorful brunch at Half Moon. We’re proud t…"
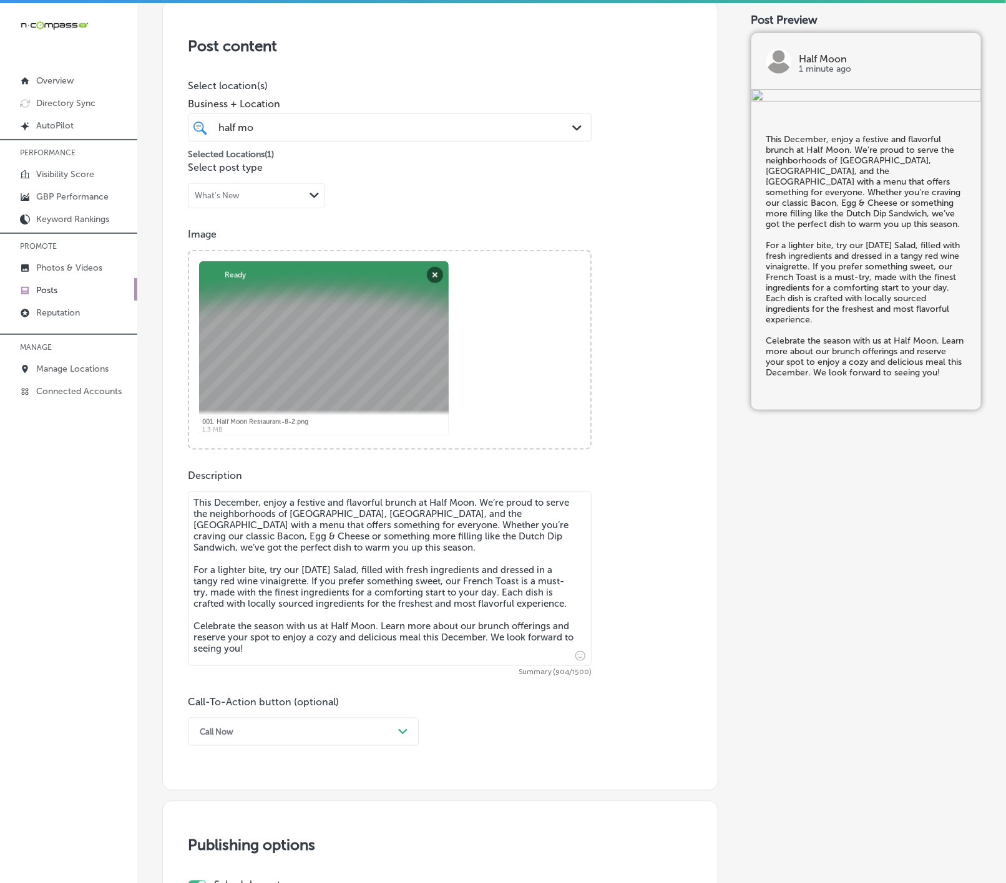
click at [352, 740] on div "Call Now Path Created with Sketch." at bounding box center [303, 732] width 231 height 28
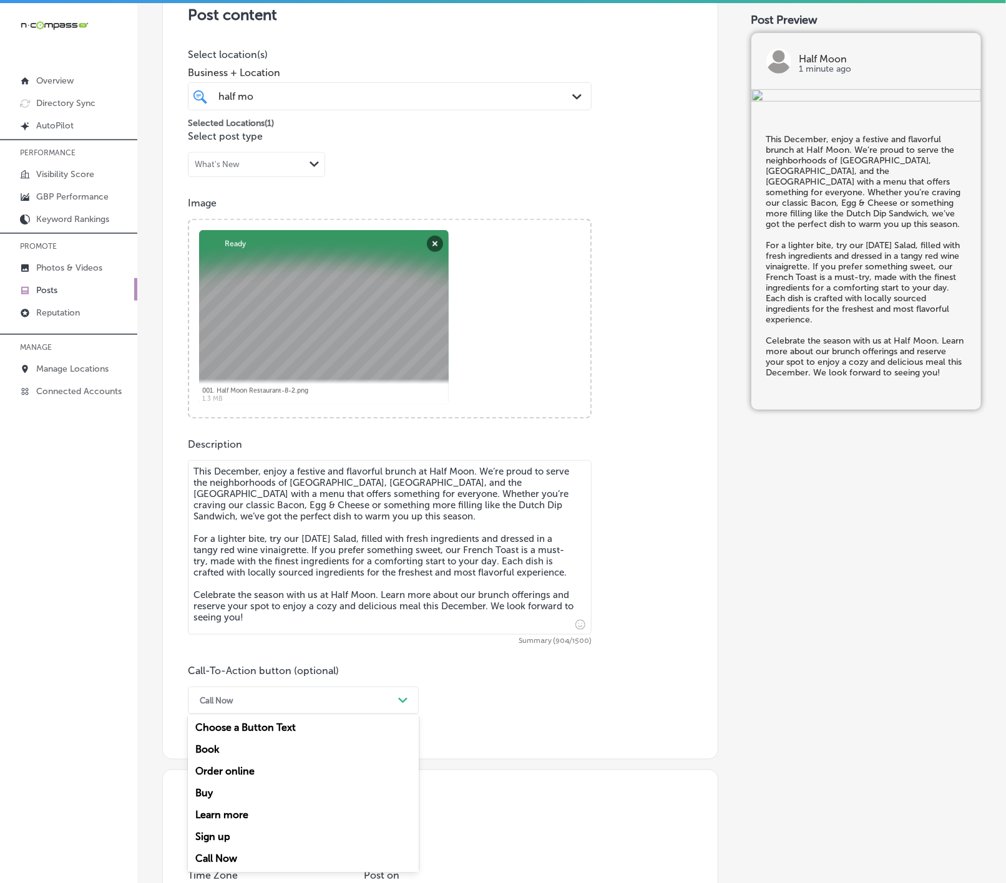
click at [248, 820] on div "Learn more" at bounding box center [303, 816] width 231 height 22
click at [278, 784] on input "text" at bounding box center [389, 774] width 402 height 34
paste input "[URL][DOMAIN_NAME]"
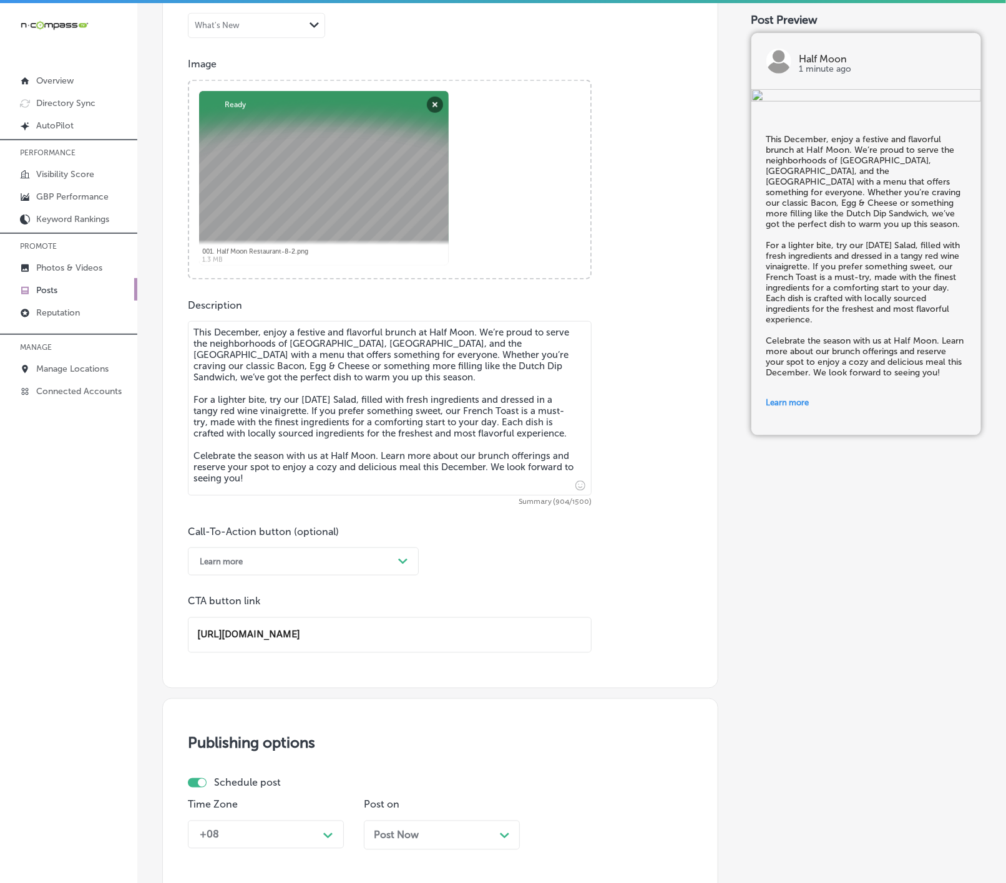
scroll to position [569, 0]
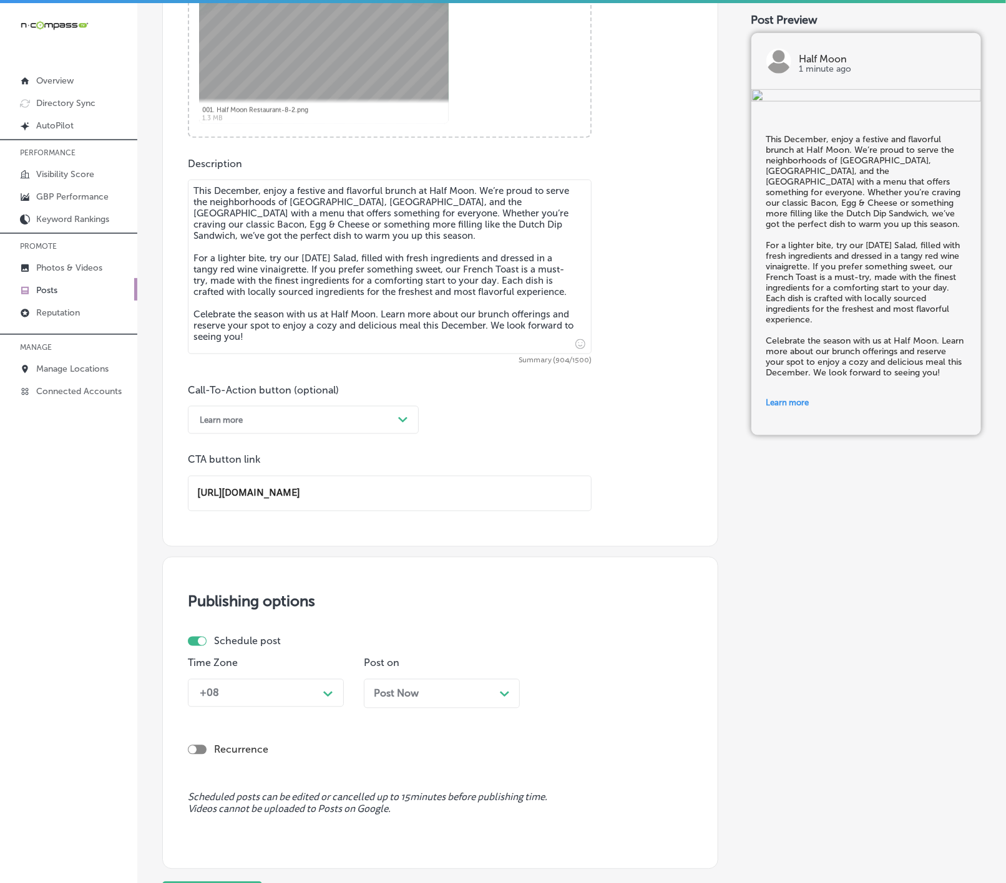
type input "[URL][DOMAIN_NAME]"
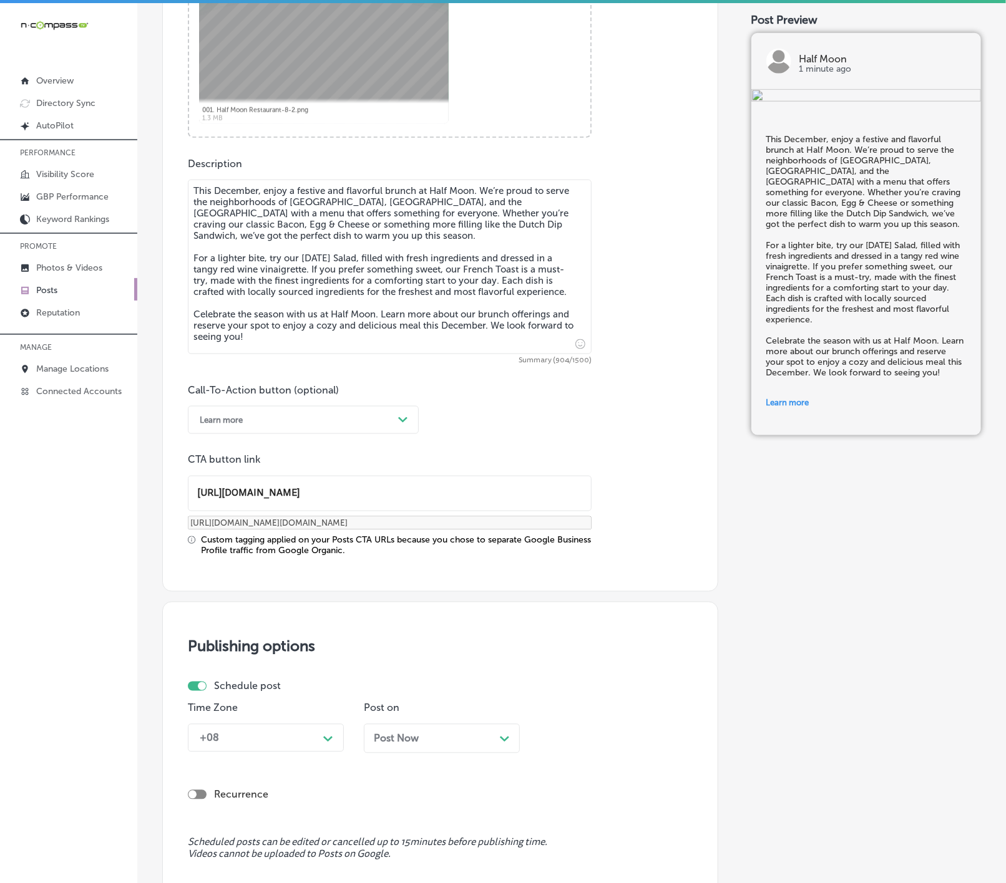
click at [311, 704] on p "Time Zone" at bounding box center [266, 708] width 156 height 12
click at [311, 741] on div "+08 Path Created with Sketch." at bounding box center [266, 738] width 156 height 28
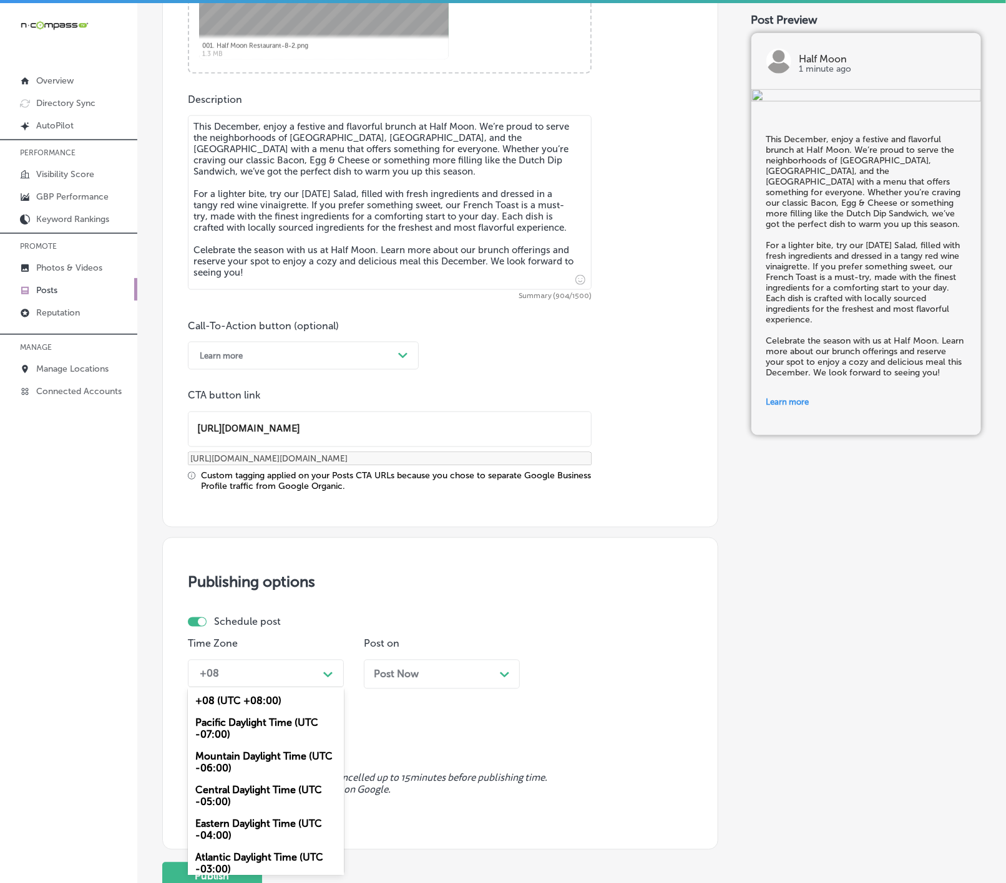
click at [264, 765] on div "Mountain Daylight Time (UTC -06:00)" at bounding box center [266, 763] width 156 height 34
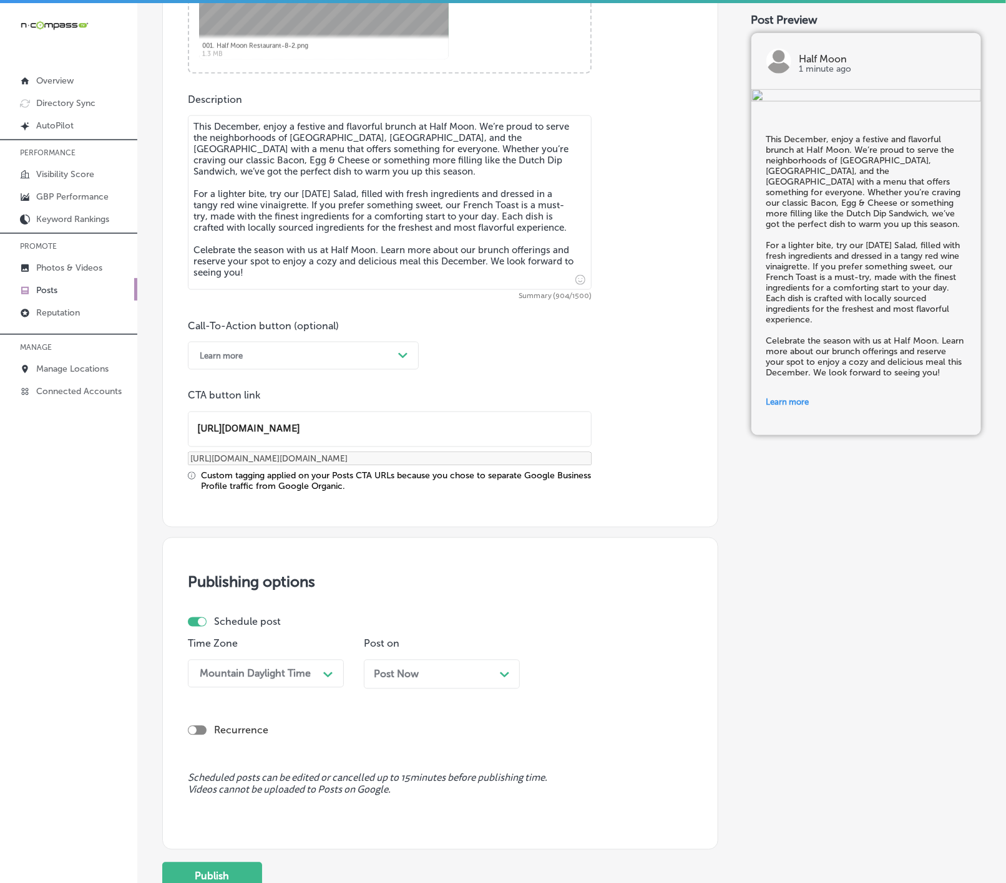
click at [409, 674] on span "Post Now" at bounding box center [396, 675] width 45 height 12
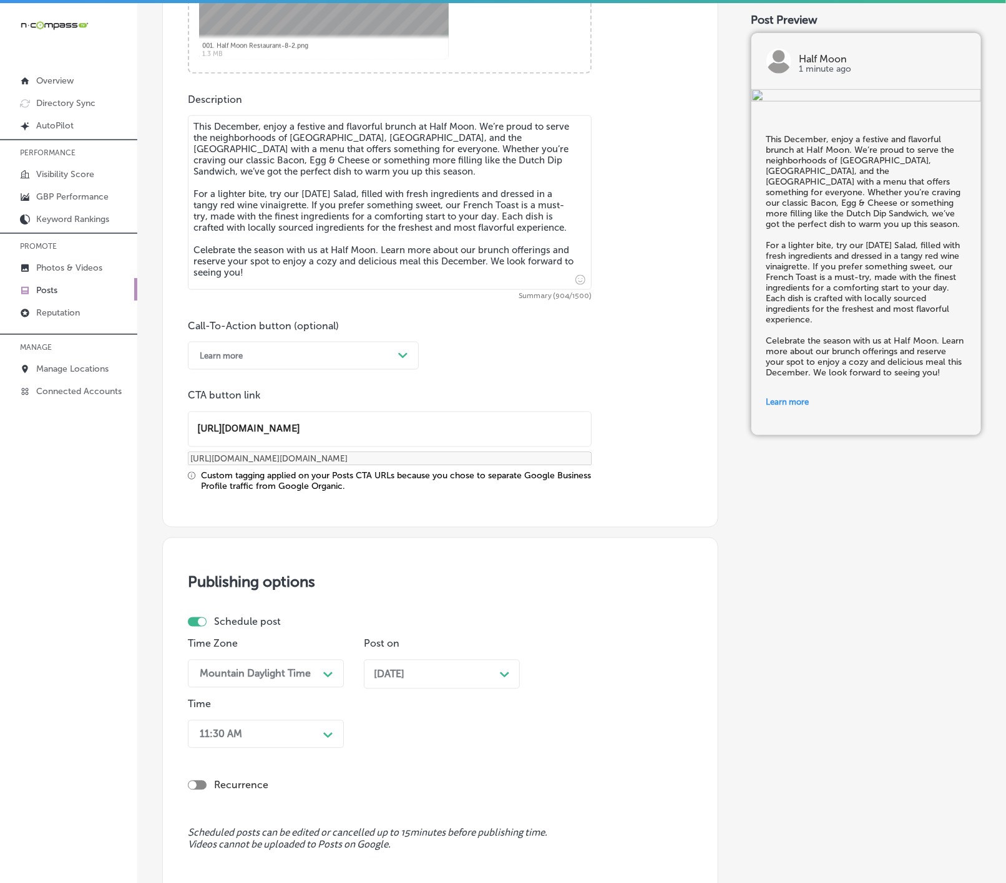
scroll to position [794, 0]
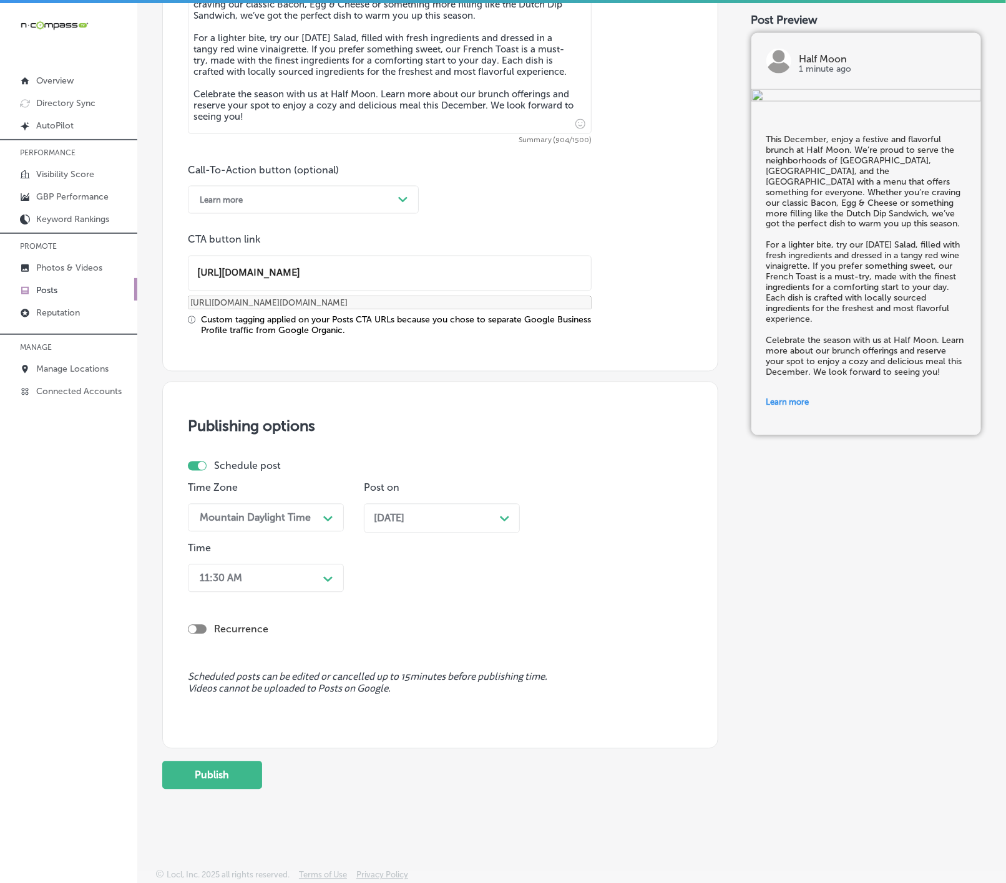
click at [313, 584] on div "11:30 AM" at bounding box center [255, 579] width 125 height 22
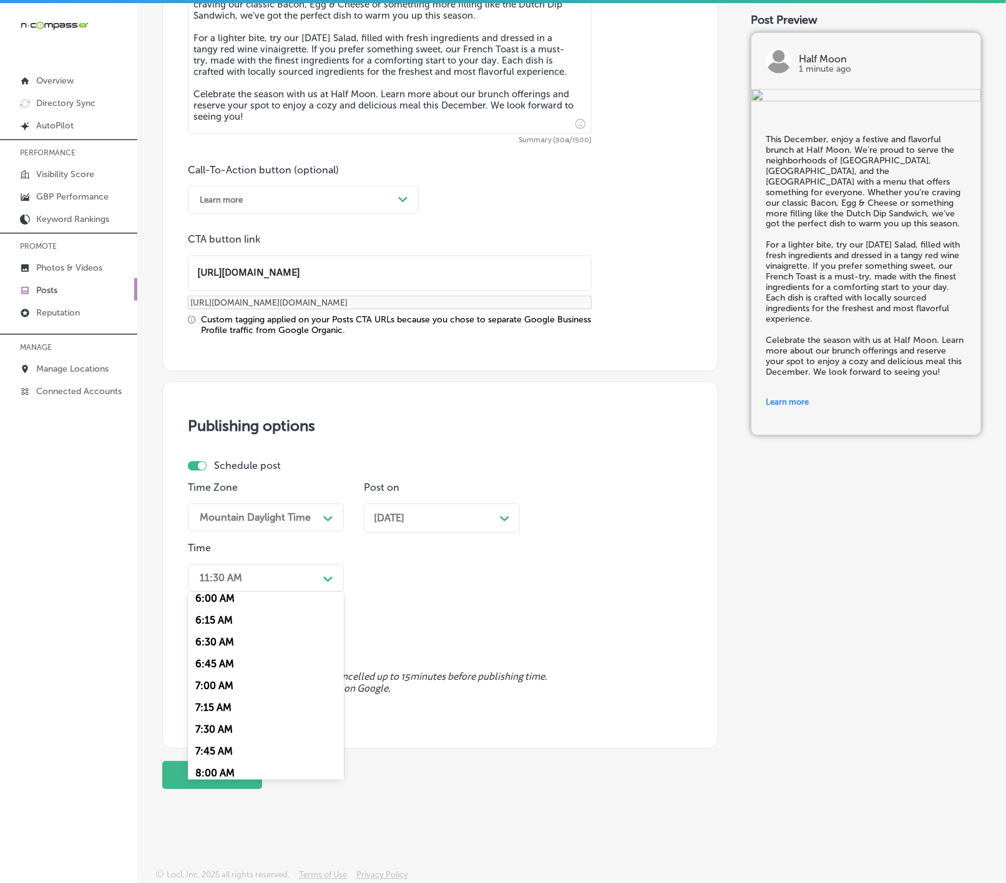
scroll to position [561, 0]
click at [223, 663] on div "7:00 AM" at bounding box center [266, 656] width 156 height 22
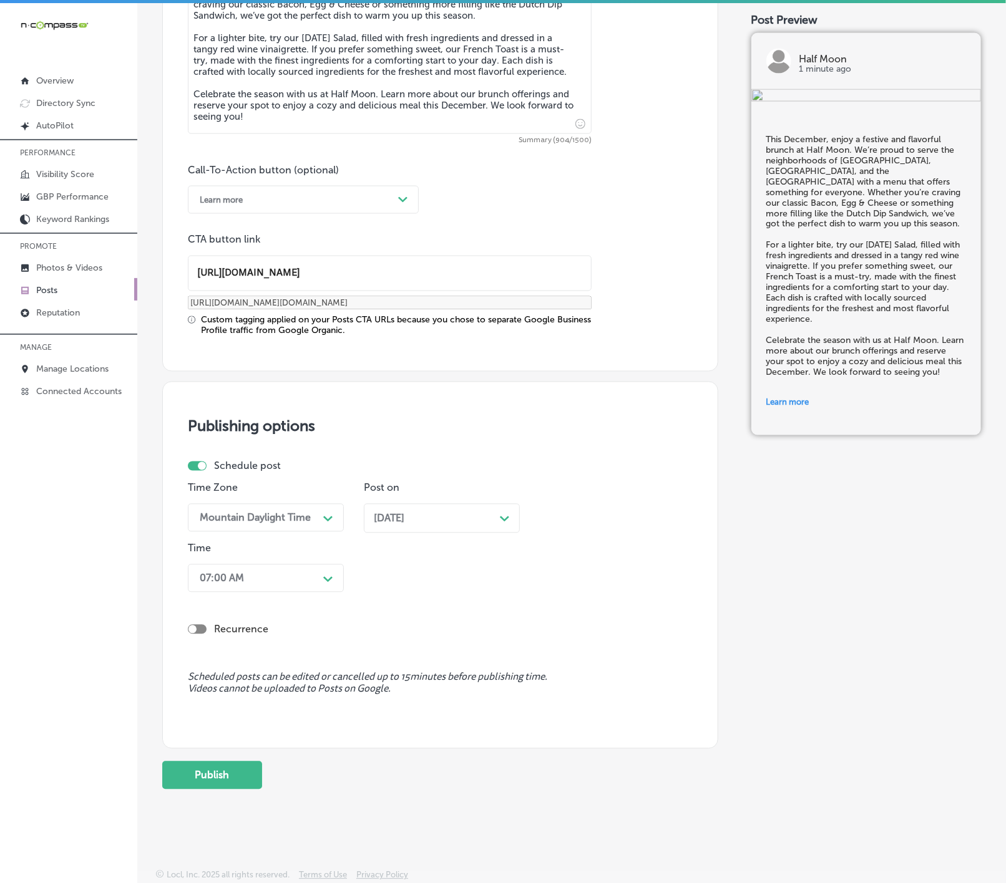
click at [230, 793] on div "Back Publish to * When publishing to Facebook and Instagram, only the post imag…" at bounding box center [571, 34] width 818 height 1533
click at [233, 785] on button "Publish" at bounding box center [212, 776] width 100 height 28
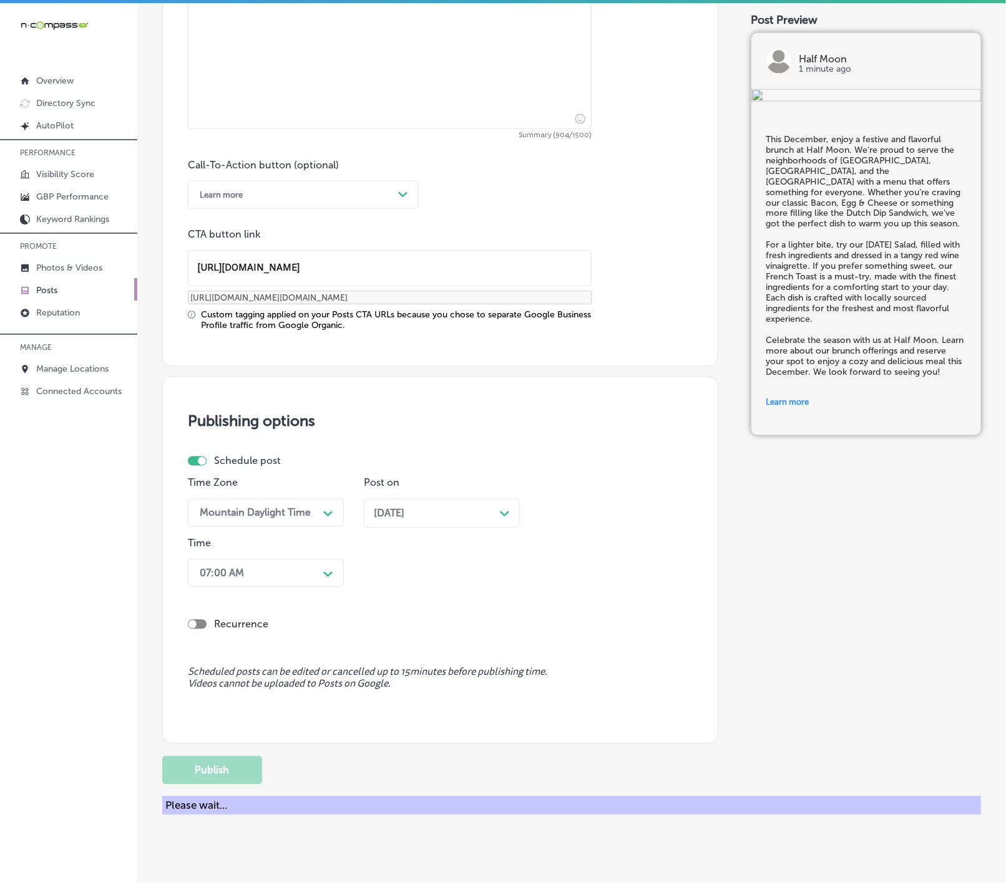
scroll to position [628, 0]
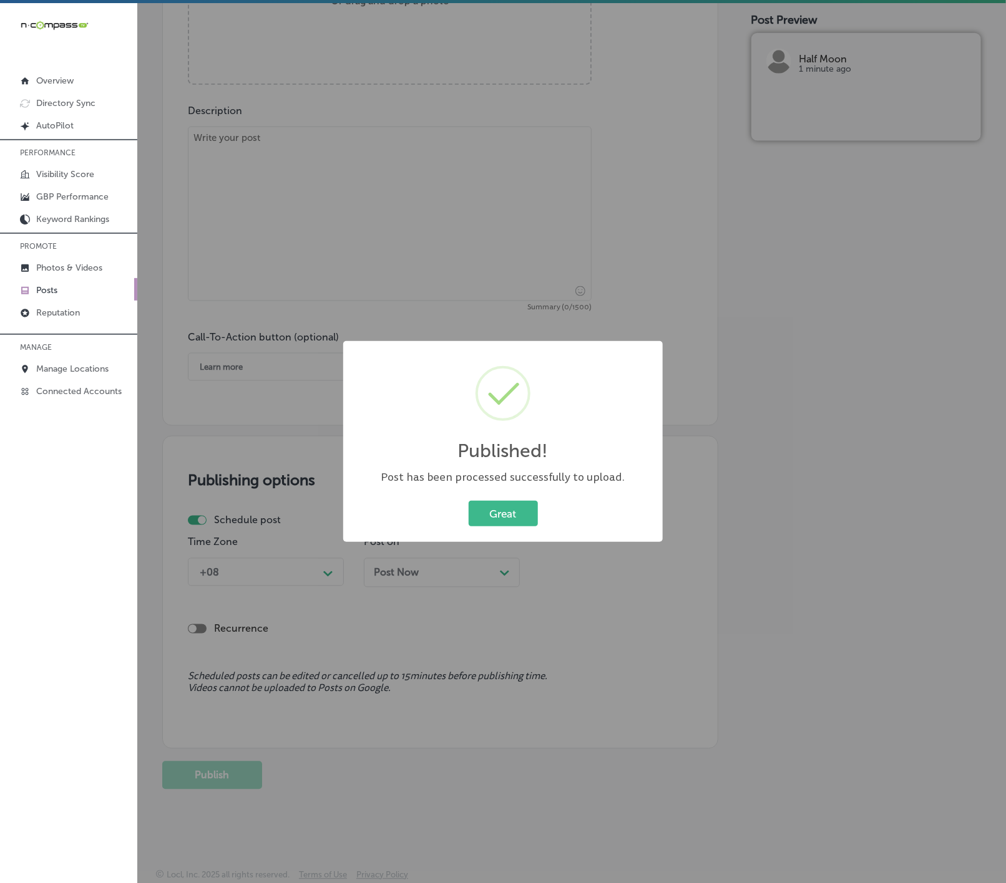
click at [497, 534] on div "Published! × Post has been processed successfully to upload. Great Cancel" at bounding box center [502, 441] width 319 height 201
click at [502, 526] on button "Great" at bounding box center [502, 514] width 69 height 26
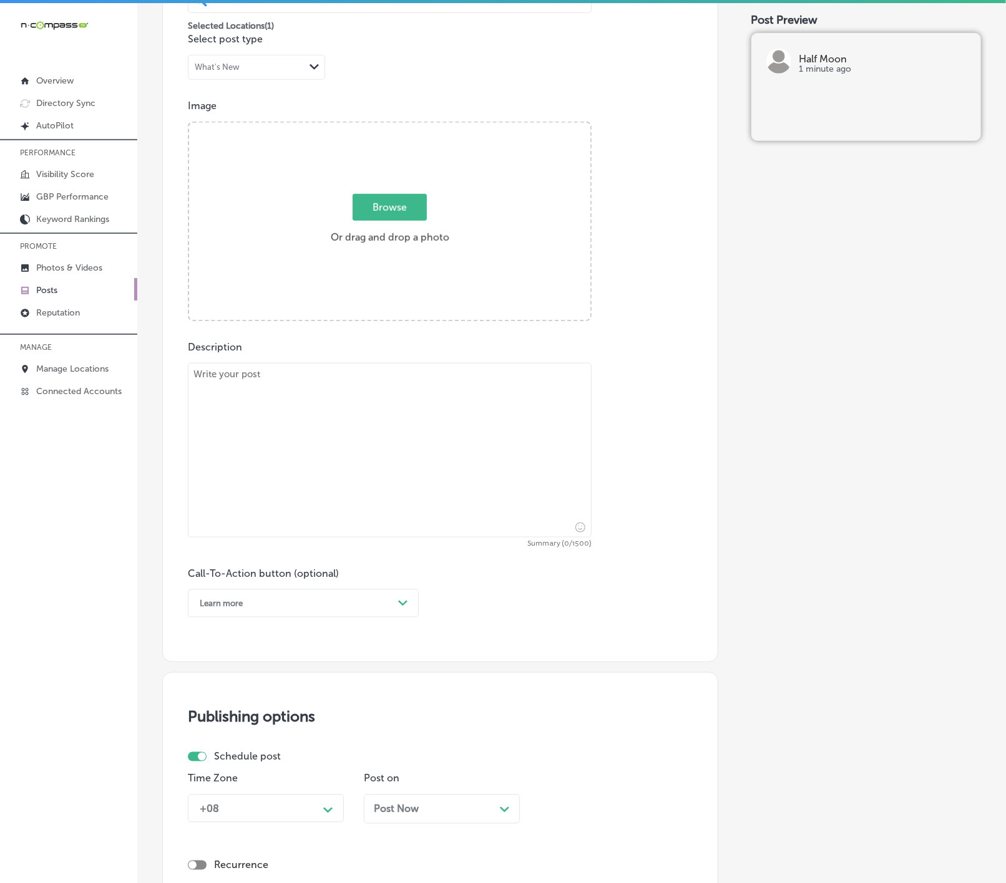
scroll to position [160, 0]
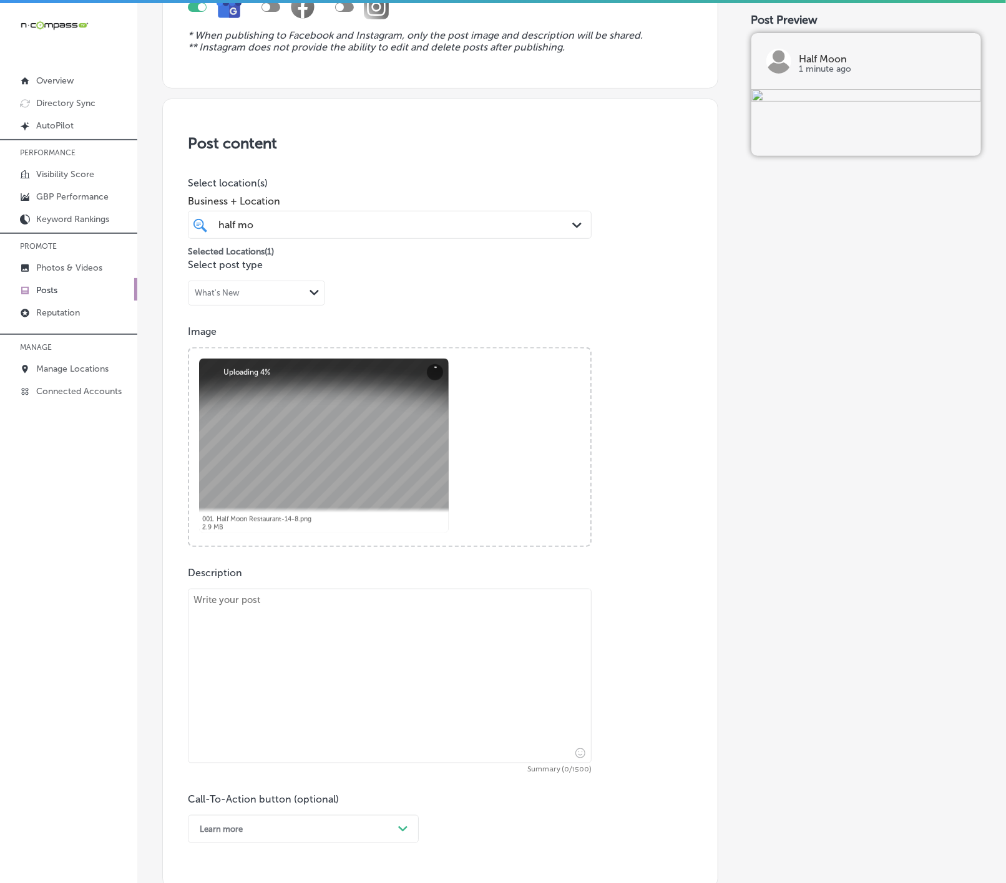
click at [354, 659] on textarea at bounding box center [390, 676] width 404 height 175
paste textarea "As the winter chill sets in, there's no better place to enjoy a warm breakfast …"
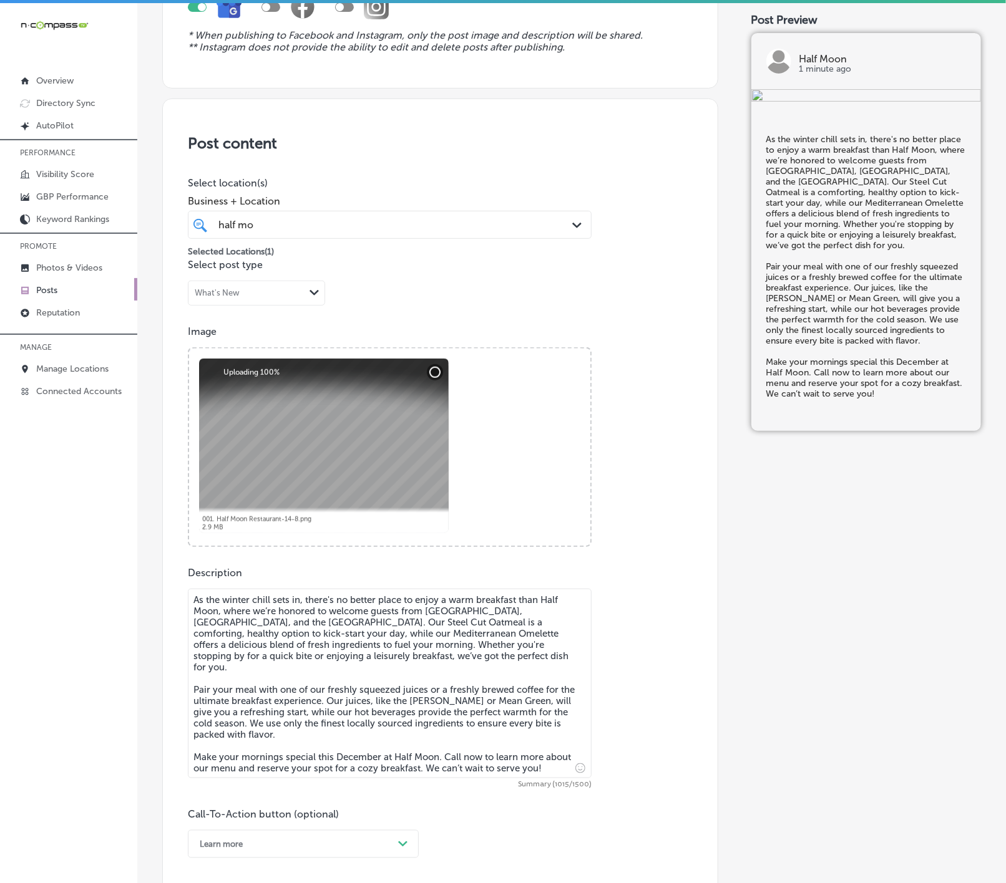
scroll to position [347, 0]
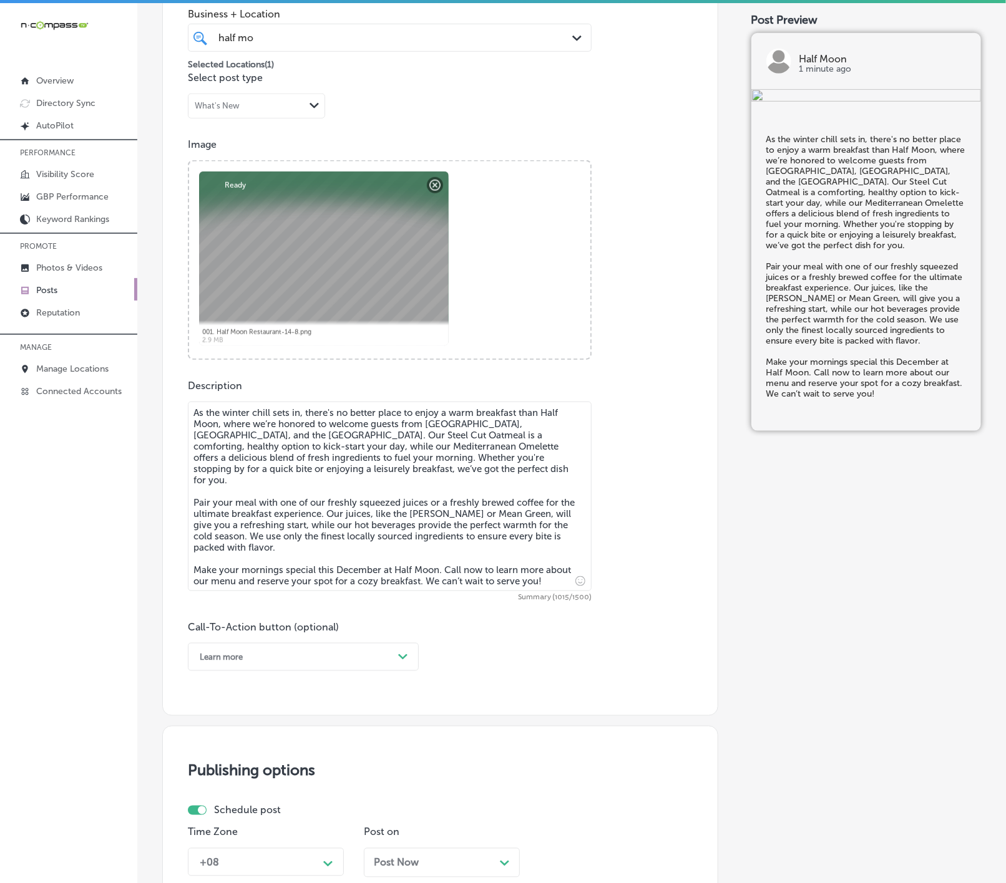
type textarea "As the winter chill sets in, there's no better place to enjoy a warm breakfast …"
click at [400, 659] on polygon at bounding box center [402, 657] width 9 height 6
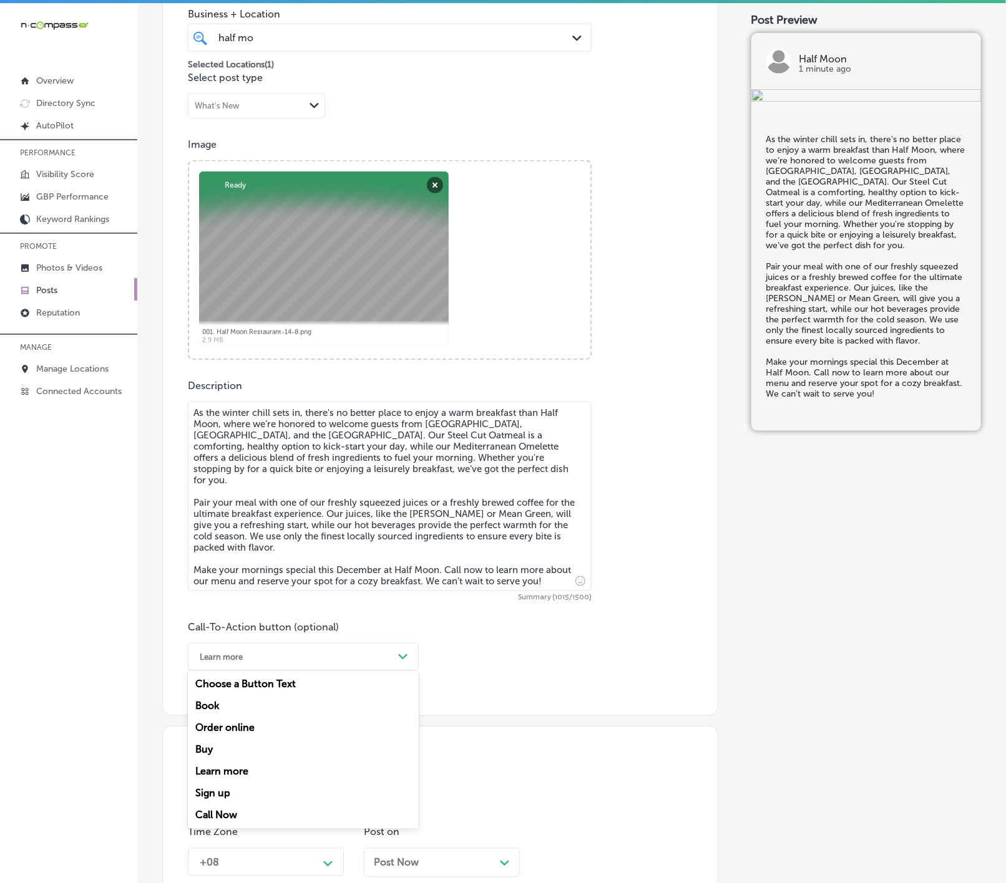
click at [229, 818] on div "Call Now" at bounding box center [303, 816] width 231 height 22
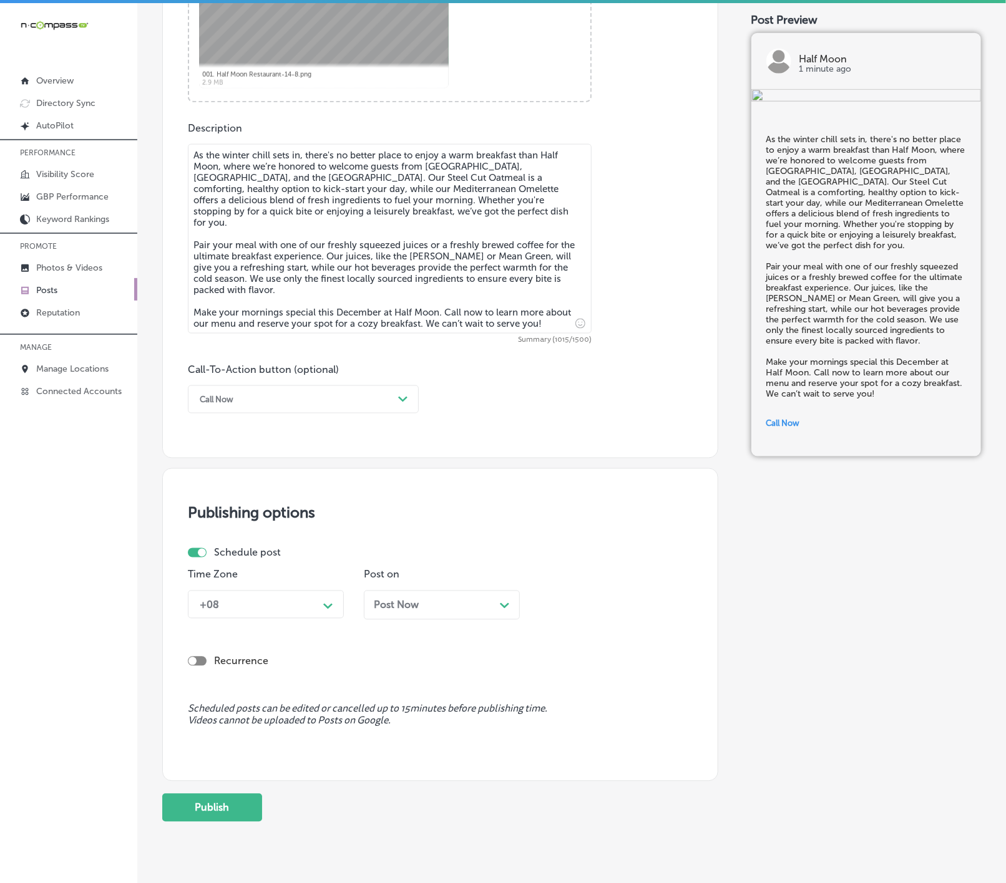
scroll to position [642, 0]
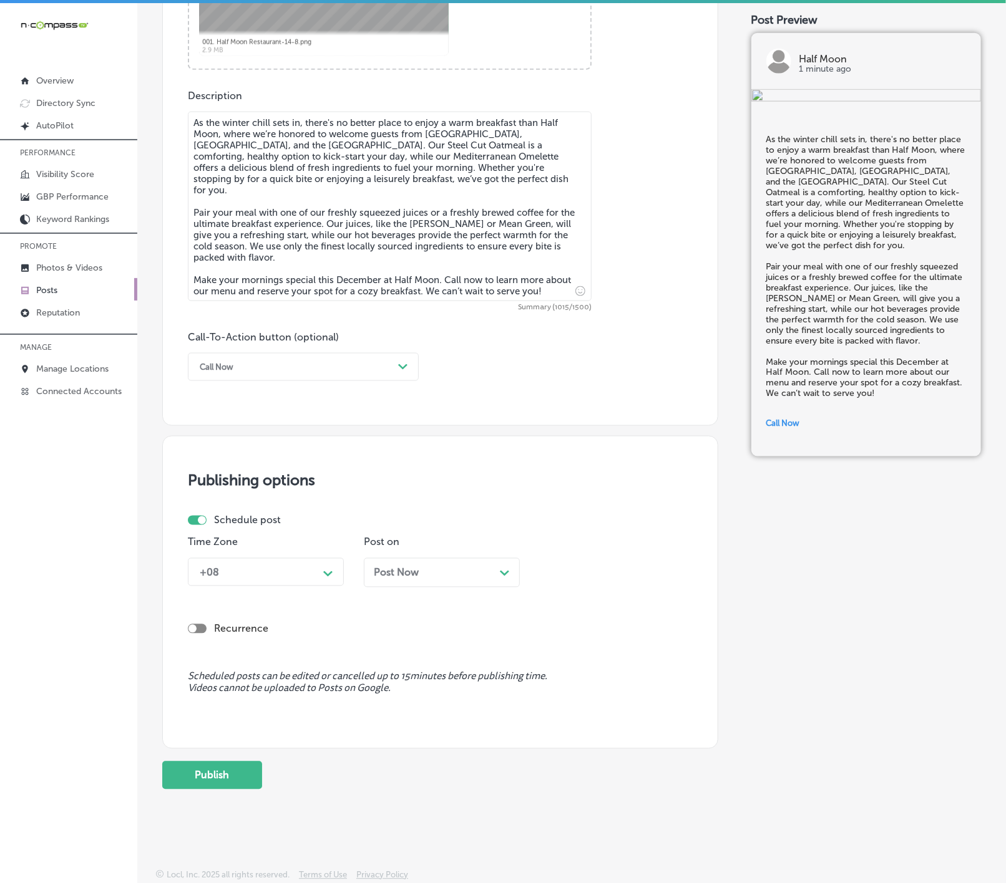
click at [324, 582] on div "+08 Path Created with Sketch." at bounding box center [266, 572] width 156 height 28
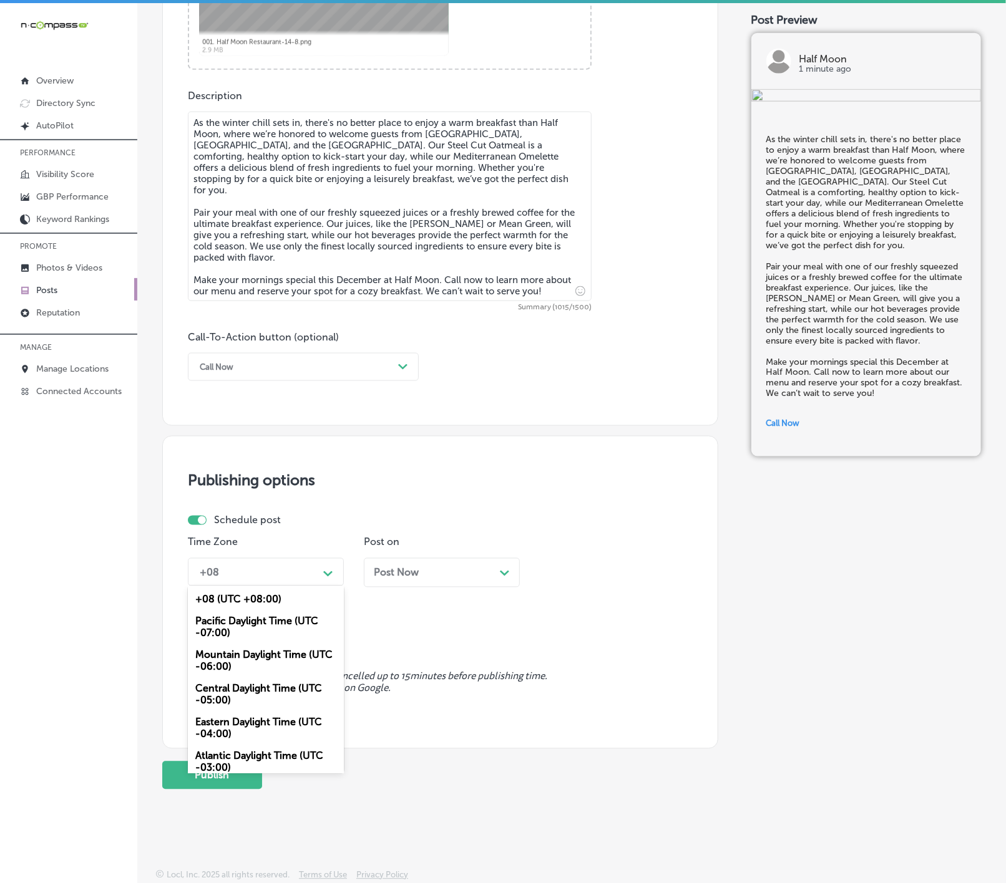
click at [294, 650] on div "Mountain Daylight Time (UTC -06:00)" at bounding box center [266, 661] width 156 height 34
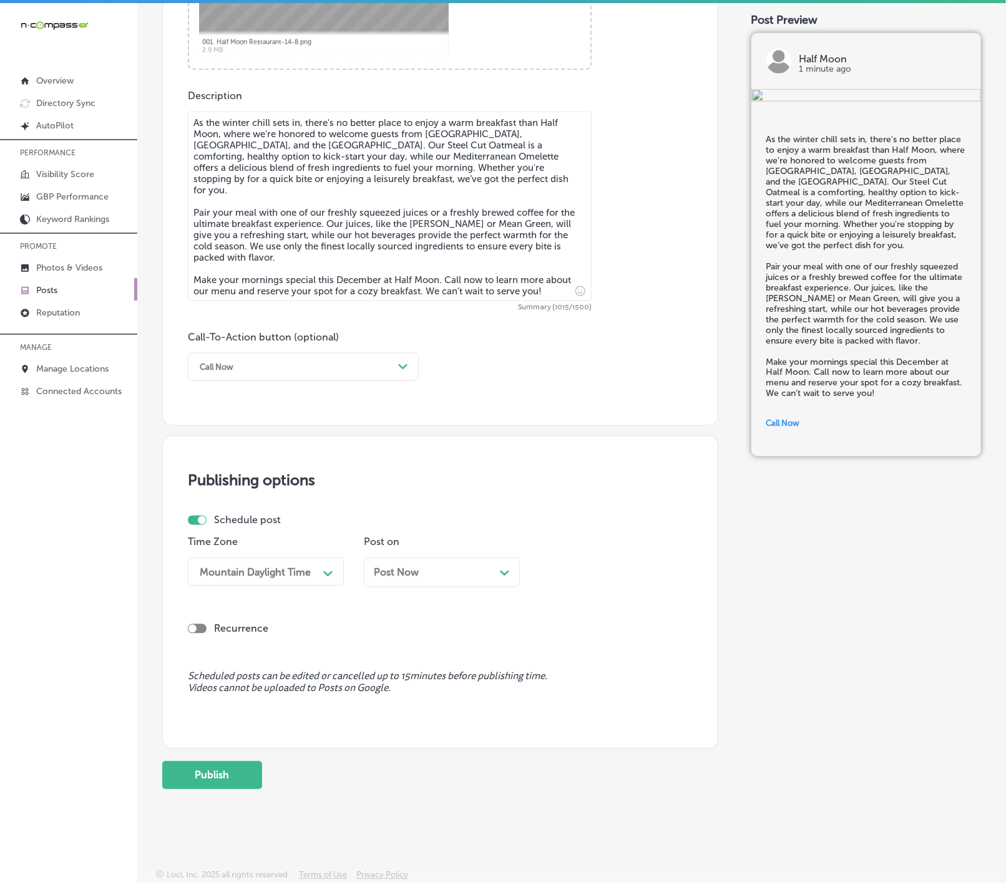
click at [444, 551] on div "Post on Post Now Path Created with Sketch." at bounding box center [442, 566] width 156 height 61
click at [444, 574] on div "Post Now Path Created with Sketch." at bounding box center [442, 573] width 136 height 12
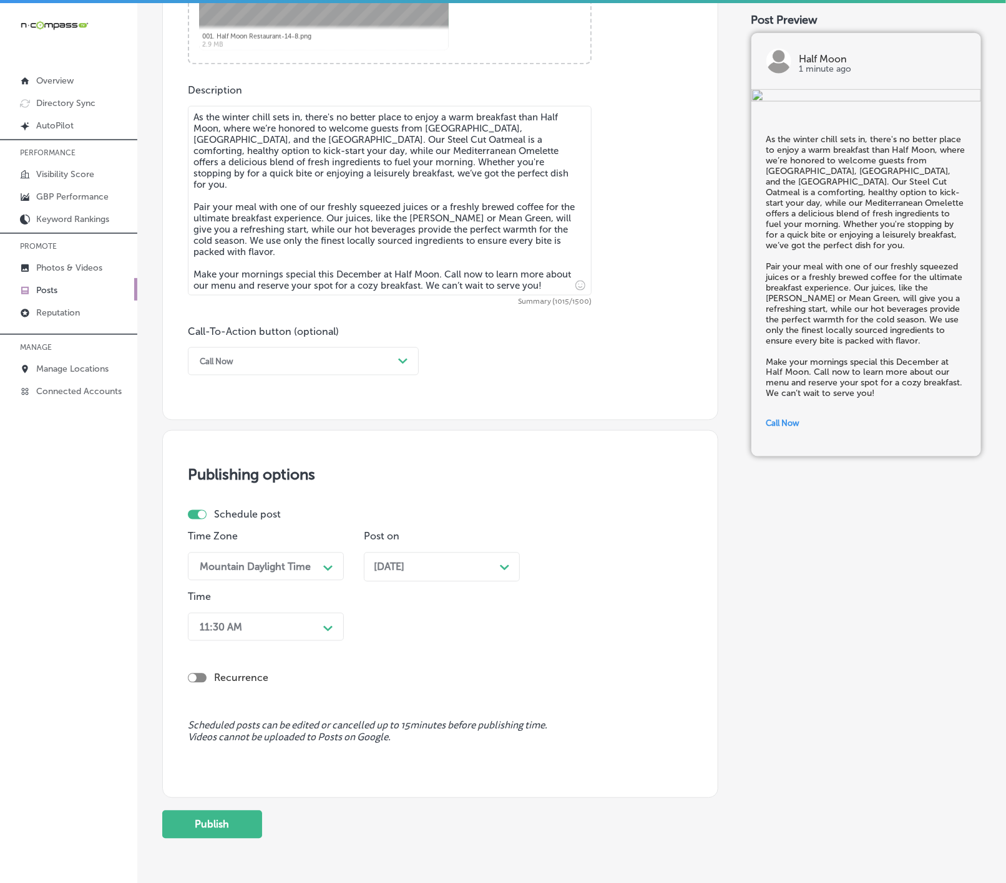
click at [320, 631] on div "Path Created with Sketch." at bounding box center [328, 628] width 20 height 20
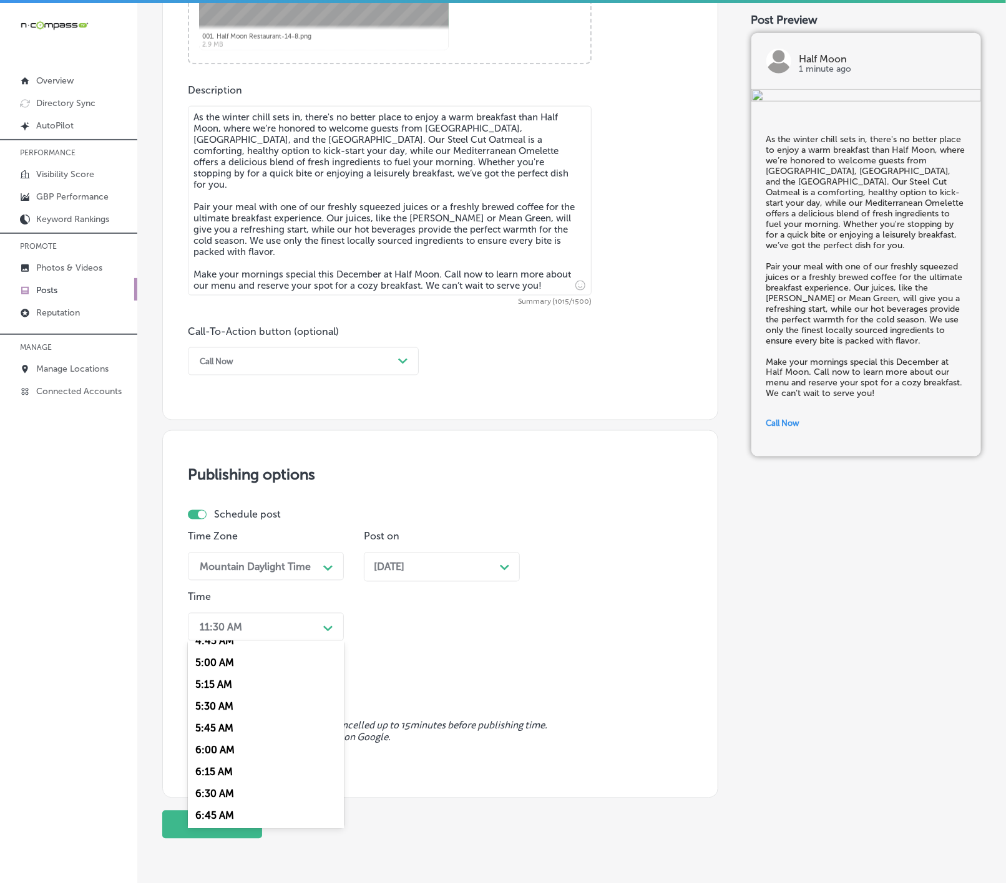
scroll to position [468, 0]
click at [221, 808] on div "7:00 AM" at bounding box center [266, 798] width 156 height 22
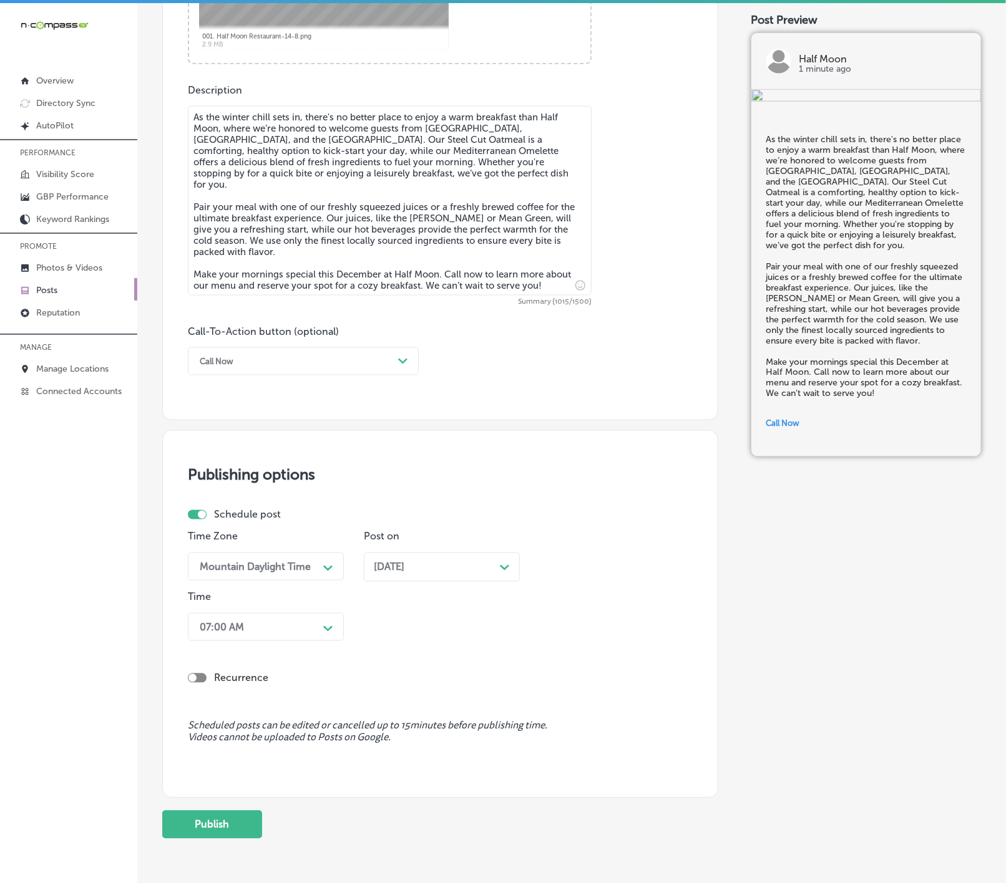
scroll to position [698, 0]
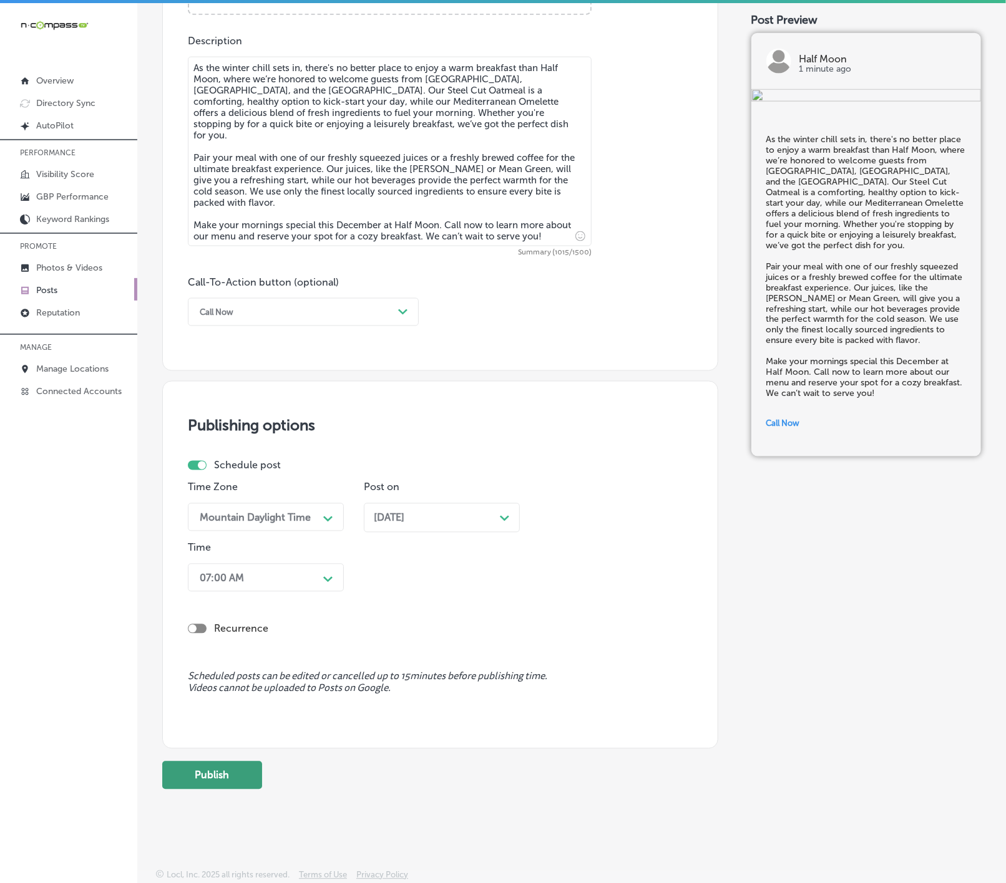
click at [240, 766] on button "Publish" at bounding box center [212, 776] width 100 height 28
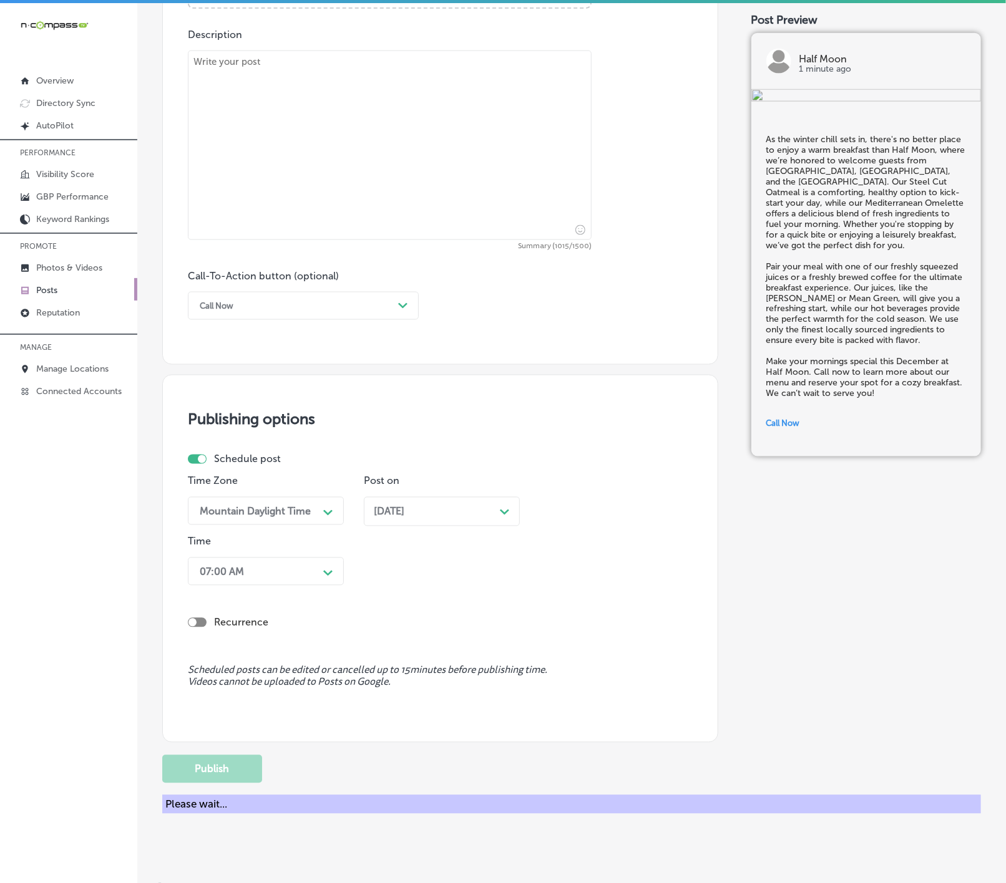
scroll to position [642, 0]
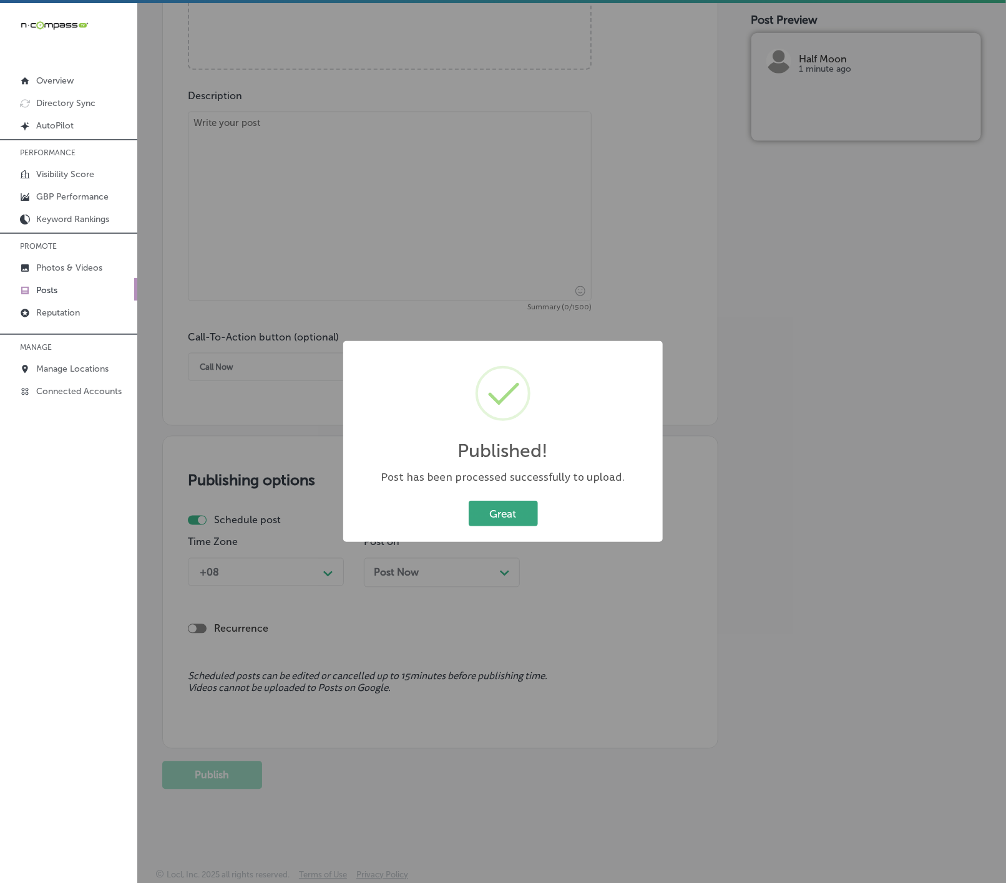
click at [511, 519] on button "Great" at bounding box center [502, 514] width 69 height 26
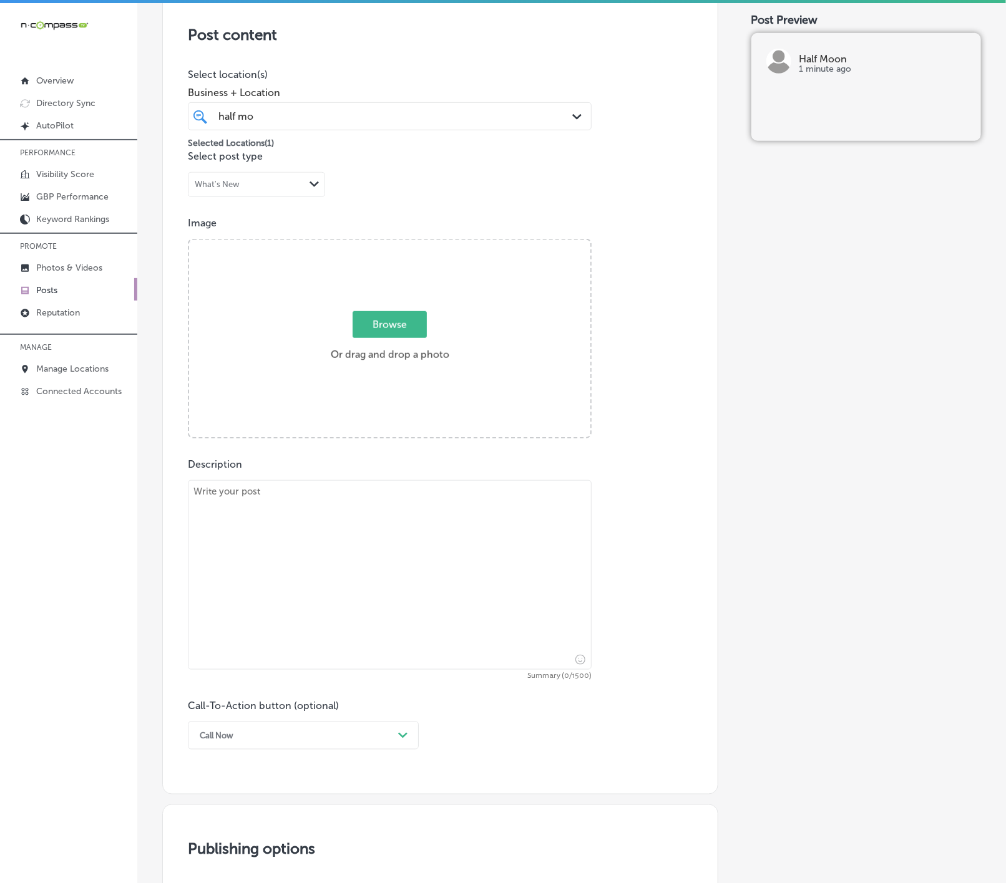
scroll to position [175, 0]
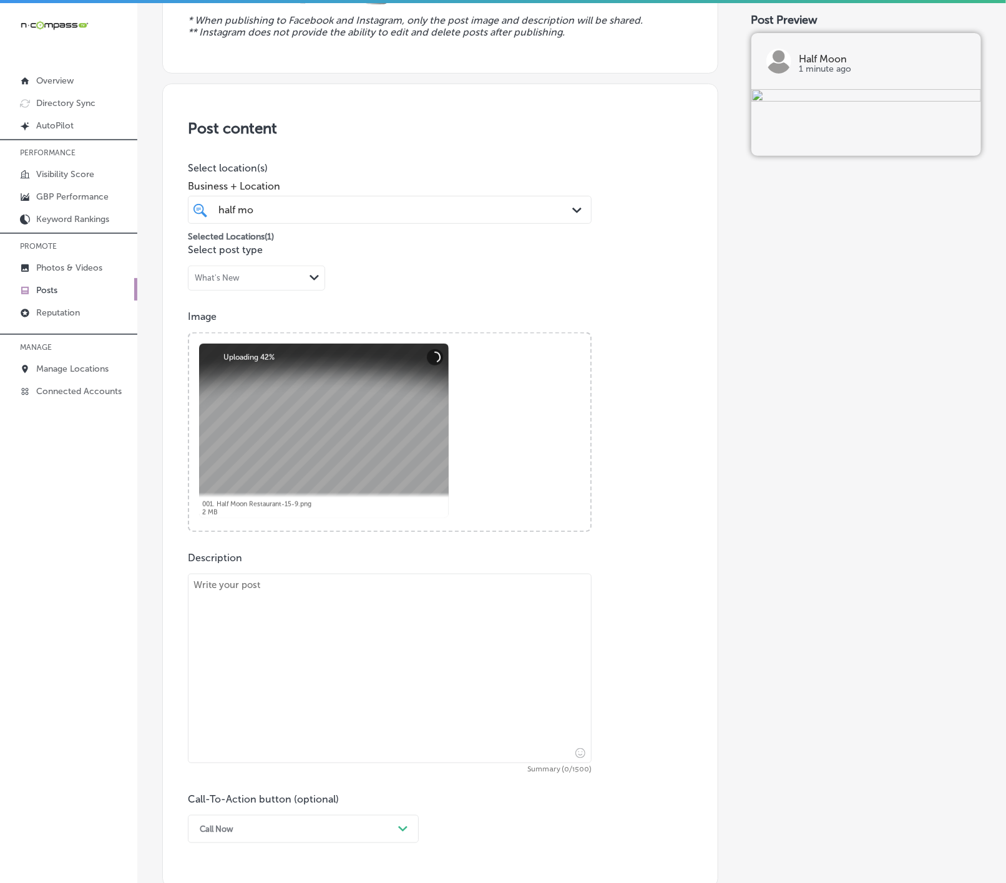
click at [397, 686] on textarea at bounding box center [390, 669] width 404 height 190
paste textarea "As the winter season settles in, Half Moon is proud to welcome guests from [GEO…"
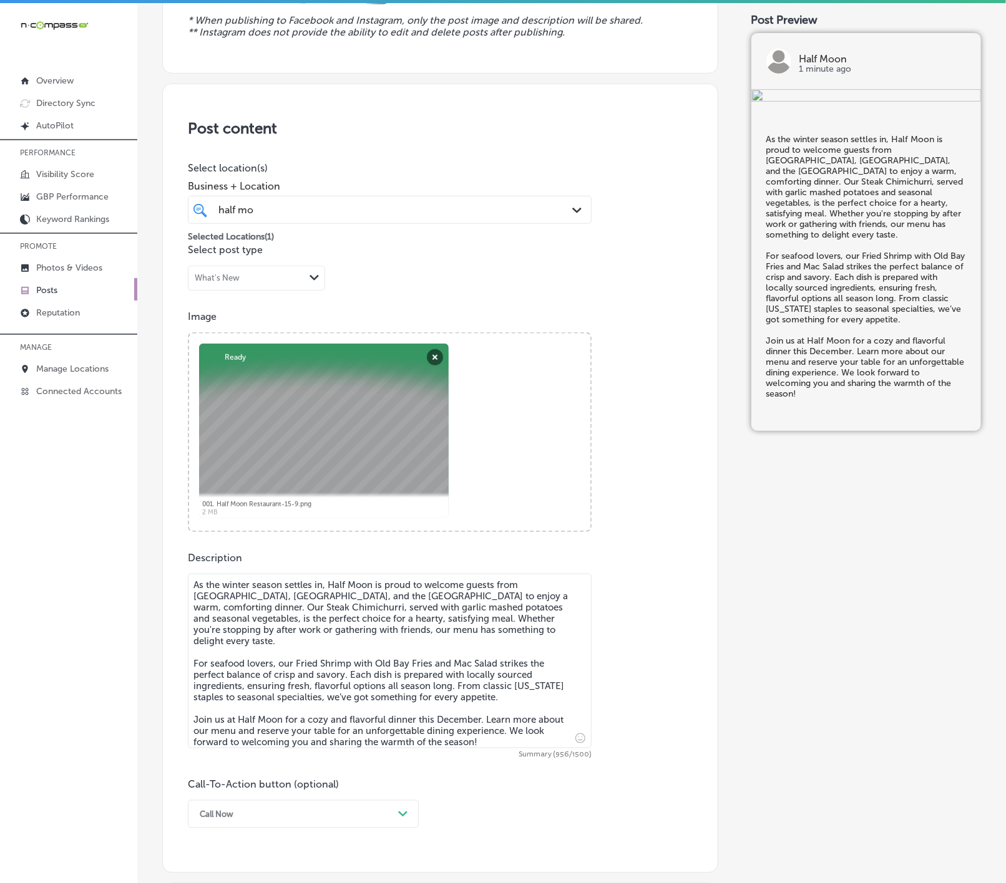
type textarea "As the winter season settles in, Half Moon is proud to welcome guests from [GEO…"
drag, startPoint x: 414, startPoint y: 831, endPoint x: 404, endPoint y: 825, distance: 11.5
click at [414, 828] on div "option Call Now, selected. option Sign up focused, 6 of 7. 7 results available.…" at bounding box center [303, 814] width 231 height 28
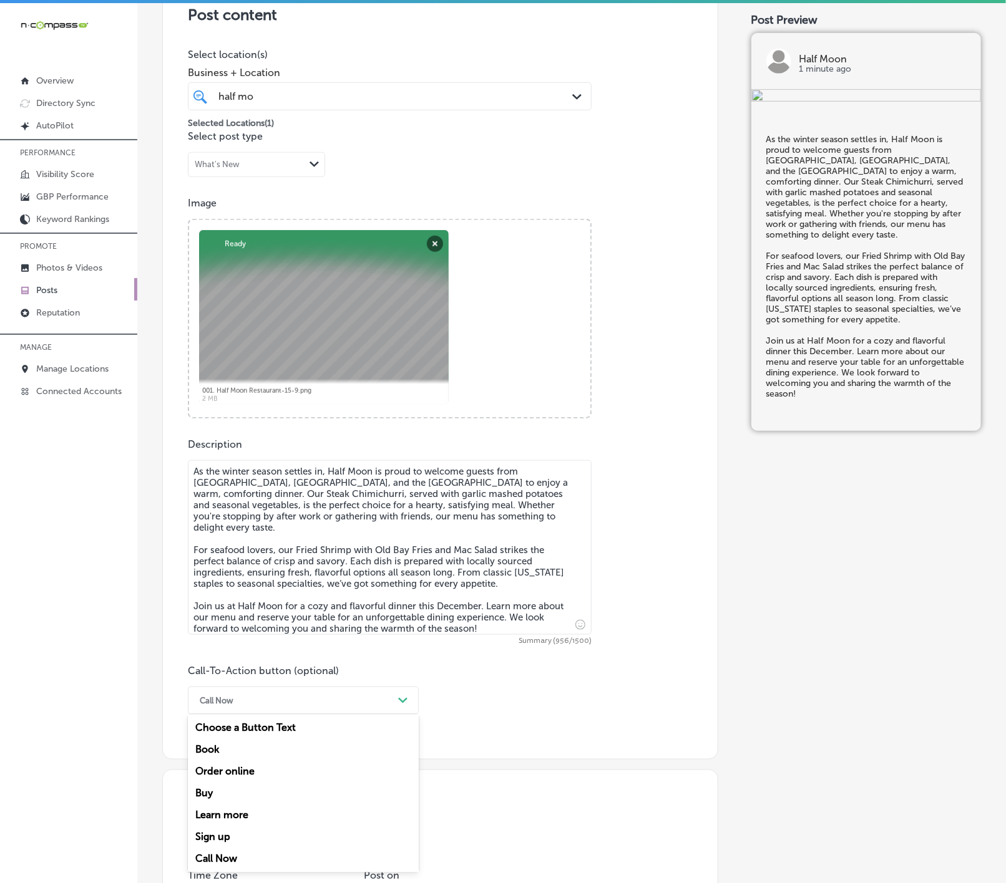
click at [279, 813] on div "Learn more" at bounding box center [303, 816] width 231 height 22
click at [283, 792] on div at bounding box center [390, 775] width 404 height 36
paste input "[URL][DOMAIN_NAME]"
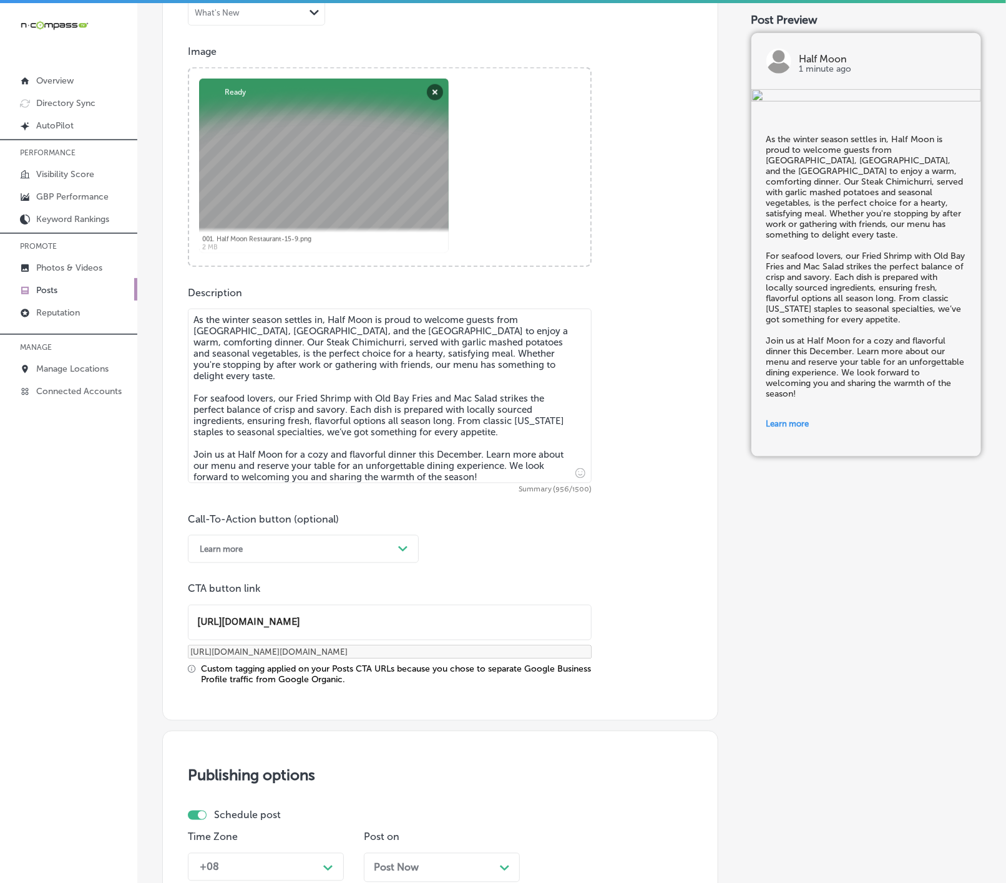
scroll to position [662, 0]
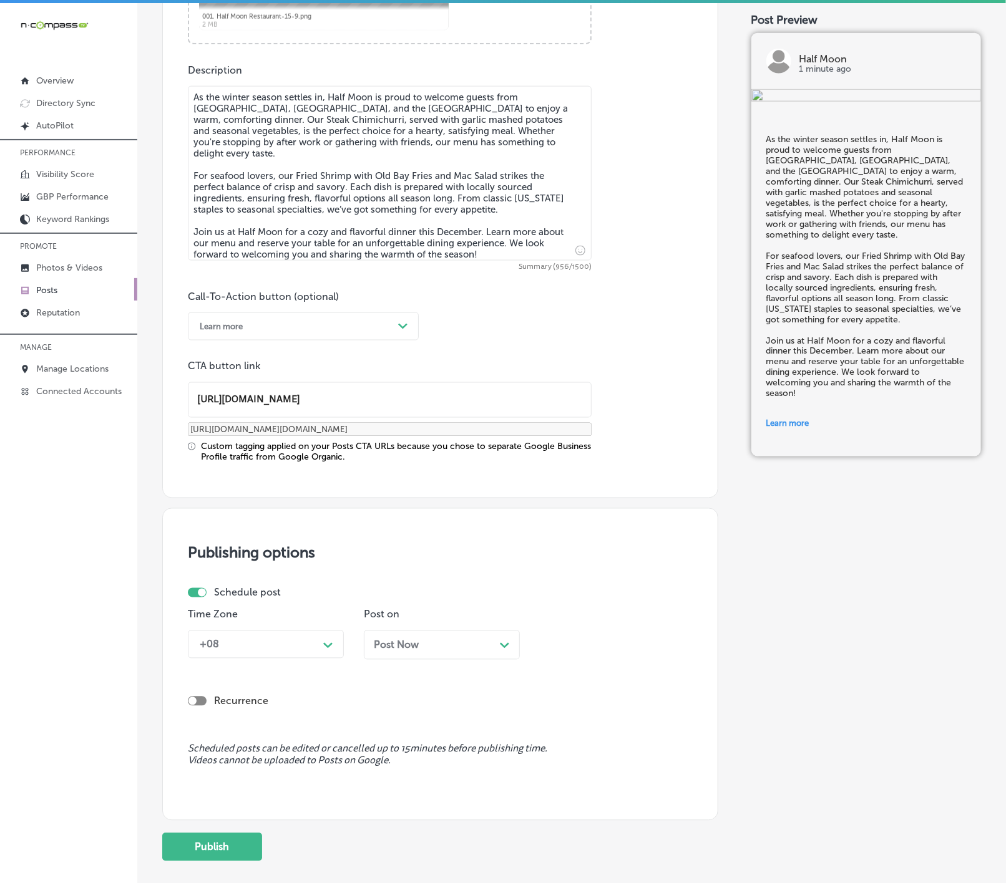
type input "[URL][DOMAIN_NAME]"
click at [335, 641] on div "Path Created with Sketch." at bounding box center [328, 644] width 20 height 20
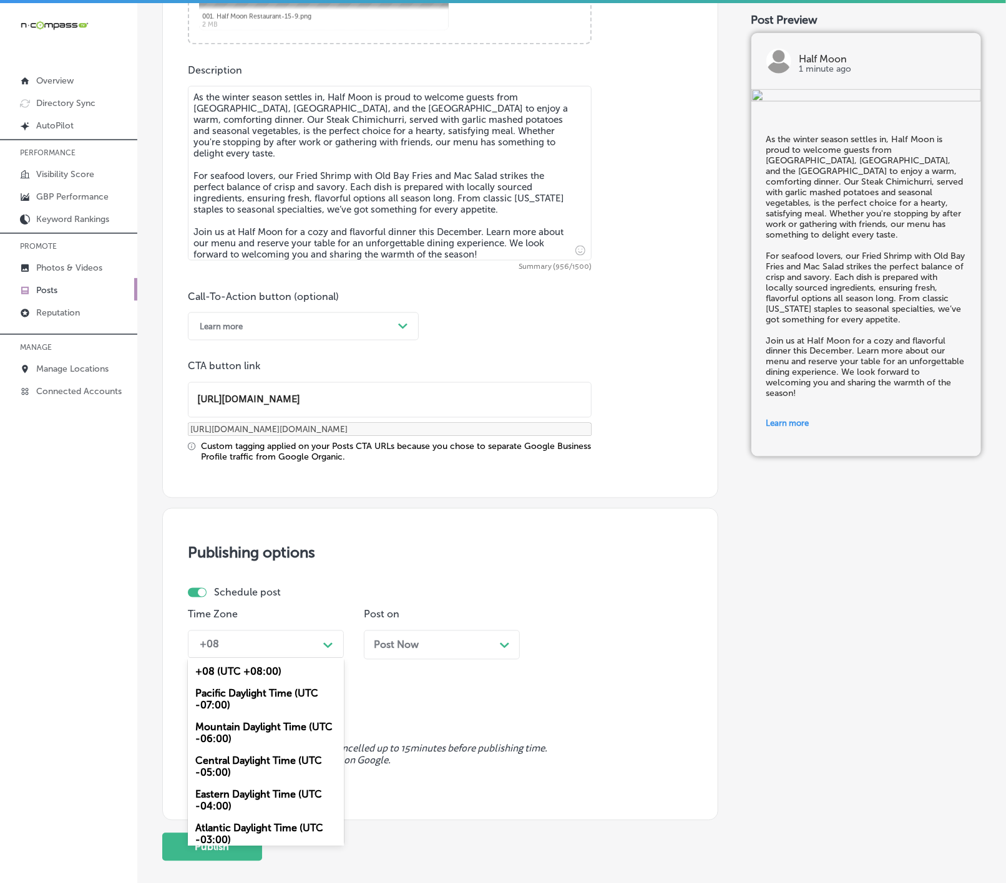
click at [285, 730] on div "Mountain Daylight Time (UTC -06:00)" at bounding box center [266, 734] width 156 height 34
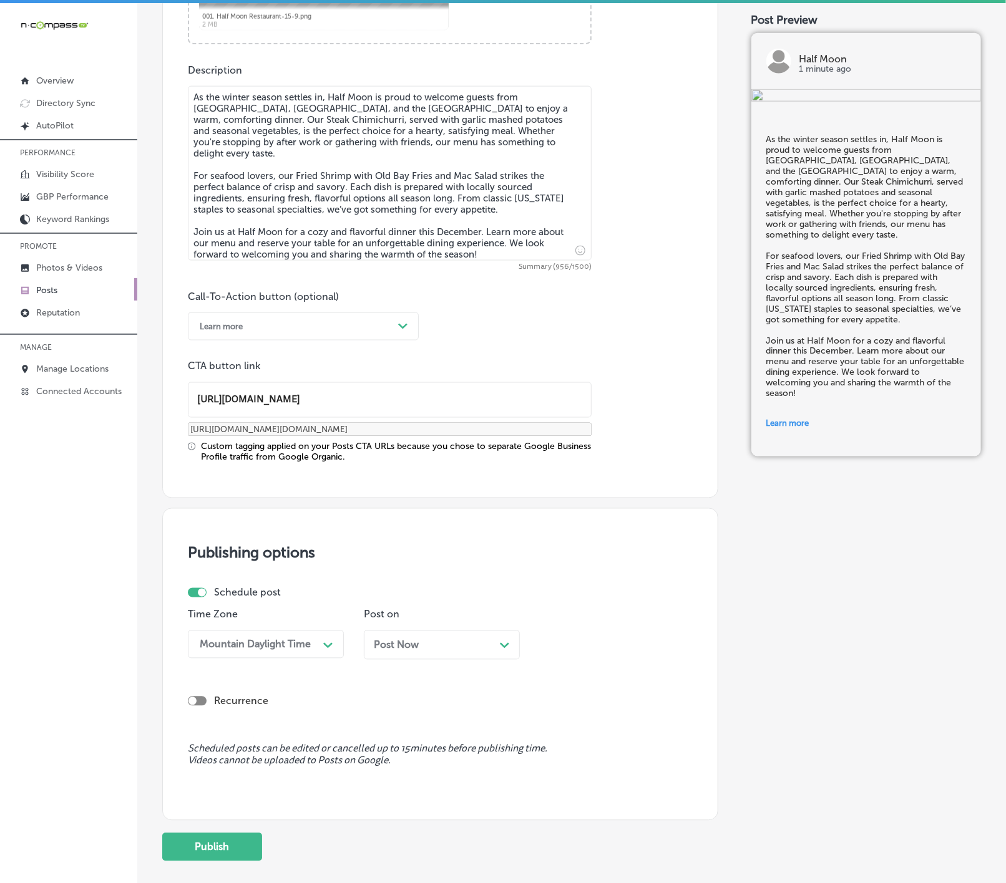
click at [399, 660] on div "Post Now Path Created with Sketch." at bounding box center [442, 645] width 156 height 29
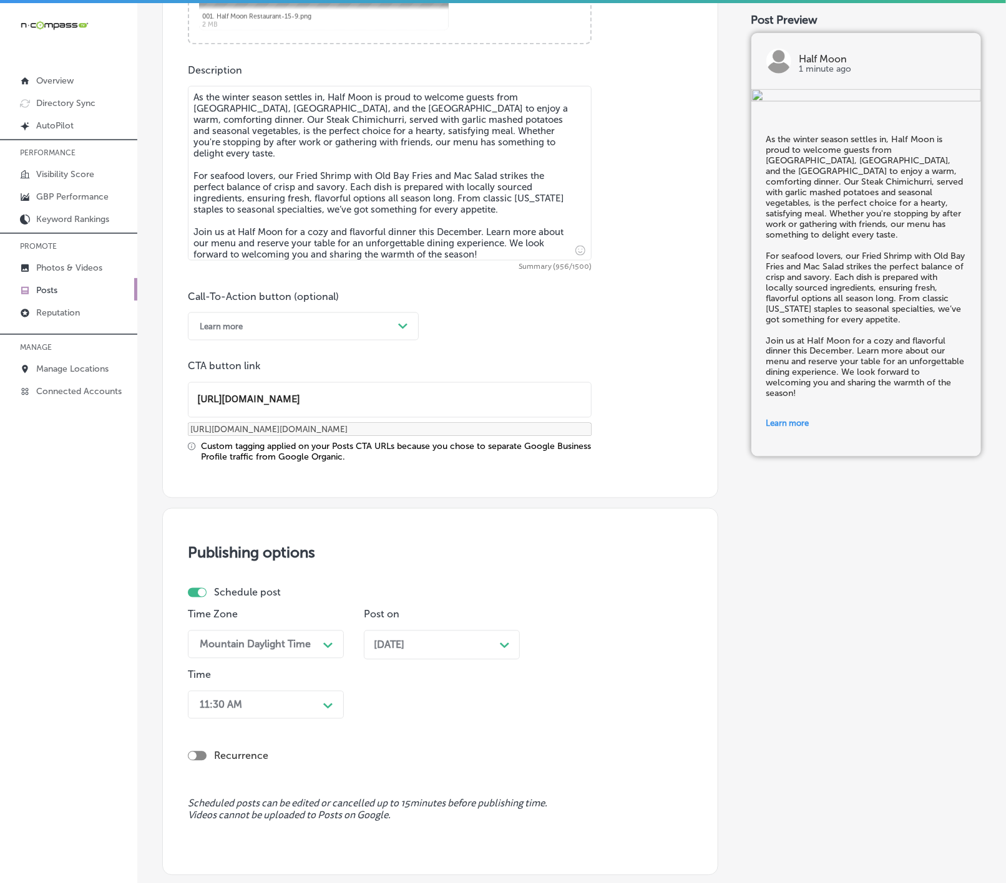
click at [313, 697] on div "11:30 AM Path Created with Sketch." at bounding box center [266, 705] width 156 height 28
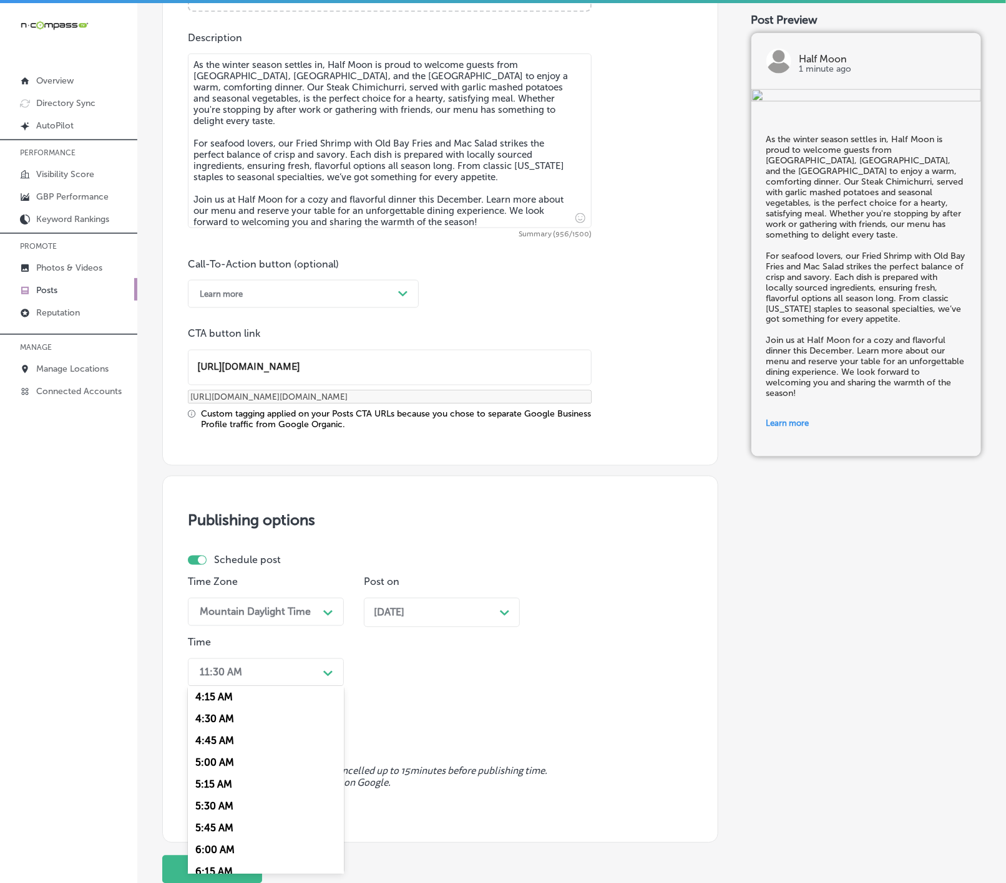
scroll to position [561, 0]
click at [226, 757] on div "7:00 AM" at bounding box center [266, 750] width 156 height 22
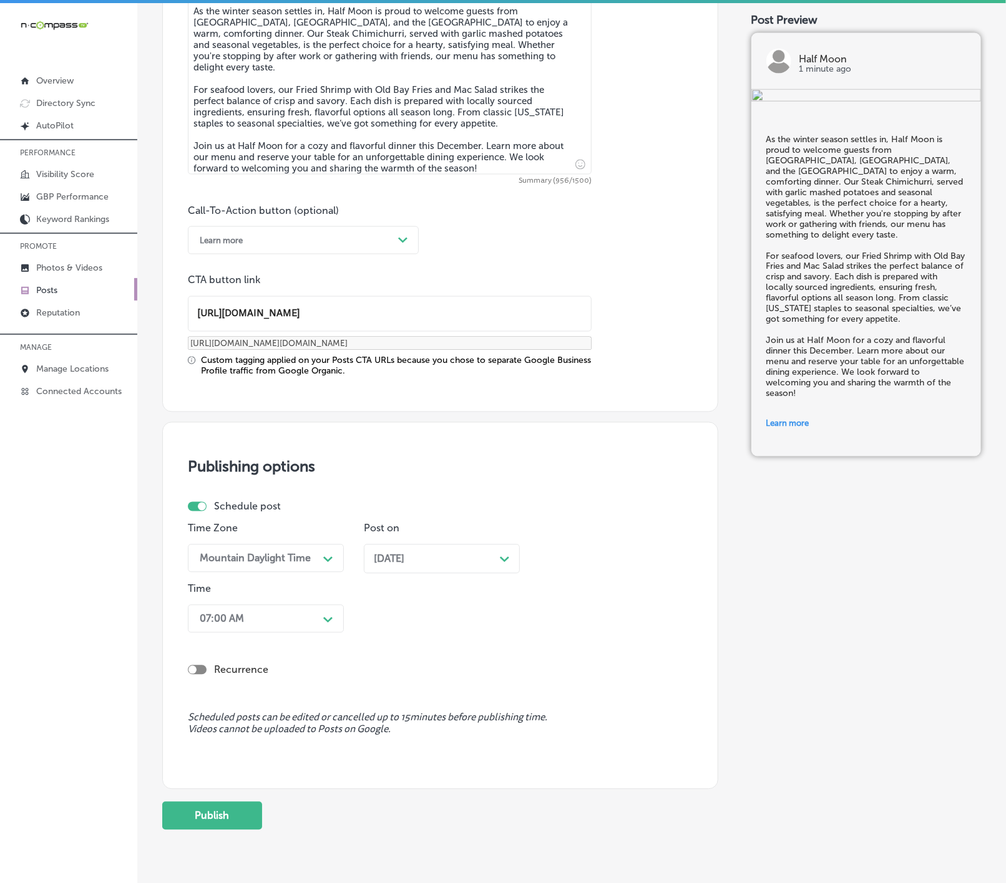
scroll to position [794, 0]
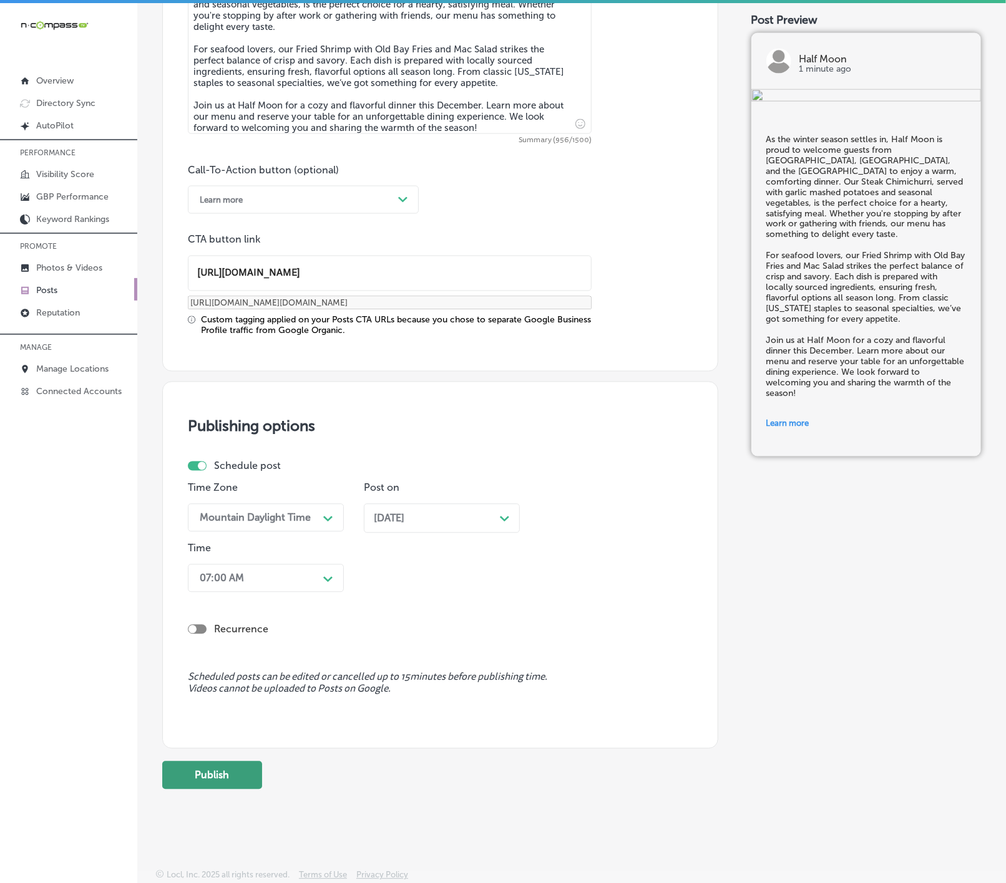
click at [231, 766] on button "Publish" at bounding box center [212, 776] width 100 height 28
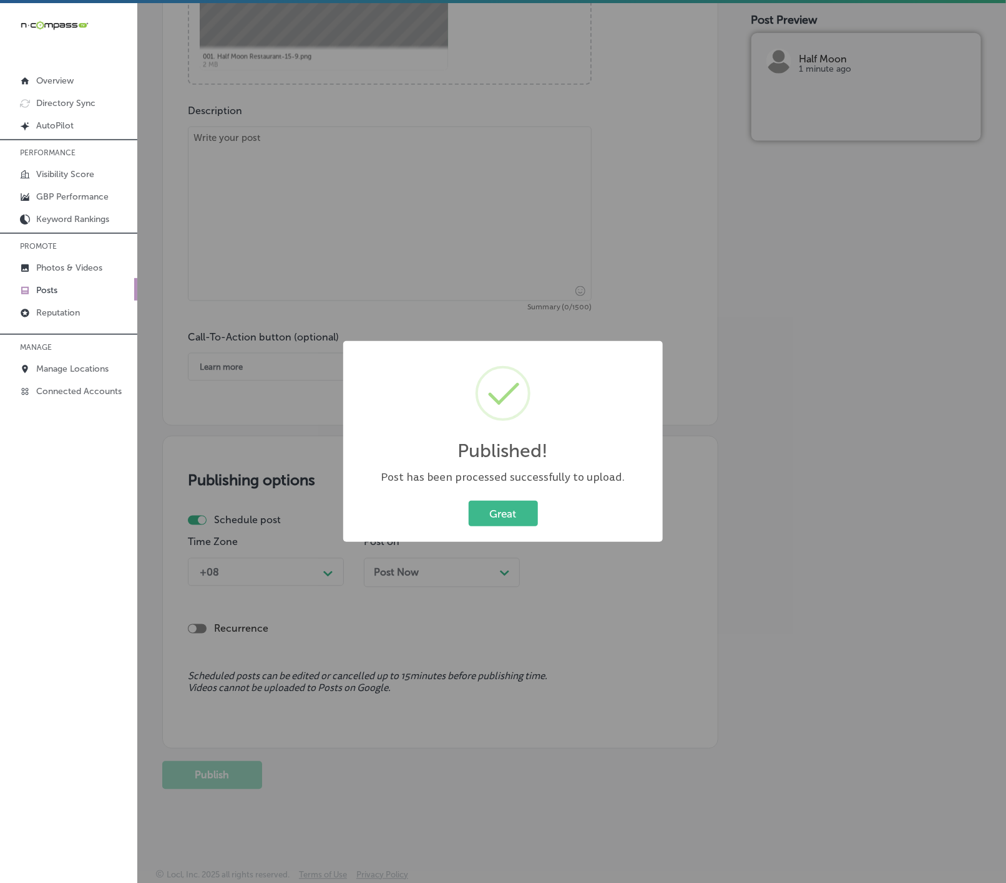
scroll to position [628, 0]
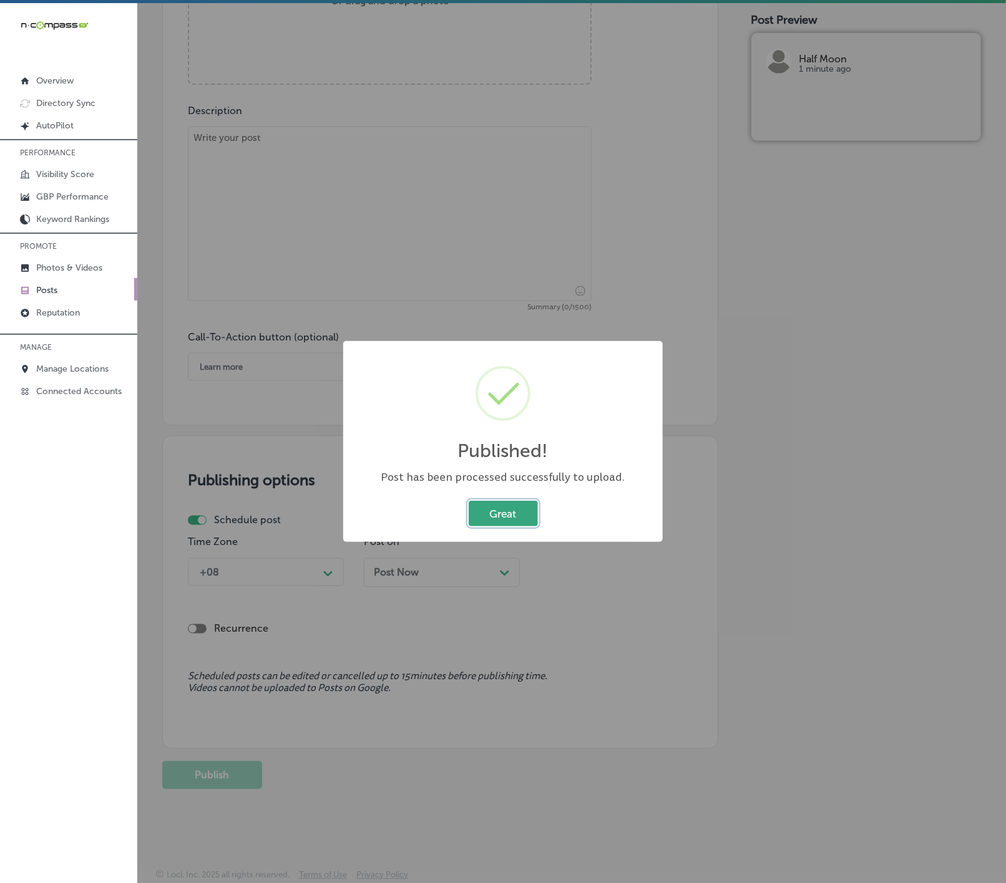
click at [500, 517] on button "Great" at bounding box center [502, 514] width 69 height 26
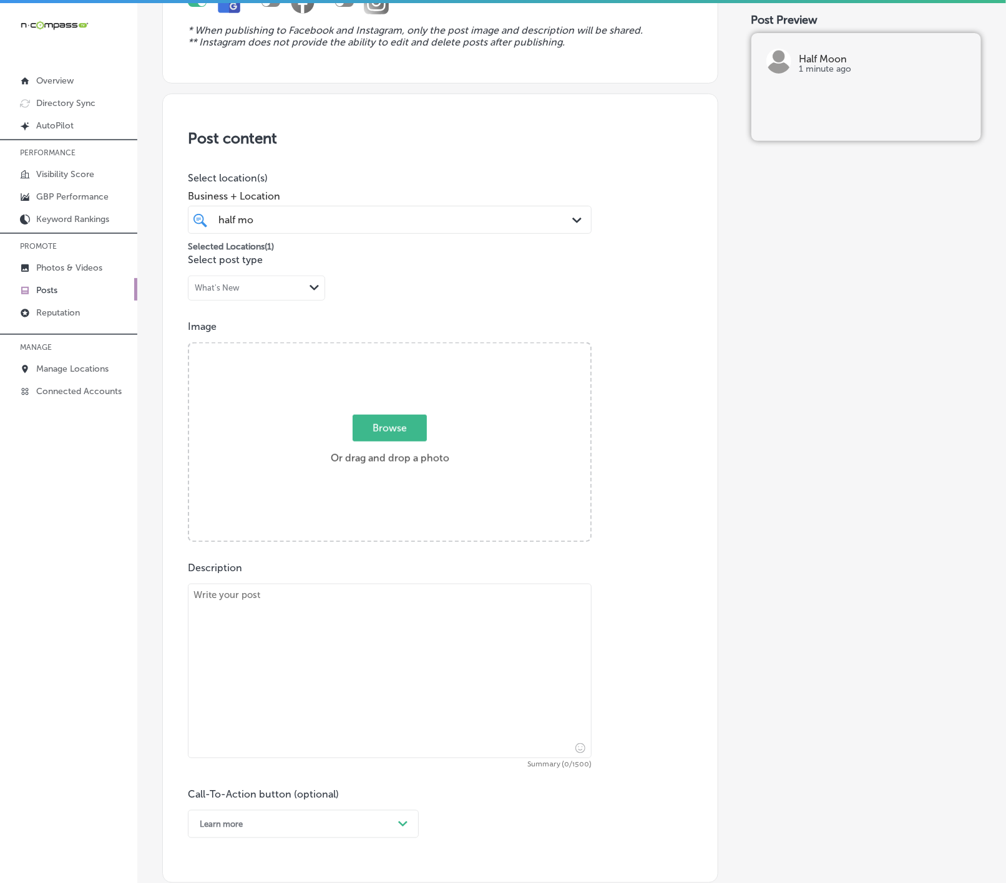
scroll to position [160, 0]
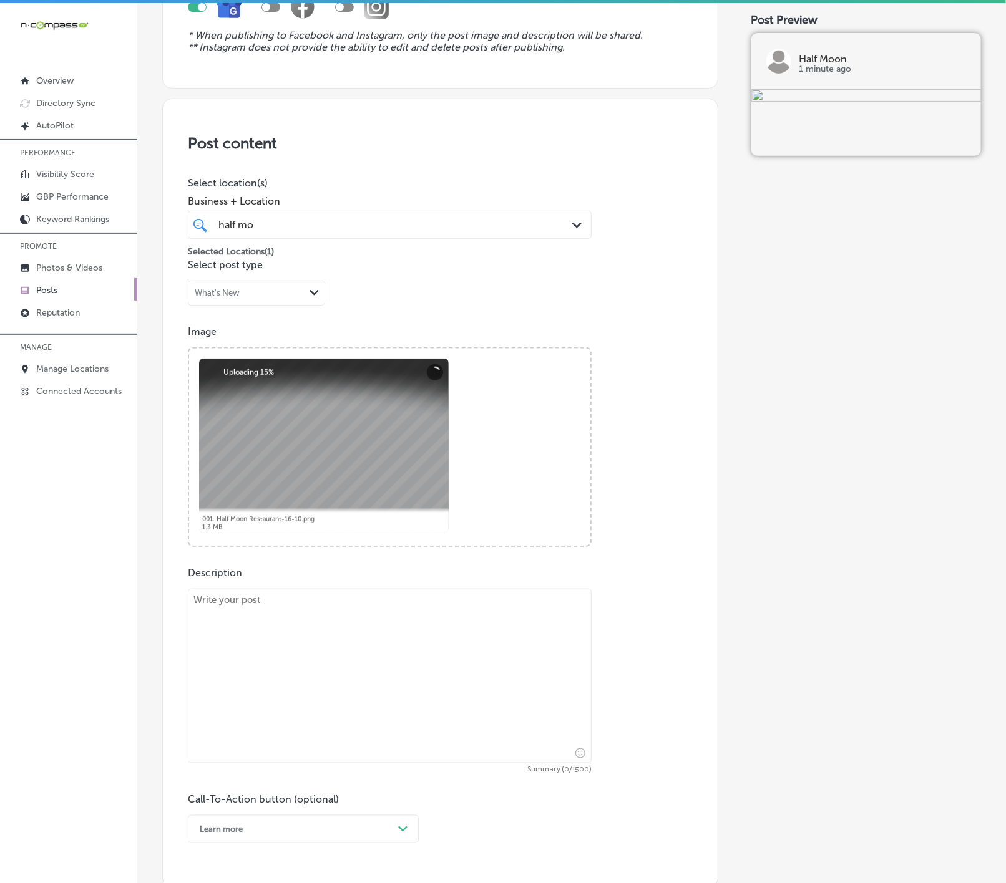
click at [395, 666] on textarea at bounding box center [390, 676] width 404 height 175
paste textarea "Start your January mornings right at [GEOGRAPHIC_DATA], where we’re honored to …"
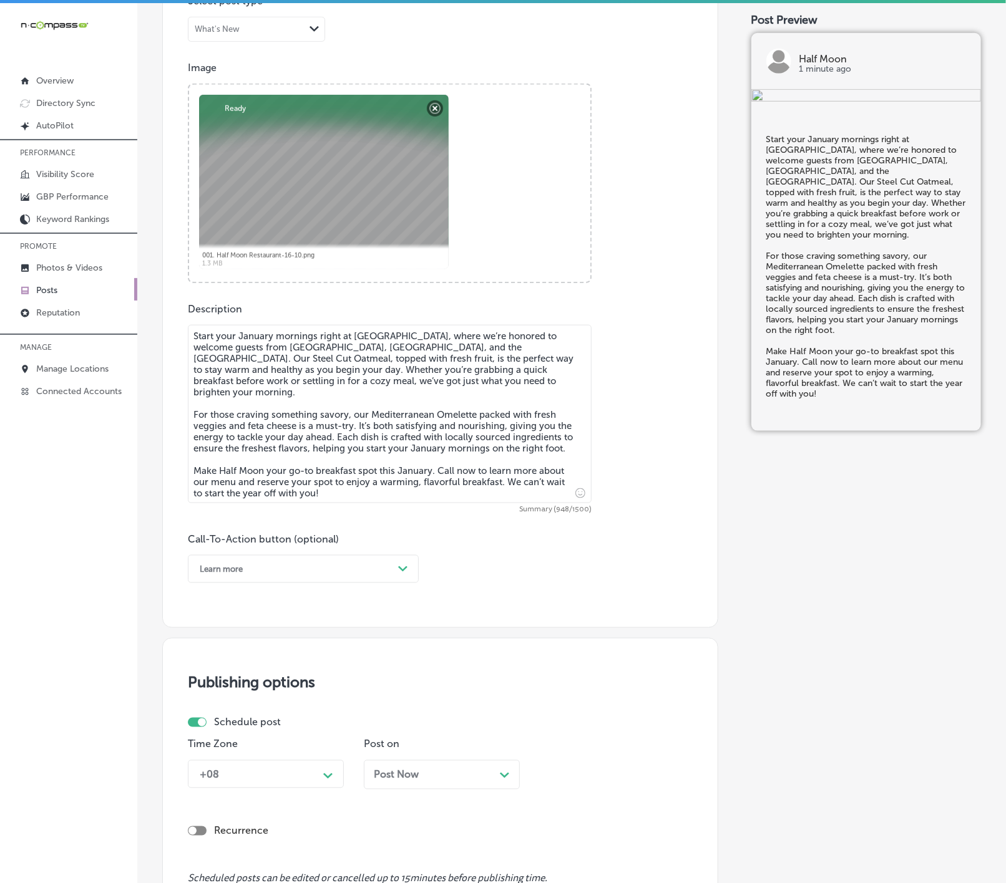
scroll to position [440, 0]
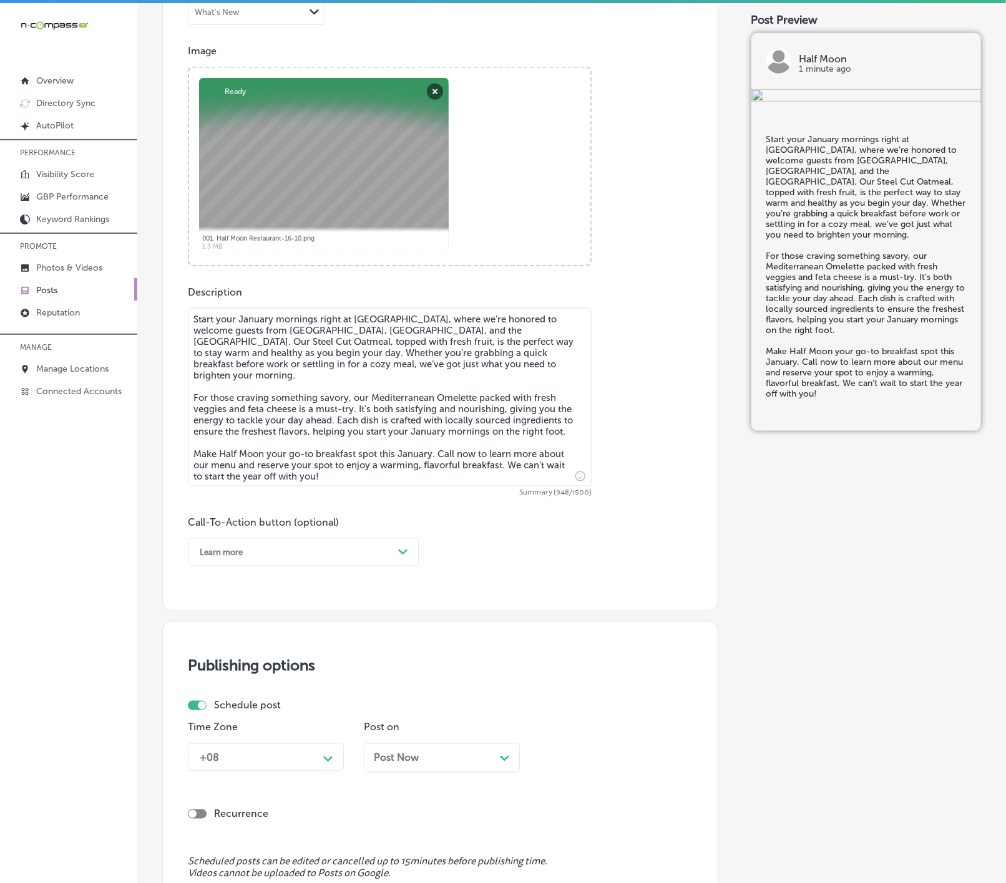
type textarea "Start your January mornings right at [GEOGRAPHIC_DATA], where we’re honored to …"
click at [403, 560] on div "Path Created with Sketch." at bounding box center [403, 553] width 20 height 20
click at [240, 714] on div "Call Now" at bounding box center [303, 711] width 231 height 22
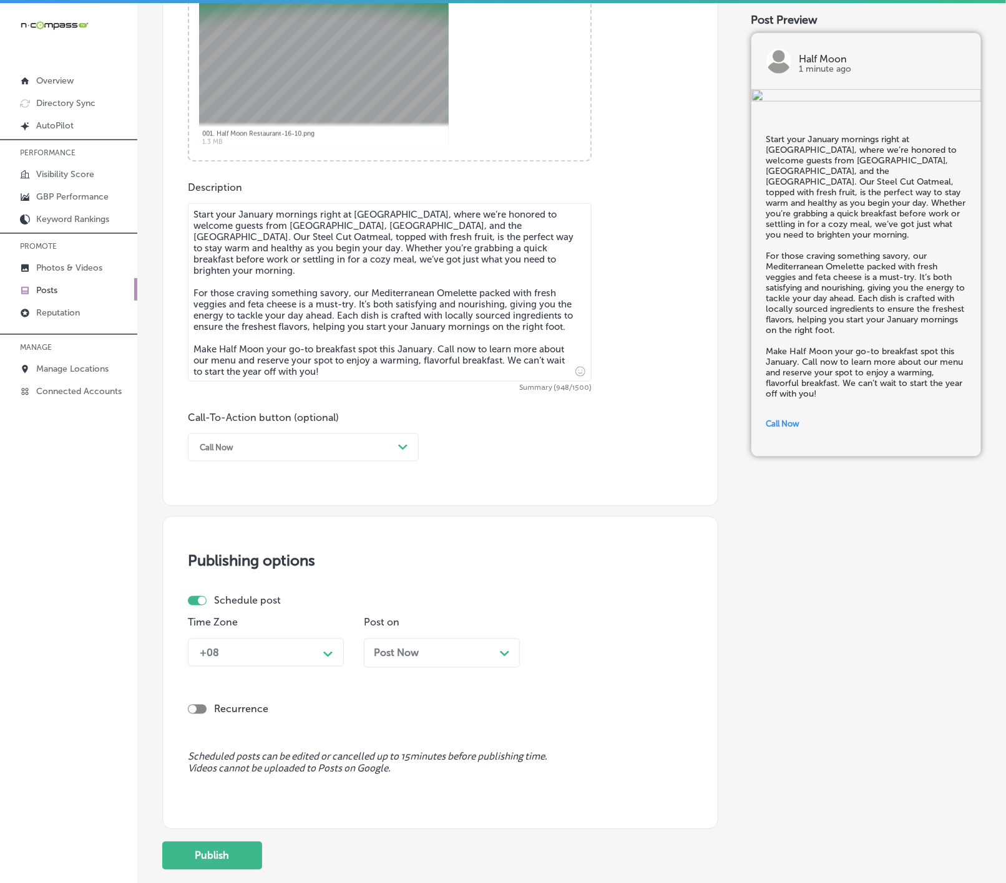
scroll to position [631, 0]
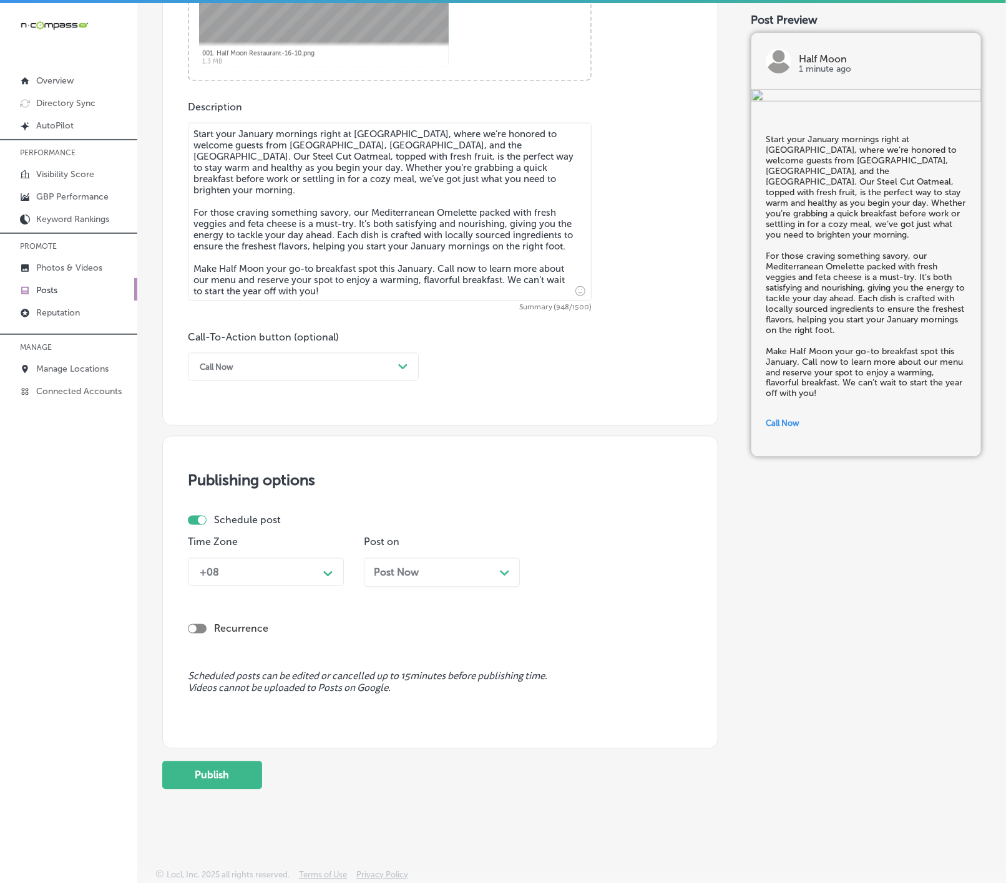
click at [326, 571] on polygon at bounding box center [327, 574] width 9 height 6
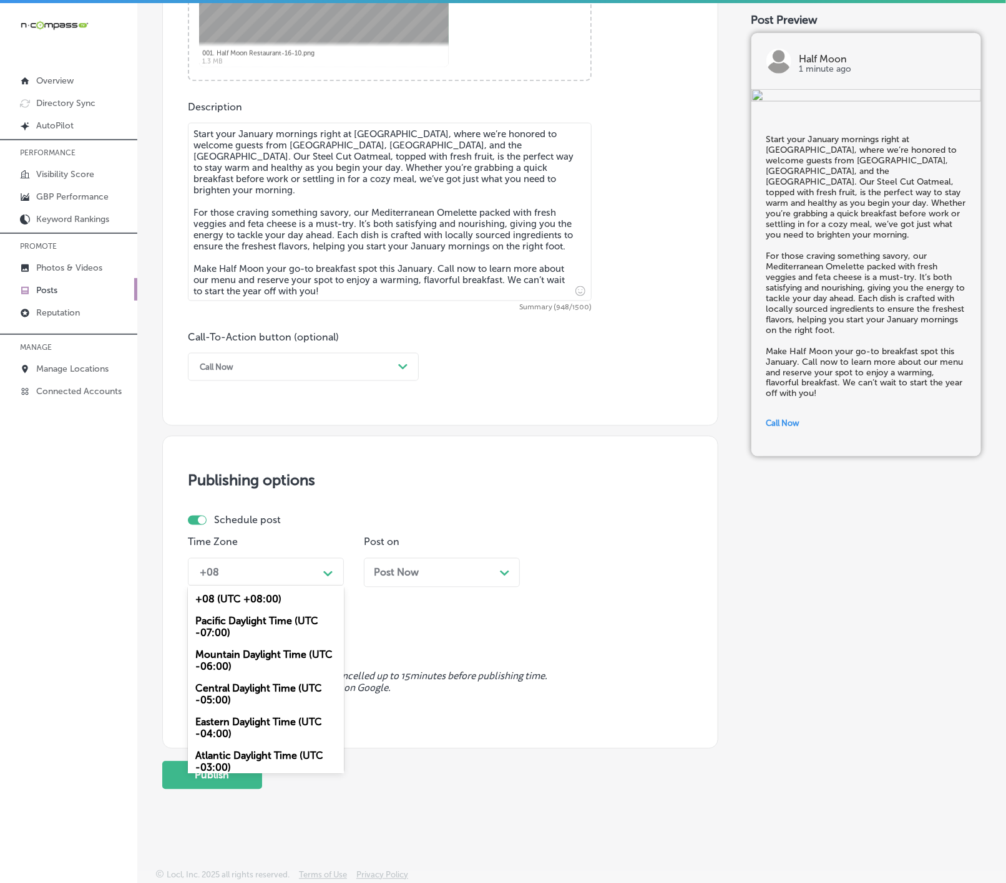
click at [274, 659] on div "Mountain Daylight Time (UTC -06:00)" at bounding box center [266, 661] width 156 height 34
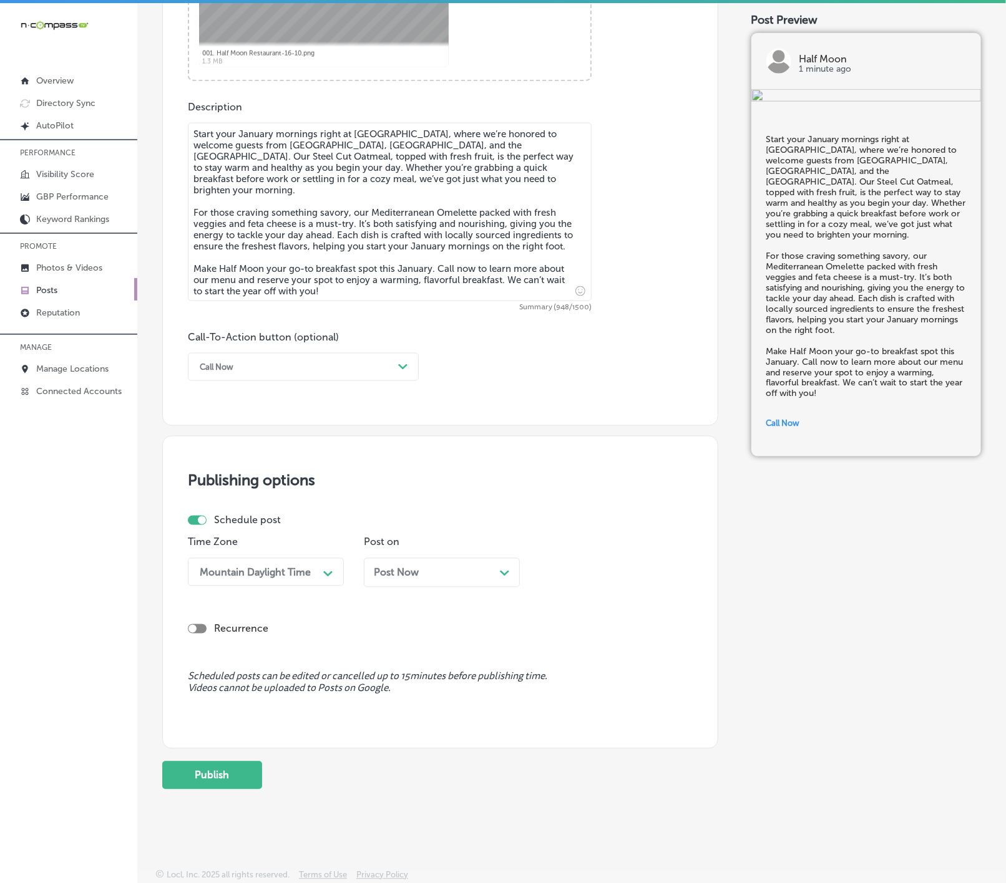
click at [421, 577] on div "Post Now Path Created with Sketch." at bounding box center [442, 573] width 136 height 12
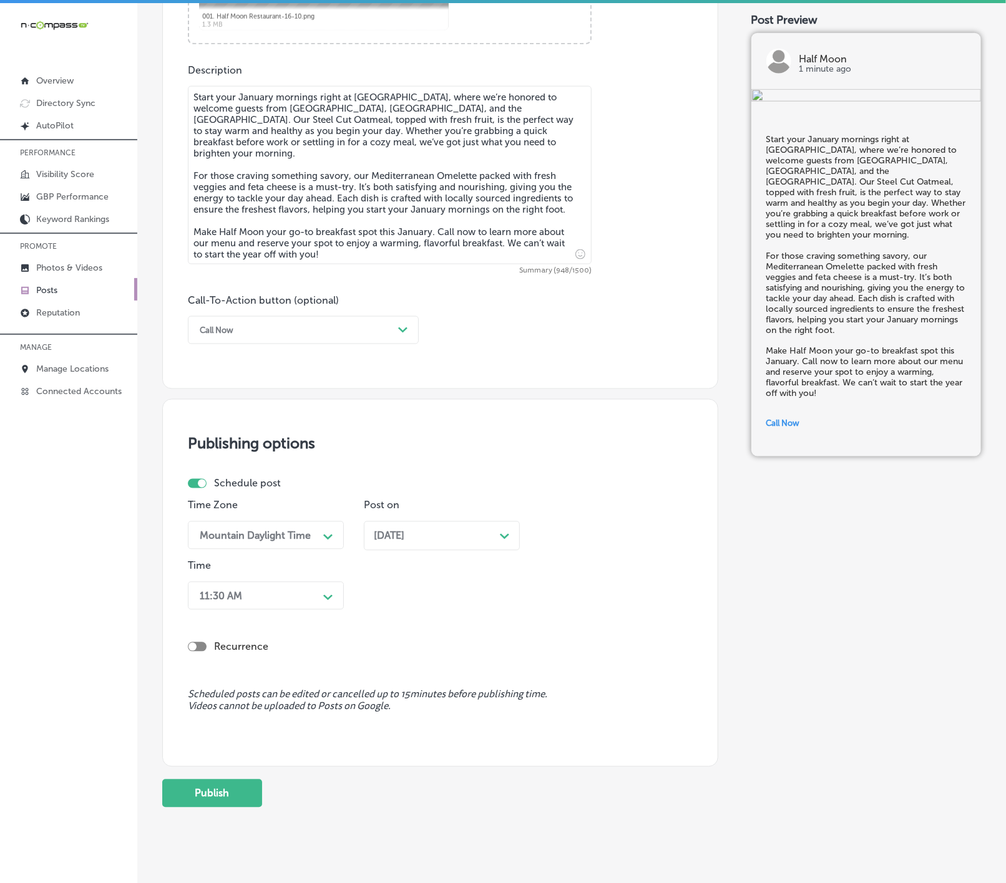
scroll to position [687, 0]
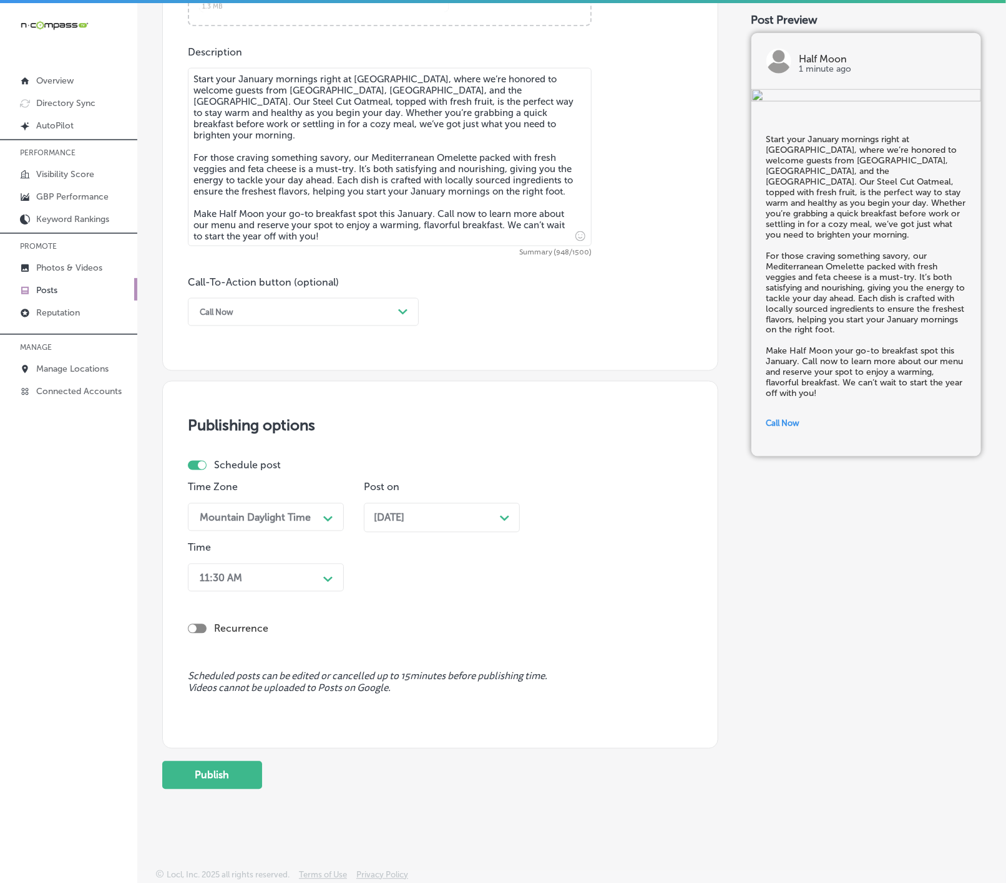
click at [326, 584] on div "Path Created with Sketch." at bounding box center [328, 578] width 20 height 20
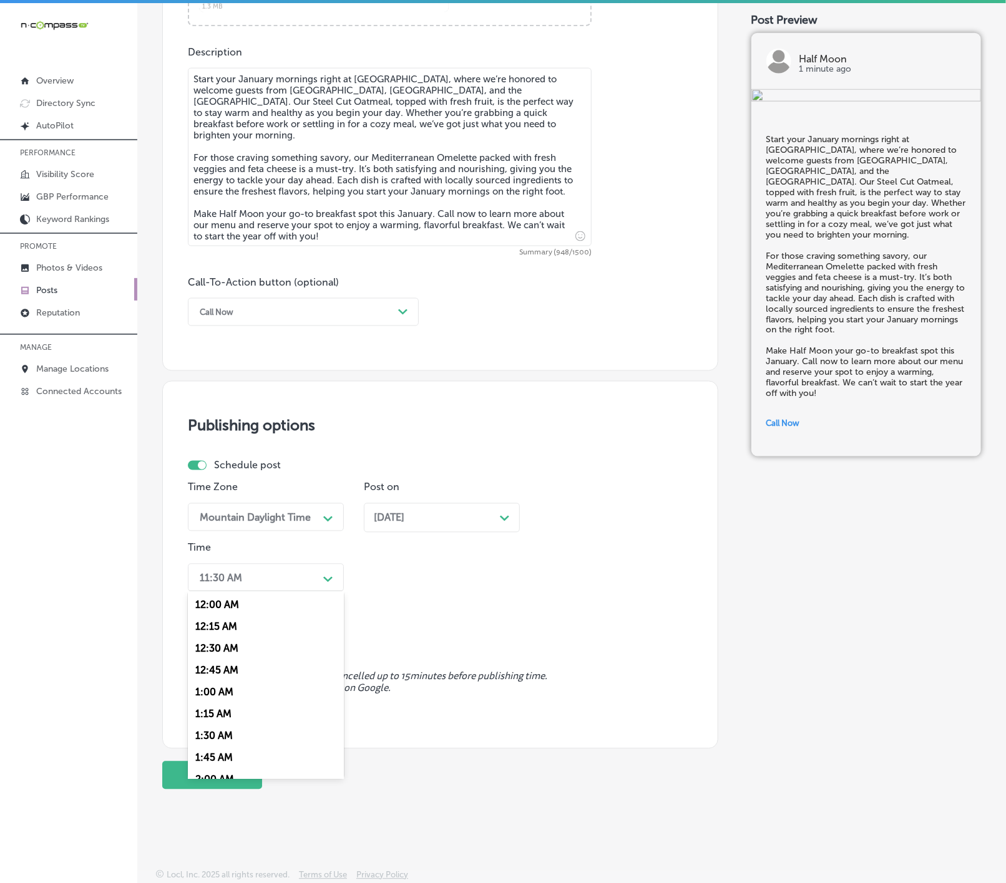
scroll to position [468, 0]
click at [216, 753] on div "7:00 AM" at bounding box center [266, 749] width 156 height 22
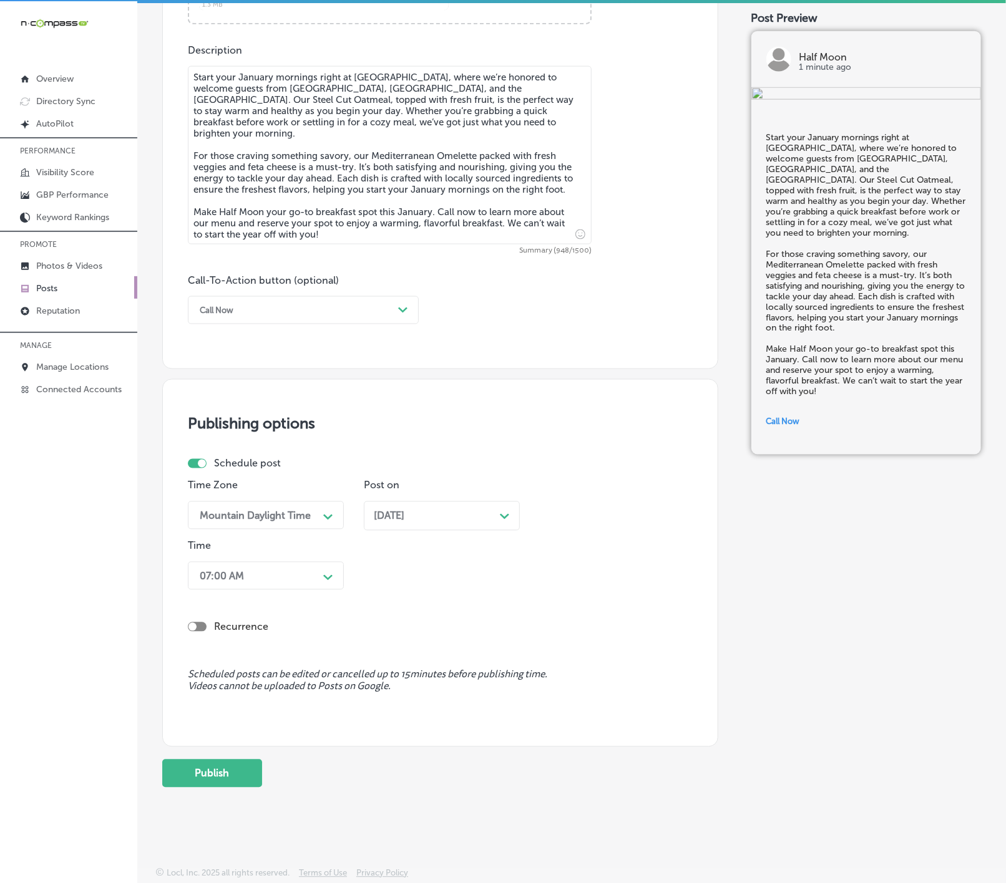
scroll to position [2, 0]
click at [197, 790] on div "Back Publish to * When publishing to Facebook and Instagram, only the post imag…" at bounding box center [571, 86] width 818 height 1425
click at [200, 782] on button "Publish" at bounding box center [212, 773] width 100 height 28
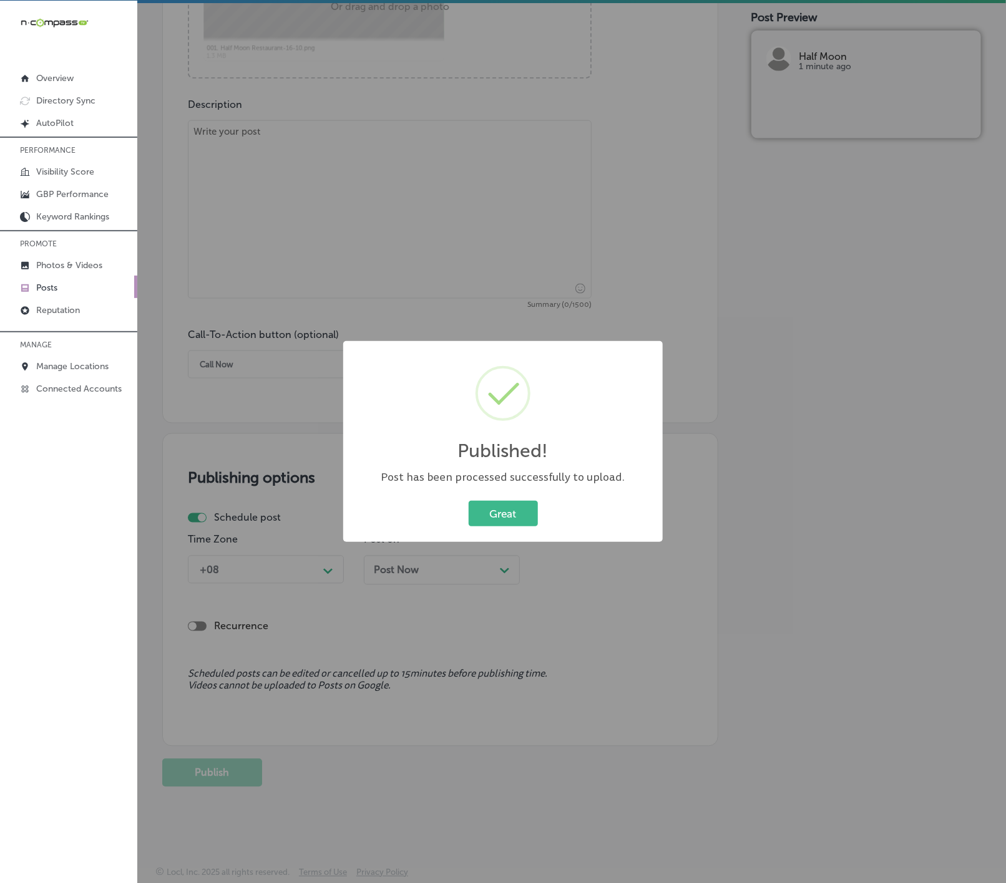
scroll to position [631, 0]
click at [520, 516] on button "Great" at bounding box center [502, 514] width 69 height 26
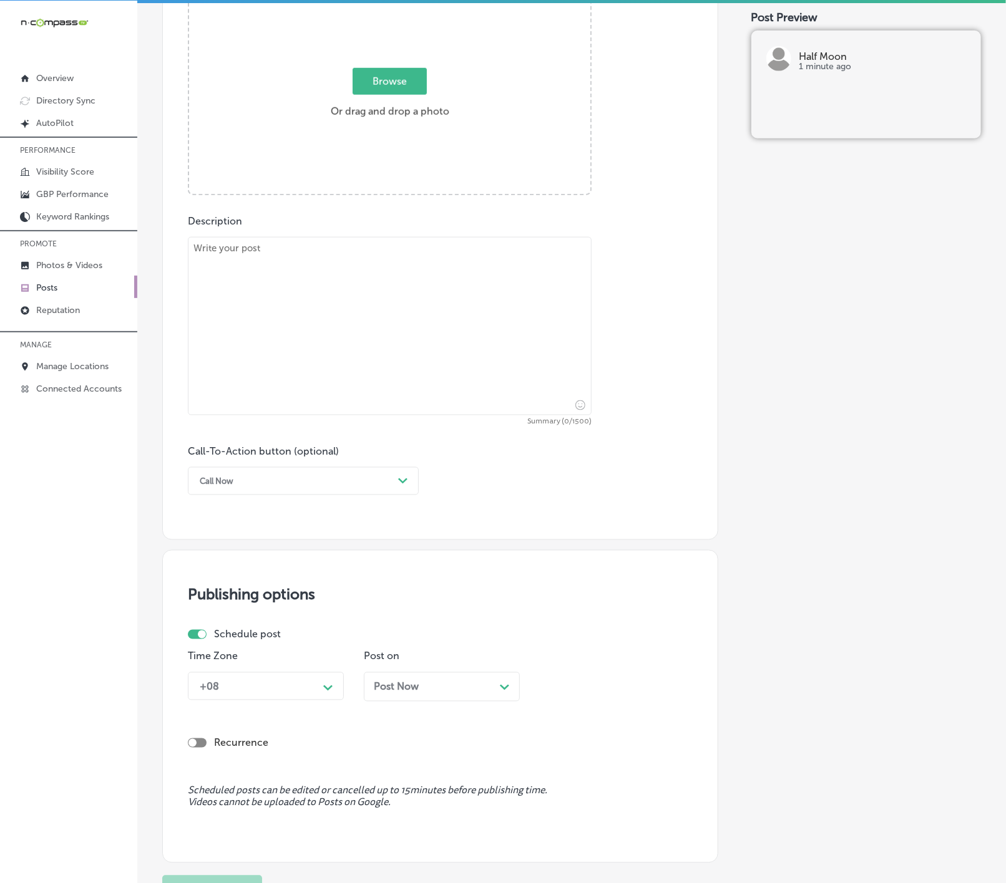
scroll to position [257, 0]
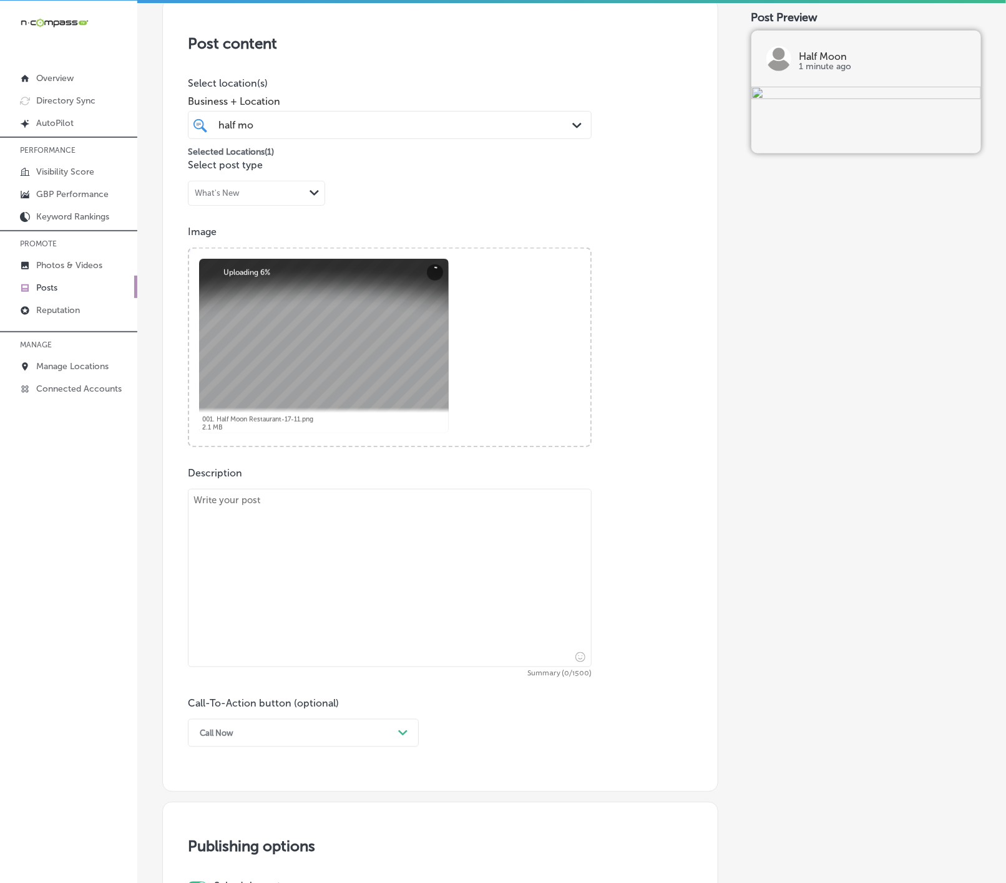
drag, startPoint x: 286, startPoint y: 603, endPoint x: 294, endPoint y: 601, distance: 8.5
click at [288, 604] on textarea at bounding box center [390, 578] width 404 height 178
paste textarea "Brunch at Half Moon is a must this January for those in [GEOGRAPHIC_DATA], [GEO…"
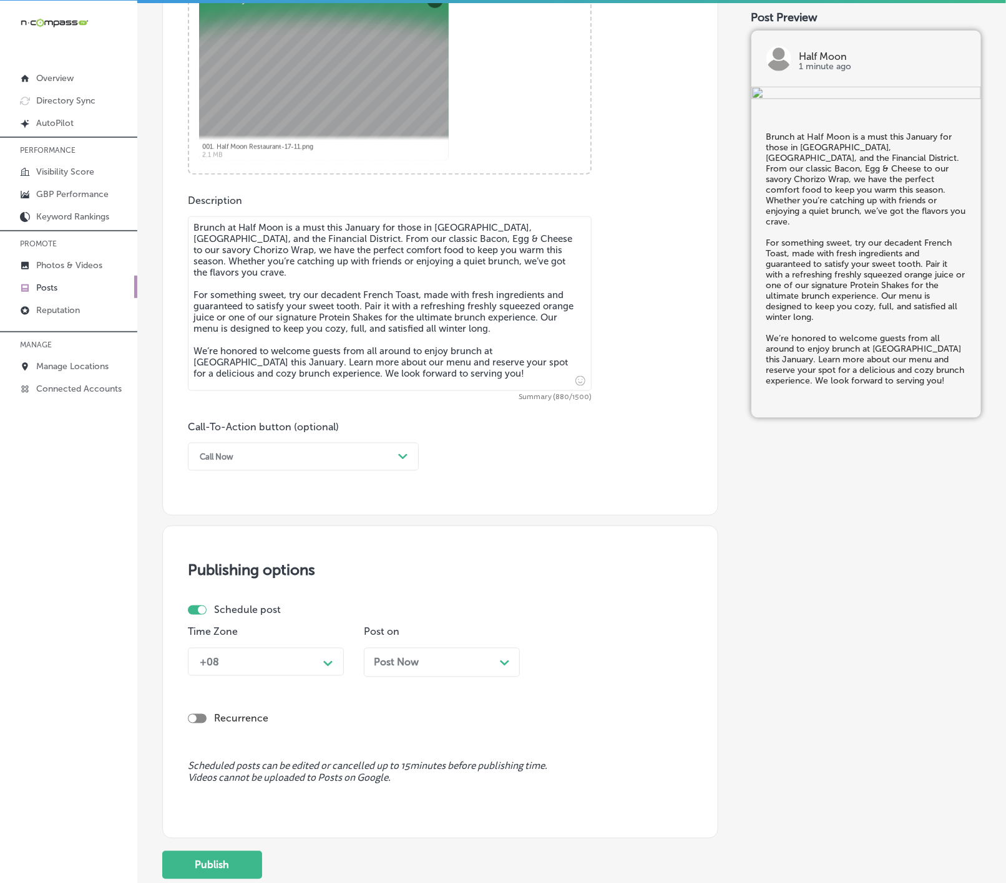
scroll to position [538, 0]
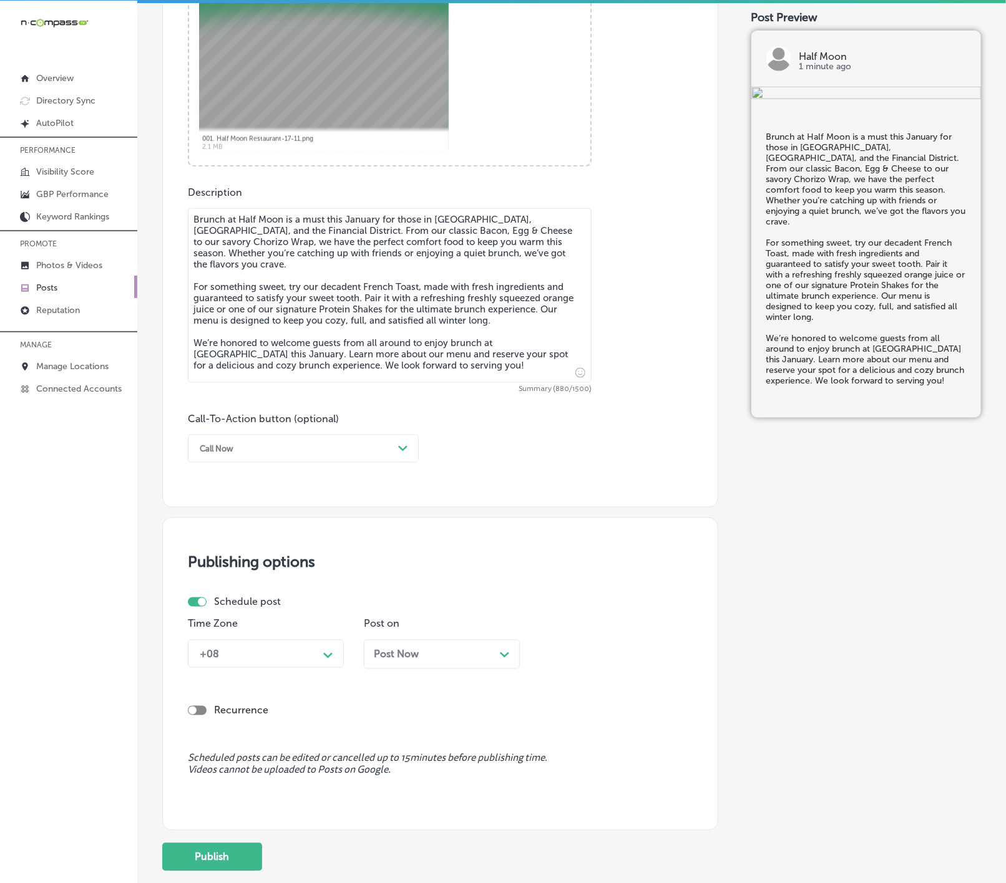
type textarea "Brunch at Half Moon is a must this January for those in [GEOGRAPHIC_DATA], [GEO…"
click at [337, 442] on div "Call Now" at bounding box center [293, 448] width 200 height 19
click at [273, 563] on div "Learn more" at bounding box center [303, 564] width 231 height 22
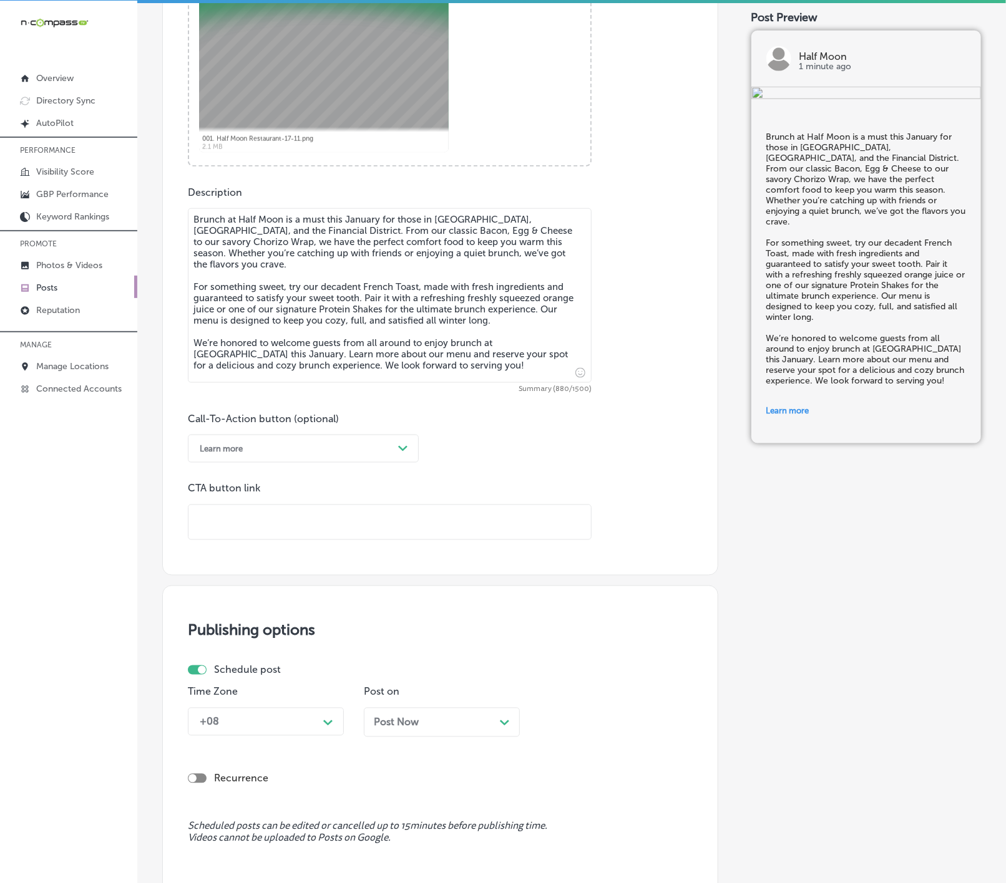
click at [296, 522] on input "text" at bounding box center [389, 522] width 402 height 34
paste input "[URL][DOMAIN_NAME]"
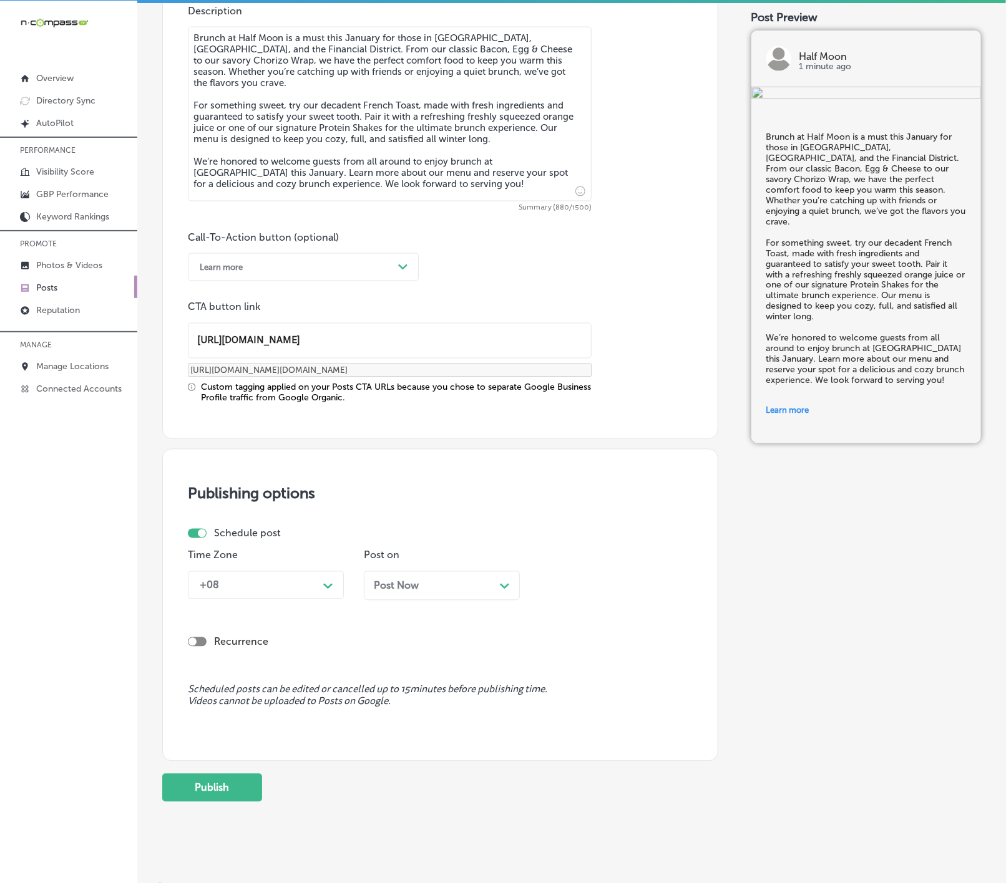
scroll to position [739, 0]
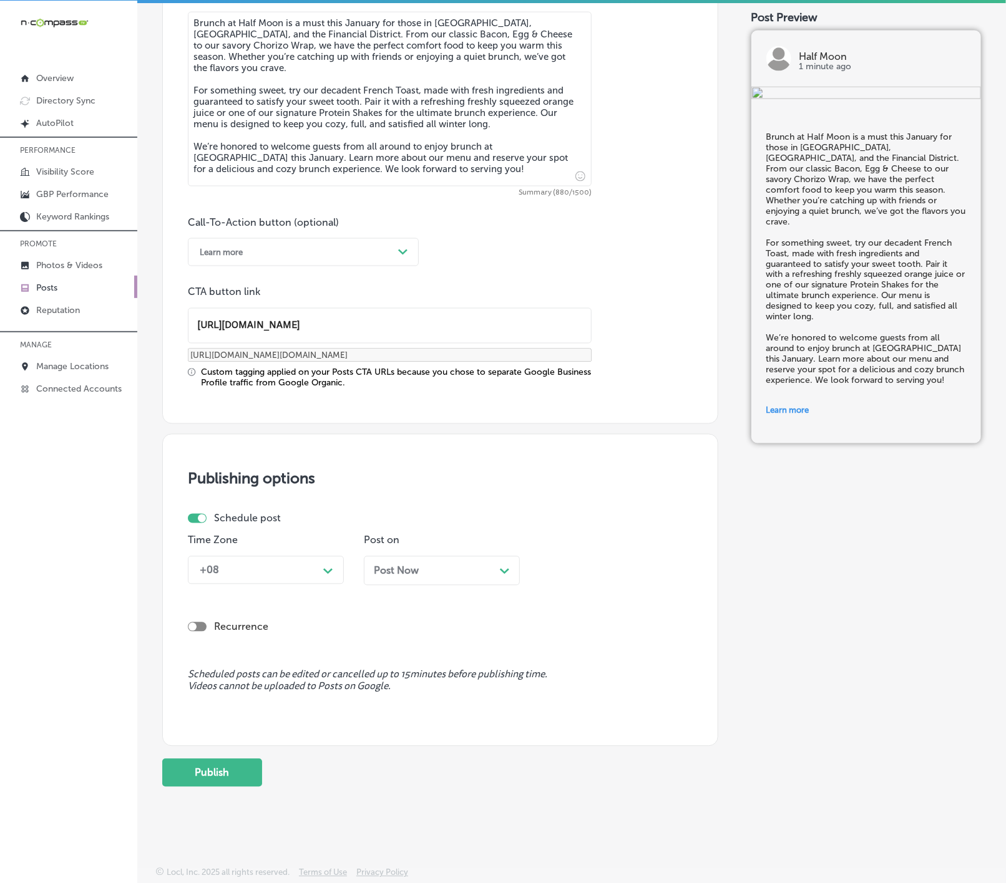
type input "[URL][DOMAIN_NAME]"
click at [320, 569] on div "Path Created with Sketch." at bounding box center [328, 570] width 20 height 20
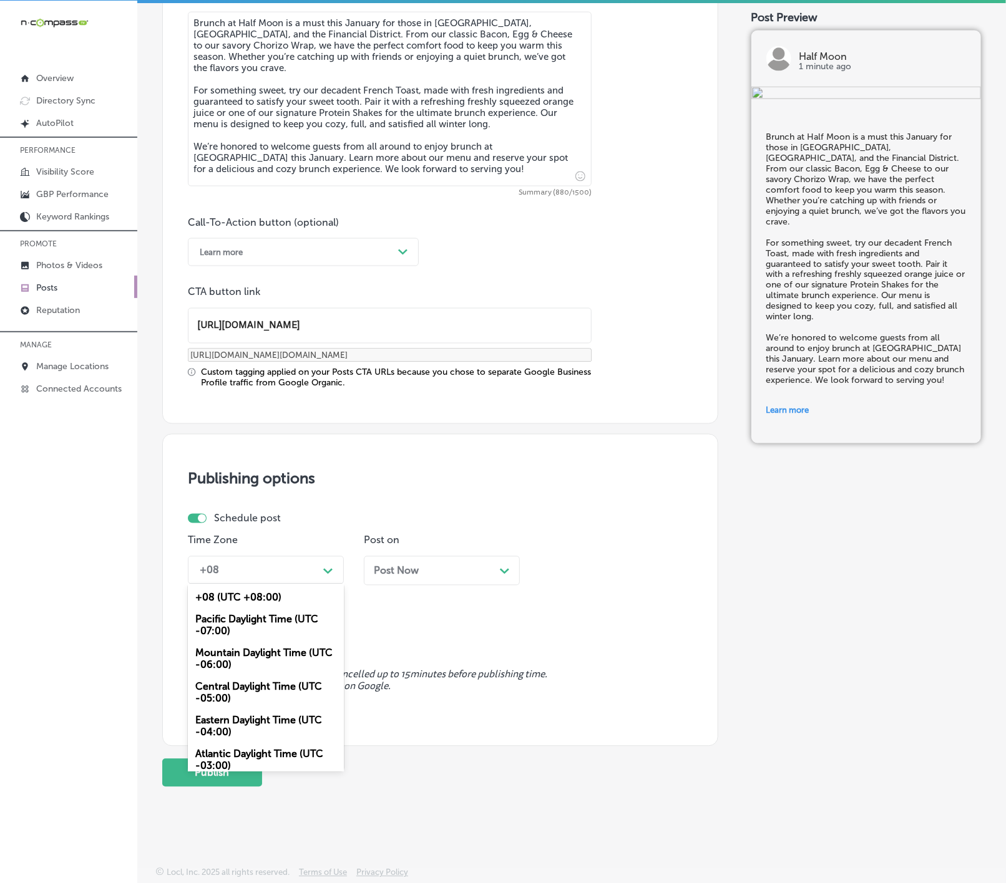
click at [245, 664] on div "Mountain Daylight Time (UTC -06:00)" at bounding box center [266, 659] width 156 height 34
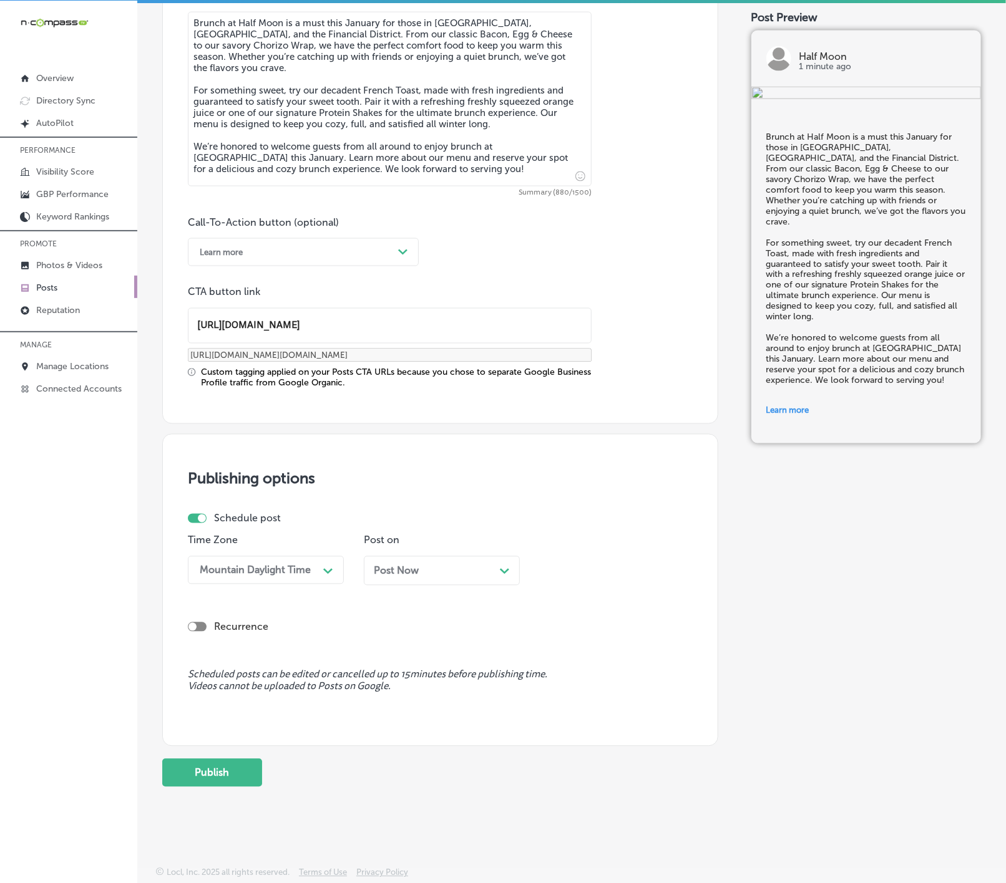
click at [424, 571] on div "Post Now Path Created with Sketch." at bounding box center [442, 571] width 136 height 12
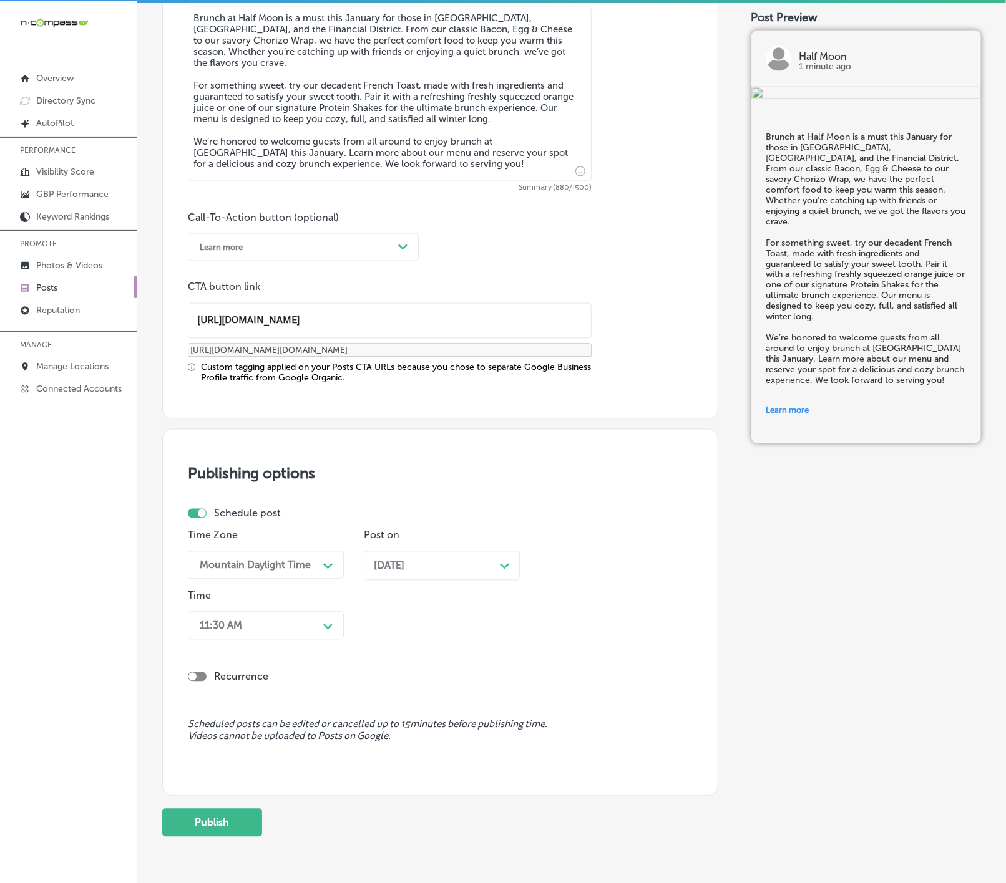
click at [322, 632] on div "Path Created with Sketch." at bounding box center [328, 626] width 20 height 20
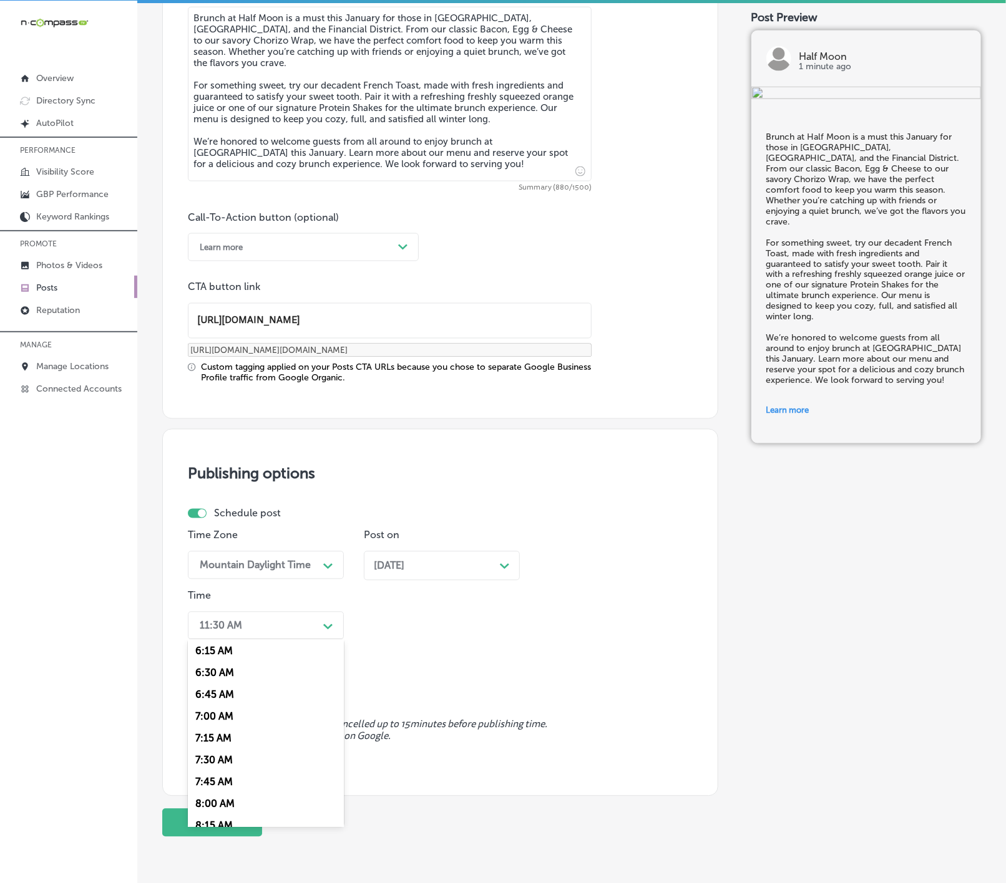
scroll to position [561, 0]
click at [218, 712] on div "7:00 AM" at bounding box center [266, 703] width 156 height 22
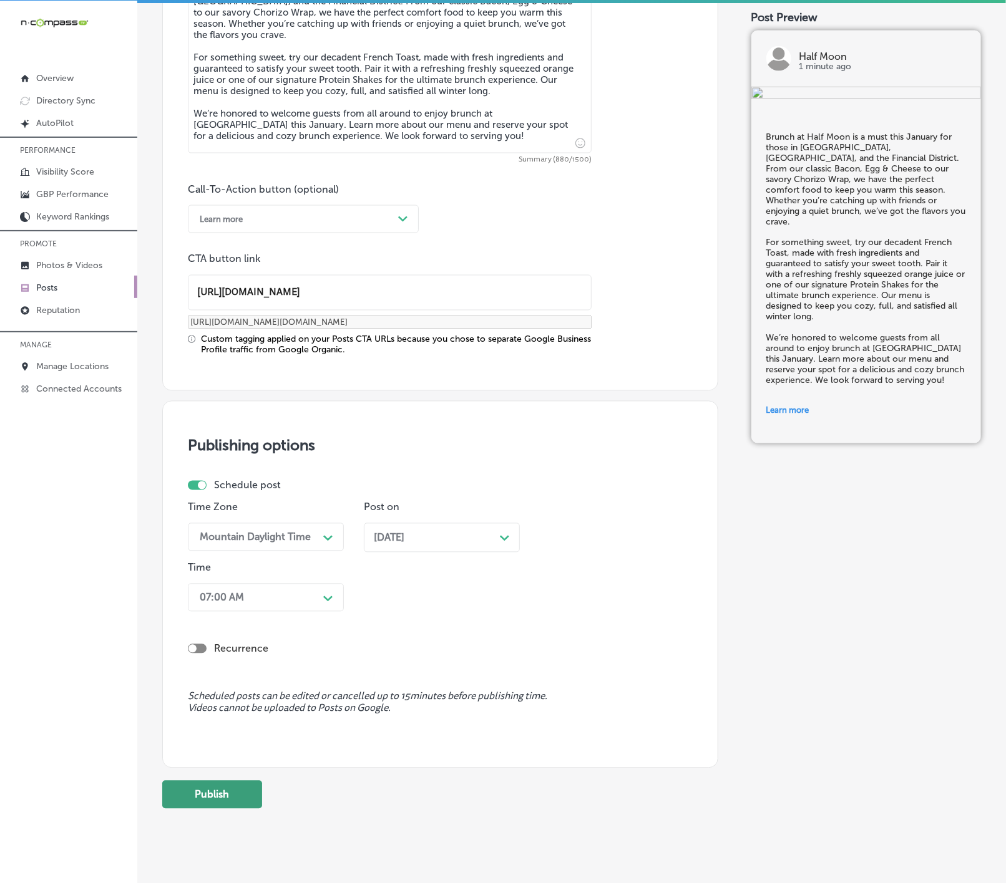
scroll to position [794, 0]
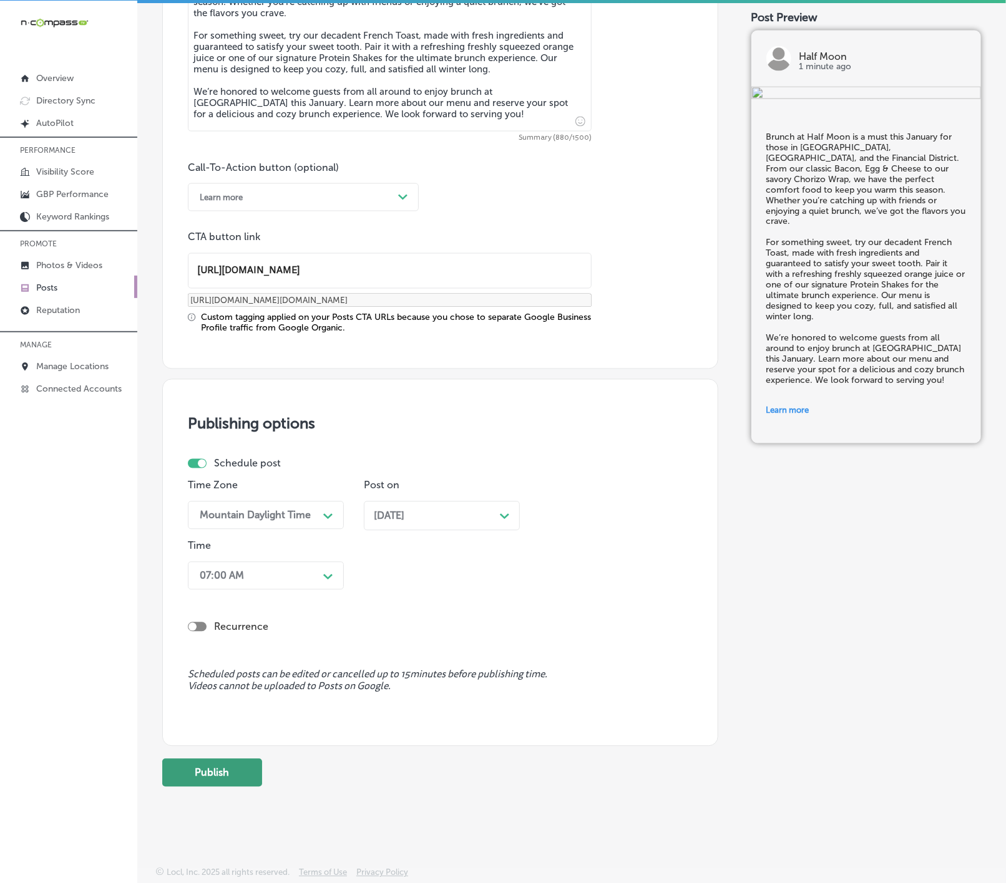
click at [228, 769] on button "Publish" at bounding box center [212, 773] width 100 height 28
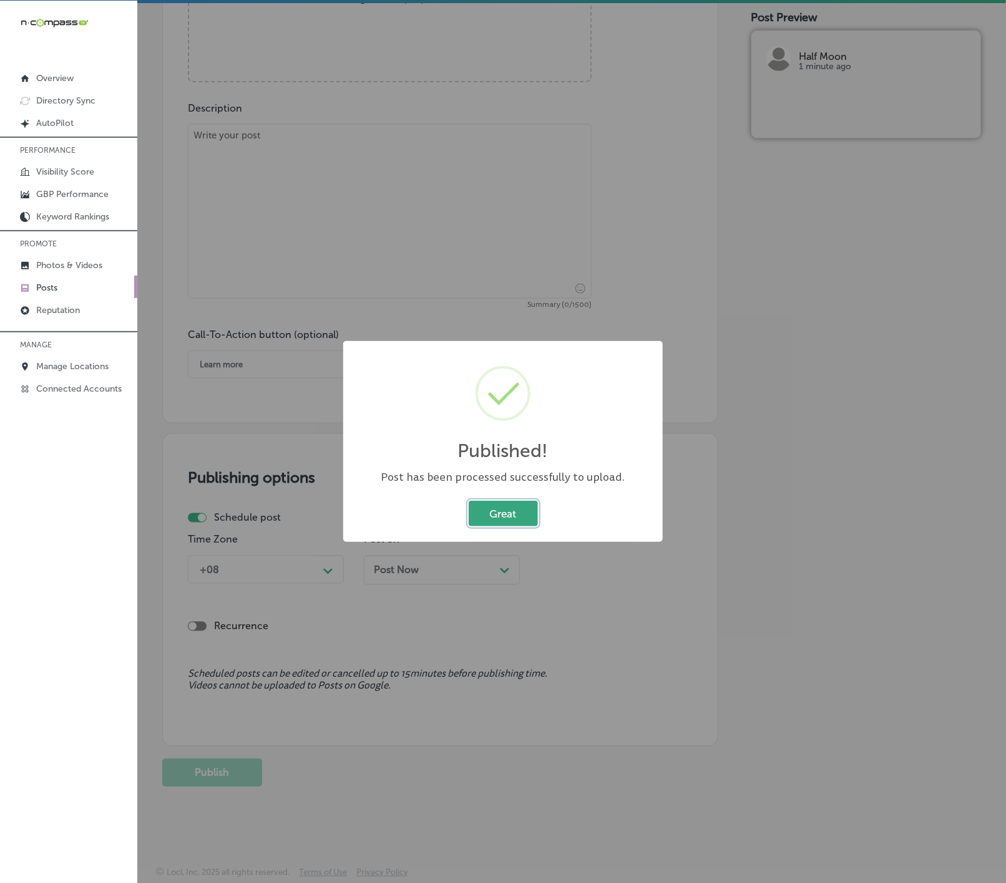
drag, startPoint x: 483, startPoint y: 511, endPoint x: 492, endPoint y: 511, distance: 8.7
click at [483, 511] on button "Great" at bounding box center [502, 514] width 69 height 26
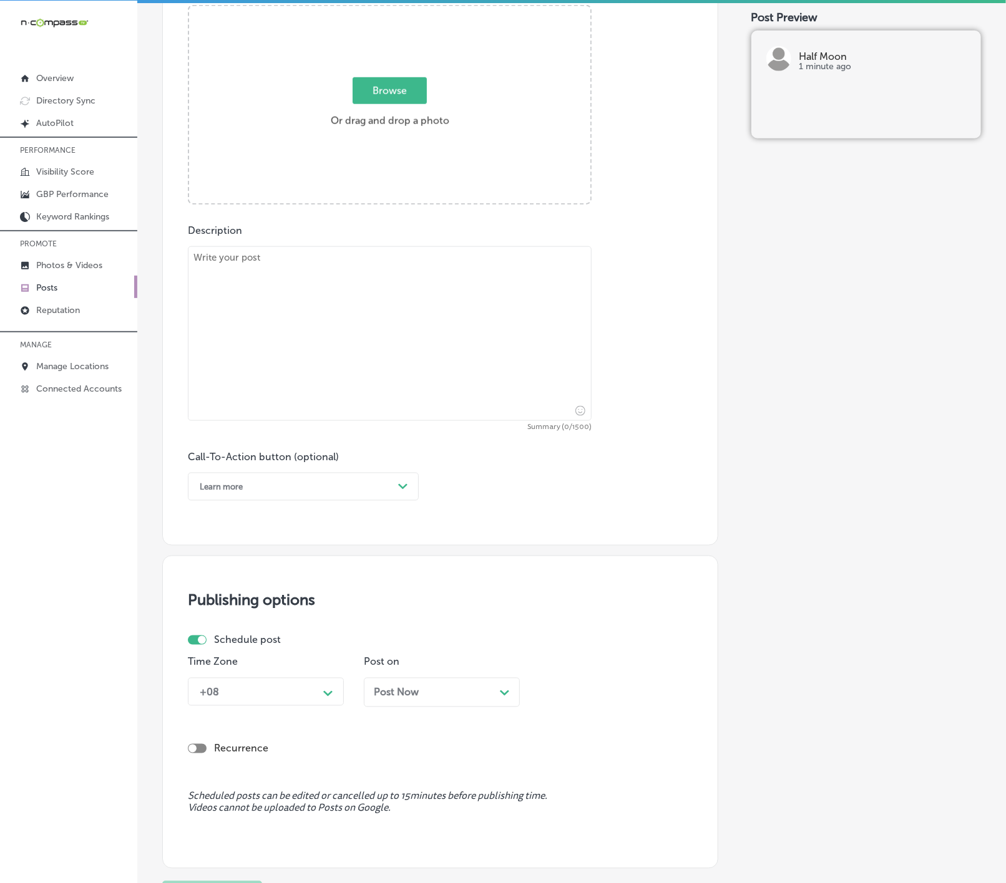
scroll to position [253, 0]
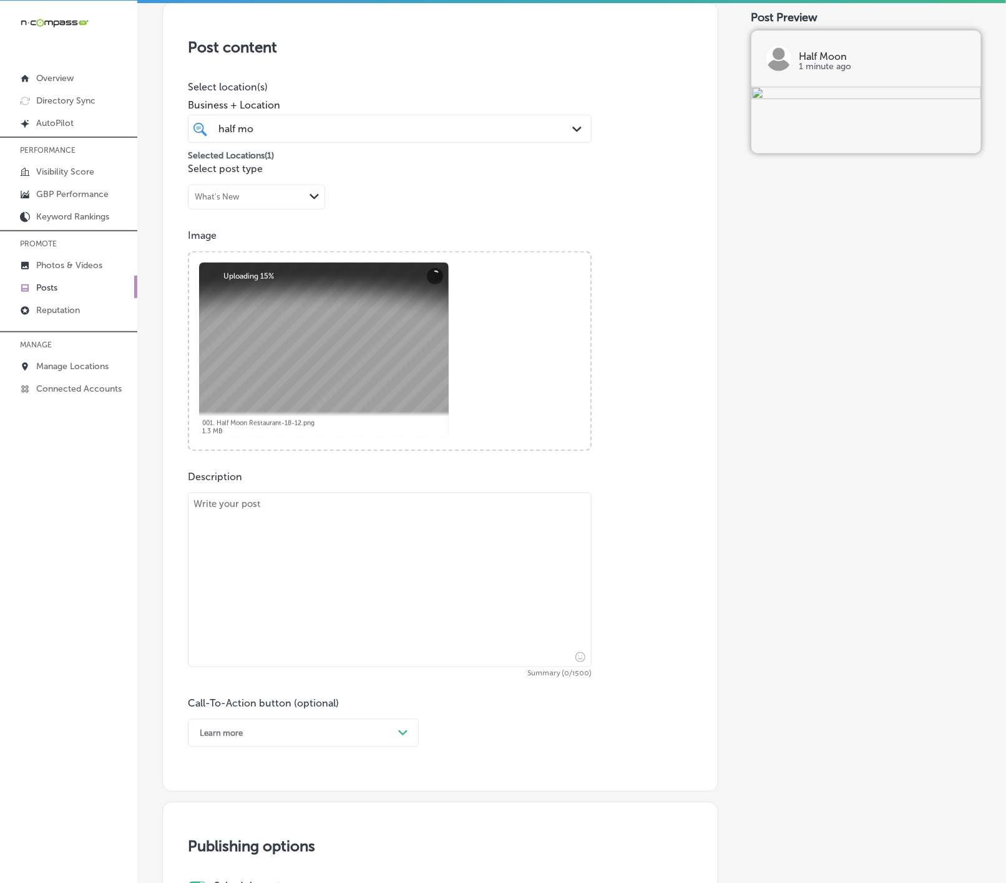
drag, startPoint x: 515, startPoint y: 568, endPoint x: 509, endPoint y: 566, distance: 6.5
click at [515, 568] on textarea at bounding box center [390, 580] width 404 height 175
paste textarea "When the cold January air sets in, Half Moon proudly serves the neighborhoods o…"
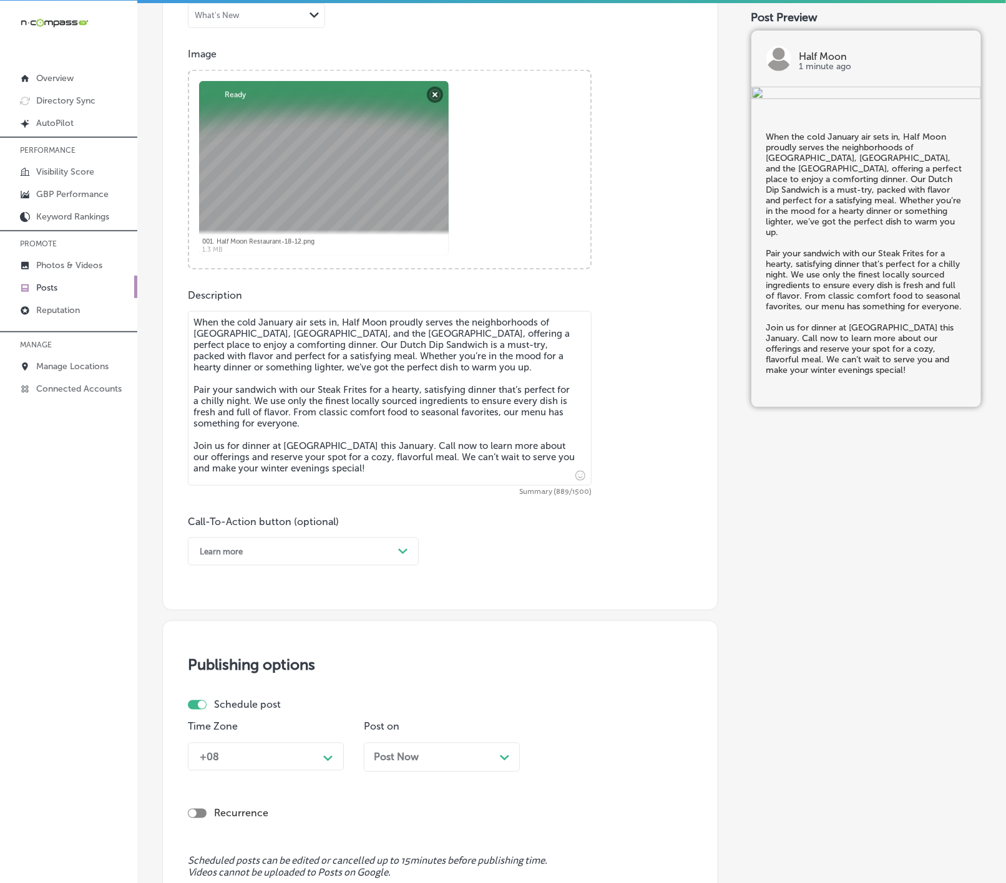
scroll to position [440, 0]
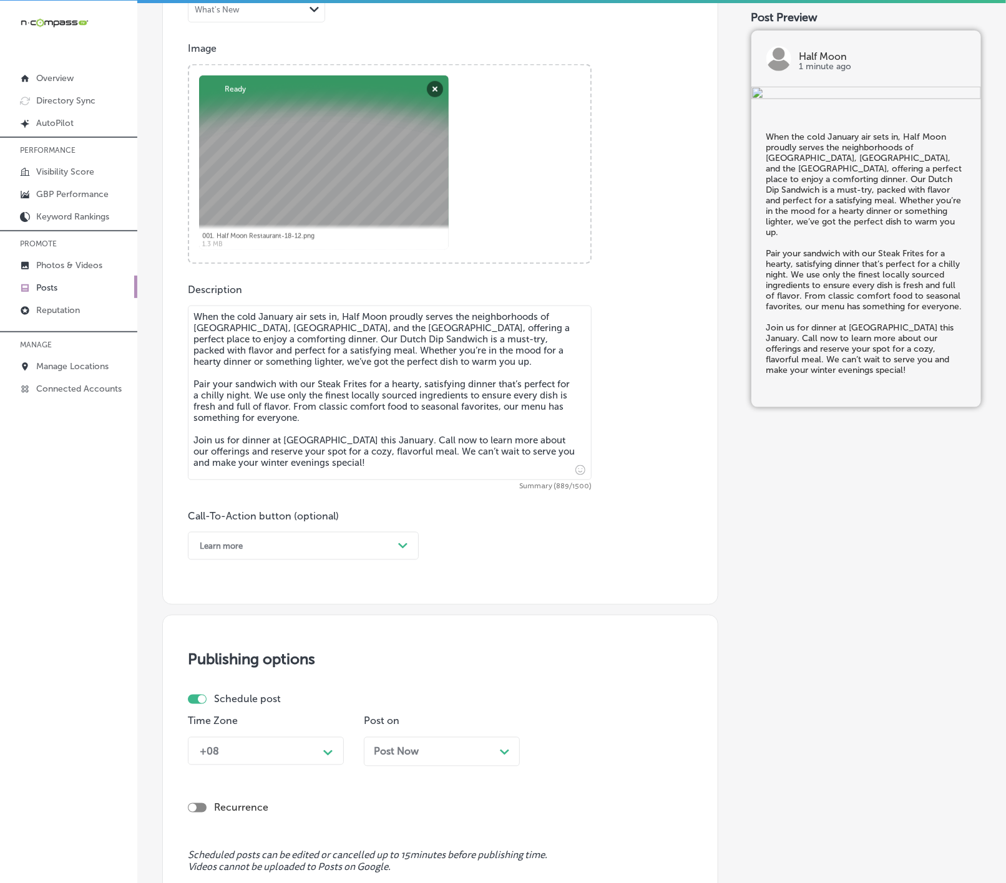
type textarea "When the cold January air sets in, Half Moon proudly serves the neighborhoods o…"
click at [404, 549] on polygon at bounding box center [402, 546] width 9 height 6
click at [215, 702] on div "Call Now" at bounding box center [303, 705] width 231 height 22
click at [259, 747] on div "+08 Path Created with Sketch." at bounding box center [266, 751] width 156 height 28
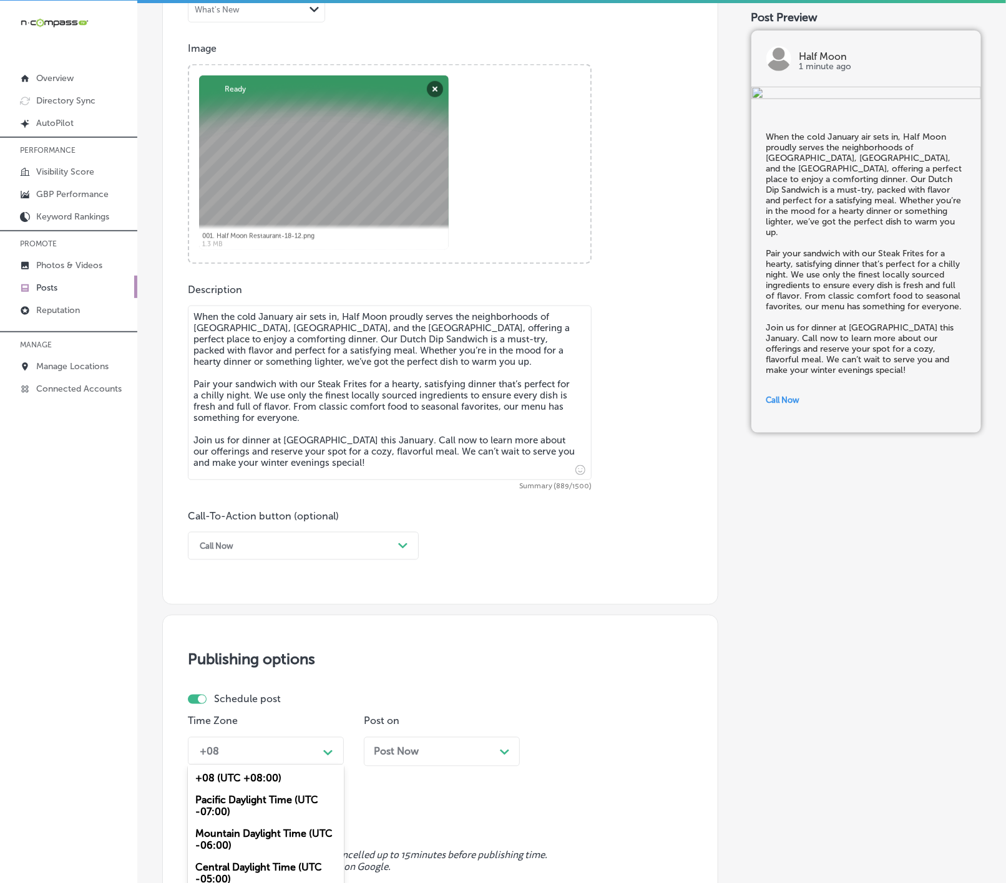
scroll to position [518, 0]
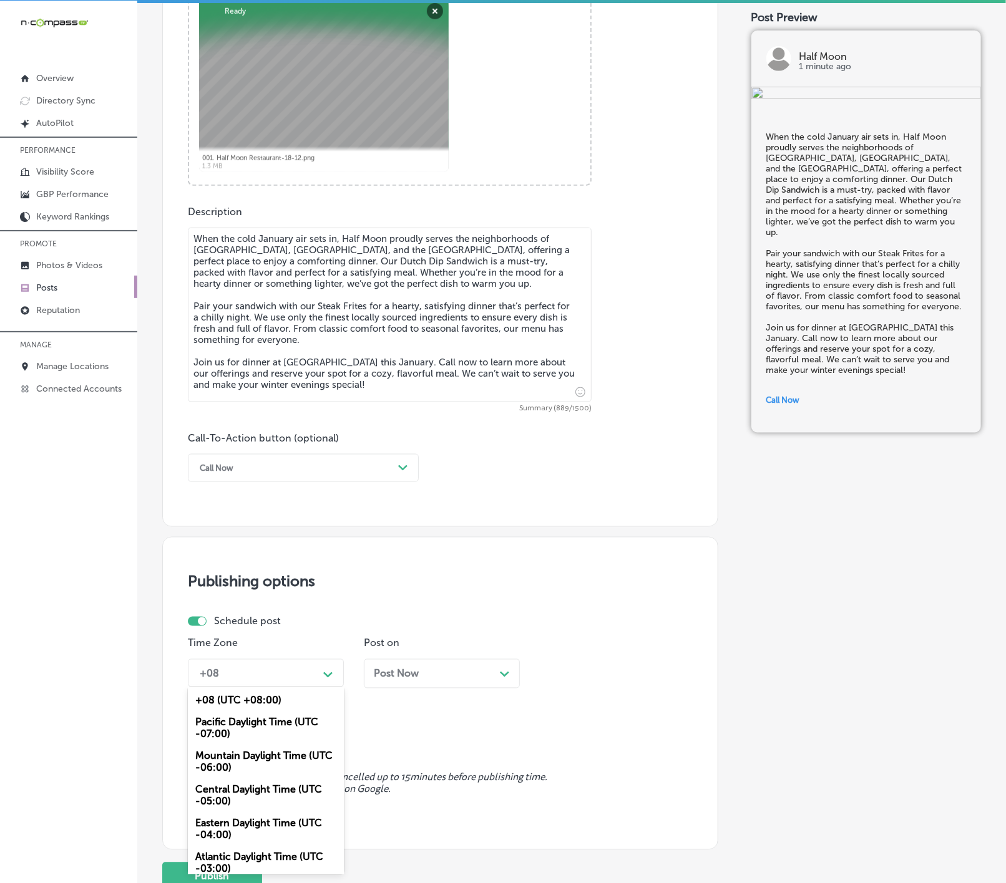
click at [248, 757] on div "Mountain Daylight Time (UTC -06:00)" at bounding box center [266, 762] width 156 height 34
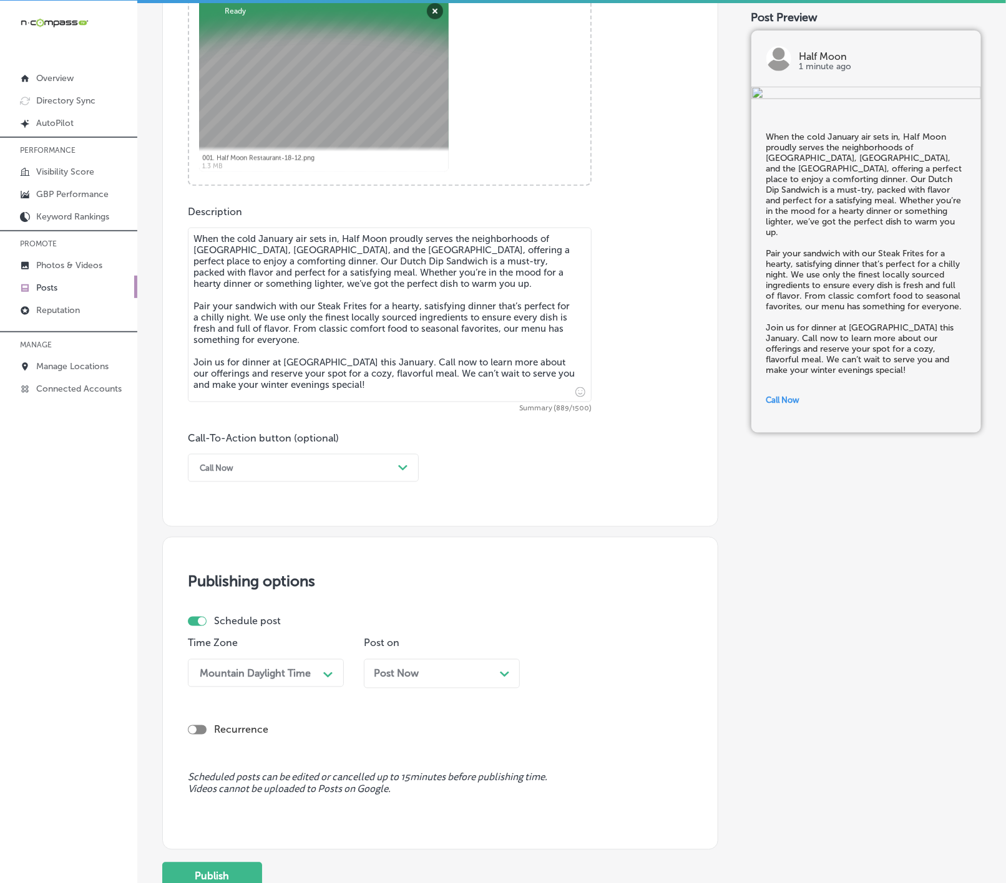
click at [412, 676] on span "Post Now" at bounding box center [396, 674] width 45 height 12
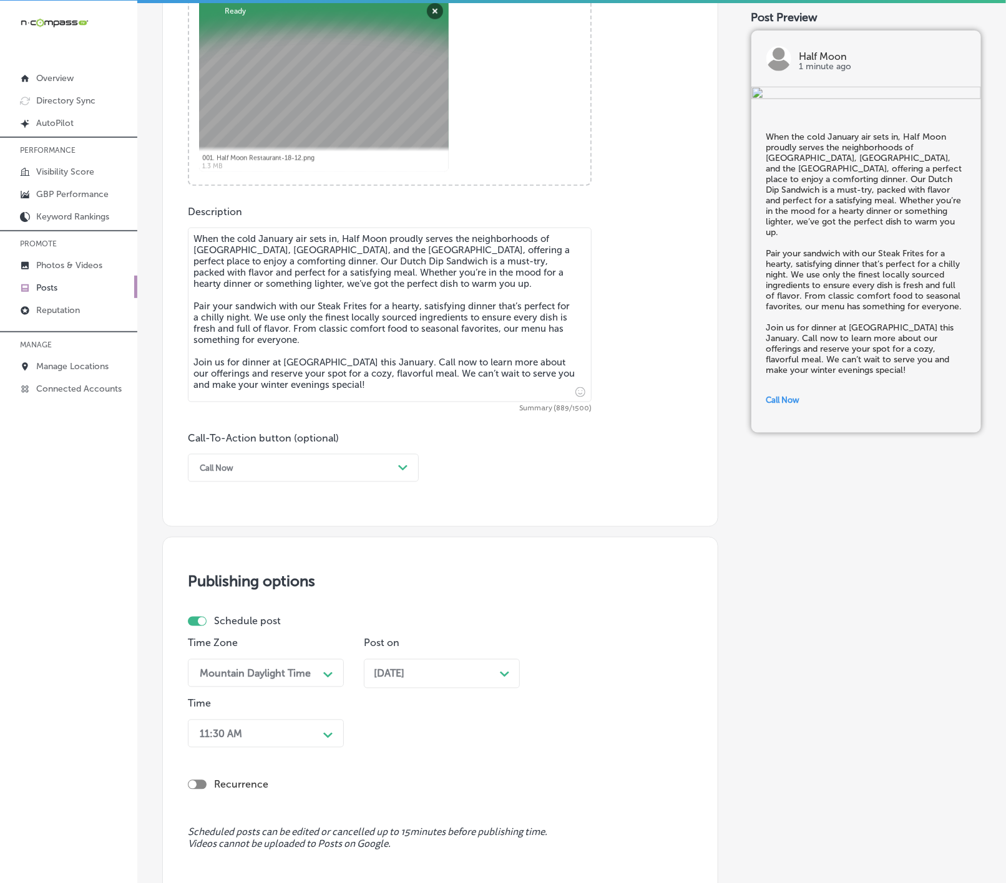
click at [302, 748] on div "11:30 AM Path Created with Sketch." at bounding box center [266, 734] width 156 height 28
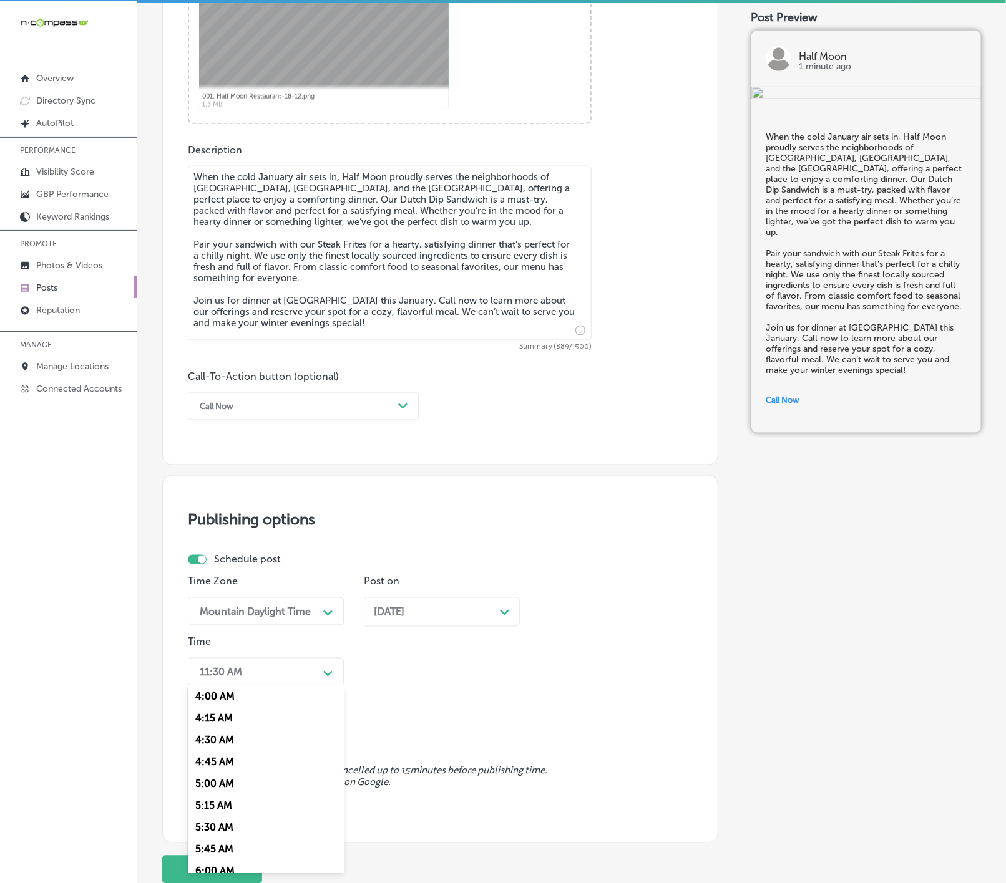
scroll to position [468, 0]
click at [223, 848] on div "7:00 AM" at bounding box center [266, 843] width 156 height 22
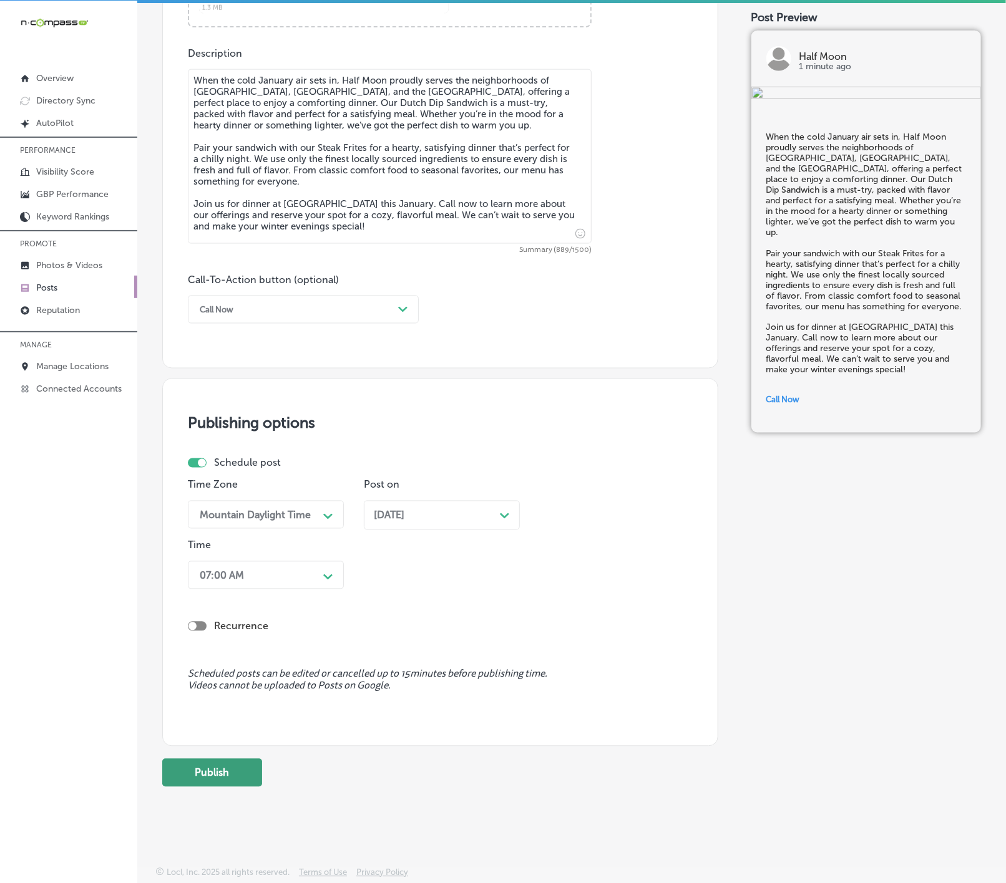
scroll to position [683, 0]
click at [235, 763] on button "Publish" at bounding box center [212, 773] width 100 height 28
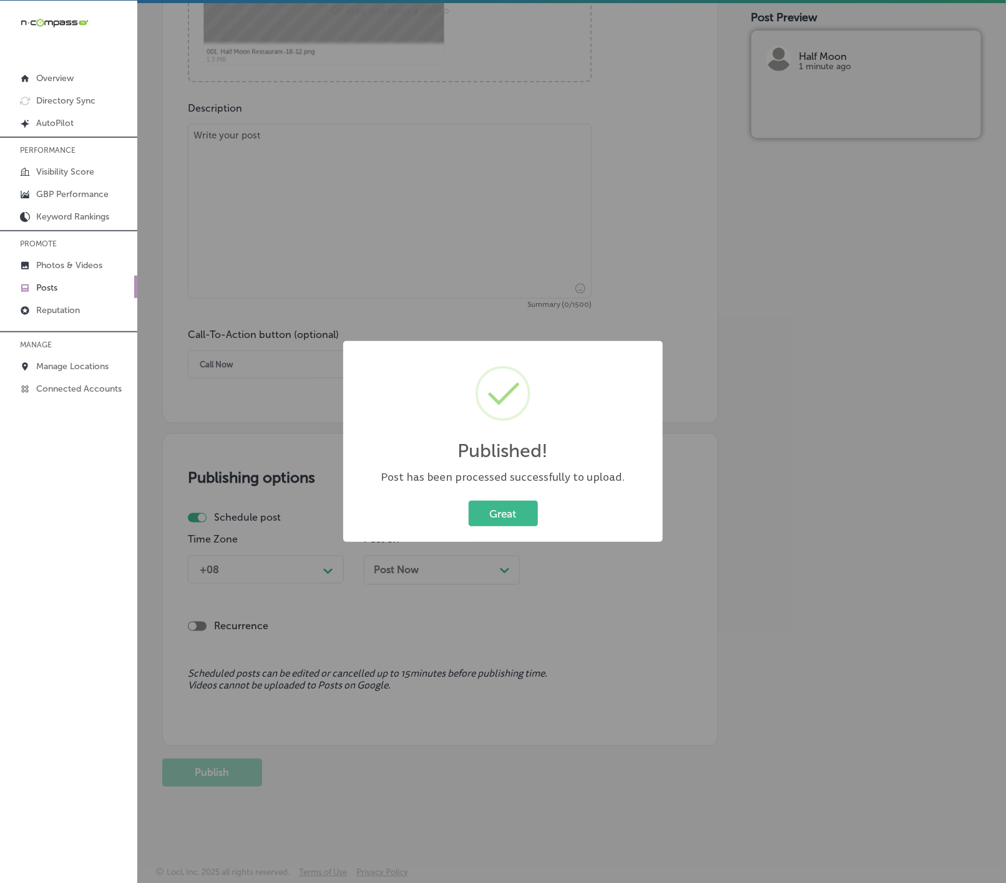
scroll to position [628, 0]
drag, startPoint x: 521, startPoint y: 508, endPoint x: 547, endPoint y: 506, distance: 26.3
click at [521, 508] on button "Great" at bounding box center [502, 514] width 69 height 26
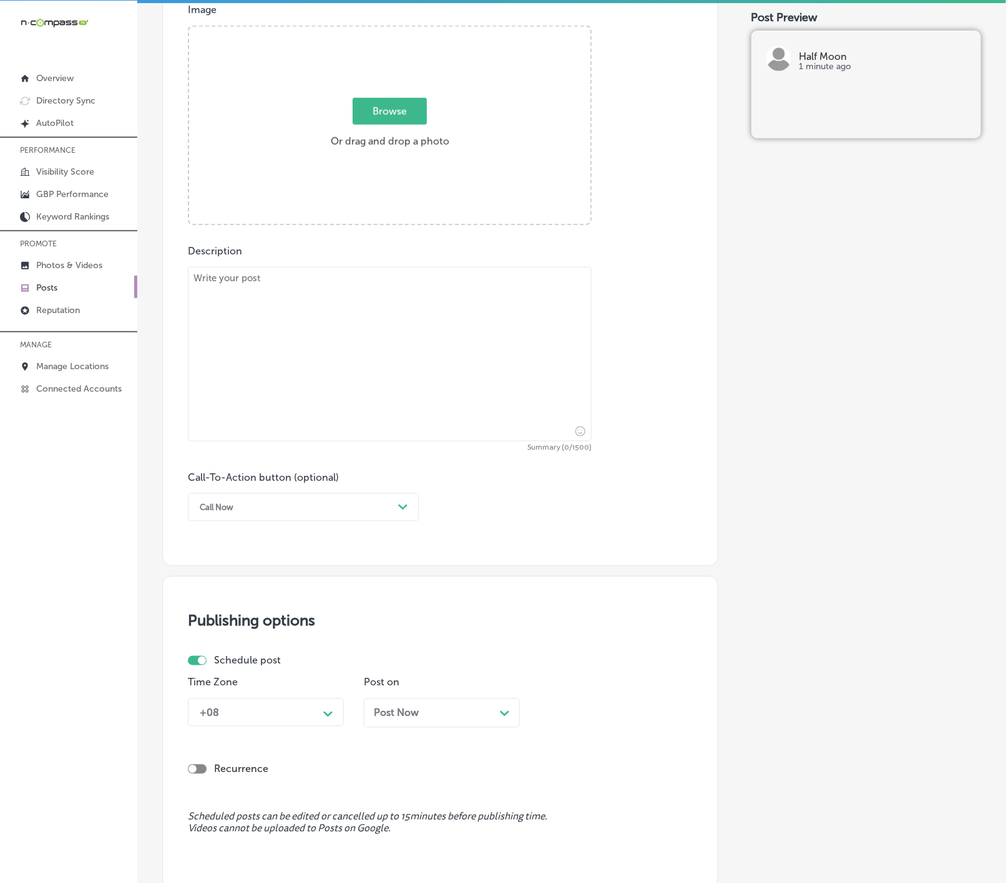
scroll to position [253, 0]
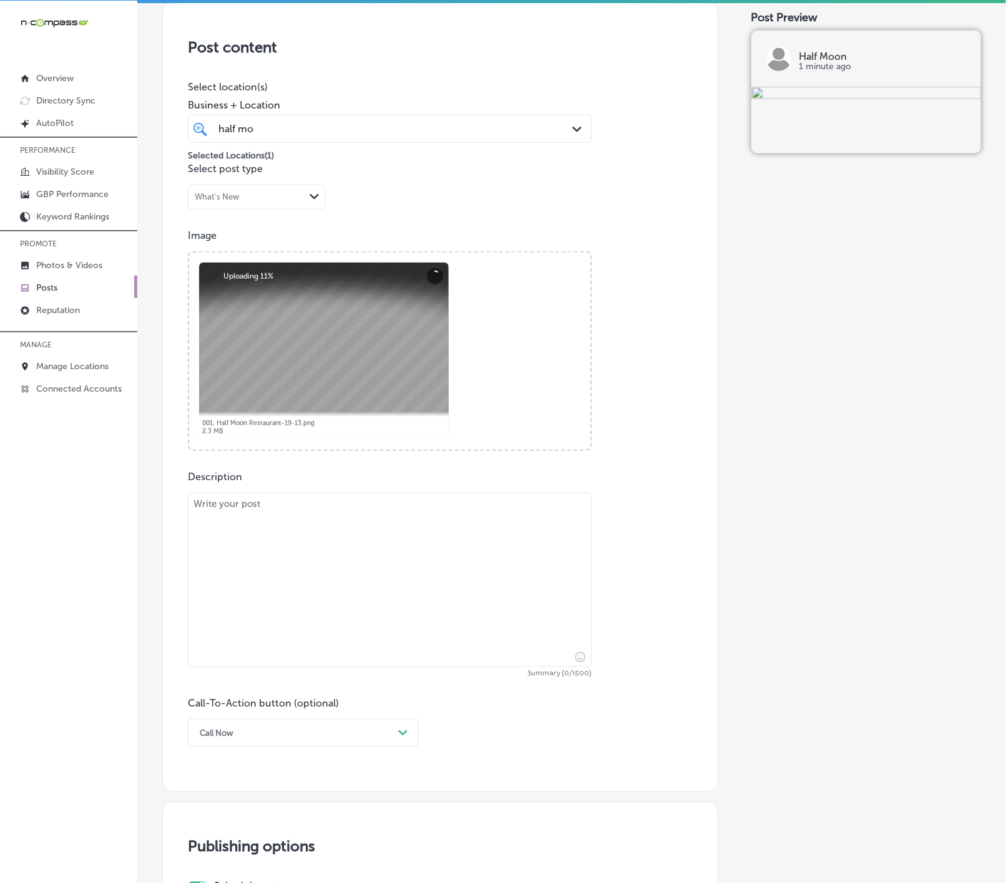
click at [331, 589] on textarea at bounding box center [390, 580] width 404 height 175
paste textarea "As January nights get colder, Half Moon is proud to welcome guests from [GEOGRA…"
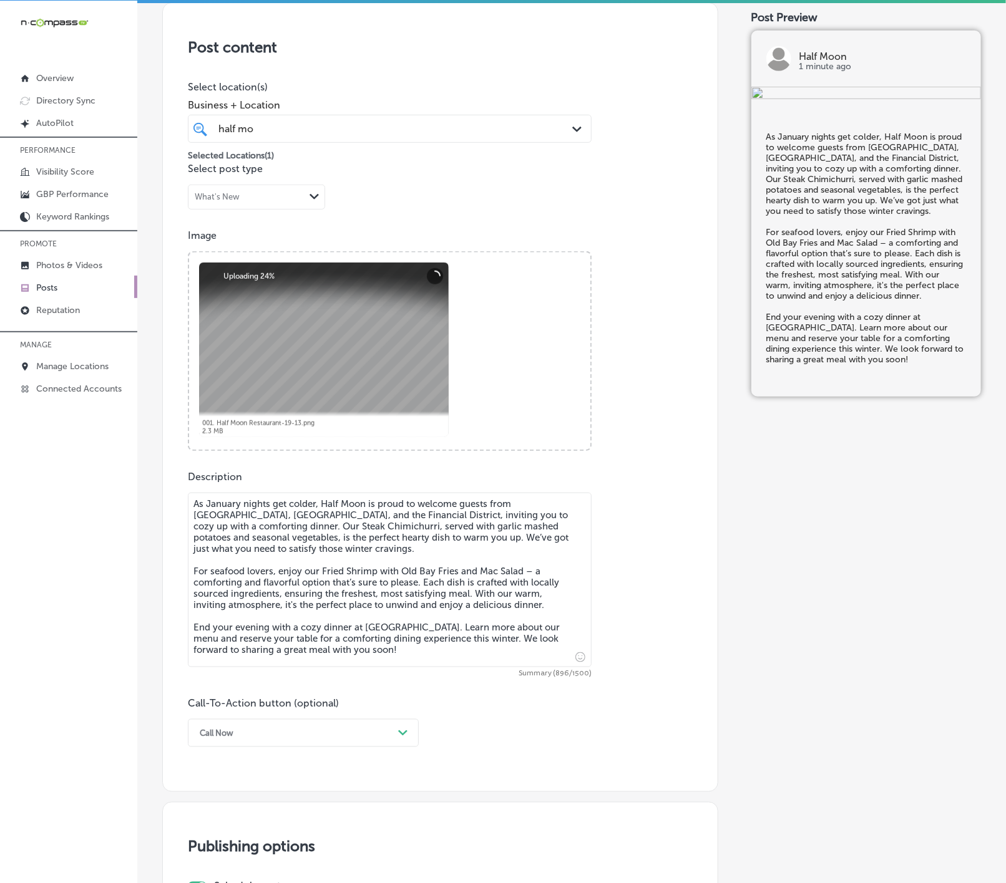
type textarea "As January nights get colder, Half Moon is proud to welcome guests from [GEOGRA…"
click at [339, 740] on div "Call Now Path Created with Sketch." at bounding box center [303, 733] width 231 height 28
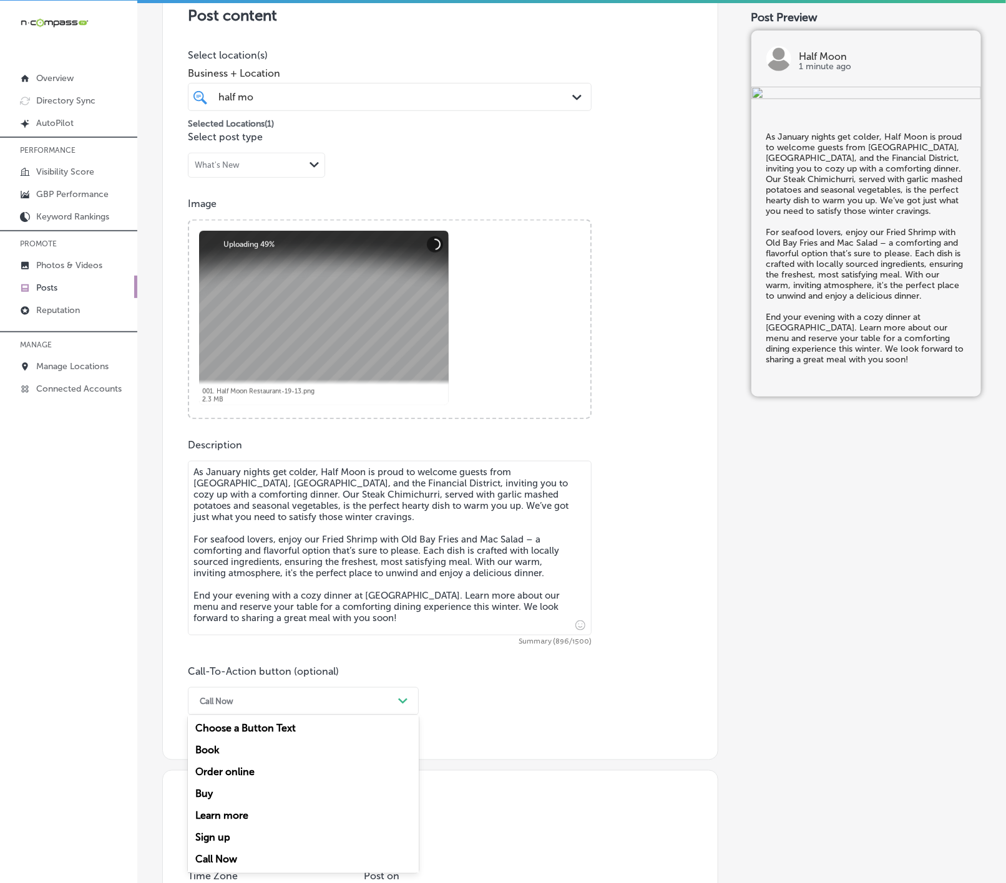
click at [263, 823] on div "Learn more" at bounding box center [303, 816] width 231 height 22
click at [283, 796] on div "Post content Select location(s) Business + Location half mo half mo Path Create…" at bounding box center [440, 400] width 556 height 858
click at [289, 777] on input "text" at bounding box center [389, 775] width 402 height 34
paste input "[URL][DOMAIN_NAME]"
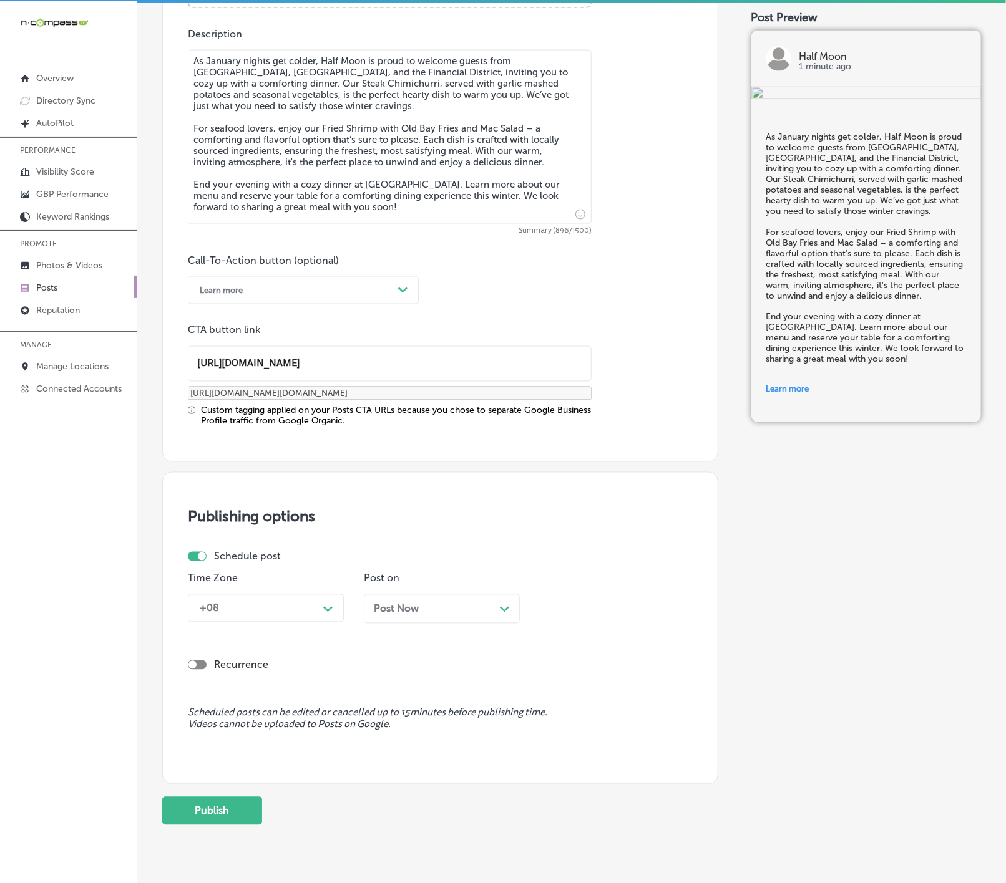
type input "[URL][DOMAIN_NAME]"
click at [332, 612] on icon "Path Created with Sketch." at bounding box center [327, 610] width 9 height 6
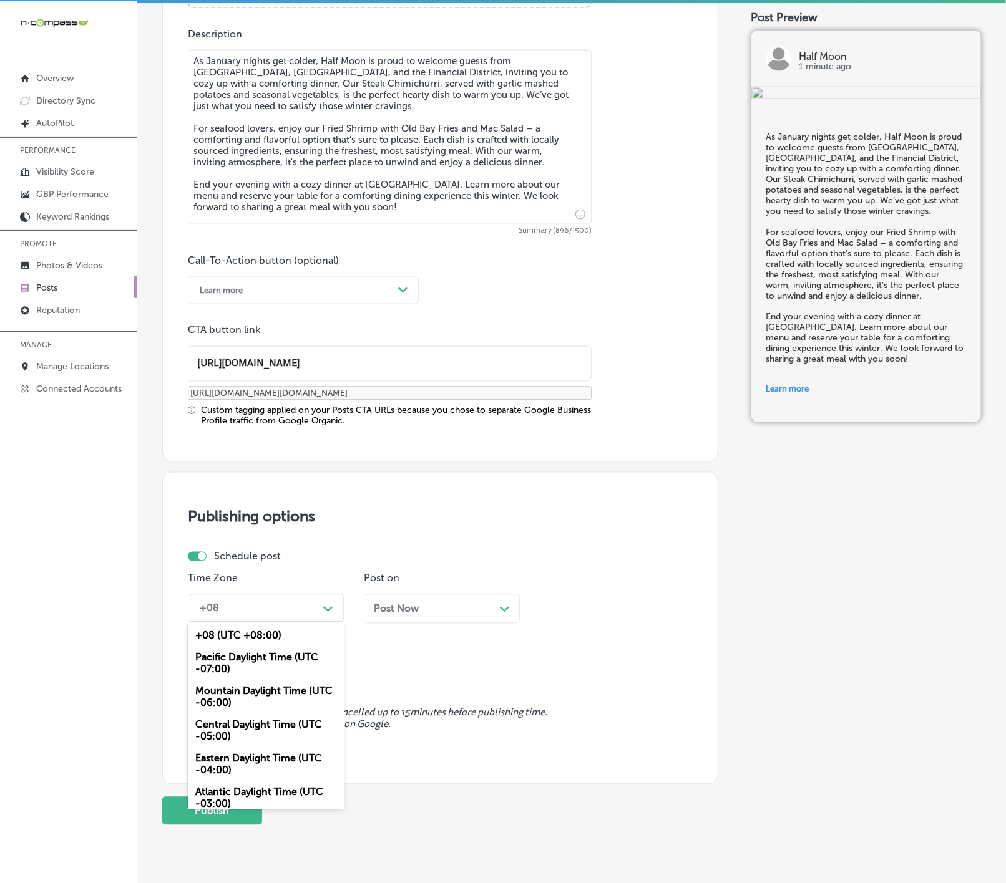
click at [273, 699] on div "Mountain Daylight Time (UTC -06:00)" at bounding box center [266, 698] width 156 height 34
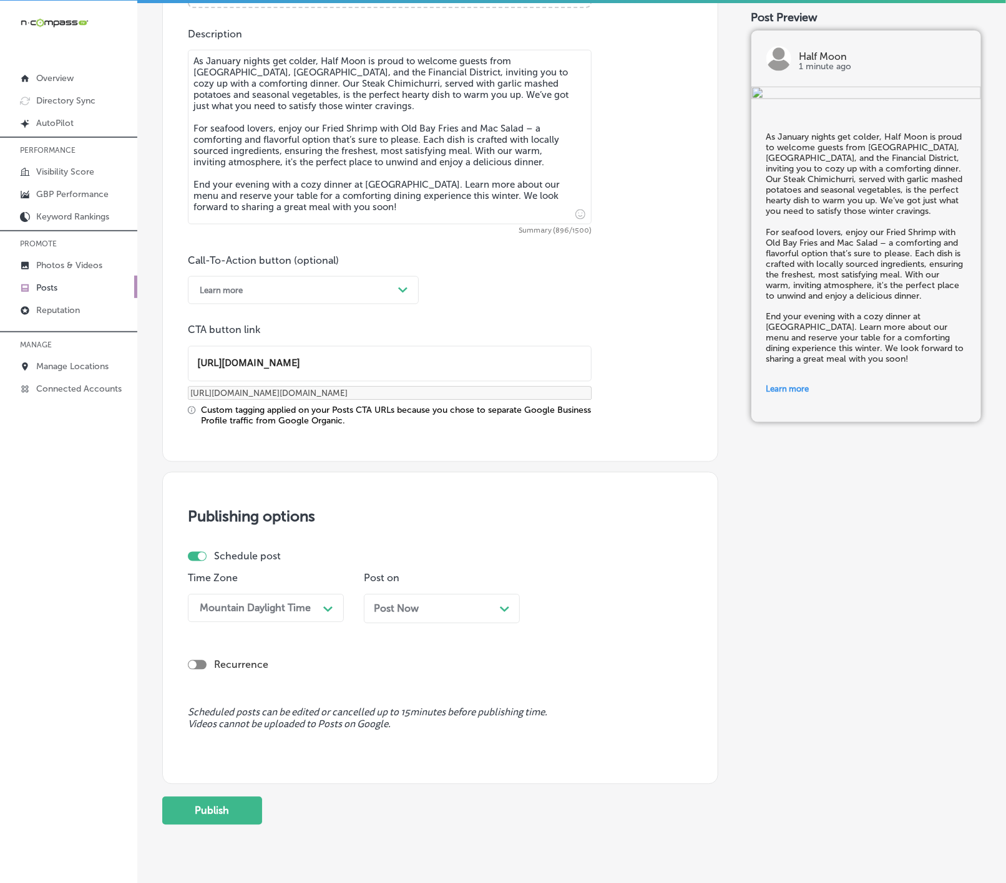
click at [425, 608] on div "Post Now Path Created with Sketch." at bounding box center [442, 609] width 136 height 12
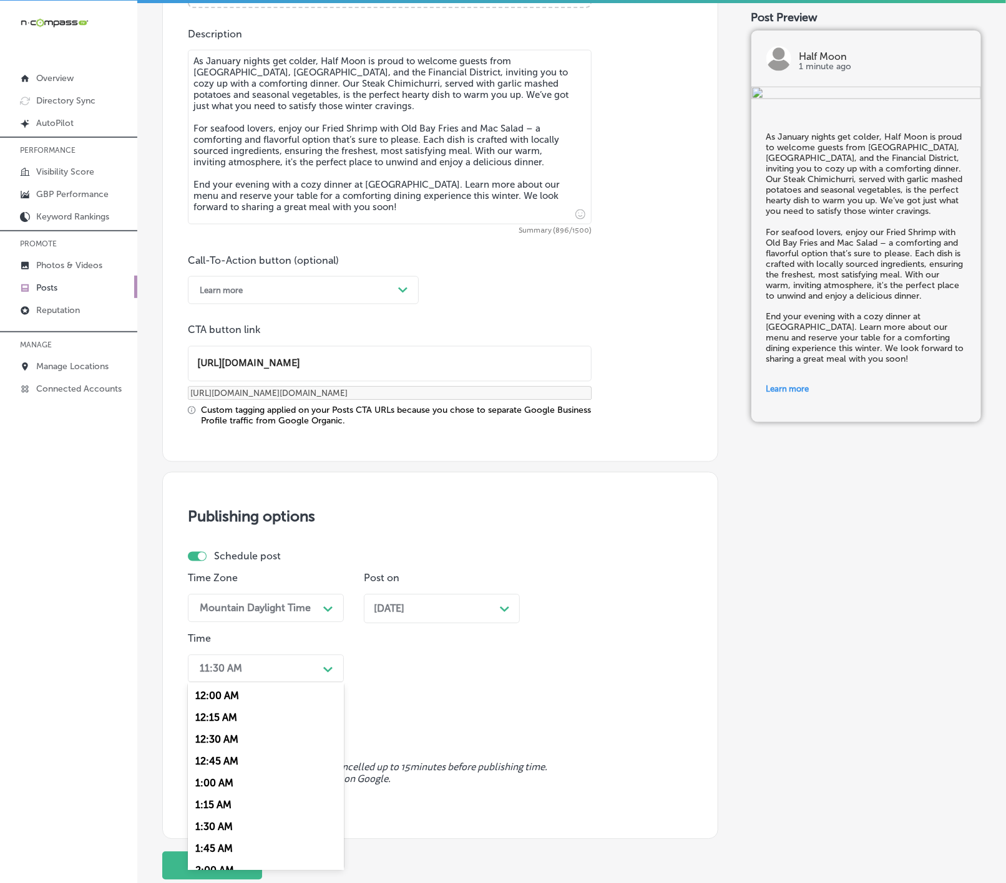
click at [278, 680] on div "11:30 AM" at bounding box center [255, 669] width 125 height 22
click at [216, 848] on div "7:00 AM" at bounding box center [266, 840] width 156 height 22
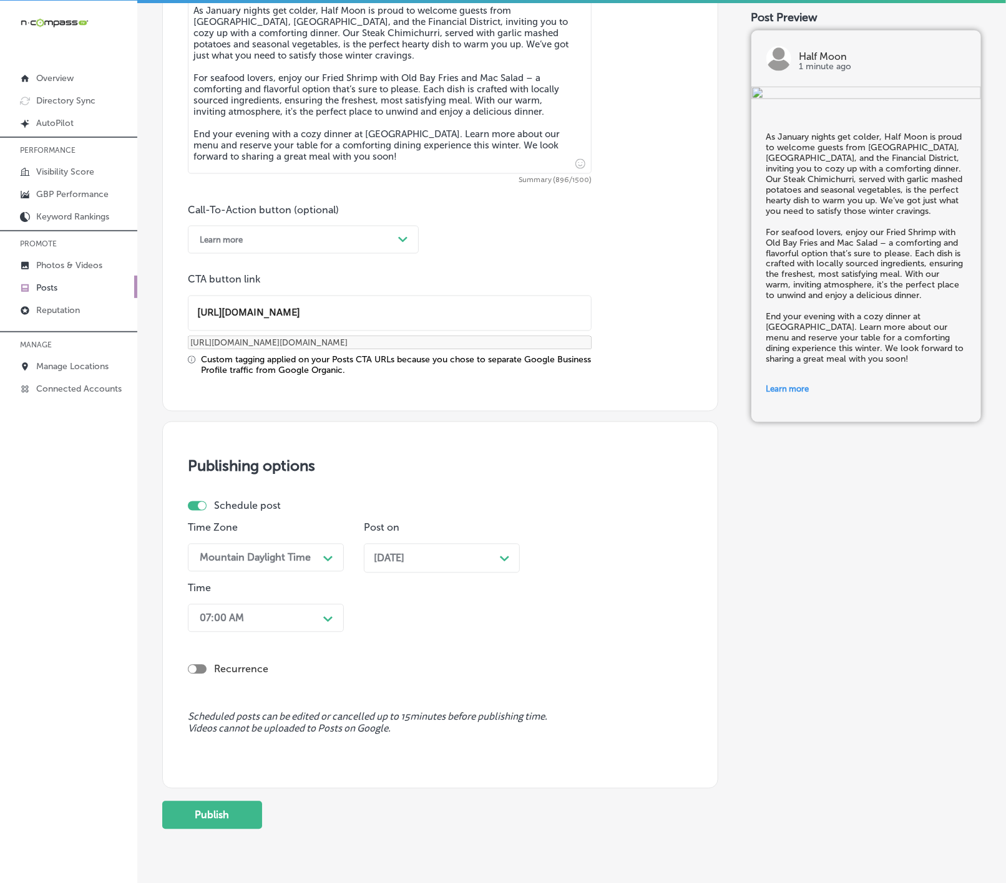
scroll to position [794, 0]
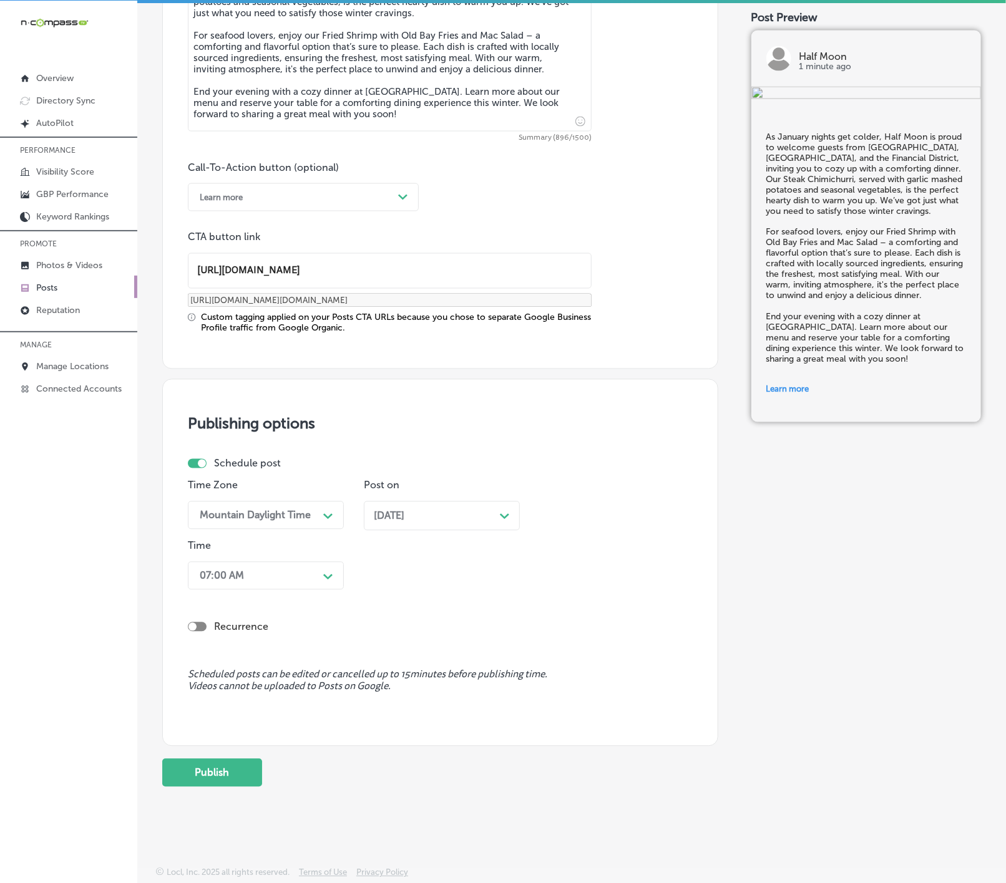
click at [240, 781] on button "Publish" at bounding box center [212, 773] width 100 height 28
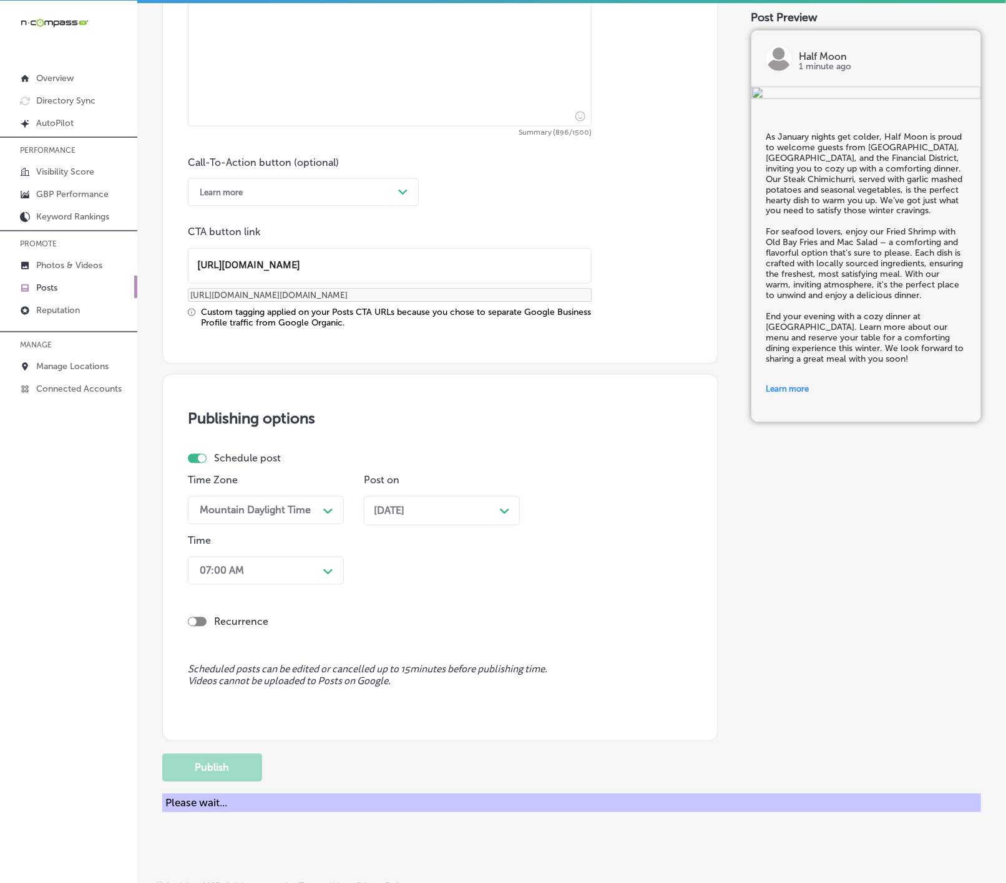
scroll to position [628, 0]
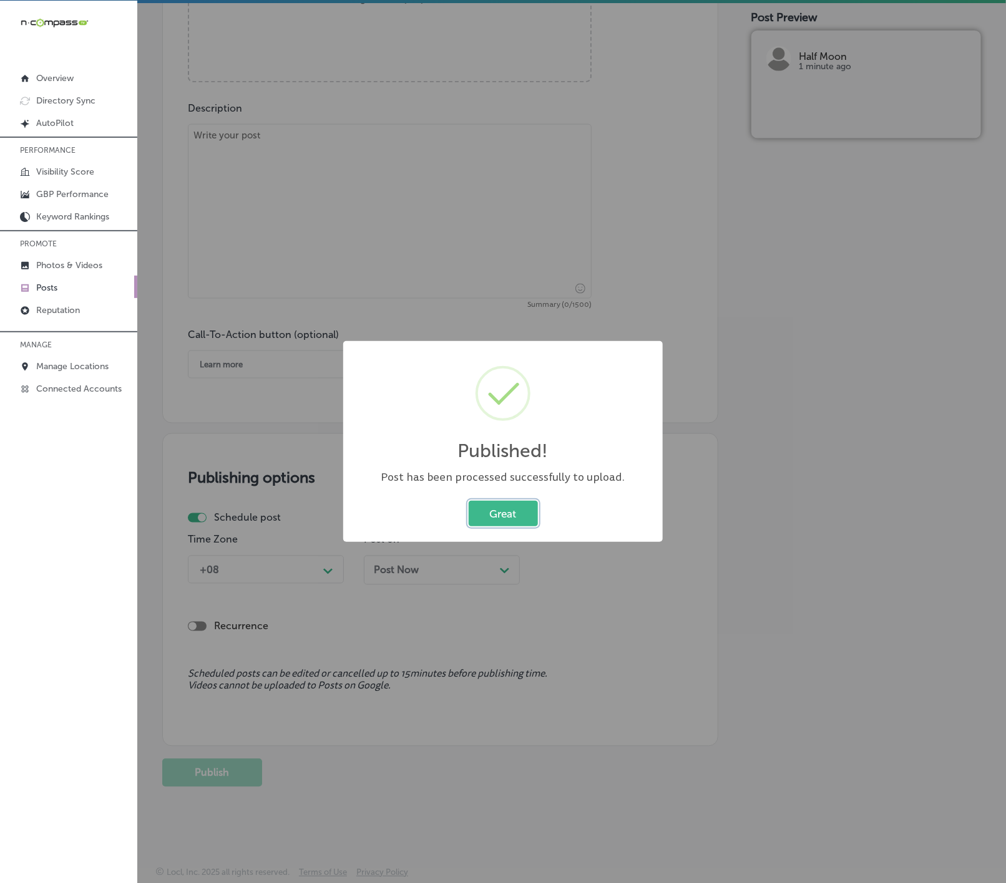
drag, startPoint x: 485, startPoint y: 513, endPoint x: 497, endPoint y: 513, distance: 11.9
click at [485, 513] on button "Great" at bounding box center [502, 514] width 69 height 26
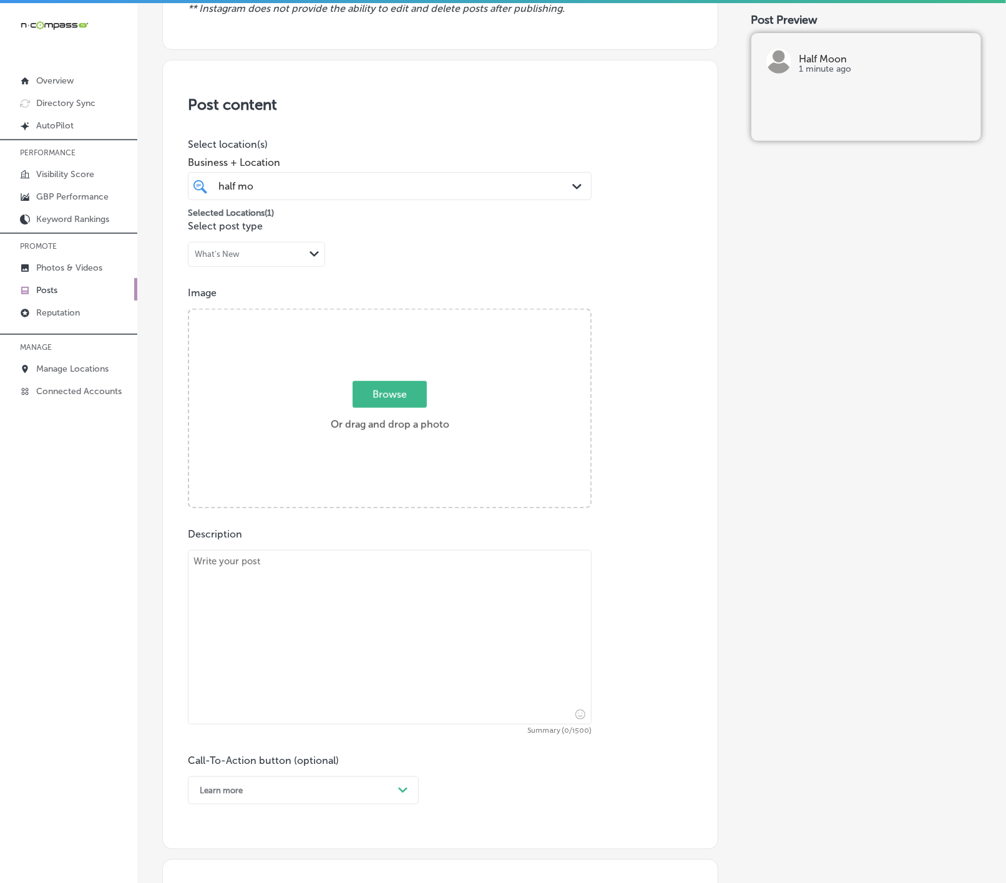
scroll to position [160, 0]
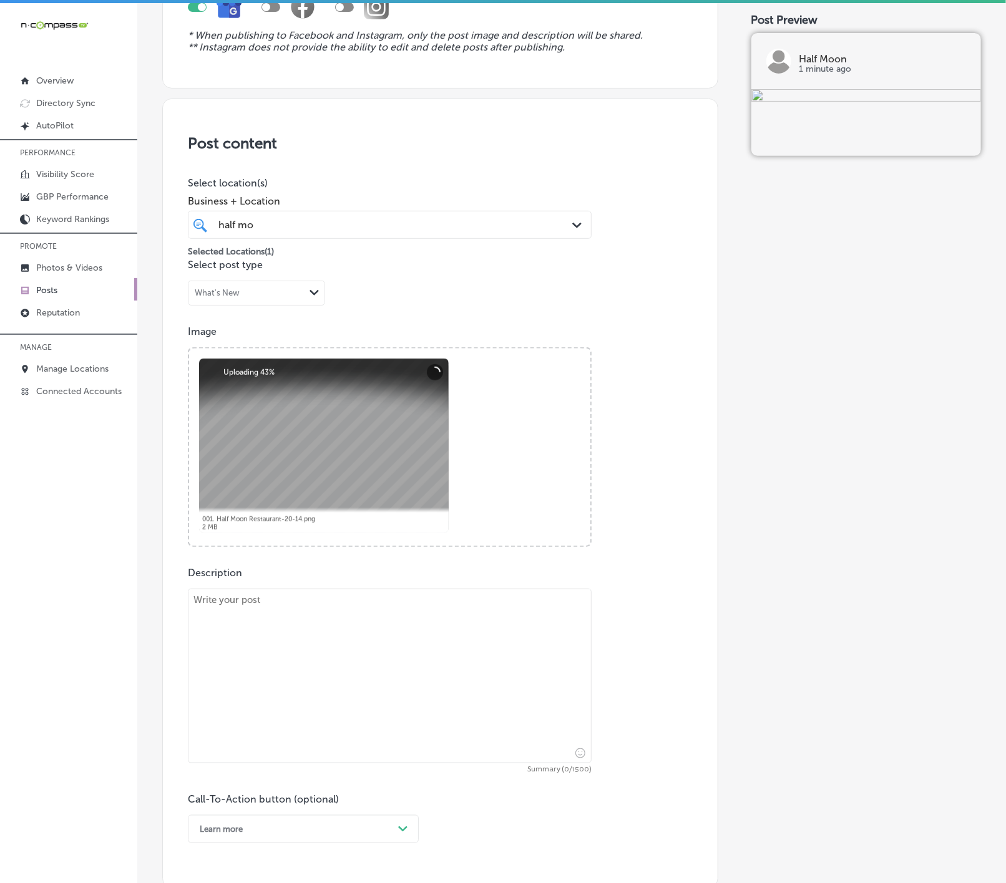
click at [399, 650] on textarea at bounding box center [390, 676] width 404 height 175
paste textarea "Start your day off right at Half Moon, serving guests from [GEOGRAPHIC_DATA], […"
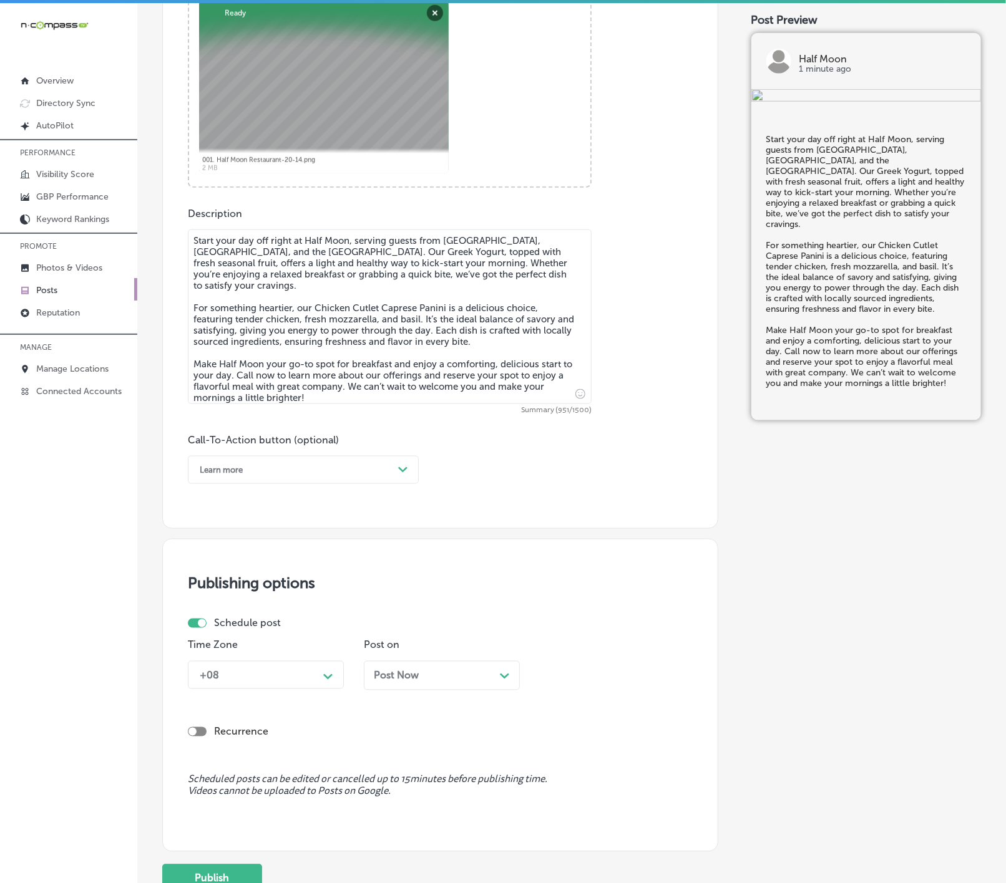
scroll to position [534, 0]
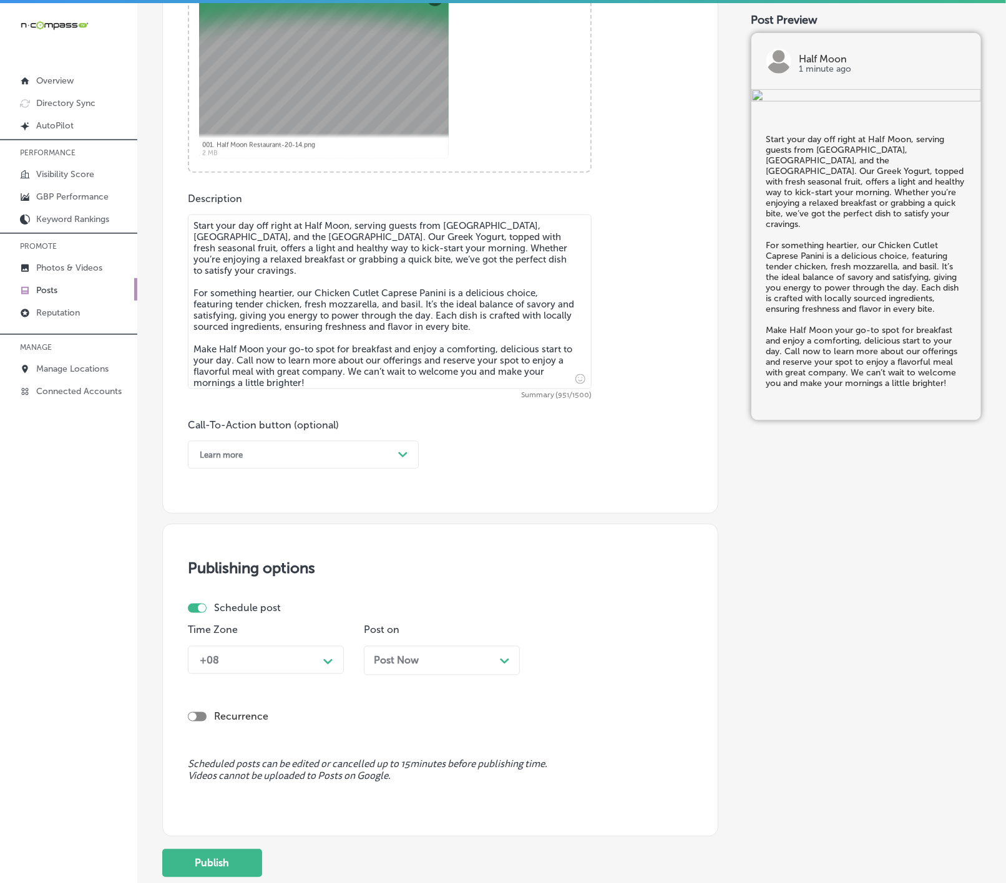
type textarea "Start your day off right at Half Moon, serving guests from [GEOGRAPHIC_DATA], […"
click at [397, 457] on div "Path Created with Sketch." at bounding box center [403, 455] width 20 height 20
click at [238, 623] on div "Call Now" at bounding box center [303, 614] width 231 height 22
click at [289, 671] on div "+08" at bounding box center [255, 660] width 125 height 22
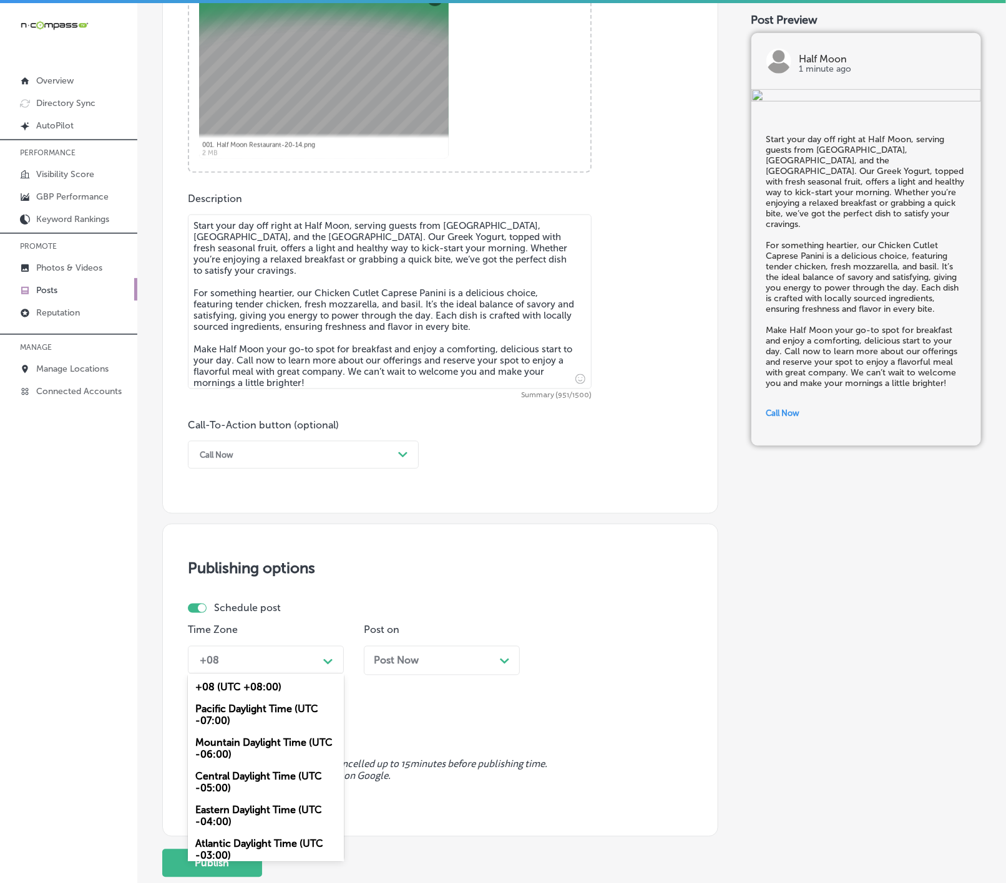
click at [248, 754] on div "Mountain Daylight Time (UTC -06:00)" at bounding box center [266, 749] width 156 height 34
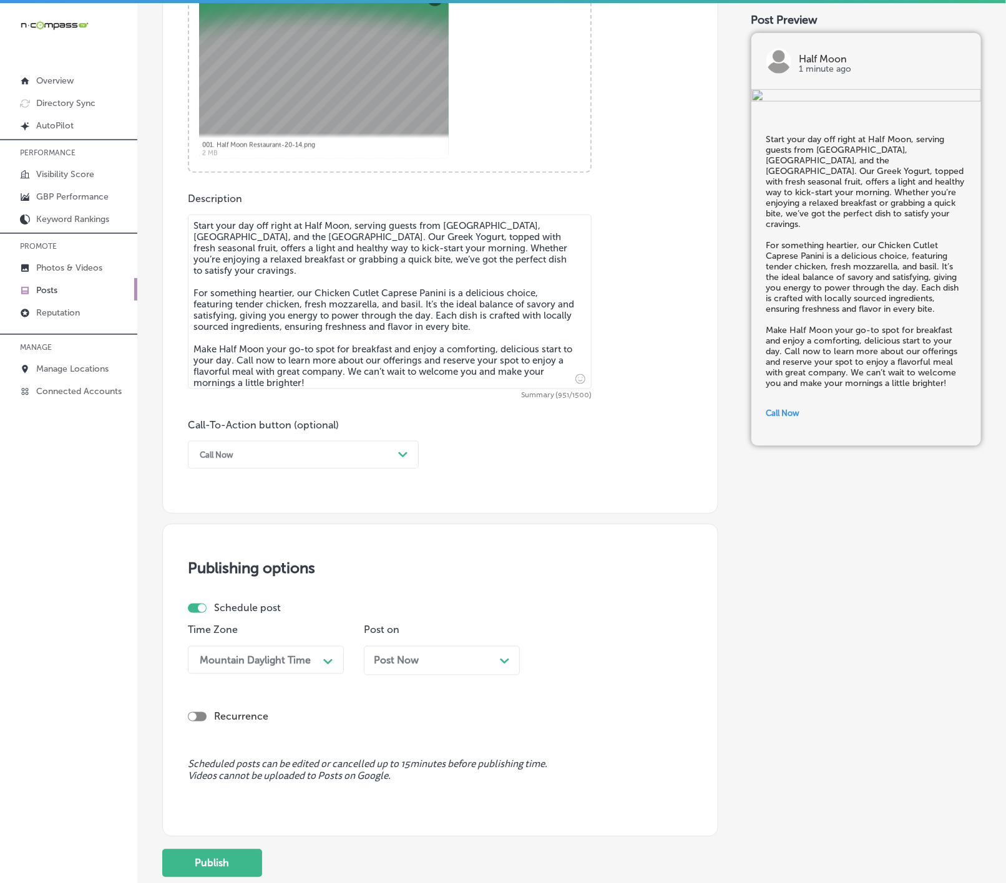
click at [414, 652] on div "Post Now Path Created with Sketch." at bounding box center [442, 660] width 156 height 29
click at [414, 663] on span "Post Now" at bounding box center [396, 661] width 45 height 12
click at [415, 663] on span "Post Now" at bounding box center [396, 661] width 45 height 12
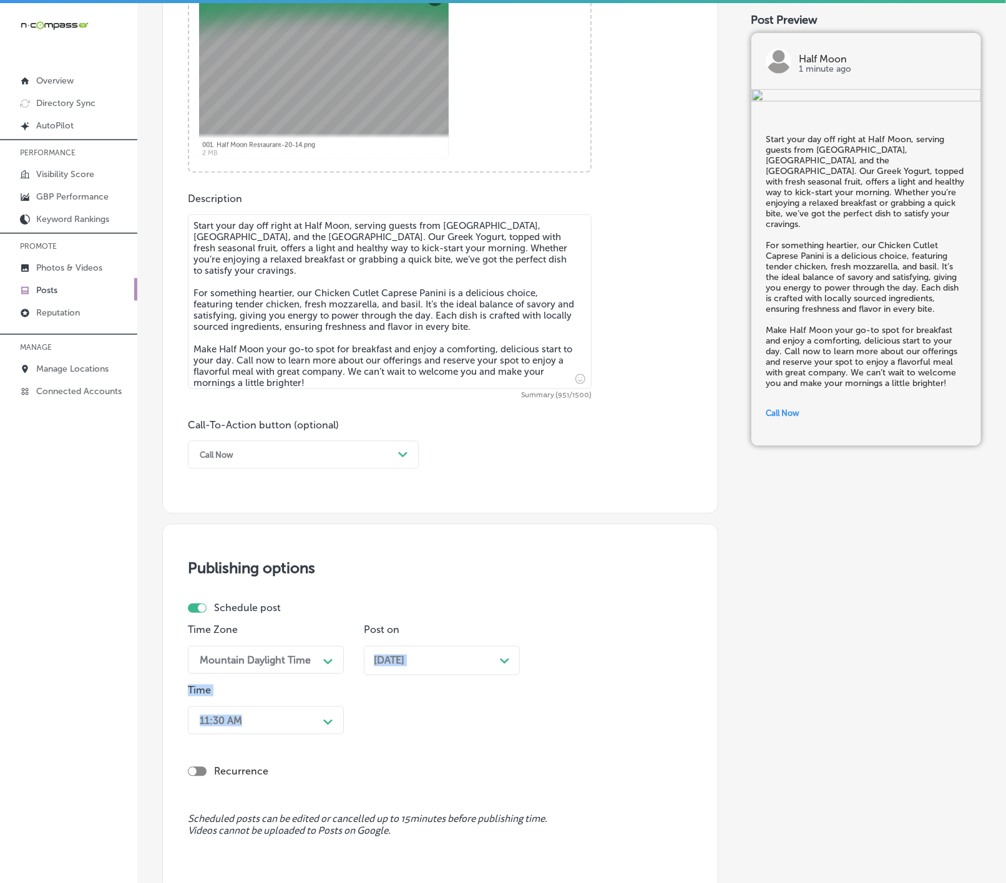
click at [412, 728] on div "Time Zone Mountain Daylight Time Path Created with Sketch. Post on [DATE] Path …" at bounding box center [435, 681] width 495 height 115
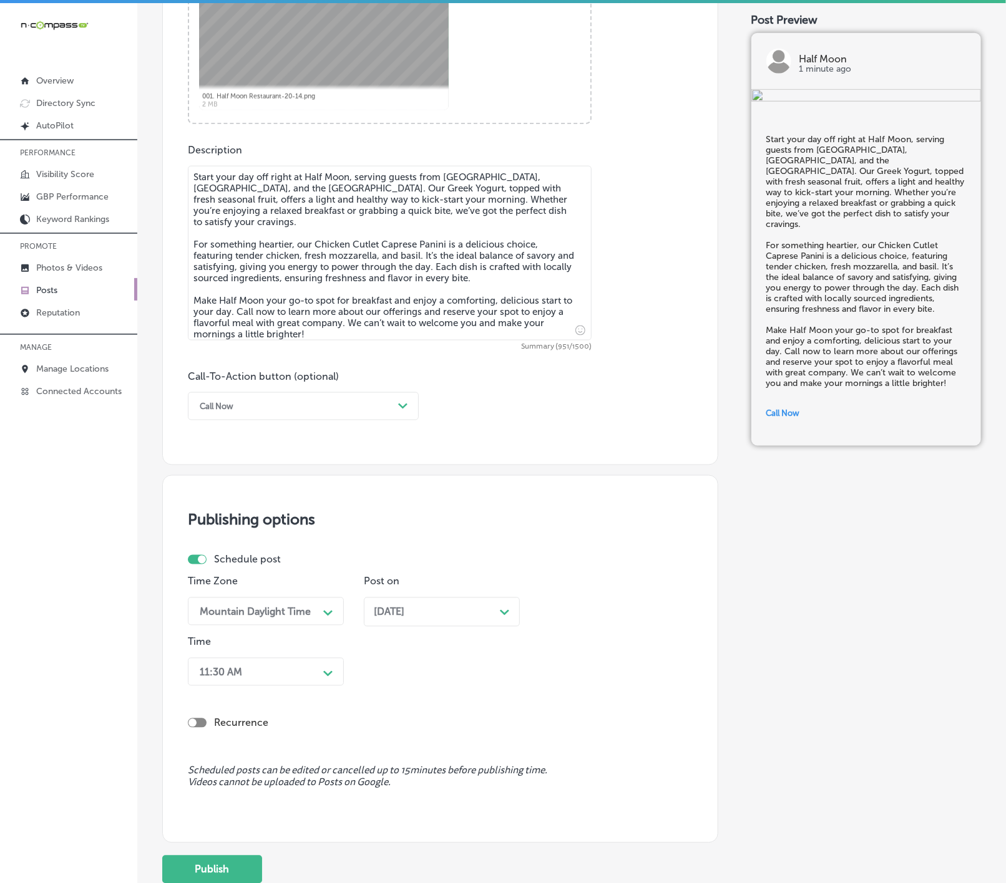
click at [330, 686] on div "11:30 AM Path Created with Sketch." at bounding box center [266, 672] width 156 height 28
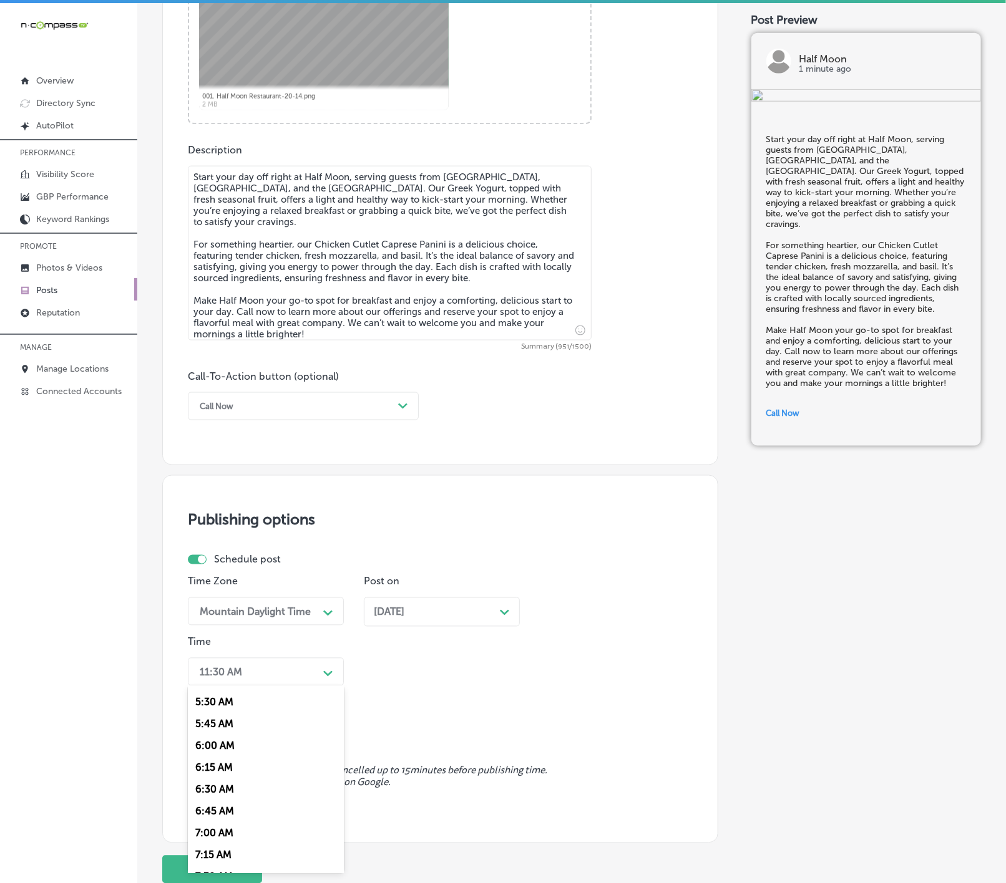
scroll to position [561, 0]
click at [225, 760] on div "7:00 AM" at bounding box center [266, 750] width 156 height 22
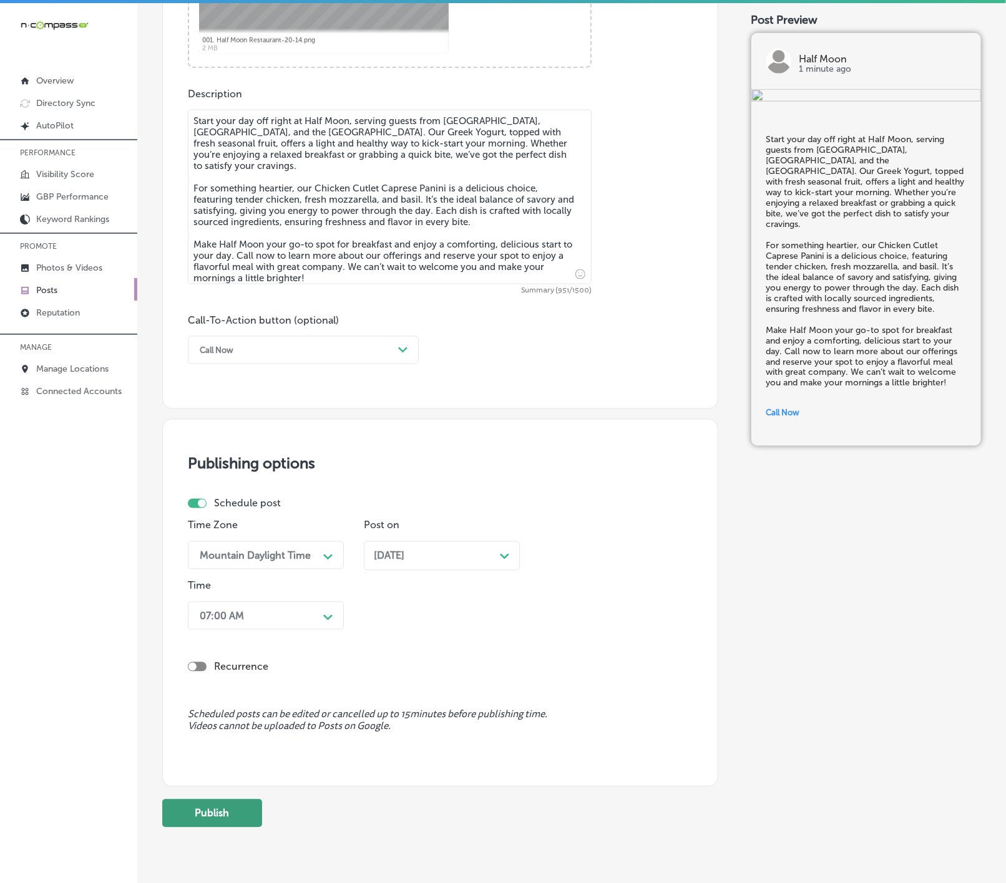
scroll to position [683, 0]
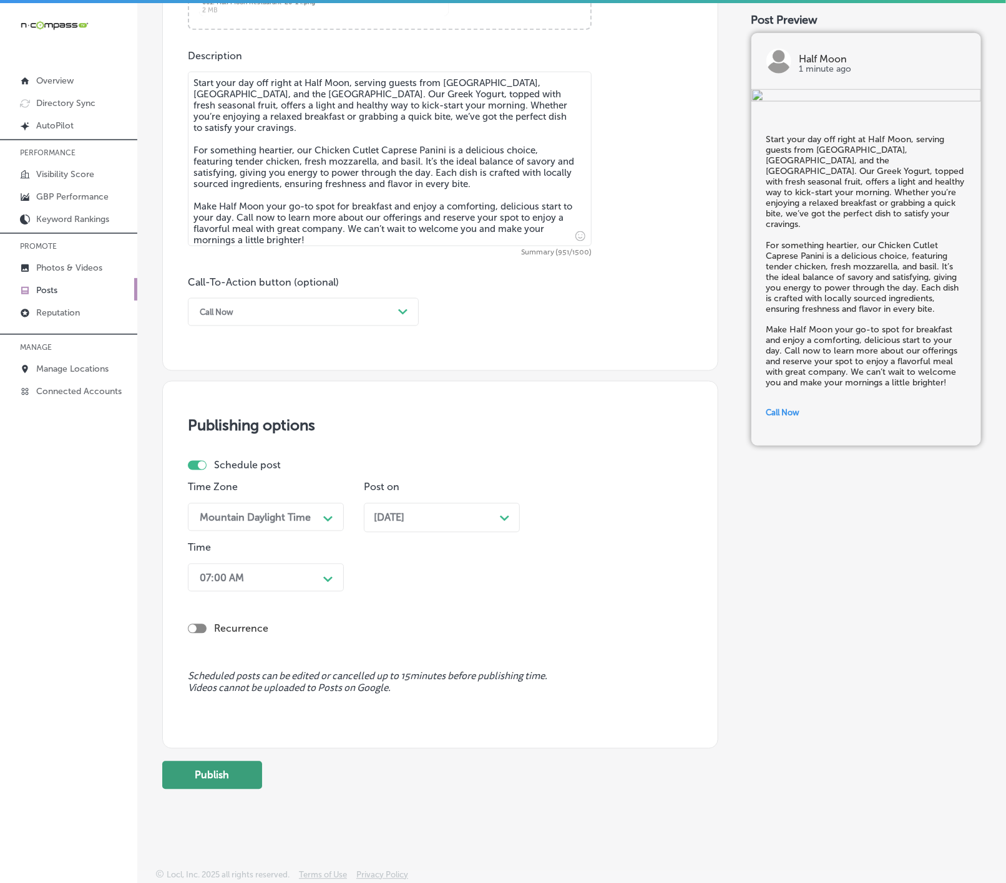
click at [213, 782] on button "Publish" at bounding box center [212, 776] width 100 height 28
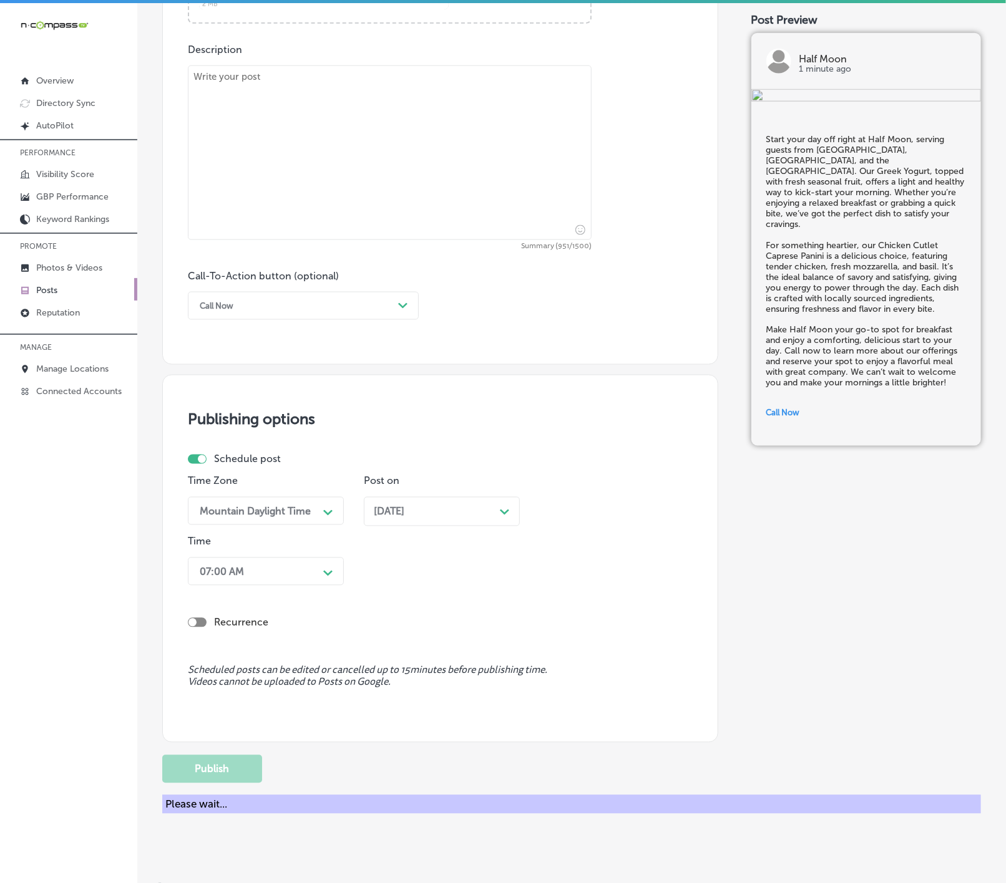
scroll to position [628, 0]
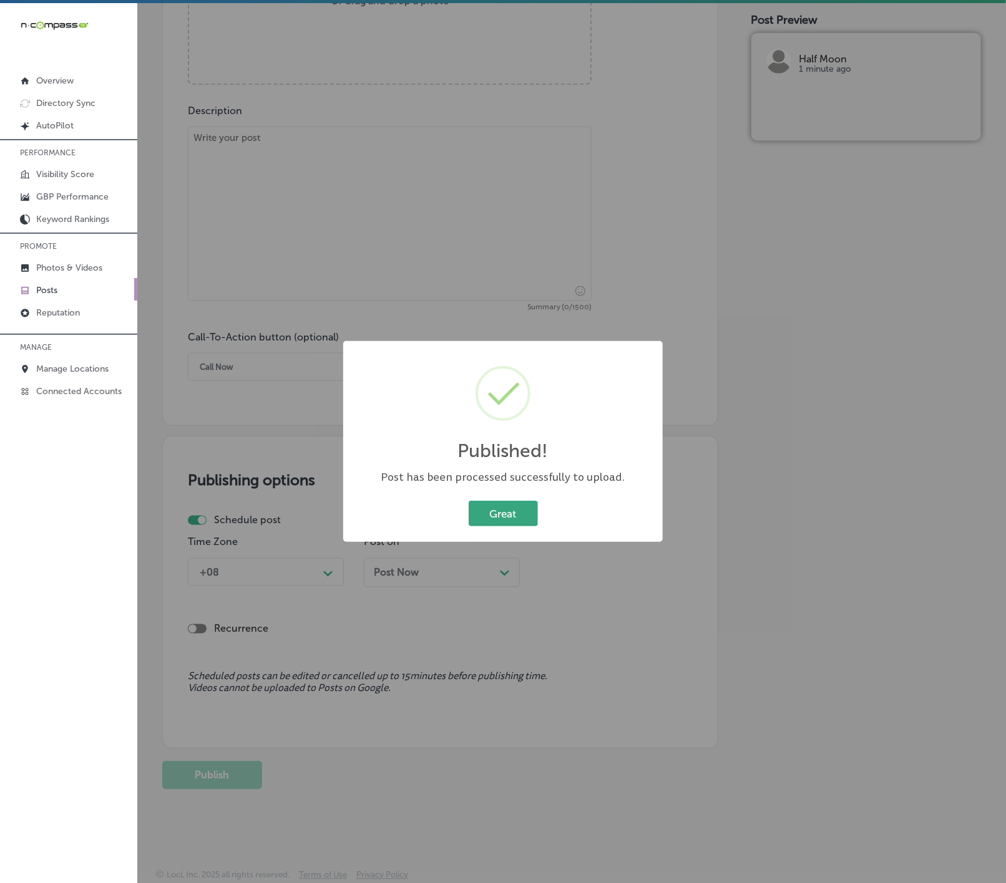
click at [482, 517] on button "Great" at bounding box center [502, 514] width 69 height 26
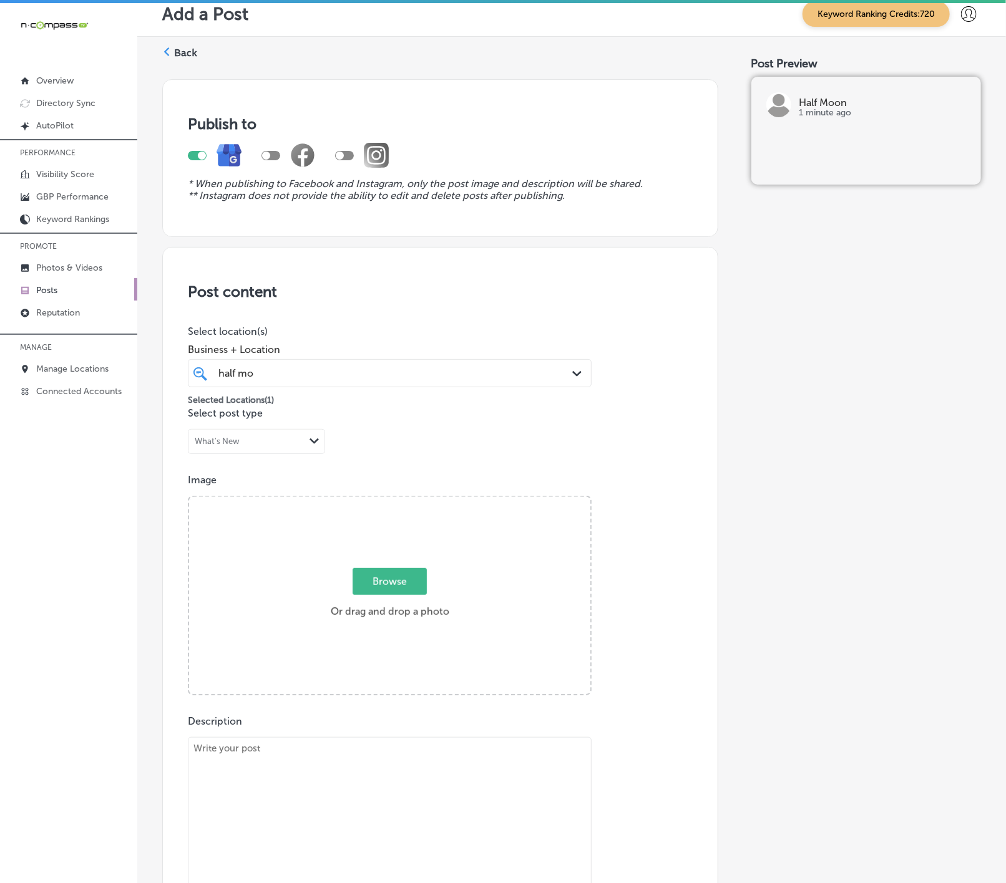
scroll to position [0, 0]
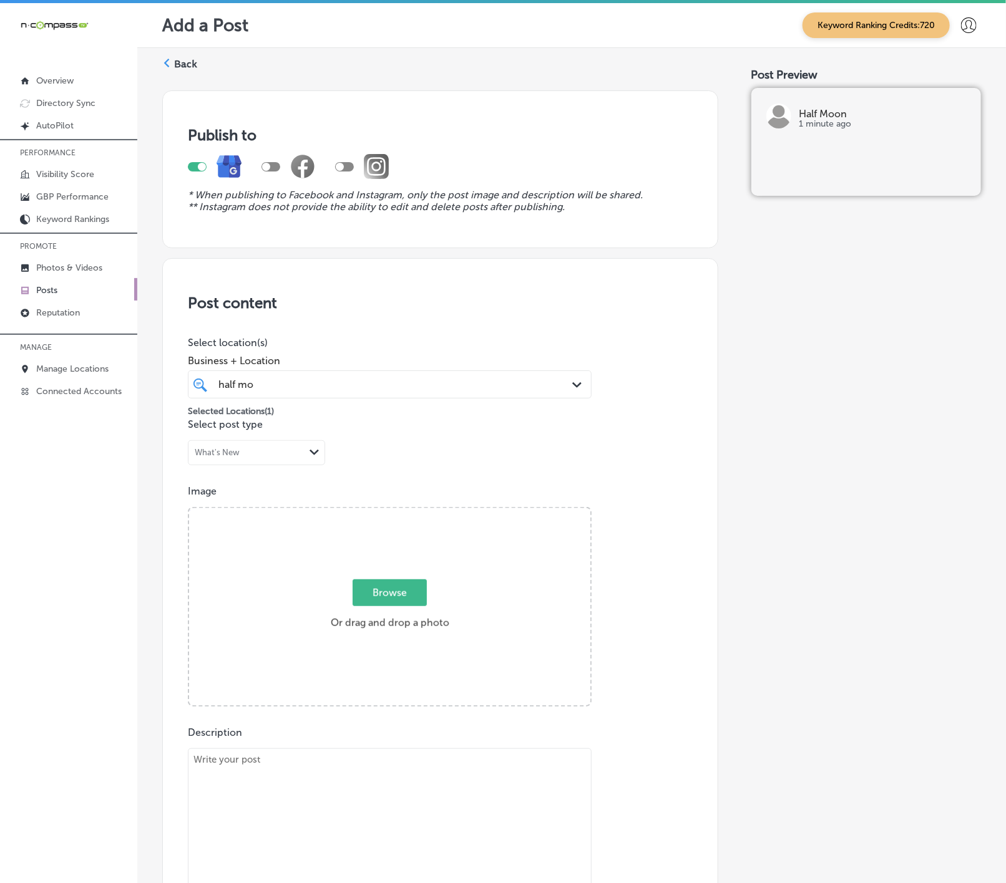
click at [71, 286] on link "Posts" at bounding box center [68, 289] width 137 height 22
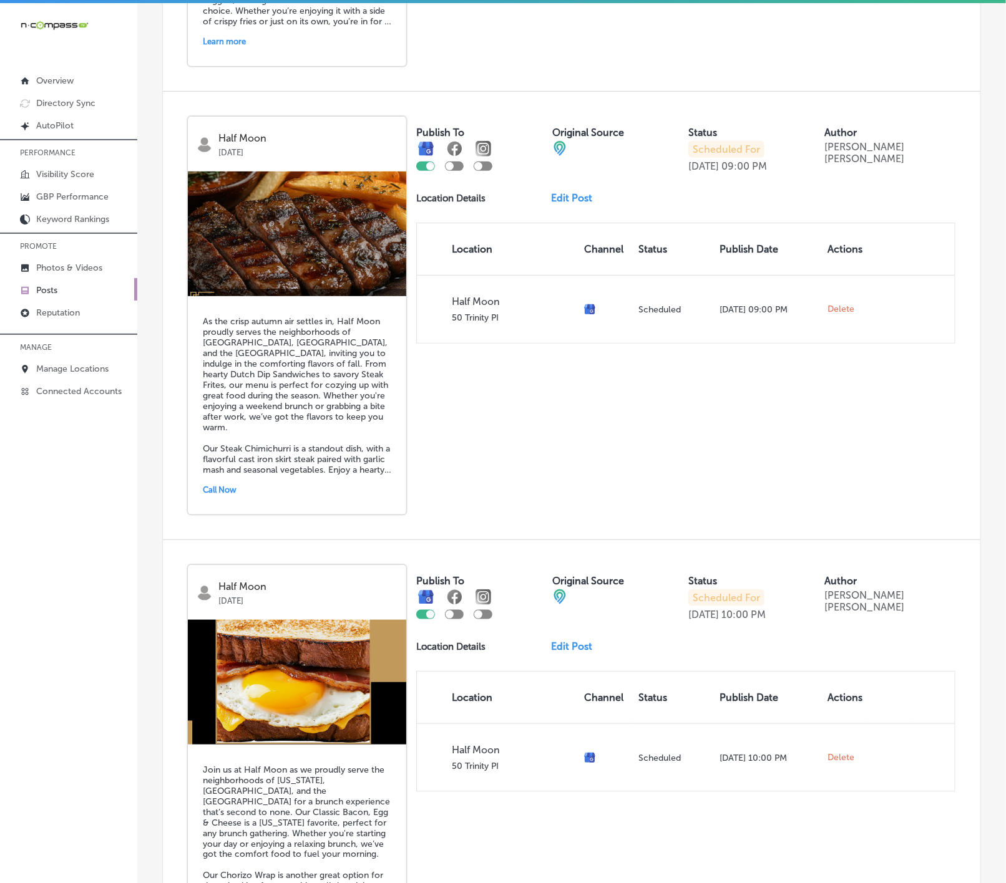
scroll to position [2378, 0]
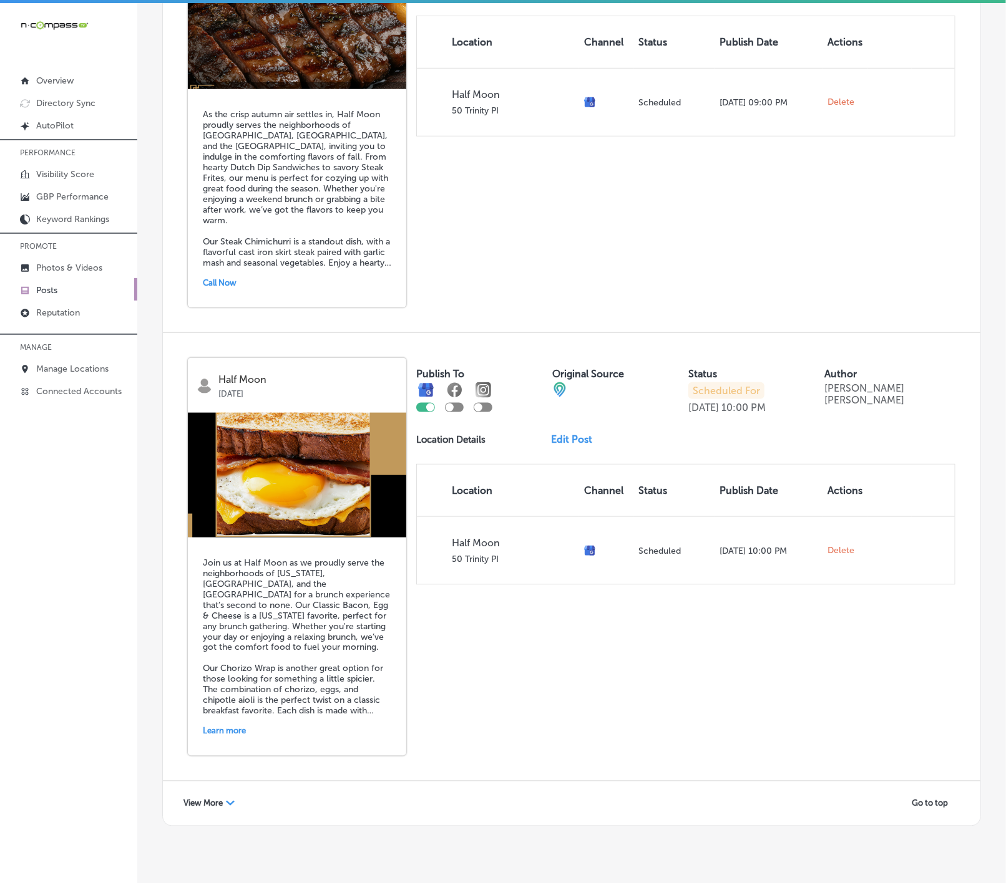
click at [218, 799] on span "View More" at bounding box center [202, 803] width 39 height 9
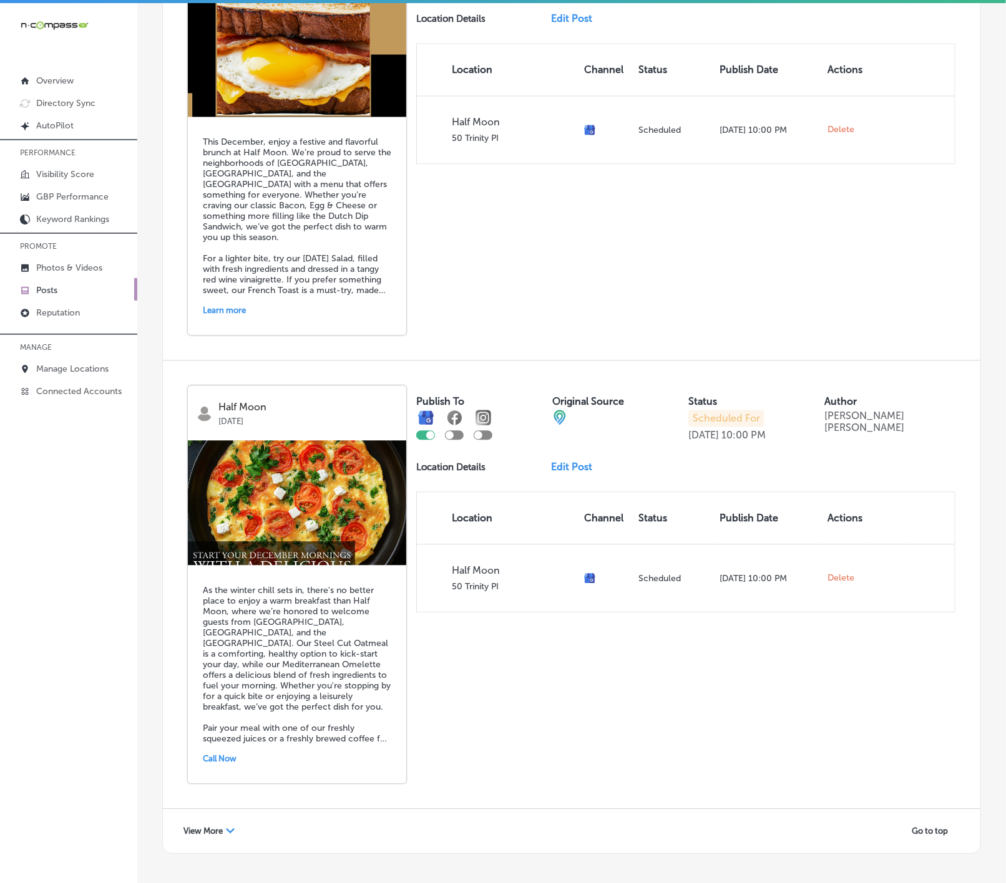
scroll to position [5043, 0]
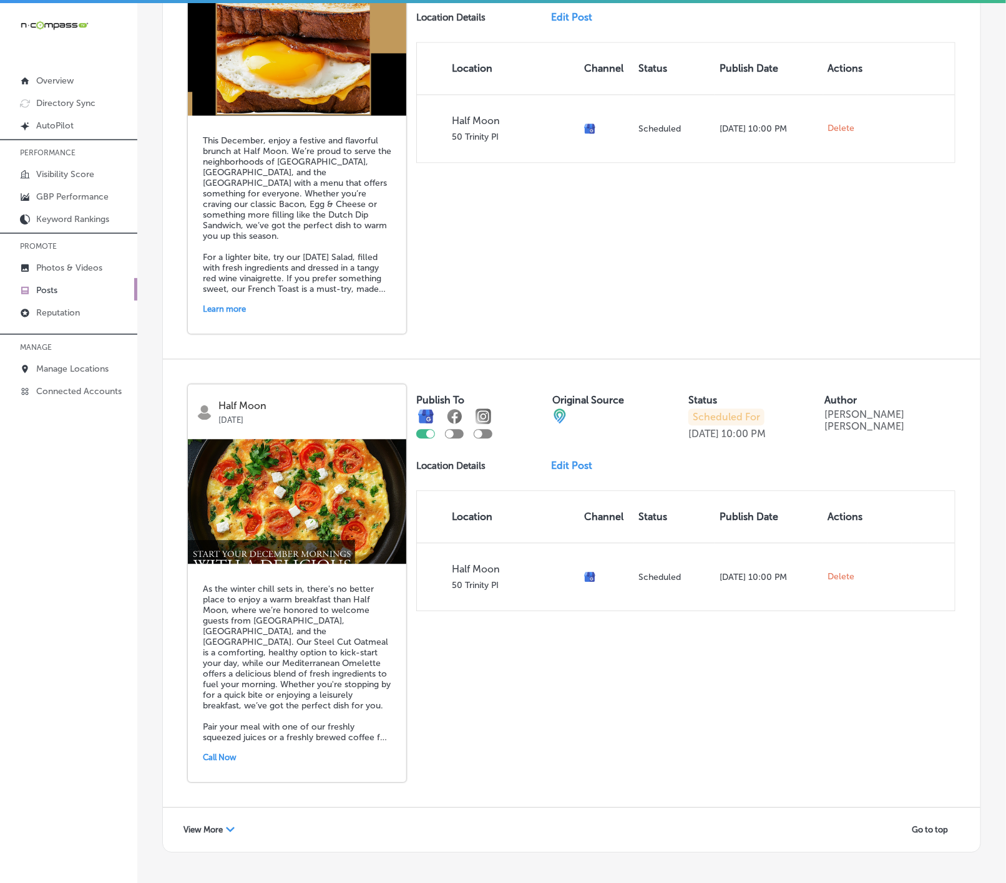
click at [201, 808] on div "View More Path Created with Sketch. Go to top" at bounding box center [571, 830] width 817 height 44
click at [200, 825] on span "View More" at bounding box center [202, 829] width 39 height 9
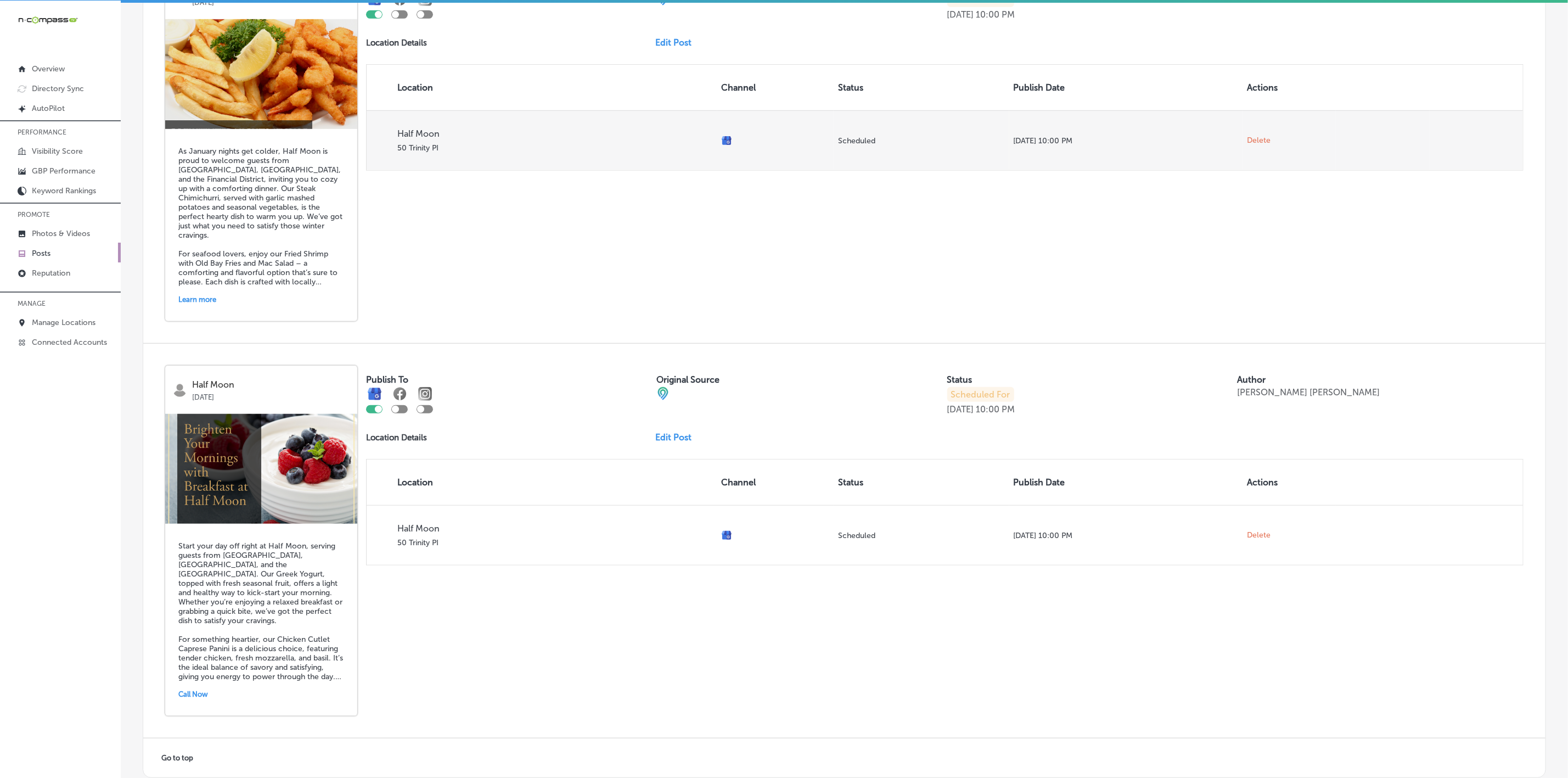
scroll to position [6787, 0]
